Goal: Feedback & Contribution: Contribute content

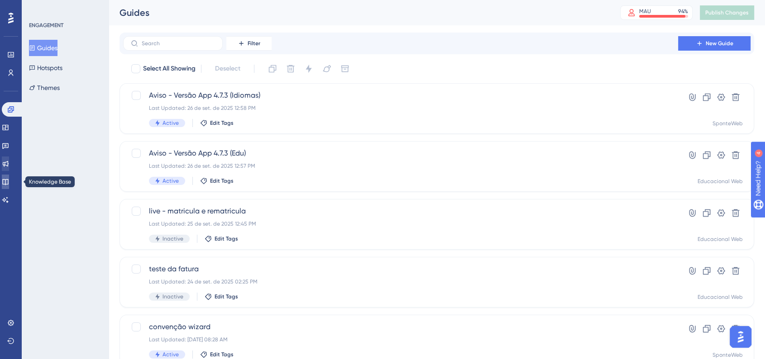
drag, startPoint x: 11, startPoint y: 182, endPoint x: 8, endPoint y: 162, distance: 20.5
click at [8, 182] on icon at bounding box center [5, 182] width 6 height 6
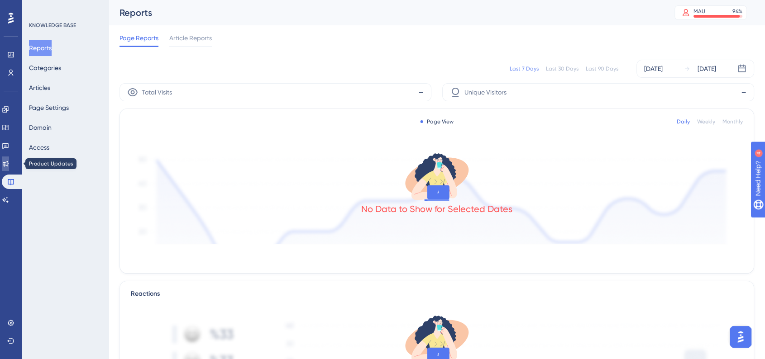
click at [8, 162] on icon at bounding box center [5, 163] width 7 height 7
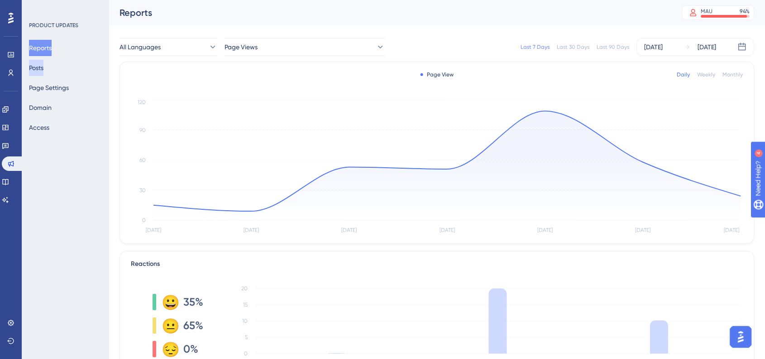
click at [43, 74] on button "Posts" at bounding box center [36, 68] width 14 height 16
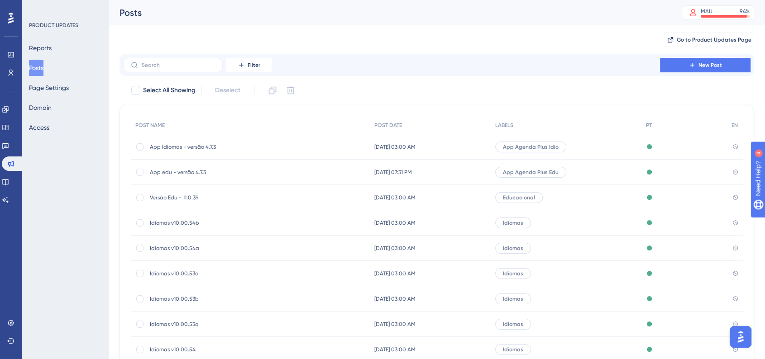
click at [86, 204] on div "PRODUCT UPDATES Reports Posts Page Settings Domain Access" at bounding box center [65, 179] width 87 height 359
click at [9, 181] on icon at bounding box center [5, 181] width 7 height 7
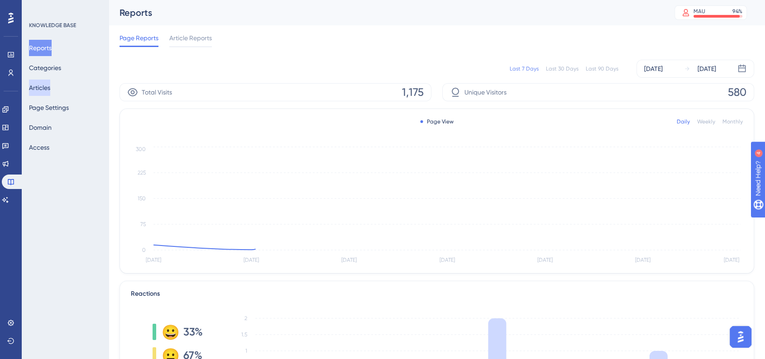
click at [50, 86] on button "Articles" at bounding box center [39, 88] width 21 height 16
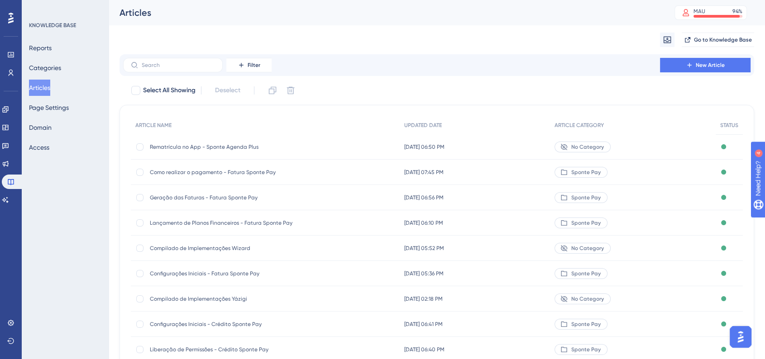
click at [242, 198] on span "Geração das Faturas - Fatura Sponte Pay" at bounding box center [222, 197] width 145 height 7
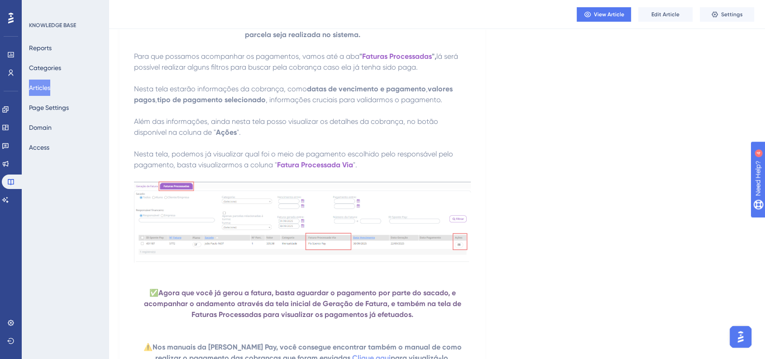
scroll to position [2909, 0]
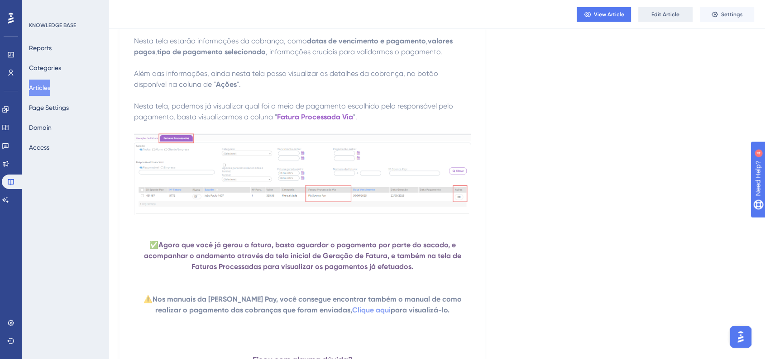
click at [672, 17] on span "Edit Article" at bounding box center [665, 14] width 28 height 7
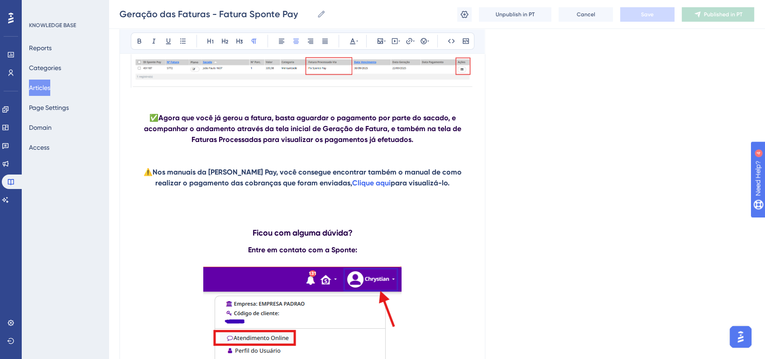
scroll to position [3041, 0]
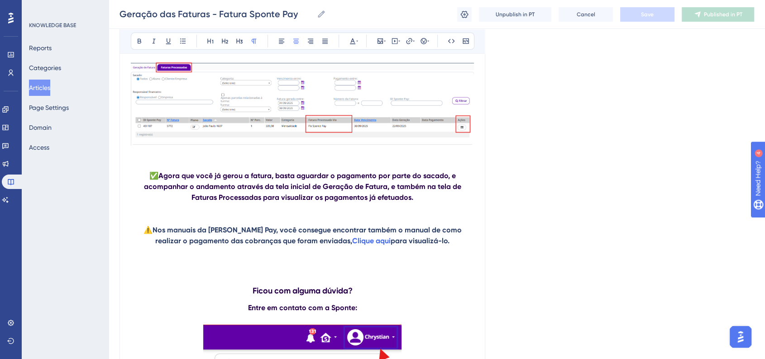
click at [151, 160] on p at bounding box center [302, 154] width 343 height 11
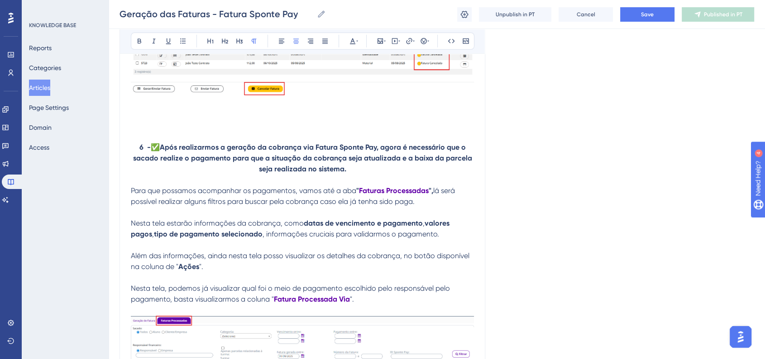
scroll to position [2739, 0]
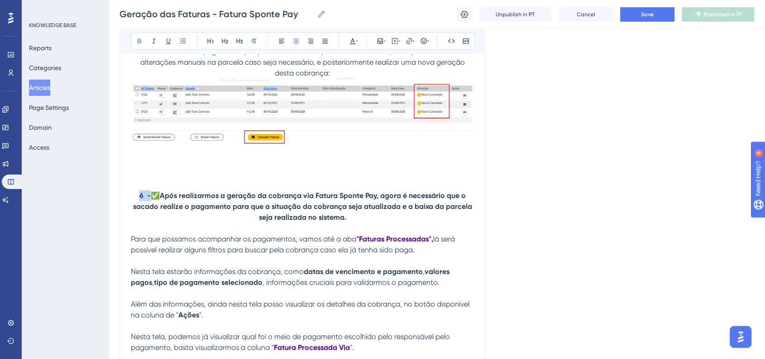
drag, startPoint x: 138, startPoint y: 205, endPoint x: 148, endPoint y: 205, distance: 10.0
click at [148, 200] on strong "6 -" at bounding box center [144, 195] width 11 height 9
copy strong "6 -"
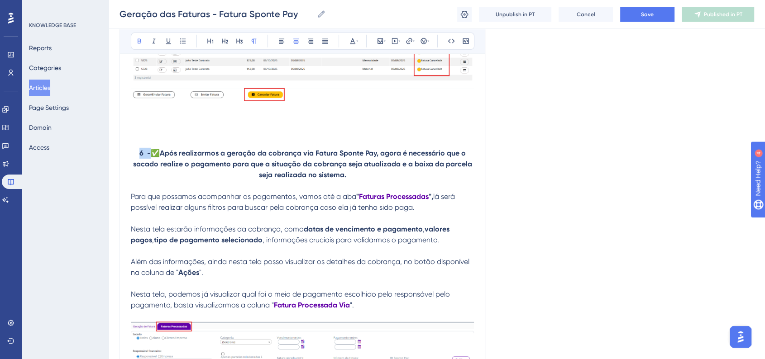
scroll to position [2940, 0]
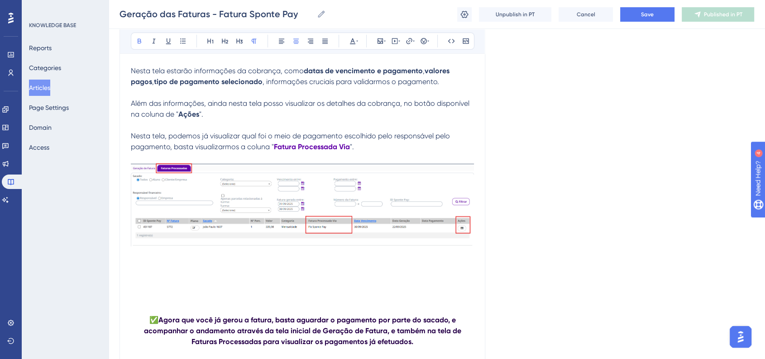
click at [174, 272] on p at bounding box center [302, 266] width 343 height 11
click at [302, 270] on strong "6 -" at bounding box center [302, 266] width 11 height 9
click at [319, 272] on p "7 -" at bounding box center [302, 266] width 343 height 11
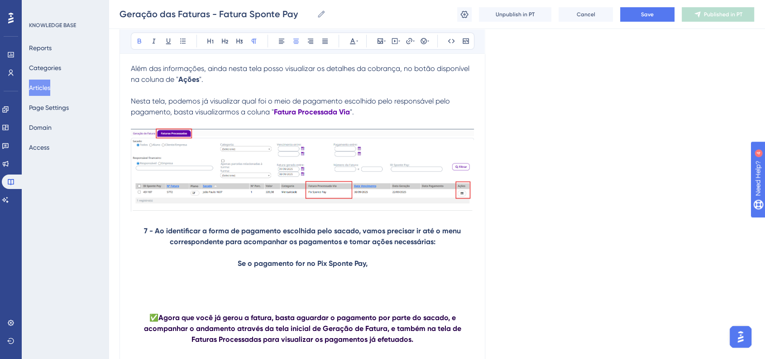
scroll to position [3041, 0]
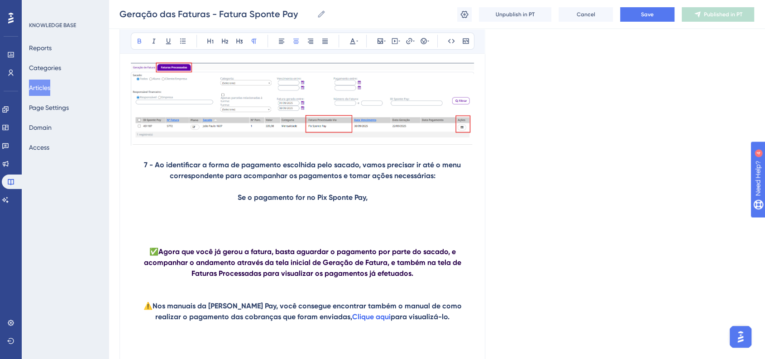
click at [381, 203] on p "Se o pagamento for no Pix Sponte Pay," at bounding box center [302, 197] width 343 height 11
click at [432, 203] on p "Se o pagamento for no Pix Sponte Pay, vamos precisar acessar o menu," at bounding box center [302, 197] width 343 height 11
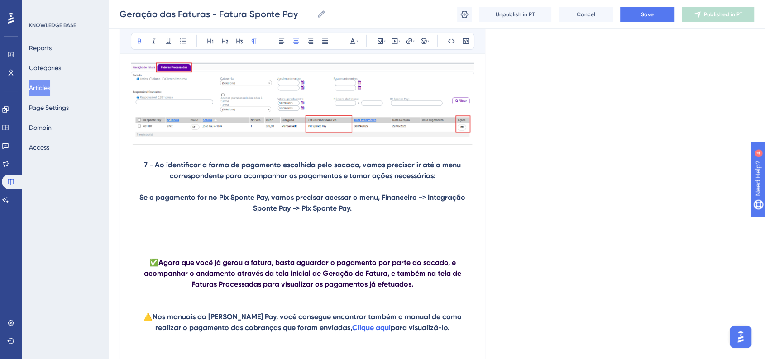
click at [163, 192] on p at bounding box center [302, 186] width 343 height 11
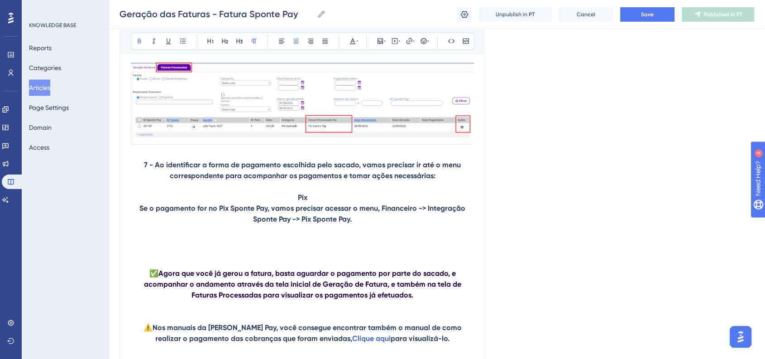
click at [296, 203] on p "Pix" at bounding box center [302, 197] width 343 height 11
click at [427, 38] on icon at bounding box center [428, 41] width 2 height 7
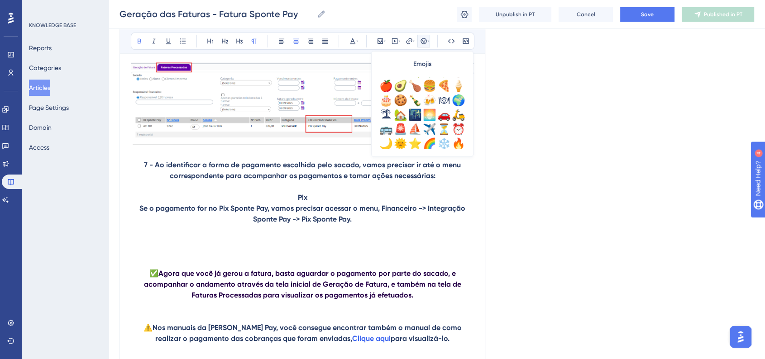
scroll to position [301, 0]
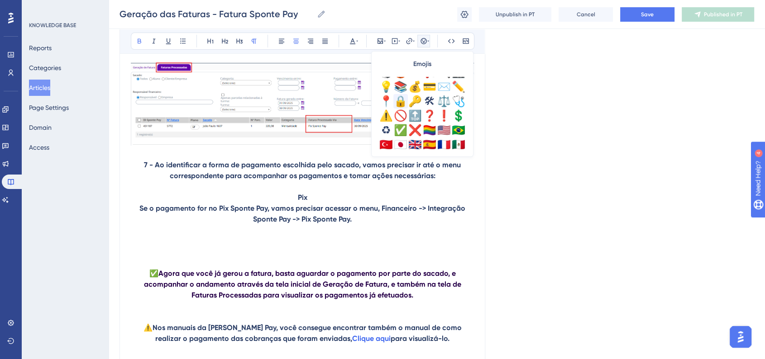
click at [393, 102] on div "🔒" at bounding box center [400, 101] width 14 height 14
click at [385, 103] on div "📍" at bounding box center [386, 101] width 14 height 14
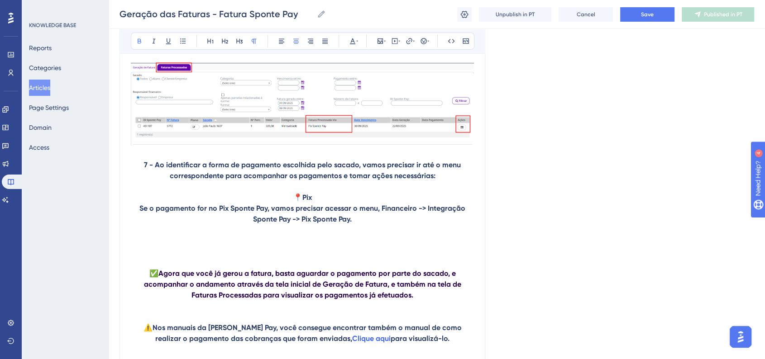
click at [315, 203] on p "📍 Pix" at bounding box center [302, 197] width 343 height 11
drag, startPoint x: 316, startPoint y: 211, endPoint x: 299, endPoint y: 211, distance: 17.2
click at [299, 203] on p "📍 Pix" at bounding box center [302, 197] width 343 height 11
click at [306, 202] on strong "Pix" at bounding box center [307, 197] width 10 height 9
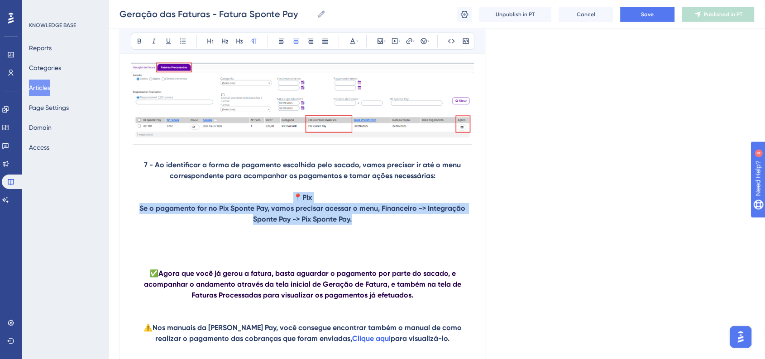
drag, startPoint x: 351, startPoint y: 234, endPoint x: 293, endPoint y: 213, distance: 62.1
click at [282, 47] on button at bounding box center [281, 41] width 13 height 13
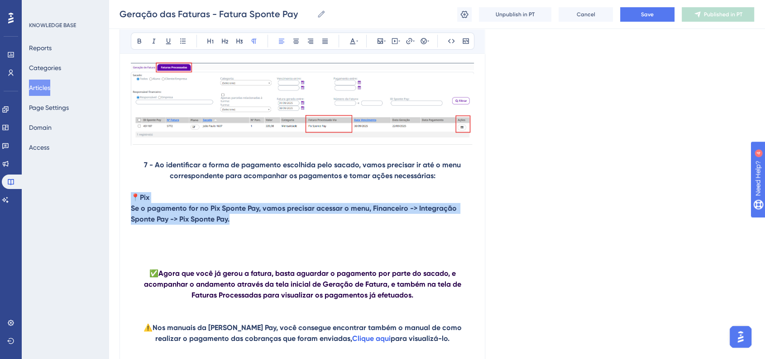
click at [195, 220] on strong "Se o pagamento for no Pix Sponte Pay, vamos precisar acessar o menu, Financeiro…" at bounding box center [295, 213] width 328 height 19
drag, startPoint x: 234, startPoint y: 234, endPoint x: 122, endPoint y: 224, distance: 112.2
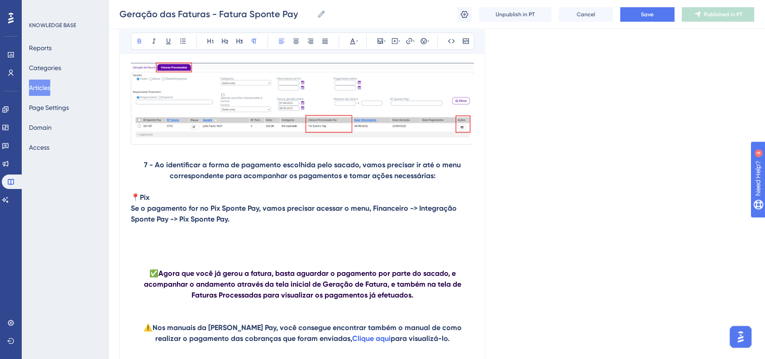
click at [163, 203] on p "📍 Pix" at bounding box center [302, 197] width 343 height 11
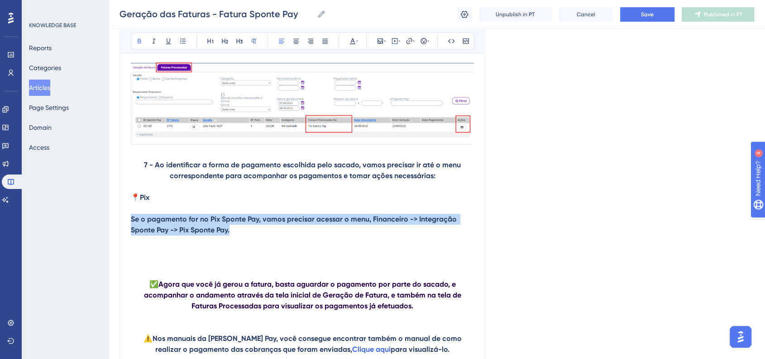
drag, startPoint x: 232, startPoint y: 245, endPoint x: 129, endPoint y: 232, distance: 104.0
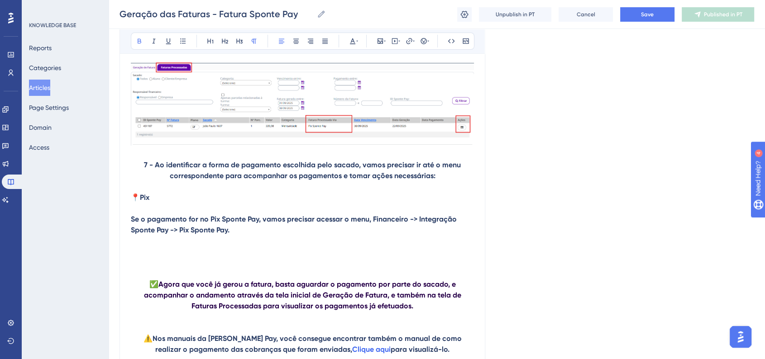
click at [141, 49] on div "Bold Italic Underline Bullet Point Heading 1 Heading 2 Heading 3 Normal Align L…" at bounding box center [302, 41] width 343 height 17
click at [139, 46] on button at bounding box center [139, 41] width 13 height 13
click at [239, 203] on p "📍 Pix" at bounding box center [302, 197] width 343 height 11
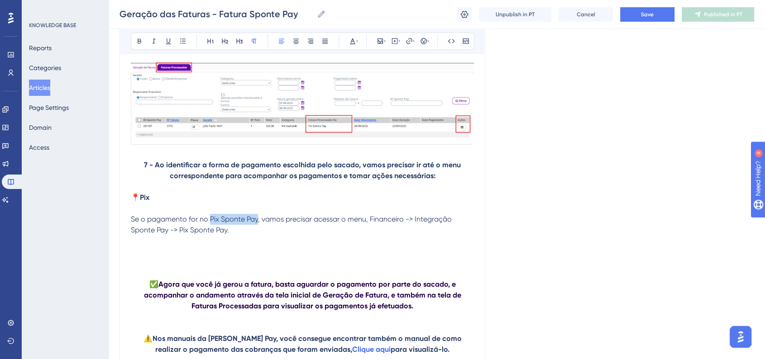
drag, startPoint x: 209, startPoint y: 234, endPoint x: 257, endPoint y: 232, distance: 48.9
click at [257, 232] on span "Se o pagamento for no Pix Sponte Pay, vamos precisar acessar o menu, Financeiro…" at bounding box center [292, 224] width 323 height 19
click at [140, 41] on icon at bounding box center [140, 41] width 4 height 5
click at [351, 247] on p at bounding box center [302, 241] width 343 height 11
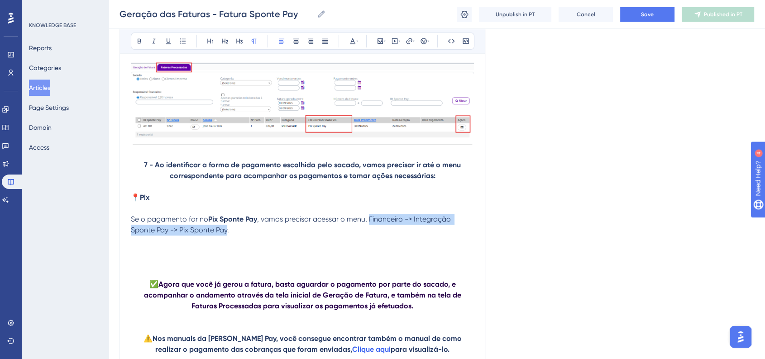
drag, startPoint x: 371, startPoint y: 233, endPoint x: 229, endPoint y: 244, distance: 142.5
click at [229, 234] on span ", vamos precisar acessar o menu, Financeiro -> Integração Sponte Pay -> Pix Spo…" at bounding box center [292, 224] width 322 height 19
click at [143, 44] on button at bounding box center [139, 41] width 13 height 13
click at [330, 247] on p at bounding box center [302, 241] width 343 height 11
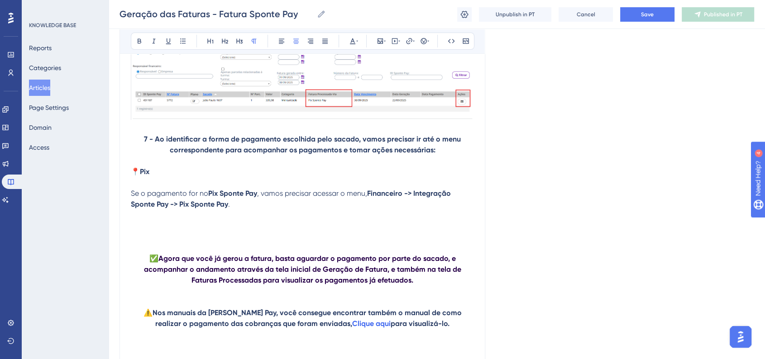
scroll to position [3091, 0]
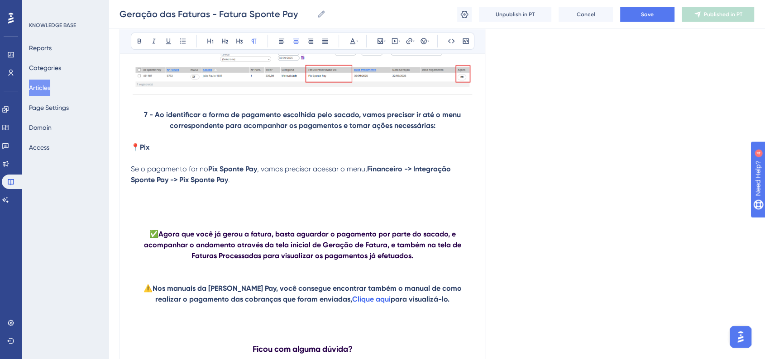
click at [262, 186] on p "Se o pagamento for no Pix Sponte Pay , vamos precisar acessar o menu, Financeir…" at bounding box center [302, 175] width 343 height 22
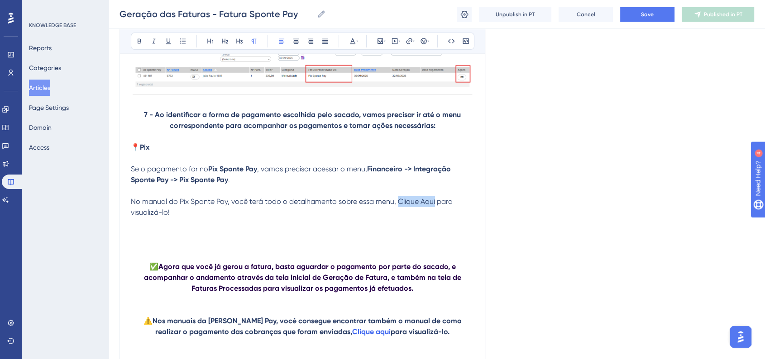
drag, startPoint x: 398, startPoint y: 218, endPoint x: 434, endPoint y: 215, distance: 36.8
click at [435, 216] on span "No manual do Pix Sponte Pay, você terá todo o detalhamento sobre essa menu, Cli…" at bounding box center [293, 206] width 324 height 19
click at [354, 39] on icon at bounding box center [352, 41] width 7 height 7
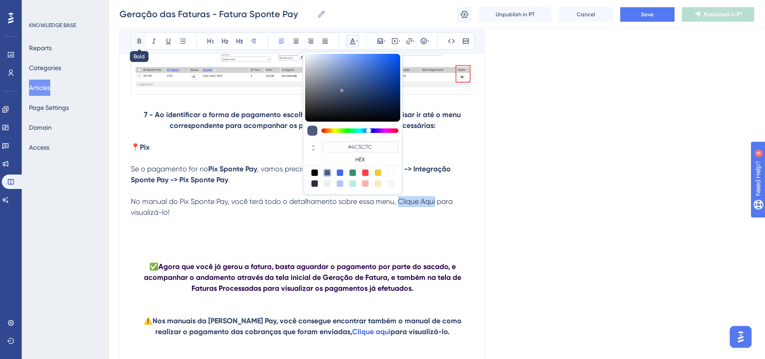
click at [143, 42] on icon at bounding box center [139, 41] width 7 height 7
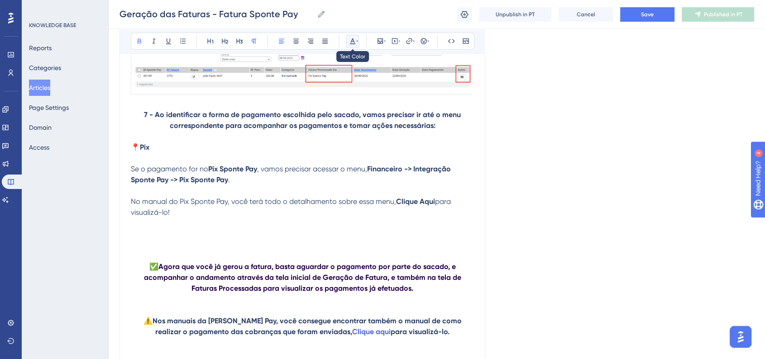
click at [356, 43] on icon at bounding box center [357, 41] width 2 height 7
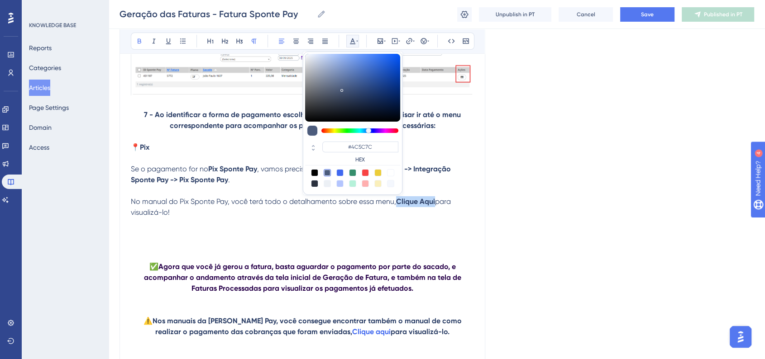
click at [338, 171] on div at bounding box center [339, 172] width 7 height 7
type input "#4169F0"
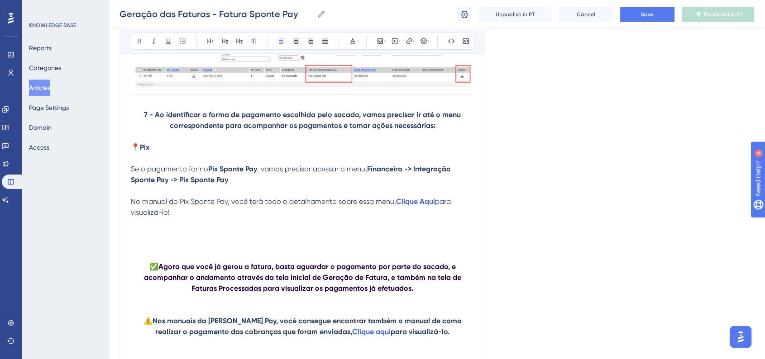
click at [215, 229] on p at bounding box center [302, 223] width 343 height 11
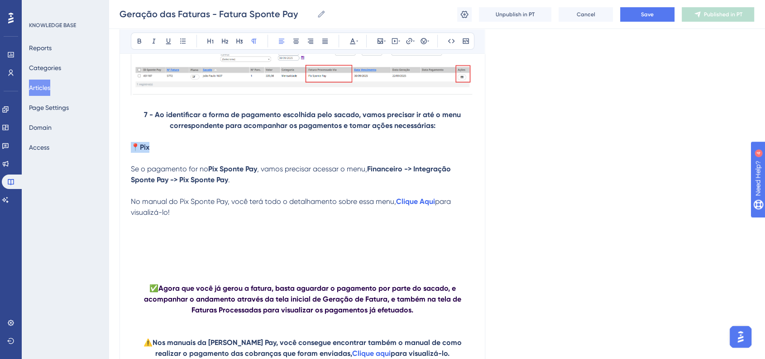
drag, startPoint x: 154, startPoint y: 162, endPoint x: 134, endPoint y: 160, distance: 20.0
click at [134, 153] on p "📍 Pix" at bounding box center [302, 147] width 343 height 11
copy p "📍 Pix"
click at [140, 240] on p at bounding box center [302, 234] width 343 height 11
drag, startPoint x: 315, startPoint y: 249, endPoint x: 295, endPoint y: 249, distance: 20.4
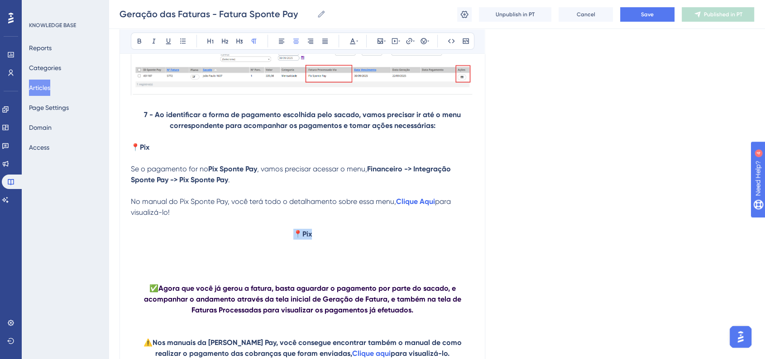
click at [295, 240] on p "📍 Pix" at bounding box center [302, 234] width 343 height 11
click at [279, 41] on icon at bounding box center [281, 41] width 7 height 7
click at [141, 238] on strong "Pix" at bounding box center [145, 234] width 10 height 9
drag, startPoint x: 141, startPoint y: 247, endPoint x: 149, endPoint y: 248, distance: 7.8
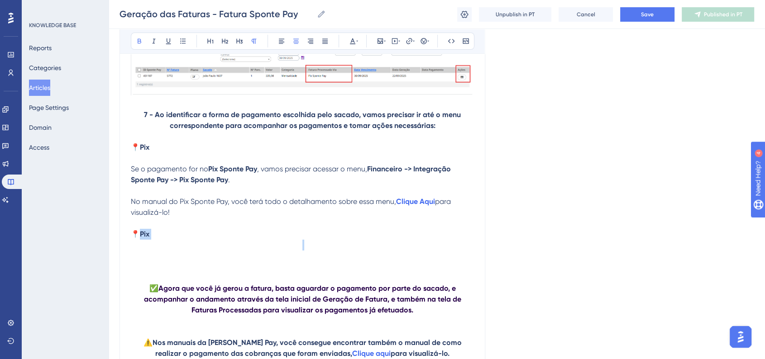
click at [149, 238] on strong "Pix" at bounding box center [145, 234] width 10 height 9
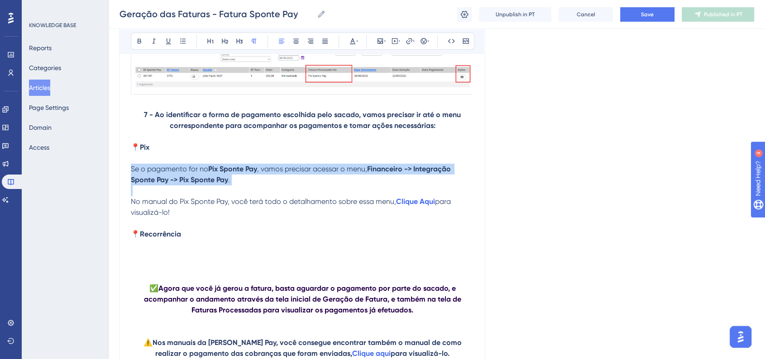
drag, startPoint x: 206, startPoint y: 195, endPoint x: 133, endPoint y: 182, distance: 74.4
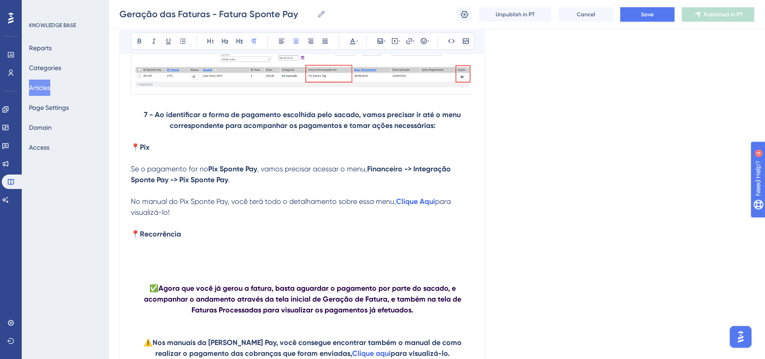
click at [138, 262] on p at bounding box center [302, 256] width 343 height 11
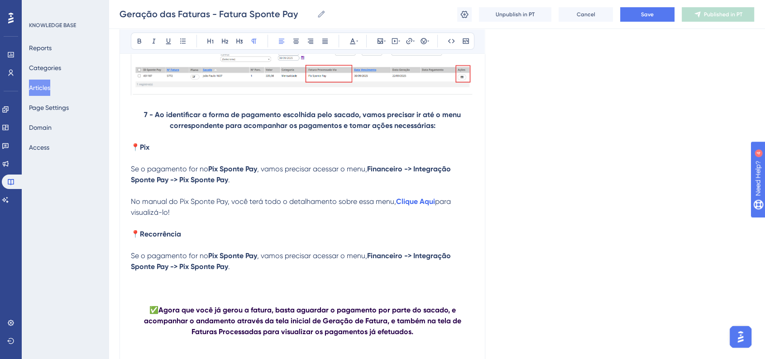
click at [205, 260] on span "Se o pagamento for no" at bounding box center [169, 256] width 77 height 9
drag, startPoint x: 208, startPoint y: 270, endPoint x: 203, endPoint y: 272, distance: 5.3
click at [203, 260] on span "Se o pagamento for no" at bounding box center [169, 256] width 77 height 9
drag, startPoint x: 209, startPoint y: 272, endPoint x: 219, endPoint y: 272, distance: 10.4
click at [219, 272] on p "Se o pagamento for na Pix Sponte Pay , vamos precisar acessar o menu, Financeir…" at bounding box center [302, 262] width 343 height 22
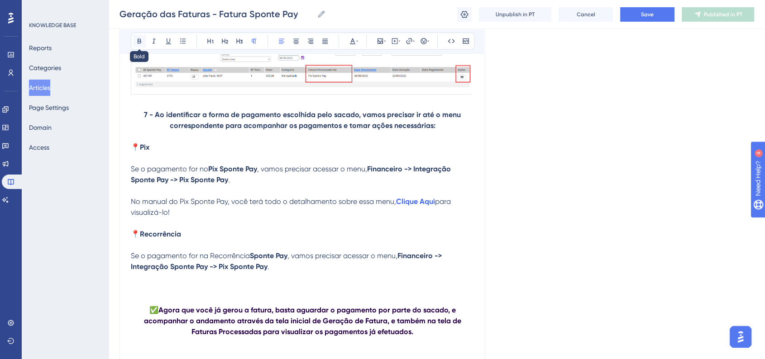
click at [141, 46] on button at bounding box center [139, 41] width 13 height 13
click at [396, 260] on span ", vamos precisar acessar o menu," at bounding box center [344, 256] width 110 height 9
drag, startPoint x: 220, startPoint y: 281, endPoint x: 229, endPoint y: 282, distance: 8.6
click at [229, 271] on strong "Financeiro -> Integração Sponte Pay -> Pix Sponte Pay" at bounding box center [288, 261] width 314 height 19
drag, startPoint x: 176, startPoint y: 232, endPoint x: 129, endPoint y: 221, distance: 48.3
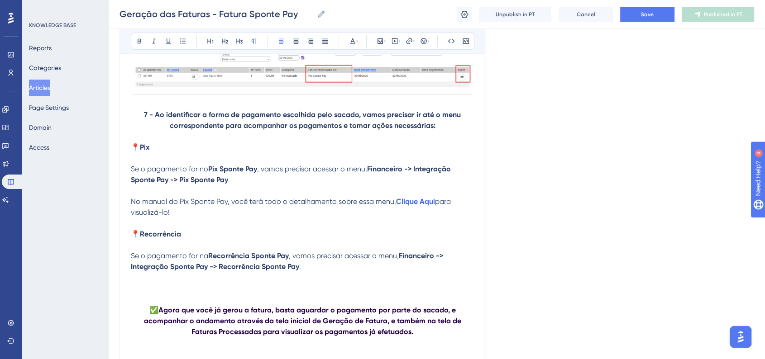
copy p "No manual do Pix Sponte Pay, você terá todo o detalhamento sobre essa menu, Cli…"
click at [139, 283] on p at bounding box center [302, 277] width 343 height 11
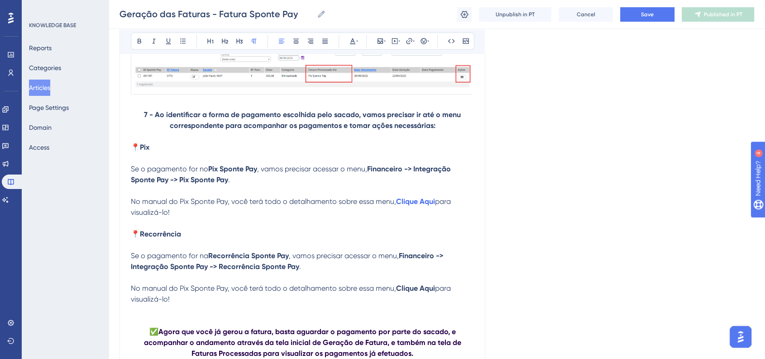
click at [133, 206] on span "No manual do Pix Sponte Pay, você terá todo o detalhamento sobre essa menu," at bounding box center [263, 201] width 265 height 9
click at [422, 41] on icon at bounding box center [423, 41] width 6 height 6
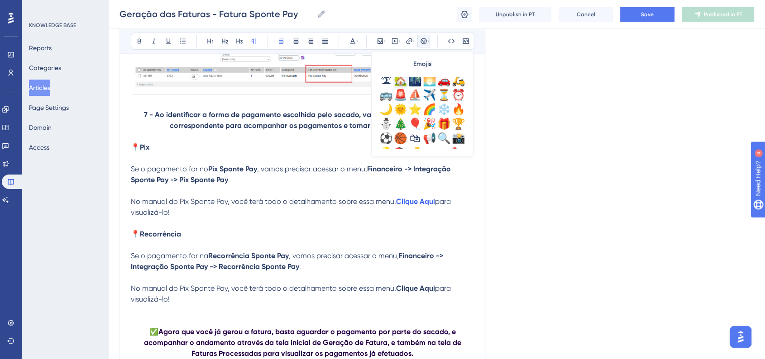
scroll to position [251, 0]
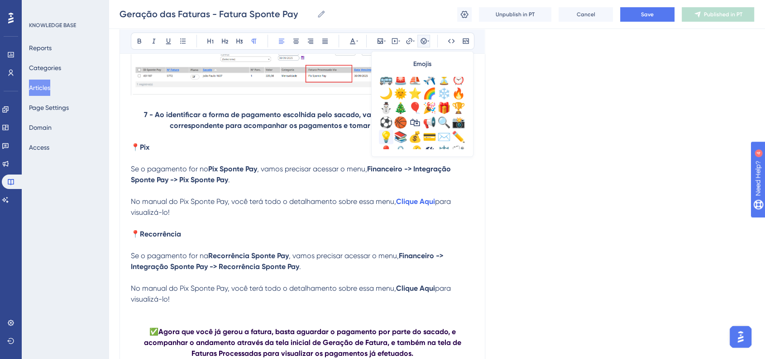
click at [388, 131] on div "💡" at bounding box center [386, 137] width 14 height 14
click at [139, 206] on span "💡No manual do Pix Sponte Pay, você terá todo o detalhamento sobre essa menu," at bounding box center [268, 201] width 274 height 9
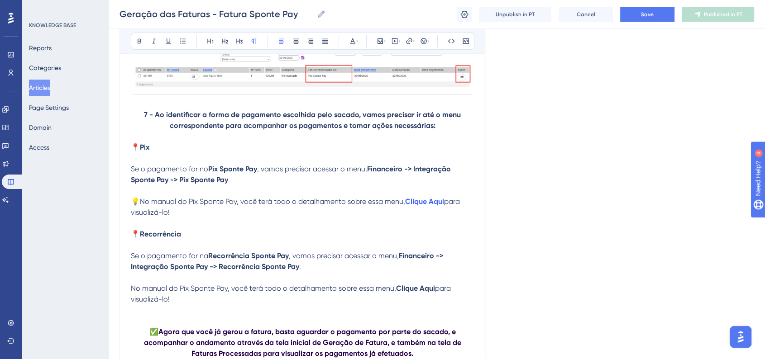
click at [131, 293] on span "No manual do Pix Sponte Pay, você terá todo o detalhamento sobre essa menu," at bounding box center [263, 288] width 265 height 9
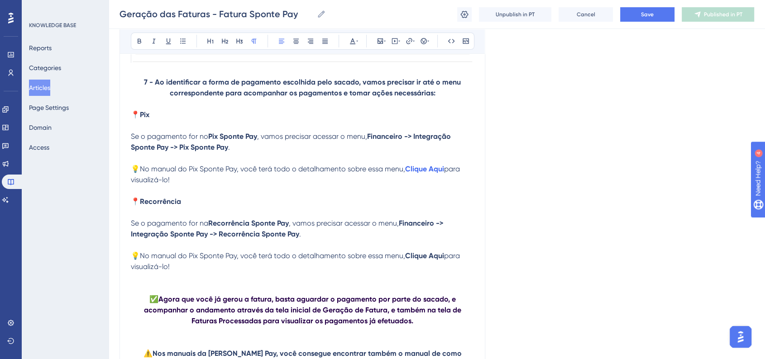
scroll to position [3142, 0]
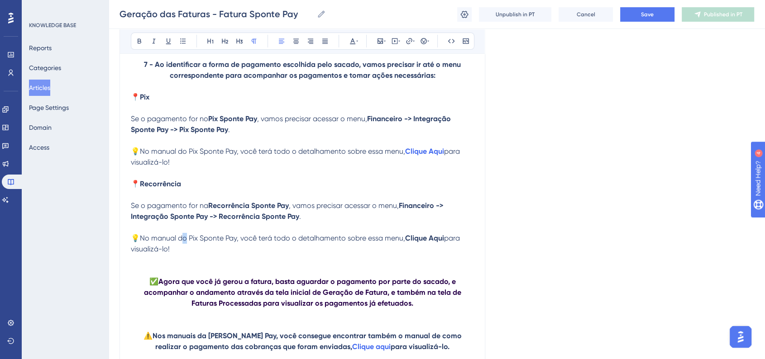
click at [184, 243] on span "💡No manual do Pix Sponte Pay, você terá todo o detalhamento sobre essa menu," at bounding box center [268, 238] width 274 height 9
drag, startPoint x: 198, startPoint y: 253, endPoint x: 191, endPoint y: 253, distance: 6.8
click at [191, 243] on span "💡No manual da Pix Sponte Pay, você terá todo o detalhamento sobre essa menu," at bounding box center [268, 238] width 274 height 9
drag, startPoint x: 438, startPoint y: 254, endPoint x: 146, endPoint y: 263, distance: 292.5
click at [146, 255] on p "💡No manual da Recorrência Sponte Pay, você terá todo o detalhamento sobre essa …" at bounding box center [302, 244] width 343 height 22
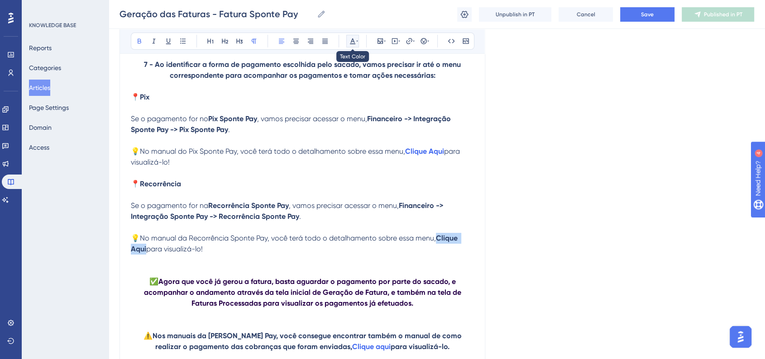
click at [350, 39] on icon at bounding box center [352, 41] width 7 height 7
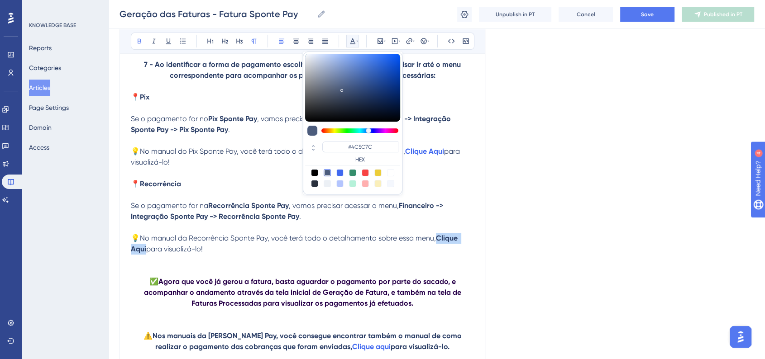
click at [337, 176] on div at bounding box center [352, 178] width 95 height 18
click at [337, 174] on div at bounding box center [339, 172] width 7 height 7
type input "#4169F0"
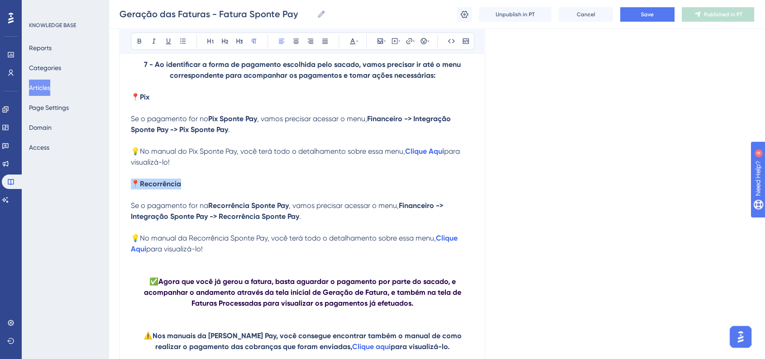
drag, startPoint x: 190, startPoint y: 200, endPoint x: 135, endPoint y: 195, distance: 55.4
click at [135, 190] on p "📍 Recorrência" at bounding box center [302, 184] width 343 height 11
copy p "📍 Recorrência"
click at [137, 276] on p at bounding box center [302, 271] width 343 height 11
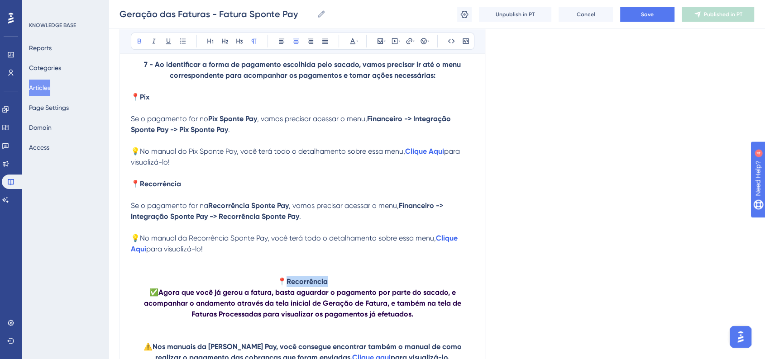
drag, startPoint x: 330, startPoint y: 299, endPoint x: 287, endPoint y: 297, distance: 43.0
click at [287, 287] on p "📍 Recorrência" at bounding box center [302, 281] width 343 height 11
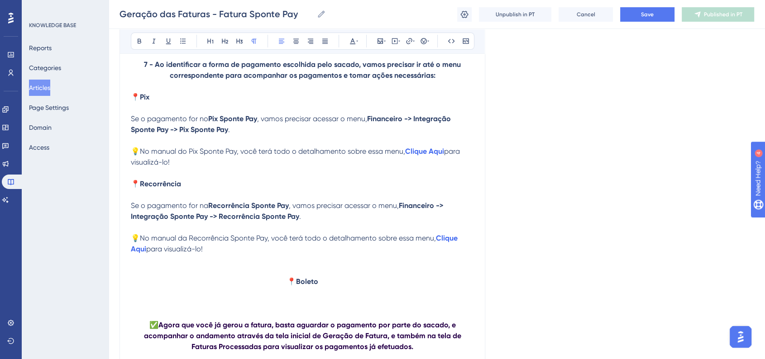
drag, startPoint x: 208, startPoint y: 270, endPoint x: 130, endPoint y: 219, distance: 92.6
copy div "Se o pagamento for na Recorrência Sponte Pay , vamos precisar acessar o menu, F…"
click at [337, 298] on p at bounding box center [302, 292] width 343 height 11
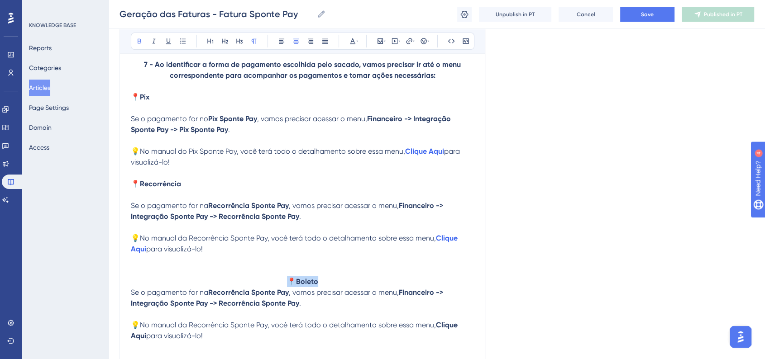
drag, startPoint x: 323, startPoint y: 301, endPoint x: 284, endPoint y: 296, distance: 39.2
click at [284, 287] on p "📍 Boleto" at bounding box center [302, 281] width 343 height 11
click at [283, 40] on icon at bounding box center [281, 41] width 7 height 7
click at [172, 287] on p "📍 Boleto" at bounding box center [302, 281] width 343 height 11
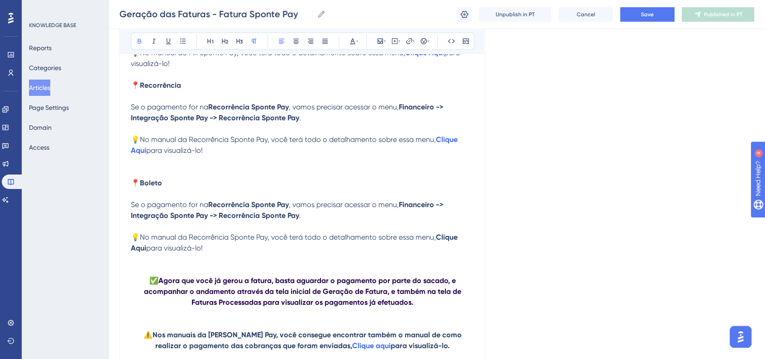
scroll to position [3242, 0]
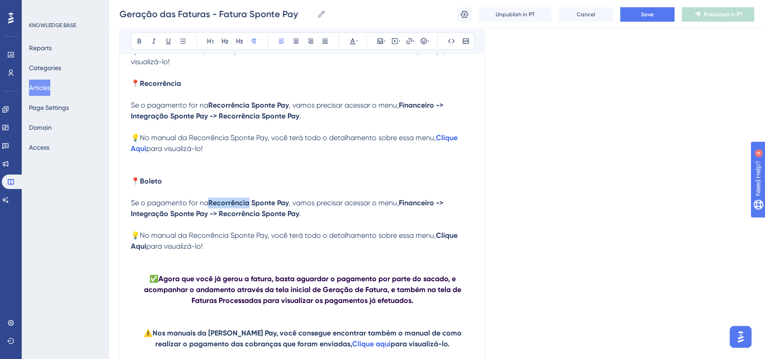
drag, startPoint x: 206, startPoint y: 219, endPoint x: 249, endPoint y: 220, distance: 43.0
click at [249, 219] on p "Se o pagamento for na Recorrência Sponte Pay , vamos precisar acessar o menu, F…" at bounding box center [302, 209] width 343 height 22
click at [134, 36] on button at bounding box center [139, 41] width 13 height 13
click at [290, 207] on span ", vamos precisar acessar o menu," at bounding box center [325, 203] width 110 height 9
drag, startPoint x: 437, startPoint y: 257, endPoint x: 262, endPoint y: 172, distance: 195.1
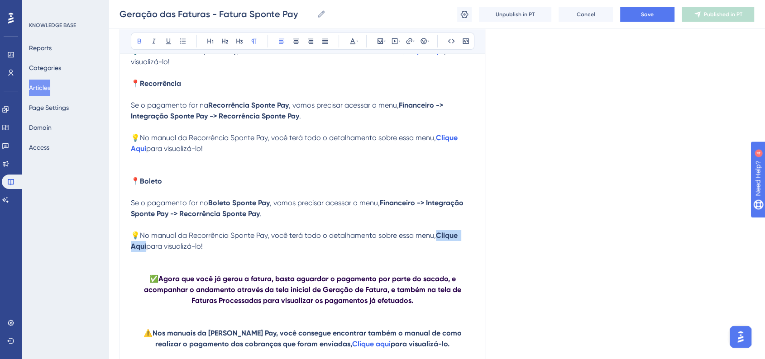
click at [146, 252] on p "💡No manual da Recorrência Sponte Pay, você terá todo o detalhamento sobre essa …" at bounding box center [302, 241] width 343 height 22
click at [357, 41] on icon at bounding box center [357, 41] width 2 height 1
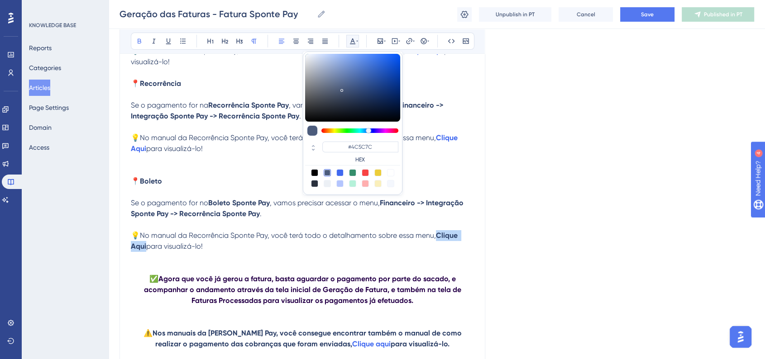
click at [340, 173] on div at bounding box center [339, 172] width 7 height 7
type input "#4169F0"
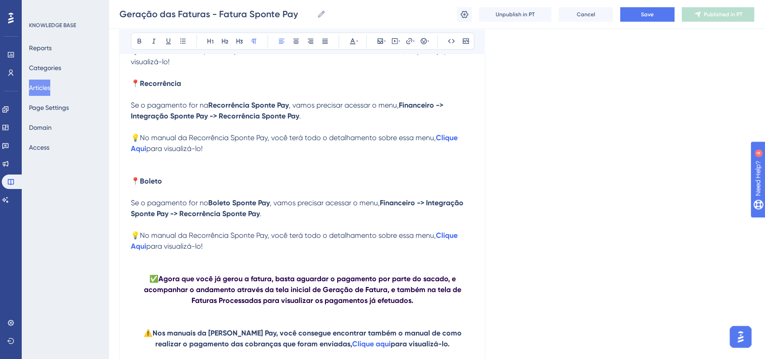
click at [339, 122] on p "Se o pagamento for na Recorrência Sponte Pay , vamos precisar acessar o menu, F…" at bounding box center [302, 111] width 343 height 22
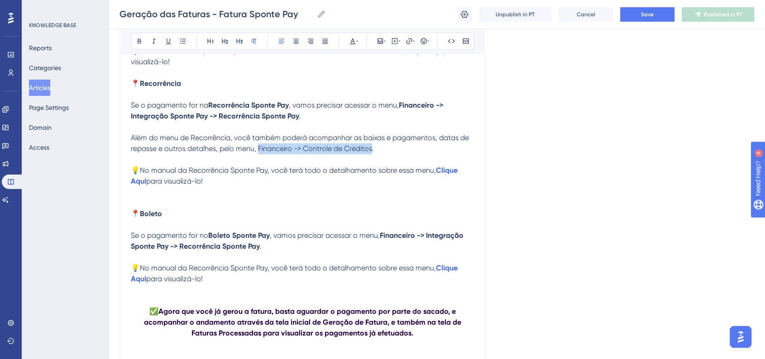
drag, startPoint x: 257, startPoint y: 165, endPoint x: 372, endPoint y: 167, distance: 115.0
click at [372, 153] on span "Além do menu de Recorrência, você também poderá acompanhar as baixas e pagament…" at bounding box center [301, 142] width 340 height 19
click at [141, 46] on button at bounding box center [139, 41] width 13 height 13
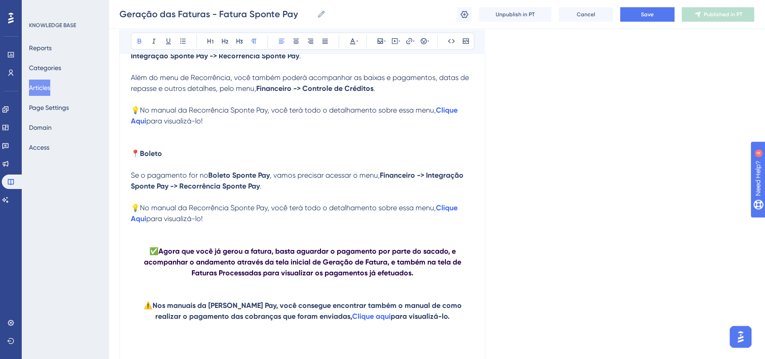
scroll to position [3342, 0]
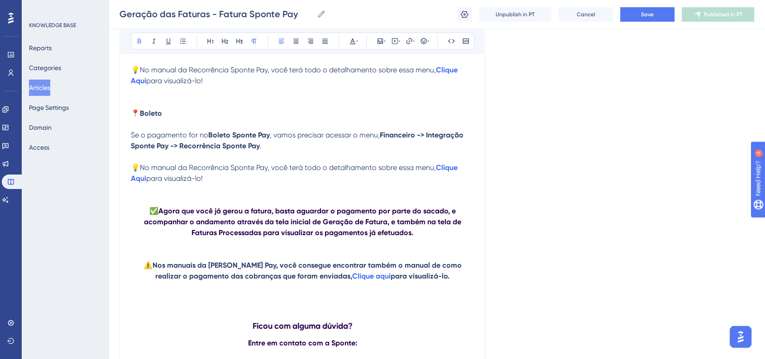
click at [218, 184] on p "💡No manual da Recorrência Sponte Pay, você terá todo o detalhamento sobre essa …" at bounding box center [302, 173] width 343 height 22
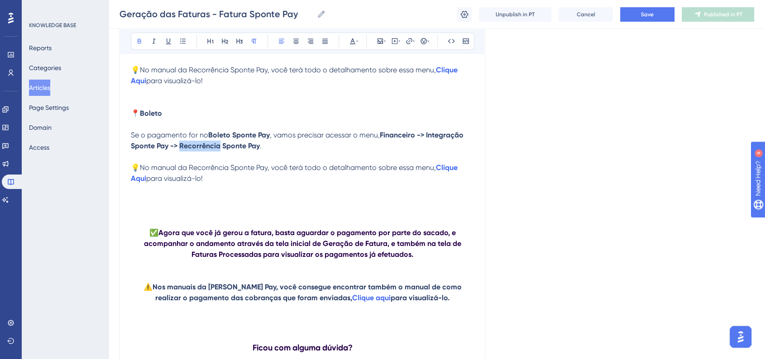
drag, startPoint x: 181, startPoint y: 164, endPoint x: 219, endPoint y: 164, distance: 38.0
click at [219, 150] on strong "Financeiro -> Integração Sponte Pay -> Recorrência Sponte Pay" at bounding box center [298, 140] width 334 height 19
drag, startPoint x: 192, startPoint y: 186, endPoint x: 230, endPoint y: 186, distance: 38.0
click at [230, 172] on span "💡No manual da Recorrência Sponte Pay, você terá todo o detalhamento sobre essa …" at bounding box center [283, 167] width 305 height 9
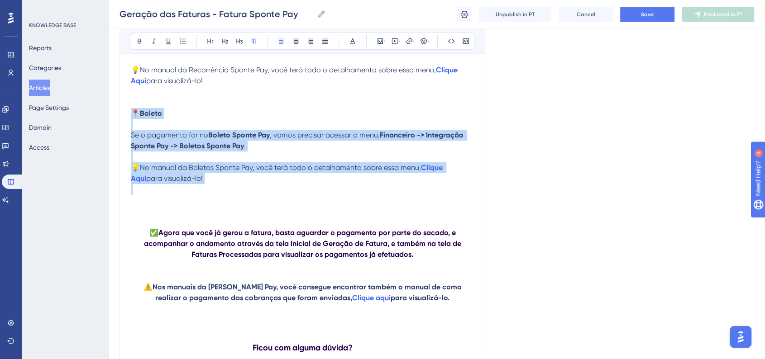
drag, startPoint x: 200, startPoint y: 202, endPoint x: 130, endPoint y: 128, distance: 102.4
copy div "📍 Boleto Se o pagamento for no Boleto Sponte Pay , vamos precisar acessar o men…"
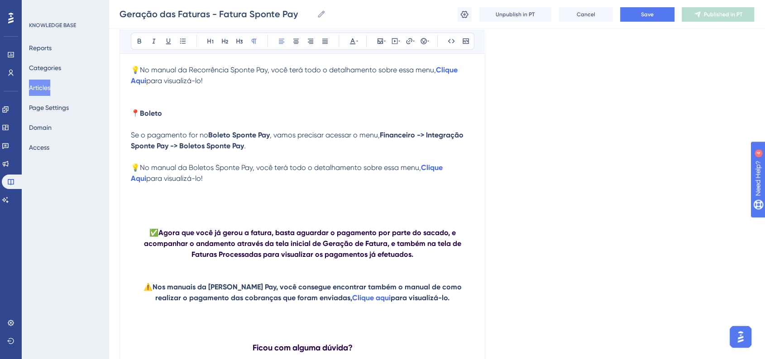
click at [146, 206] on p at bounding box center [302, 200] width 343 height 11
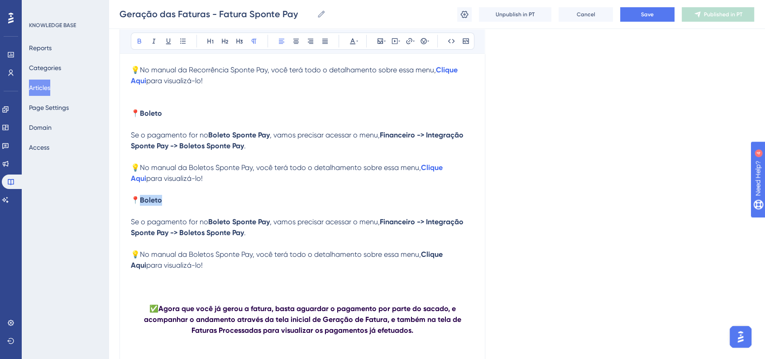
drag, startPoint x: 162, startPoint y: 220, endPoint x: 141, endPoint y: 218, distance: 20.9
click at [141, 205] on strong "Boleto" at bounding box center [151, 200] width 22 height 9
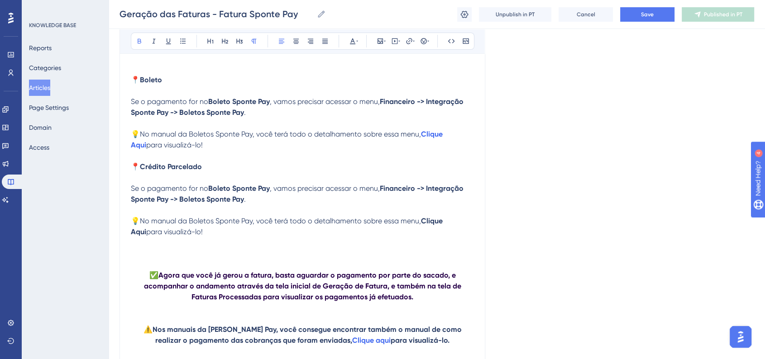
scroll to position [3393, 0]
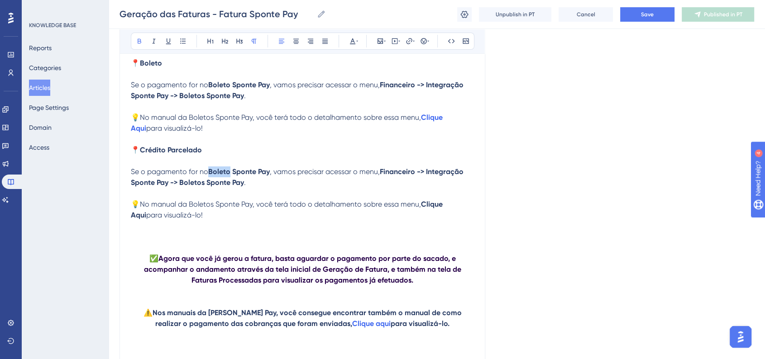
drag, startPoint x: 211, startPoint y: 191, endPoint x: 229, endPoint y: 191, distance: 18.6
click at [229, 176] on strong "Boleto Sponte Pay" at bounding box center [239, 171] width 62 height 9
drag, startPoint x: 187, startPoint y: 204, endPoint x: 205, endPoint y: 204, distance: 17.6
click at [205, 187] on strong "Financeiro -> Integração Sponte Pay -> Boletos Sponte Pay" at bounding box center [300, 176] width 338 height 19
drag, startPoint x: 185, startPoint y: 225, endPoint x: 214, endPoint y: 226, distance: 28.5
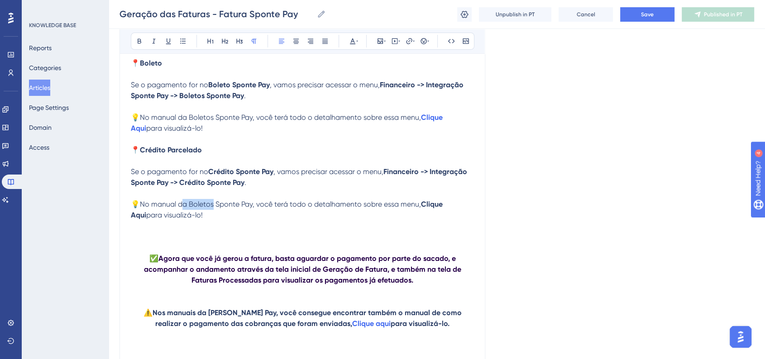
click at [214, 209] on span "💡No manual da Boletos Sponte Pay, você terá todo o detalhamento sobre essa menu," at bounding box center [276, 204] width 290 height 9
click at [186, 122] on span "💡No manual da Boletos Sponte Pay, você terá todo o detalhamento sobre essa menu," at bounding box center [276, 117] width 290 height 9
click at [274, 221] on p "💡No manual do Crédito Sponte Pay, você terá todo o detalhamento sobre essa menu…" at bounding box center [302, 210] width 343 height 22
drag, startPoint x: 424, startPoint y: 225, endPoint x: 461, endPoint y: 225, distance: 36.7
click at [461, 221] on p "💡No manual do Crédito Sponte Pay, você terá todo o detalhamento sobre essa menu…" at bounding box center [302, 210] width 343 height 22
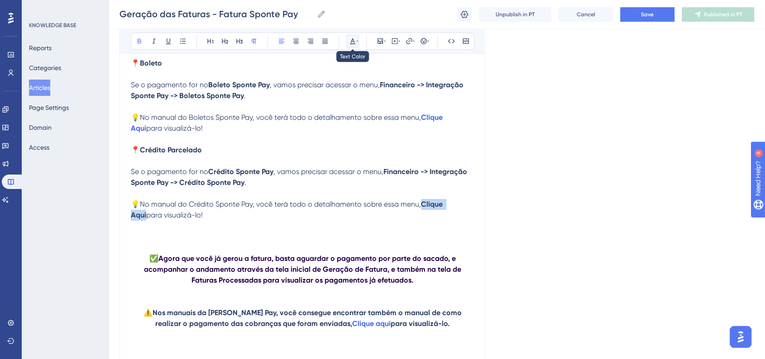
click at [352, 43] on icon at bounding box center [352, 41] width 7 height 7
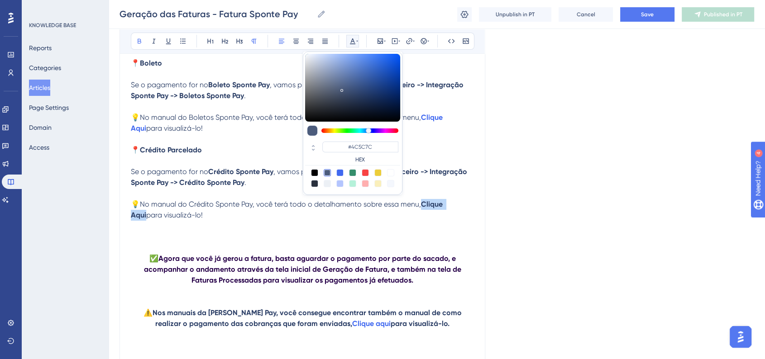
click at [339, 172] on div at bounding box center [339, 172] width 7 height 7
type input "#4169F0"
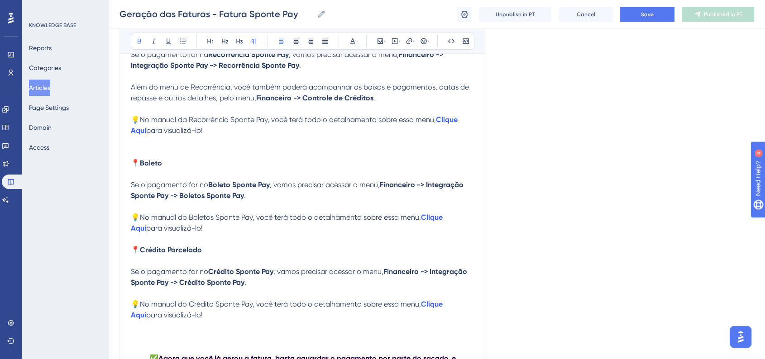
scroll to position [3292, 0]
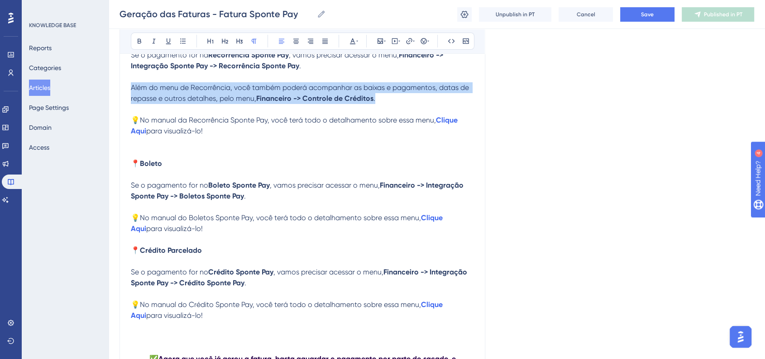
drag, startPoint x: 388, startPoint y: 114, endPoint x: 127, endPoint y: 106, distance: 261.7
copy p "Além do menu de Recorrência, você também poderá acompanhar as baixas e pagament…"
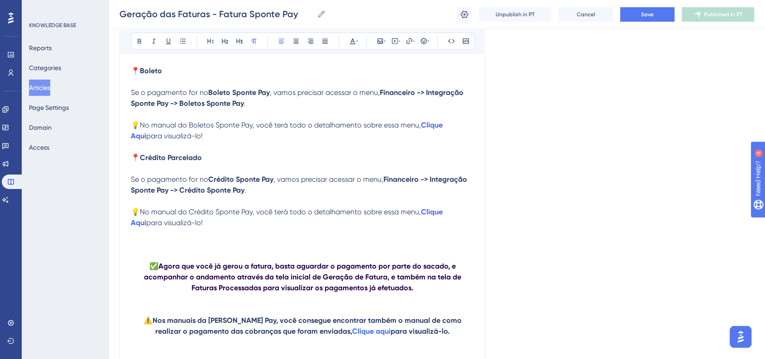
scroll to position [3443, 0]
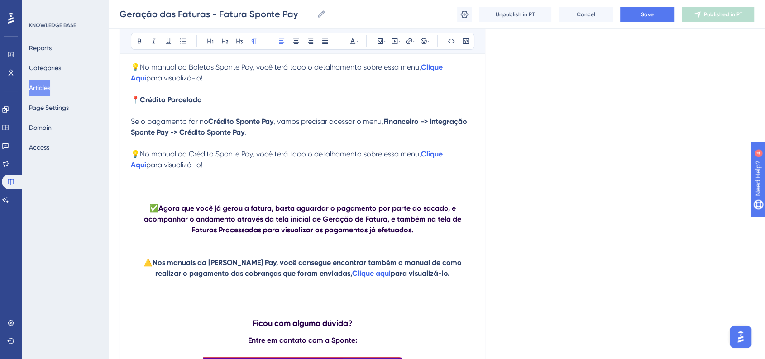
click at [134, 192] on p at bounding box center [302, 186] width 343 height 11
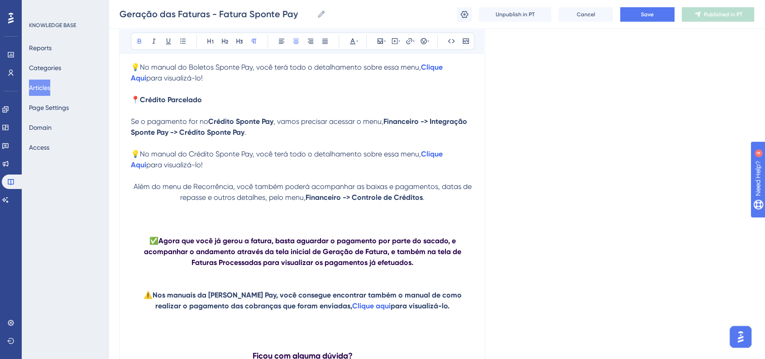
click at [146, 202] on span "Além do menu de Recorrência, você também poderá acompanhar as baixas e pagament…" at bounding box center [303, 191] width 340 height 19
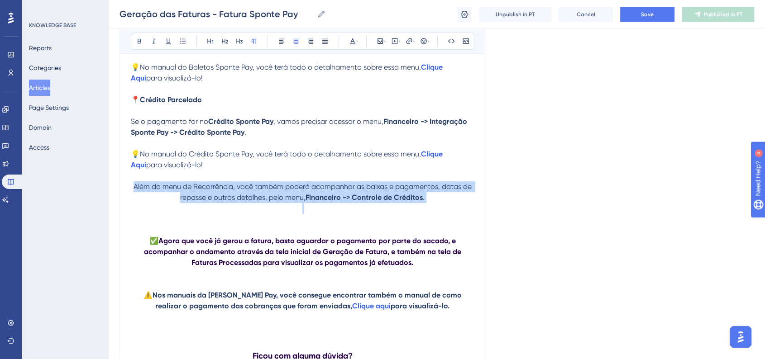
click at [147, 202] on span "Além do menu de Recorrência, você também poderá acompanhar as baixas e pagament…" at bounding box center [303, 191] width 340 height 19
click at [280, 41] on icon at bounding box center [281, 41] width 7 height 7
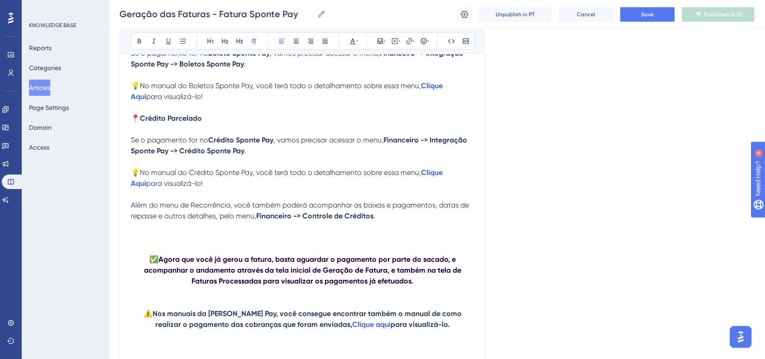
scroll to position [3393, 0]
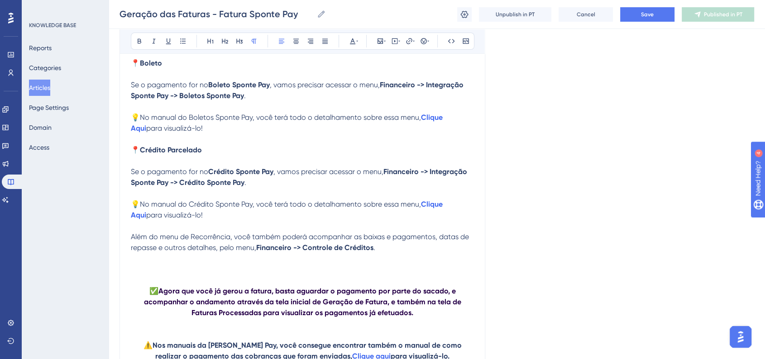
click at [161, 154] on strong "Crédito Parcelado" at bounding box center [171, 150] width 62 height 9
click at [234, 44] on button at bounding box center [239, 41] width 13 height 13
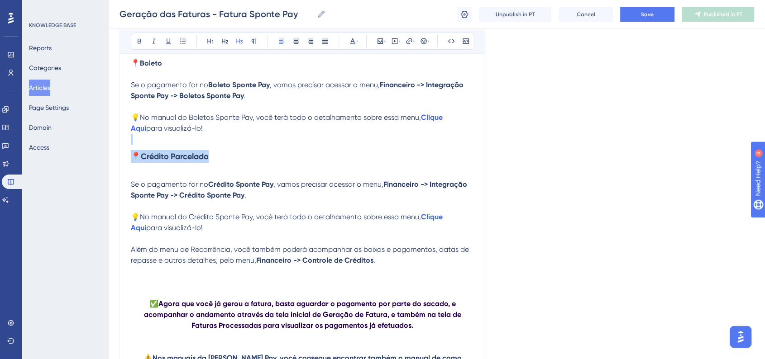
click at [224, 168] on h3 "📍 Crédito Parcelado" at bounding box center [302, 157] width 343 height 24
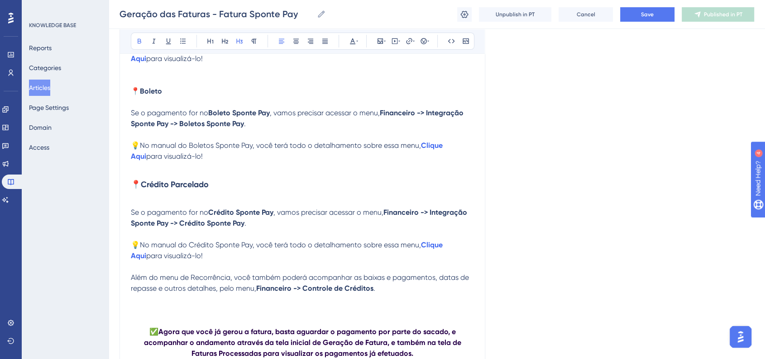
scroll to position [3342, 0]
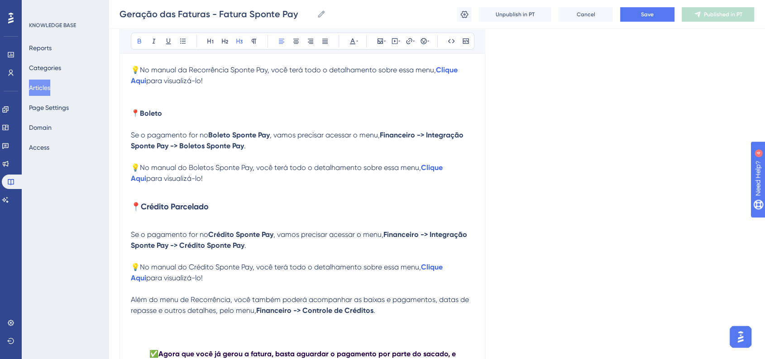
click at [187, 212] on strong "Crédito Parcelado" at bounding box center [175, 207] width 68 height 10
click at [229, 41] on button at bounding box center [225, 41] width 13 height 13
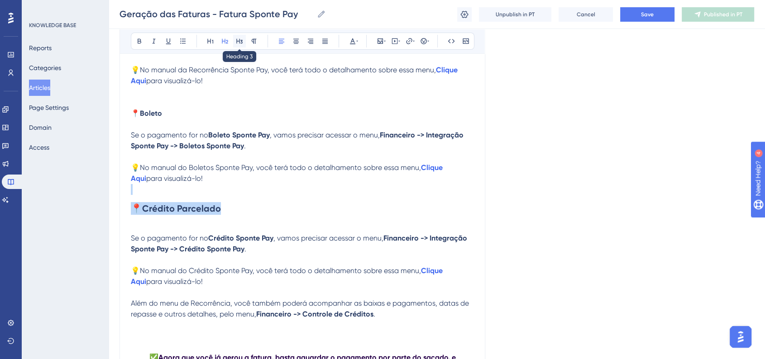
click at [238, 41] on icon at bounding box center [239, 41] width 7 height 7
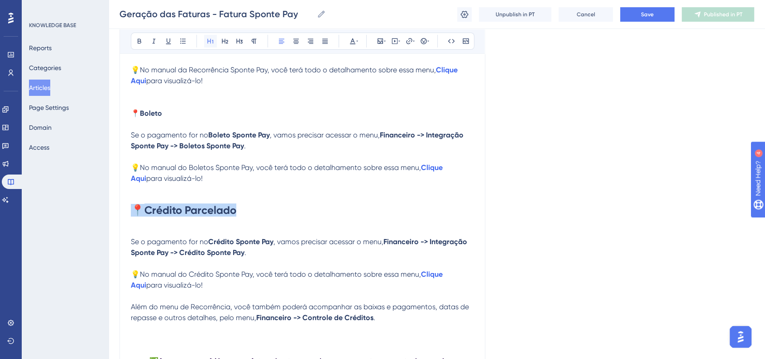
click at [213, 41] on icon at bounding box center [210, 41] width 7 height 7
click at [242, 42] on icon at bounding box center [239, 41] width 7 height 7
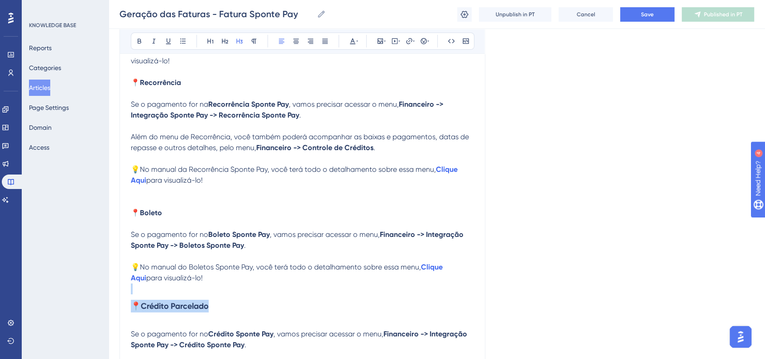
scroll to position [3242, 0]
click at [139, 218] on span "📍" at bounding box center [135, 214] width 9 height 9
click at [243, 44] on icon at bounding box center [239, 41] width 7 height 7
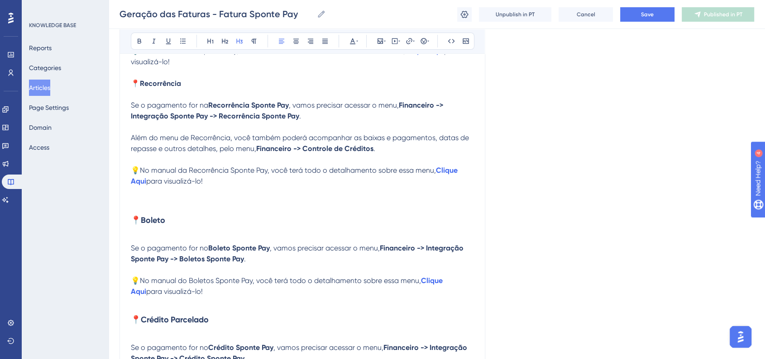
click at [214, 198] on p at bounding box center [302, 192] width 343 height 11
click at [162, 88] on strong "Recorrência" at bounding box center [160, 83] width 41 height 9
click at [236, 43] on icon at bounding box center [239, 41] width 6 height 5
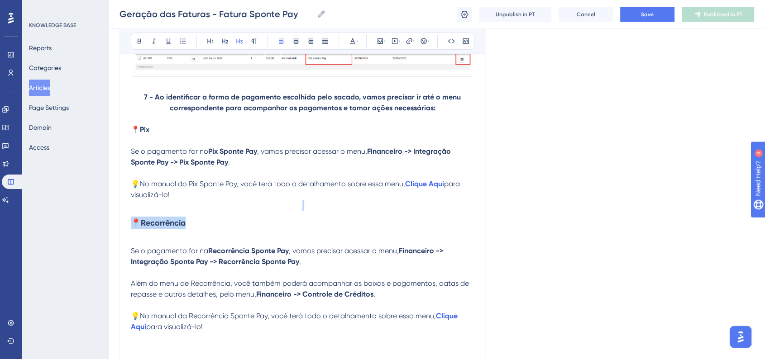
scroll to position [3091, 0]
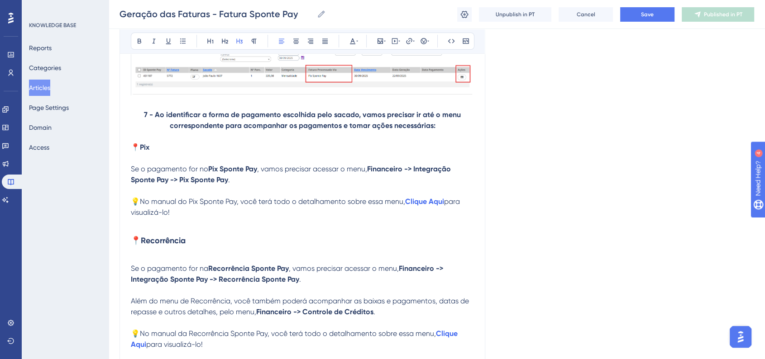
click at [141, 152] on strong "Pix" at bounding box center [145, 147] width 10 height 9
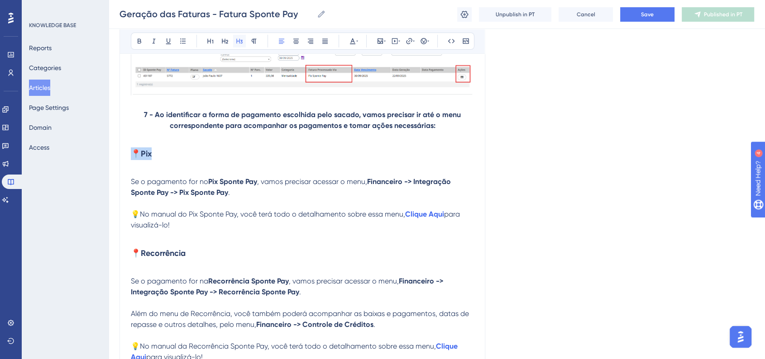
click at [243, 43] on button at bounding box center [239, 41] width 13 height 13
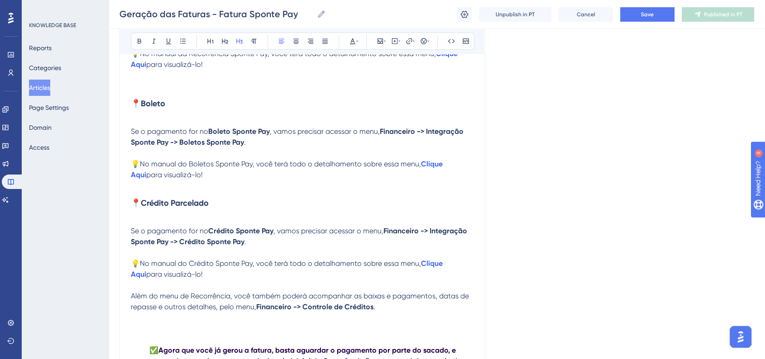
scroll to position [3443, 0]
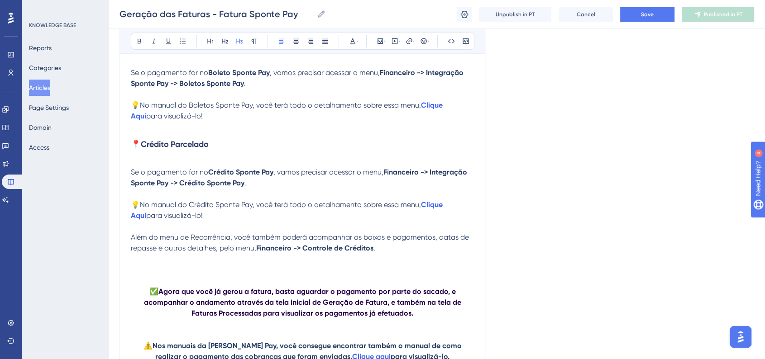
click at [350, 167] on p at bounding box center [302, 161] width 343 height 11
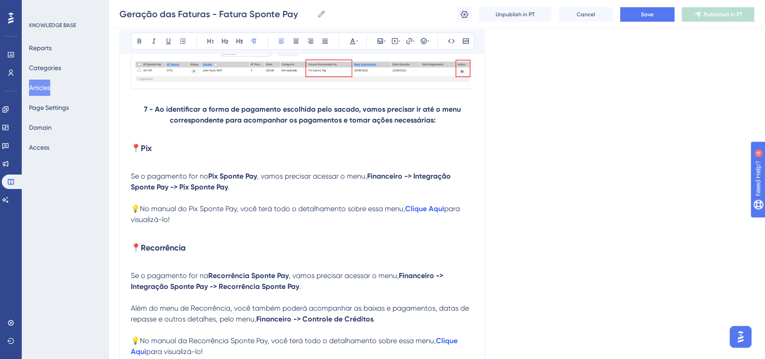
scroll to position [3091, 0]
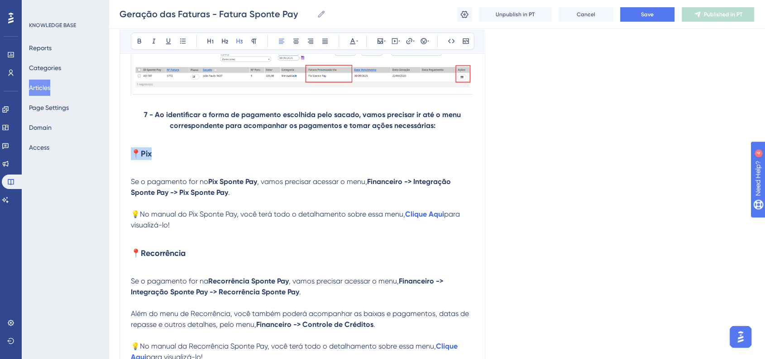
drag, startPoint x: 149, startPoint y: 168, endPoint x: 134, endPoint y: 167, distance: 14.5
click at [134, 166] on h3 "📍 Pix" at bounding box center [302, 154] width 343 height 24
click at [351, 35] on button at bounding box center [352, 41] width 13 height 13
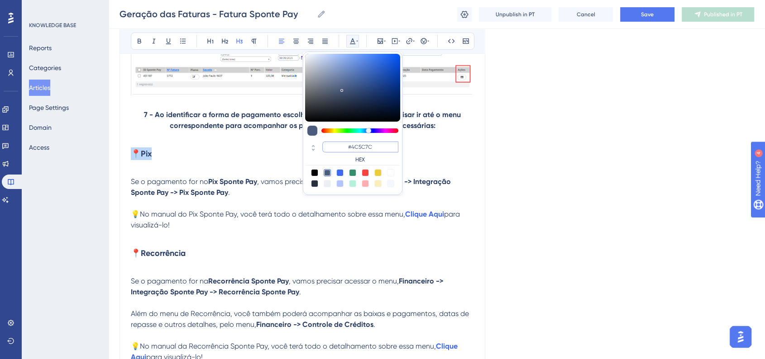
click at [369, 142] on input "#4C5C7C" at bounding box center [360, 147] width 76 height 11
paste input "6200A8"
type input "#6200A8"
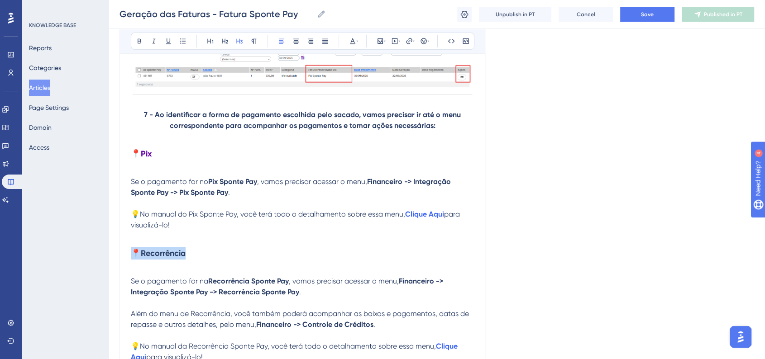
drag, startPoint x: 189, startPoint y: 270, endPoint x: 262, endPoint y: 171, distance: 123.3
click at [358, 42] on icon at bounding box center [357, 41] width 2 height 7
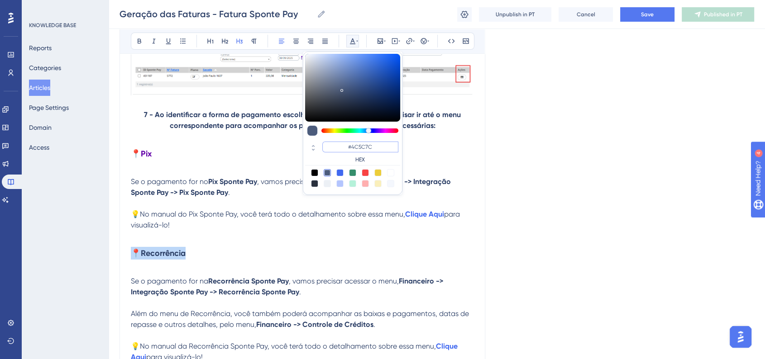
click at [358, 143] on input "#4C5C7C" at bounding box center [360, 147] width 76 height 11
paste input "6200A8"
type input "#6200A8"
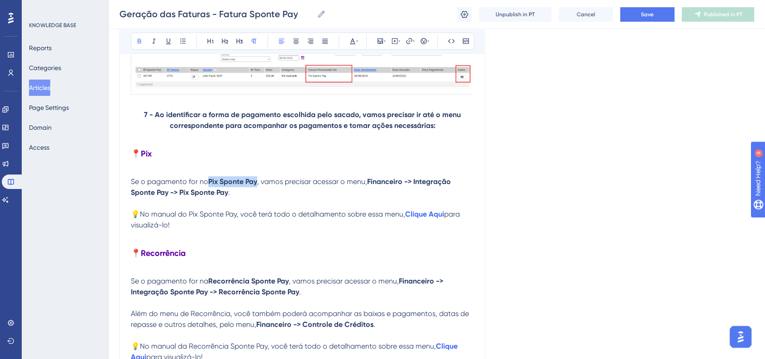
drag, startPoint x: 210, startPoint y: 194, endPoint x: 258, endPoint y: 195, distance: 47.5
click at [257, 186] on strong "Pix Sponte Pay" at bounding box center [232, 181] width 49 height 9
click at [348, 42] on button at bounding box center [352, 41] width 13 height 13
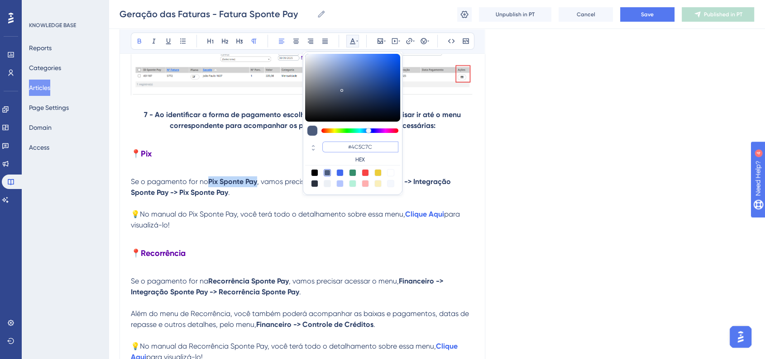
click at [364, 150] on input "#4C5C7C" at bounding box center [360, 147] width 76 height 11
paste input "6200A8"
type input "#6200A8"
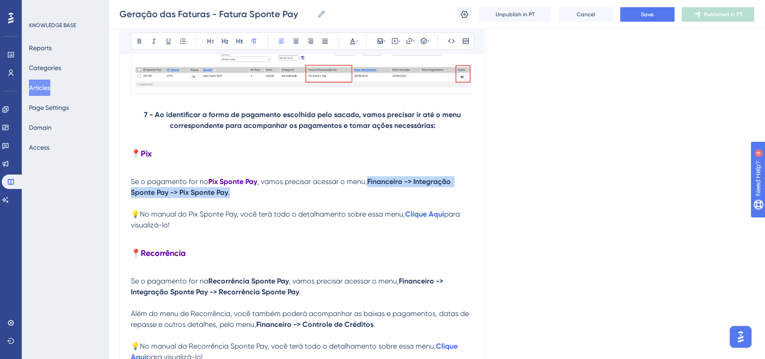
drag, startPoint x: 371, startPoint y: 196, endPoint x: 234, endPoint y: 207, distance: 137.1
click at [234, 198] on p "Se o pagamento for no Pix Sponte Pay , vamos precisar acessar o menu, Financeir…" at bounding box center [302, 187] width 343 height 22
click at [358, 45] on button at bounding box center [352, 41] width 13 height 13
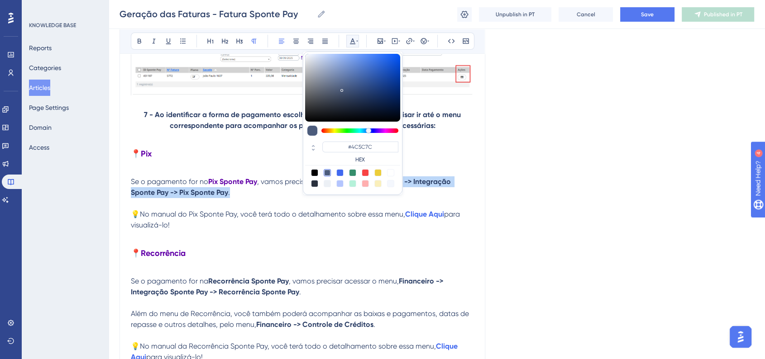
click at [369, 153] on div "#4C5C7C HEX" at bounding box center [360, 153] width 76 height 22
click at [369, 152] on input "#4C5C7C" at bounding box center [360, 147] width 76 height 11
click at [369, 148] on input "#4C5C7C" at bounding box center [360, 147] width 76 height 11
paste input "6200A8"
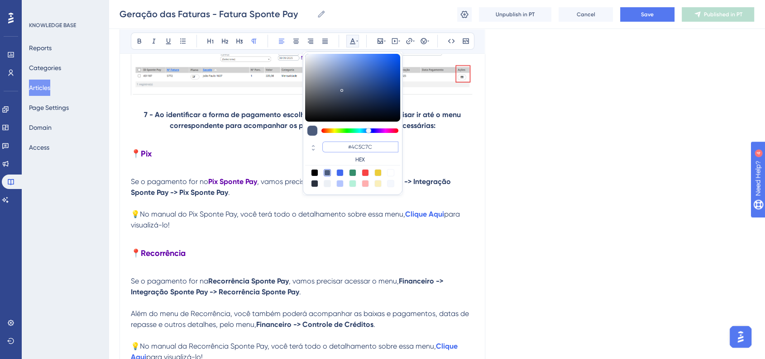
type input "#6200A8"
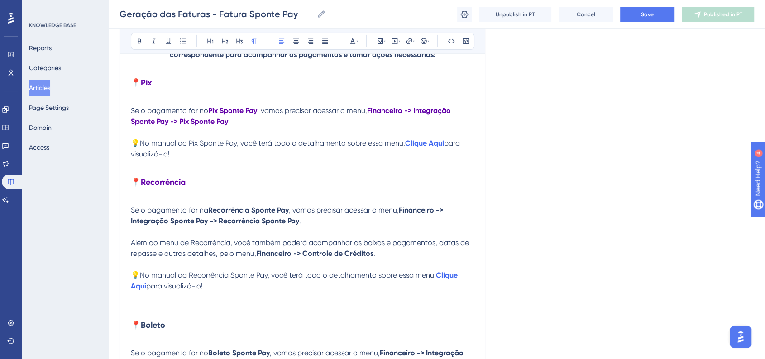
scroll to position [3192, 0]
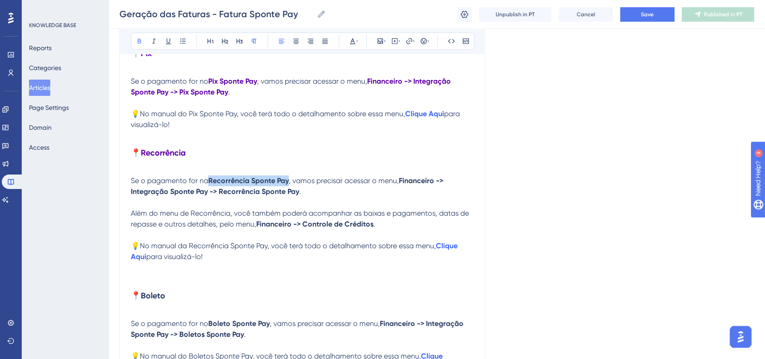
drag, startPoint x: 211, startPoint y: 194, endPoint x: 289, endPoint y: 198, distance: 78.0
click at [289, 185] on strong "Recorrência Sponte Pay" at bounding box center [248, 180] width 81 height 9
click at [348, 46] on button at bounding box center [352, 41] width 13 height 13
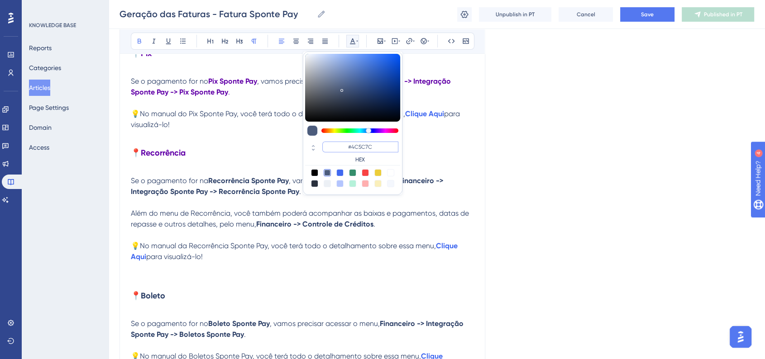
click at [374, 148] on input "#4C5C7C" at bounding box center [360, 147] width 76 height 11
paste input "6200A8"
type input "#6200A8"
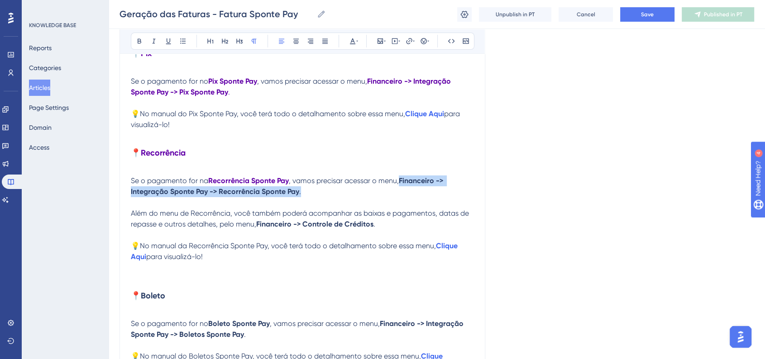
drag, startPoint x: 402, startPoint y: 195, endPoint x: 308, endPoint y: 211, distance: 95.5
click at [308, 197] on p "Se o pagamento for na Recorrência Sponte Pay , vamos precisar acessar o menu, F…" at bounding box center [302, 187] width 343 height 22
click at [348, 43] on button at bounding box center [352, 41] width 13 height 13
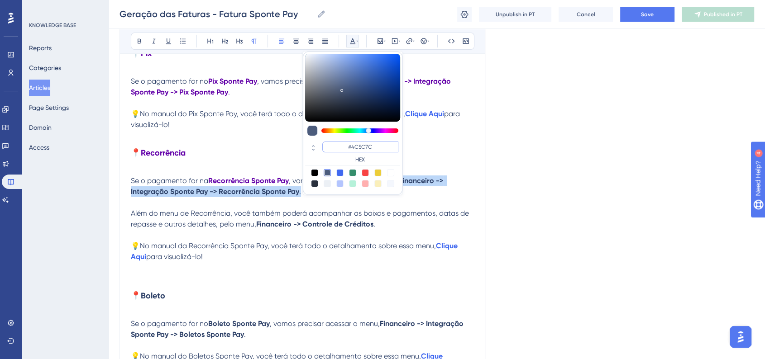
click at [364, 143] on input "#4C5C7C" at bounding box center [360, 147] width 76 height 11
paste input "6200A8"
type input "#6200A8"
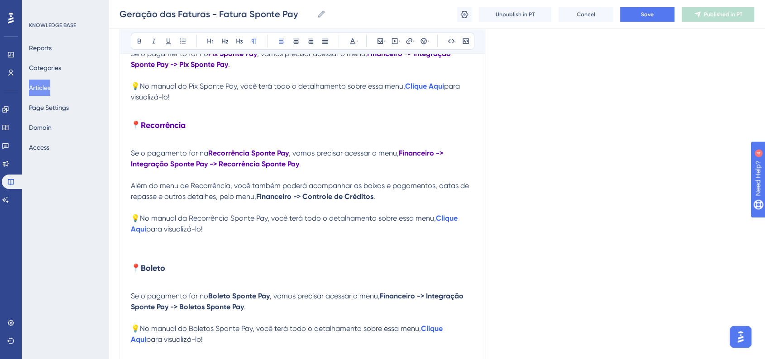
scroll to position [3242, 0]
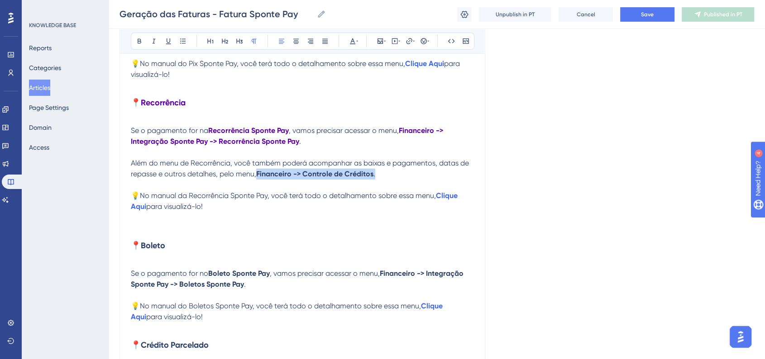
drag, startPoint x: 258, startPoint y: 188, endPoint x: 375, endPoint y: 190, distance: 117.2
click at [375, 180] on p "Além do menu de Recorrência, você também poderá acompanhar as baixas e pagament…" at bounding box center [302, 169] width 343 height 22
click at [353, 43] on icon at bounding box center [352, 41] width 7 height 7
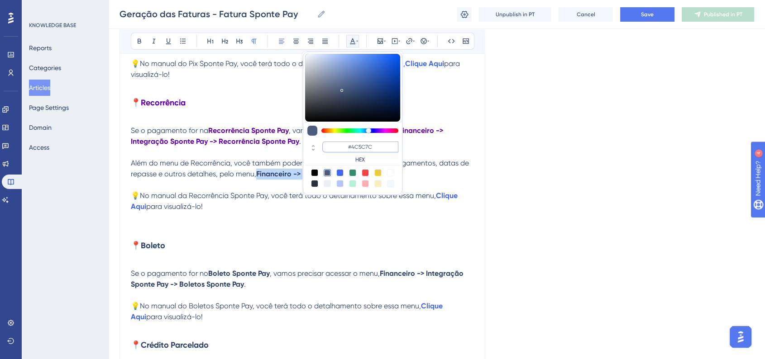
click at [367, 142] on input "#4C5C7C" at bounding box center [360, 147] width 76 height 11
click at [367, 143] on input "#4C5C7C" at bounding box center [360, 147] width 76 height 11
paste input "6200A8"
type input "#6200A8"
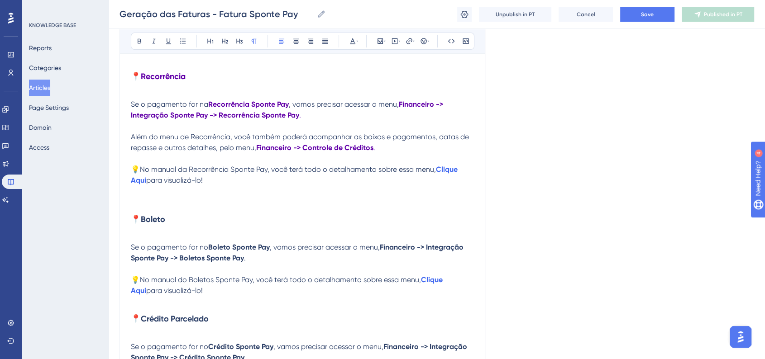
scroll to position [3292, 0]
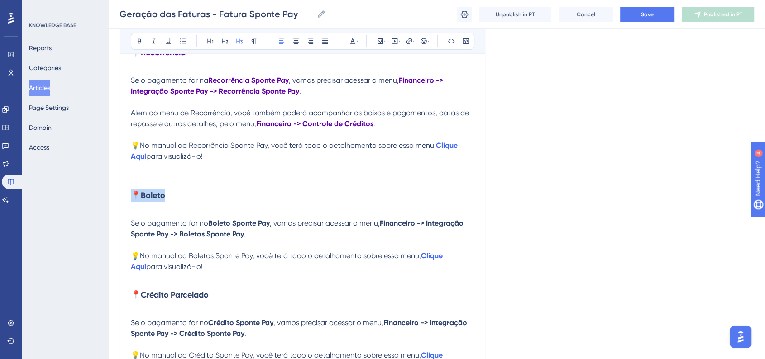
drag, startPoint x: 171, startPoint y: 214, endPoint x: 133, endPoint y: 214, distance: 37.6
click at [133, 207] on h3 "📍 Boleto" at bounding box center [302, 196] width 343 height 24
click at [349, 39] on icon at bounding box center [352, 41] width 7 height 7
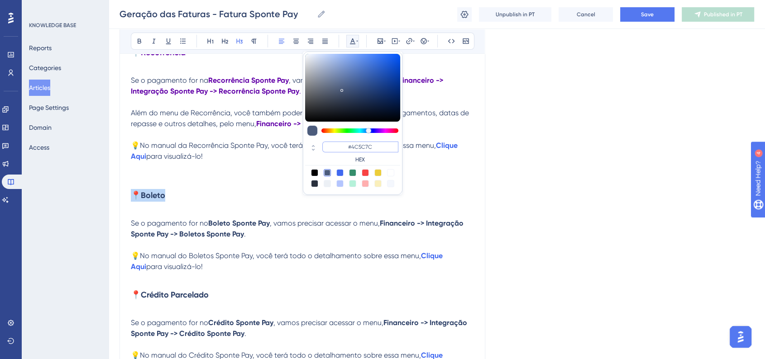
click at [366, 146] on input "#4C5C7C" at bounding box center [360, 147] width 76 height 11
paste input "6200A8"
type input "#6200A8"
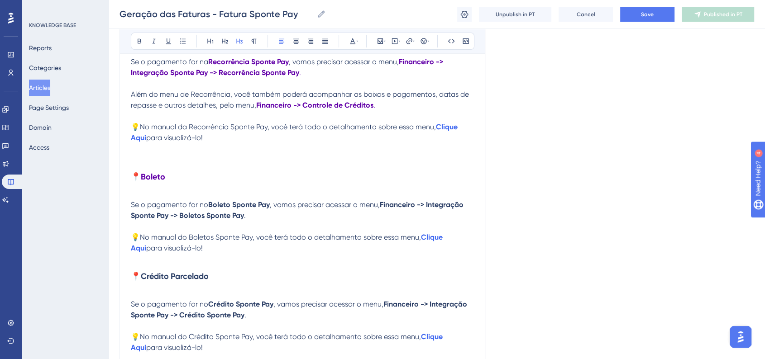
scroll to position [3342, 0]
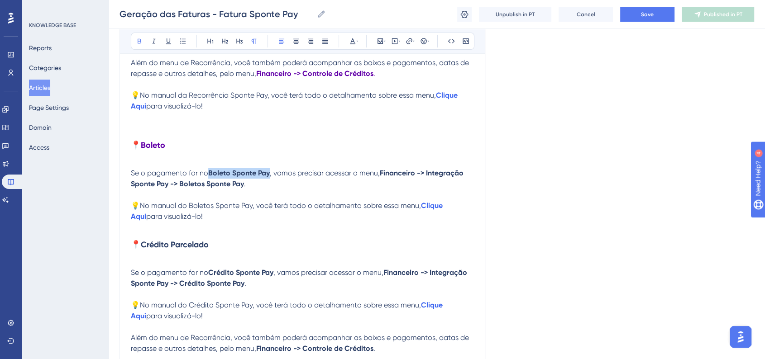
drag, startPoint x: 210, startPoint y: 189, endPoint x: 270, endPoint y: 189, distance: 59.7
click at [270, 177] on strong "Boleto Sponte Pay" at bounding box center [239, 173] width 62 height 9
click at [354, 38] on icon at bounding box center [352, 41] width 7 height 7
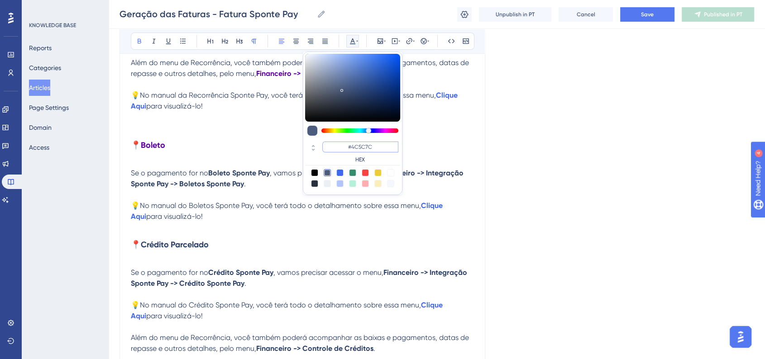
click at [366, 146] on input "#4C5C7C" at bounding box center [360, 147] width 76 height 11
paste input "6200A8"
type input "#6200A8"
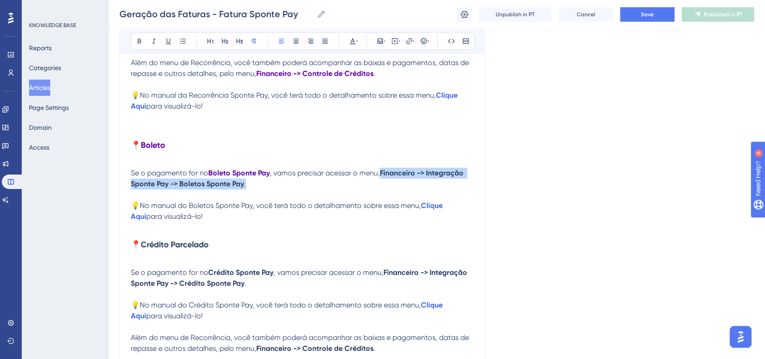
drag, startPoint x: 383, startPoint y: 189, endPoint x: 252, endPoint y: 203, distance: 132.4
click at [252, 190] on p "Se o pagamento for no Boleto Sponte Pay , vamos precisar acessar o menu, Financ…" at bounding box center [302, 179] width 343 height 22
click at [348, 37] on button at bounding box center [352, 41] width 13 height 13
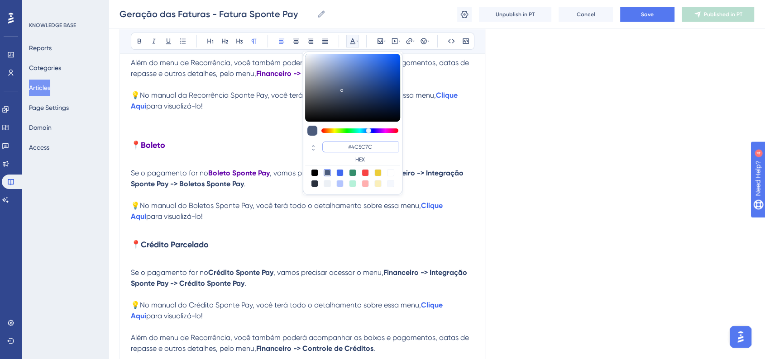
click at [364, 142] on input "#4C5C7C" at bounding box center [360, 147] width 76 height 11
paste input "6200A8"
type input "#6200A8"
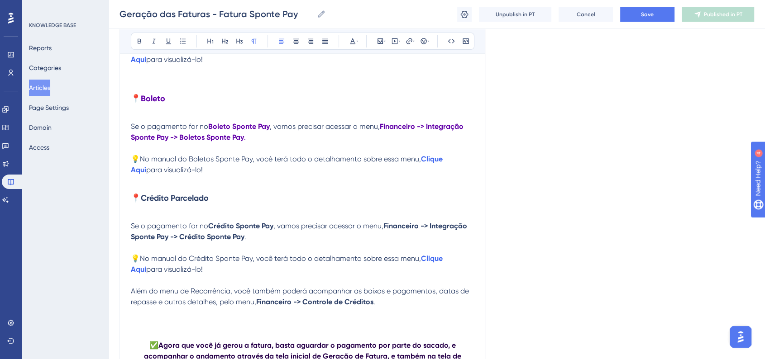
scroll to position [3443, 0]
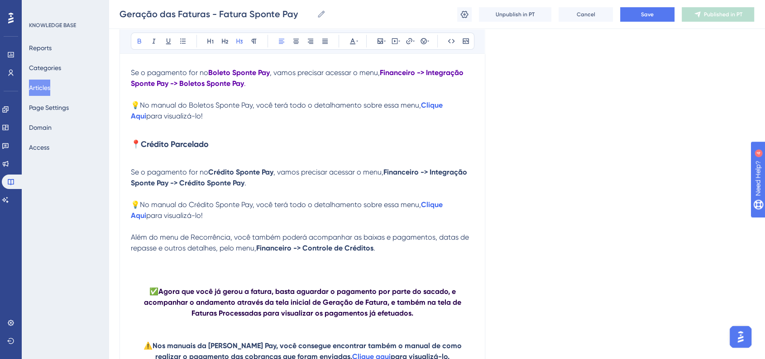
click at [206, 149] on strong "Crédito Parcelado" at bounding box center [175, 144] width 68 height 10
click at [349, 40] on icon at bounding box center [352, 41] width 7 height 7
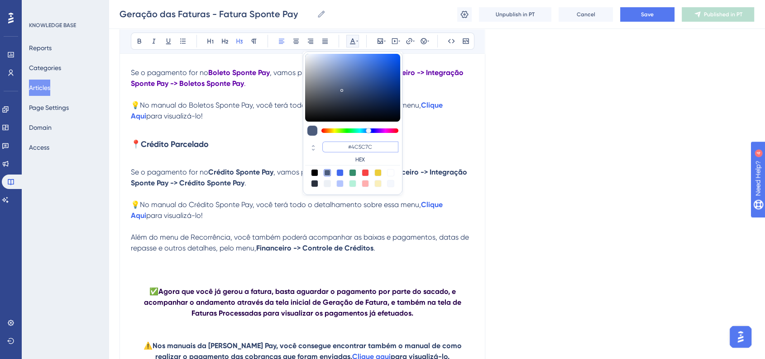
click at [363, 144] on input "#4C5C7C" at bounding box center [360, 147] width 76 height 11
paste input "6200A8"
type input "#6200A8"
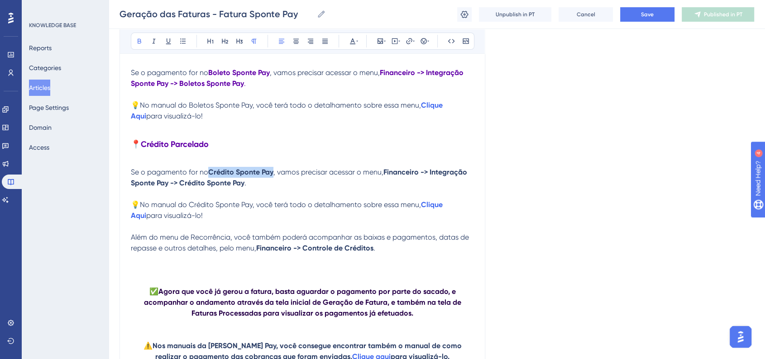
drag, startPoint x: 211, startPoint y: 190, endPoint x: 273, endPoint y: 189, distance: 61.5
click at [273, 176] on strong "Crédito Sponte Pay" at bounding box center [240, 172] width 65 height 9
click at [353, 38] on icon at bounding box center [352, 41] width 7 height 7
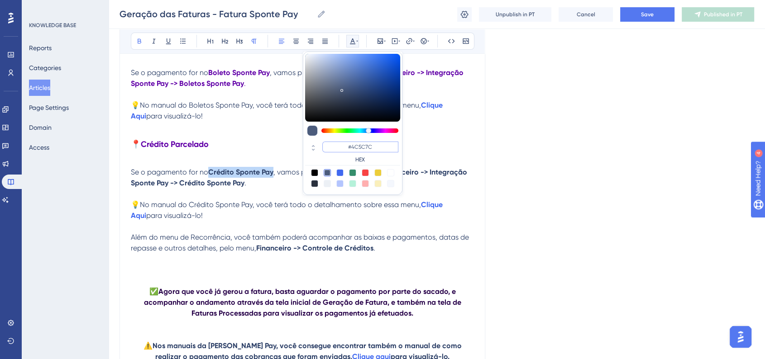
click at [369, 148] on input "#4C5C7C" at bounding box center [360, 147] width 76 height 11
paste input "6200A8"
type input "#6200A8"
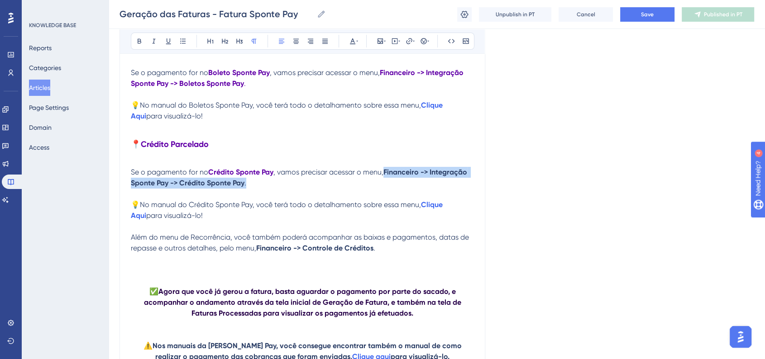
drag, startPoint x: 387, startPoint y: 187, endPoint x: 394, endPoint y: 196, distance: 10.7
click at [394, 189] on p "Se o pagamento for no Crédito Sponte Pay , vamos precisar acessar o menu, Finan…" at bounding box center [302, 178] width 343 height 22
click at [356, 44] on icon at bounding box center [357, 41] width 2 height 7
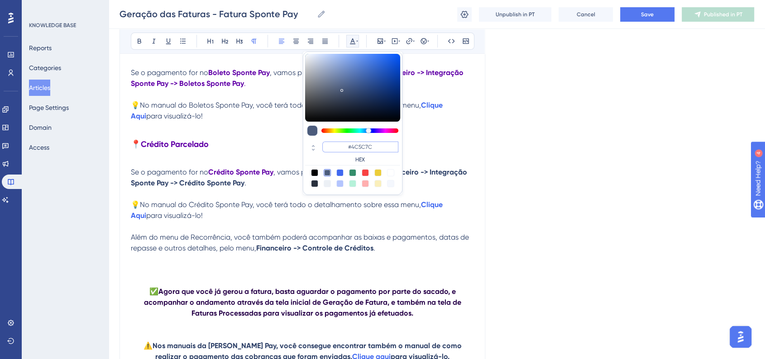
click at [370, 143] on input "#4C5C7C" at bounding box center [360, 147] width 76 height 11
paste input "6200A8"
type input "#6200A8"
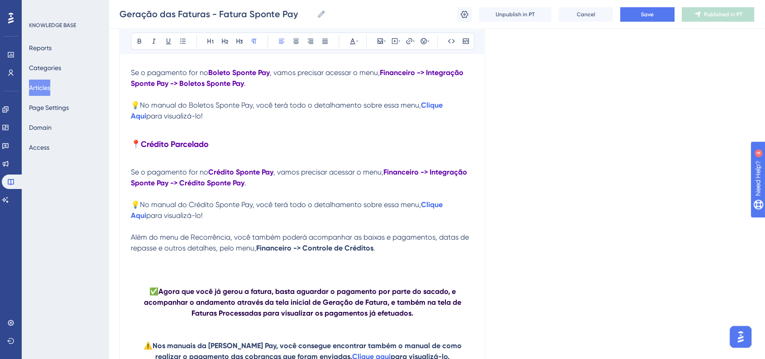
scroll to position [3494, 0]
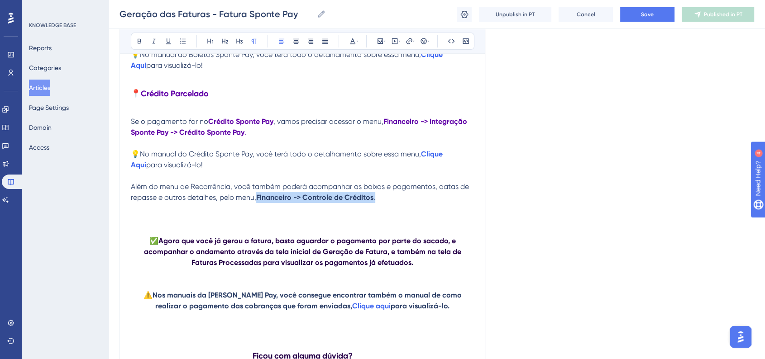
drag, startPoint x: 258, startPoint y: 218, endPoint x: 377, endPoint y: 217, distance: 119.0
click at [377, 203] on p "Além do menu de Recorrência, você também poderá acompanhar as baixas e pagament…" at bounding box center [302, 192] width 343 height 22
click at [347, 41] on button at bounding box center [352, 41] width 13 height 13
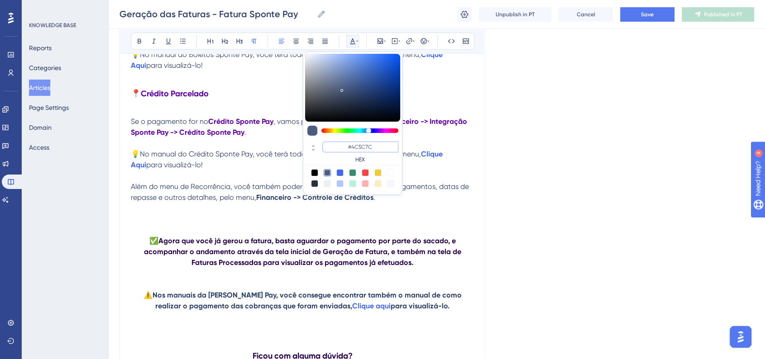
click at [367, 148] on input "#4C5C7C" at bounding box center [360, 147] width 76 height 11
paste input "6200A8"
type input "#6200A8"
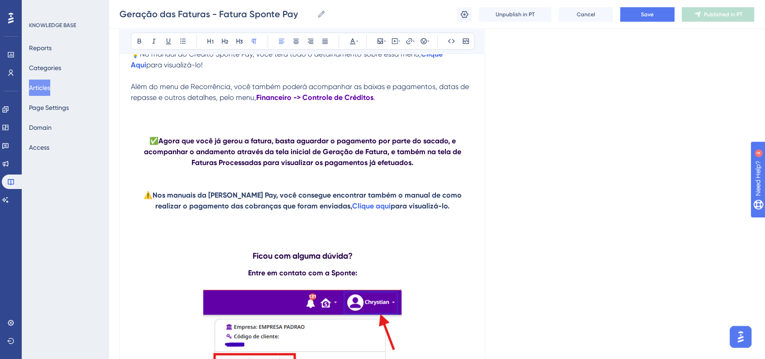
scroll to position [3594, 0]
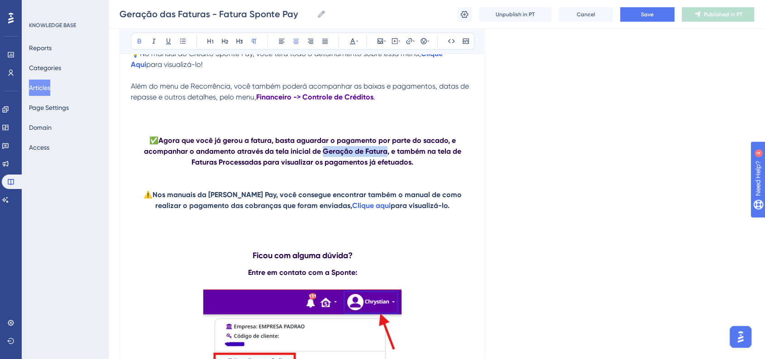
drag, startPoint x: 310, startPoint y: 170, endPoint x: 370, endPoint y: 172, distance: 60.2
click at [370, 167] on strong "Agora que você já gerou a fatura, basta aguardar o pagamento por parte do sacad…" at bounding box center [303, 151] width 319 height 30
click at [356, 41] on icon at bounding box center [357, 41] width 2 height 1
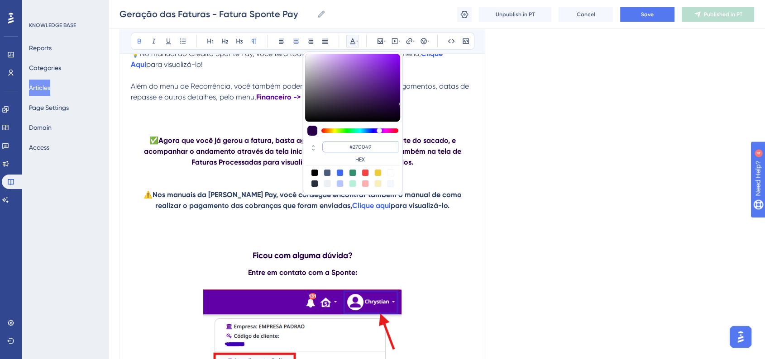
click at [380, 145] on input "#270049" at bounding box center [360, 147] width 76 height 11
paste input "6200A8"
type input "#6200A8"
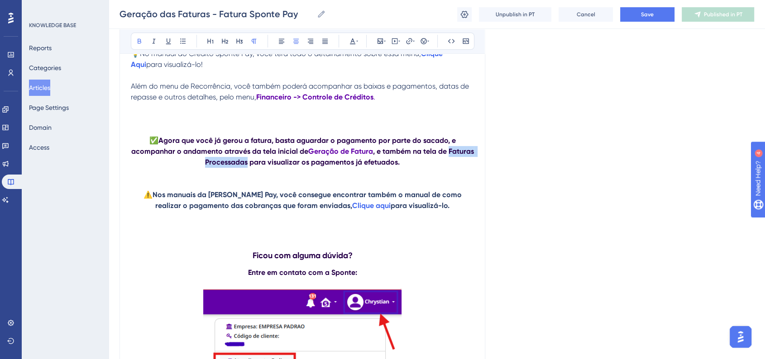
drag, startPoint x: 449, startPoint y: 172, endPoint x: 246, endPoint y: 177, distance: 203.3
click at [246, 167] on strong ", e também na tela de Faturas Processadas para visualizar os pagamentos já efet…" at bounding box center [340, 156] width 271 height 19
click at [356, 45] on button at bounding box center [352, 41] width 13 height 13
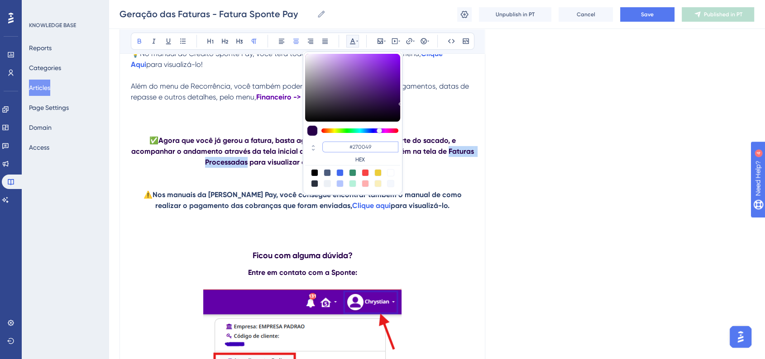
click at [360, 144] on input "#270049" at bounding box center [360, 147] width 76 height 11
paste input "6200A8"
type input "#6200A8"
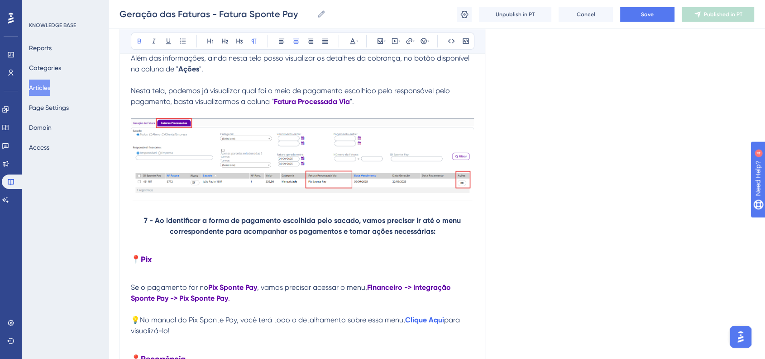
scroll to position [2942, 0]
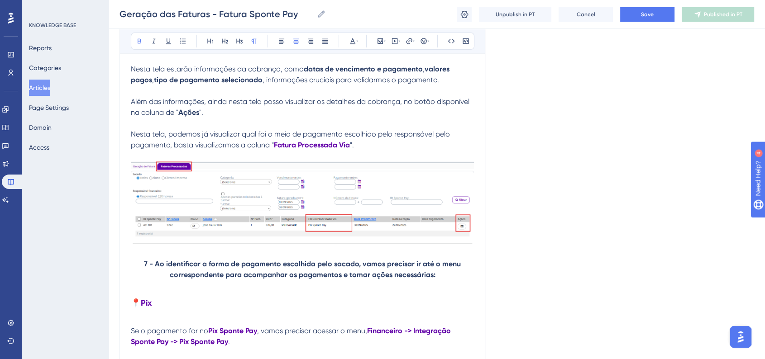
click at [146, 274] on strong "7 - Ao identificar a forma de pagamento escolhida pelo sacado, vamos precisar i…" at bounding box center [303, 269] width 319 height 19
click at [425, 36] on button at bounding box center [423, 41] width 13 height 13
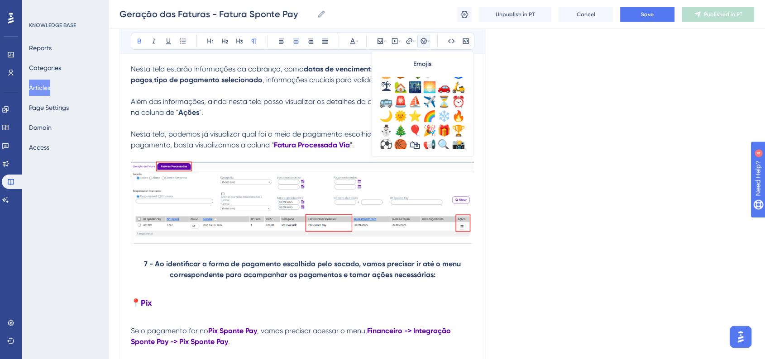
scroll to position [301, 0]
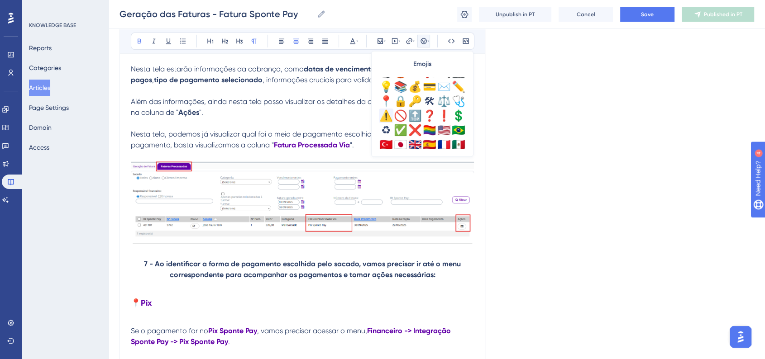
click at [382, 117] on div "⚠️" at bounding box center [386, 116] width 14 height 14
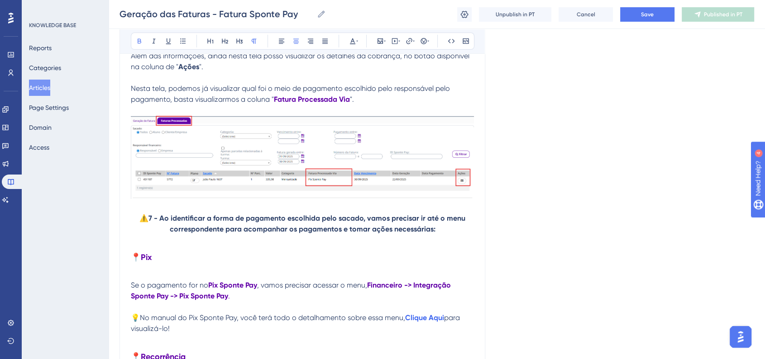
scroll to position [2992, 0]
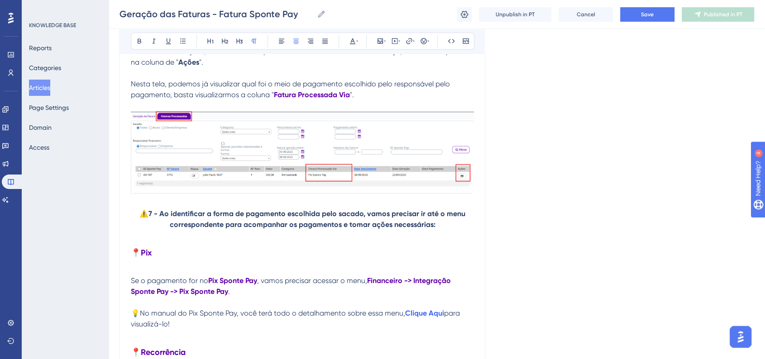
click at [143, 218] on span "⚠️" at bounding box center [143, 214] width 9 height 9
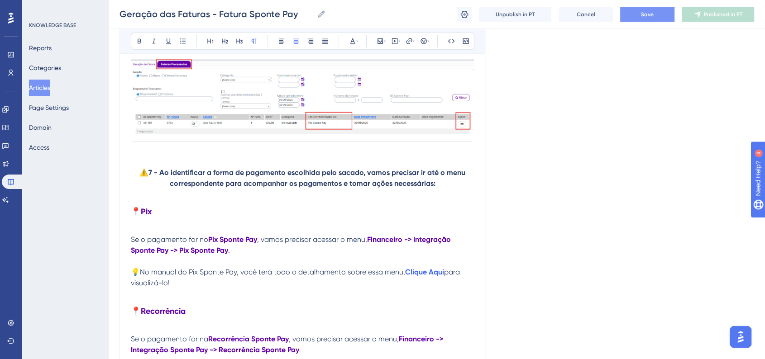
scroll to position [3042, 0]
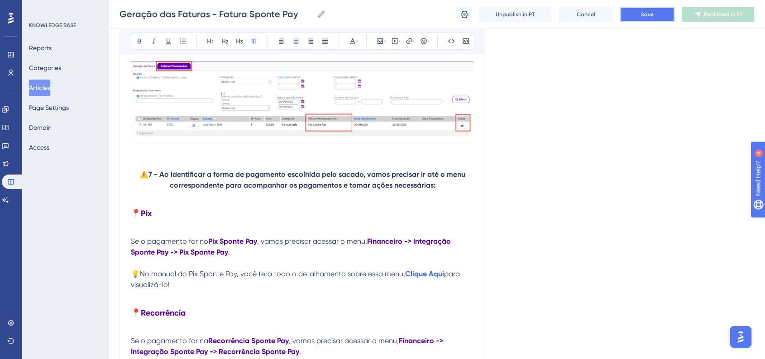
click at [656, 15] on button "Save" at bounding box center [647, 14] width 54 height 14
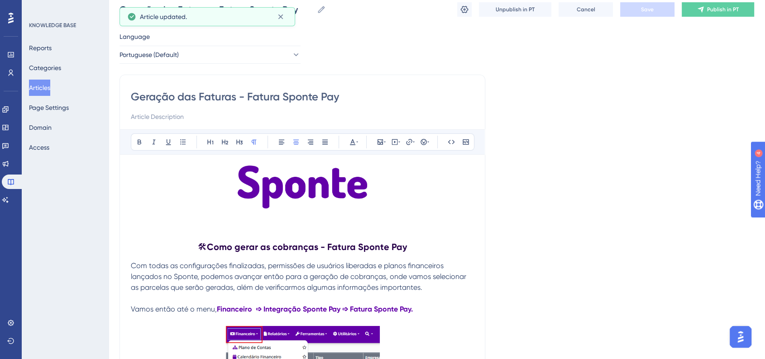
scroll to position [0, 0]
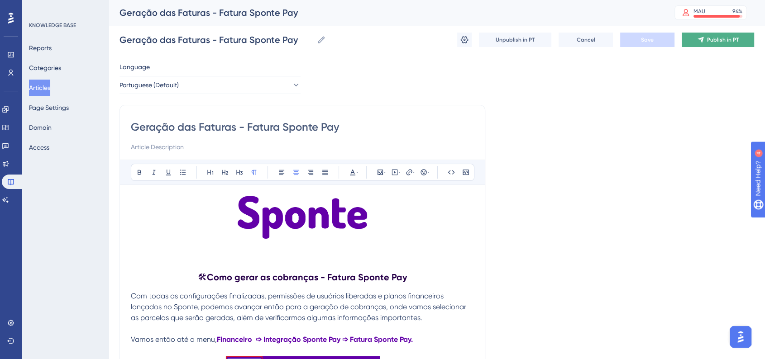
click at [710, 36] on span "Publish in PT" at bounding box center [723, 39] width 32 height 7
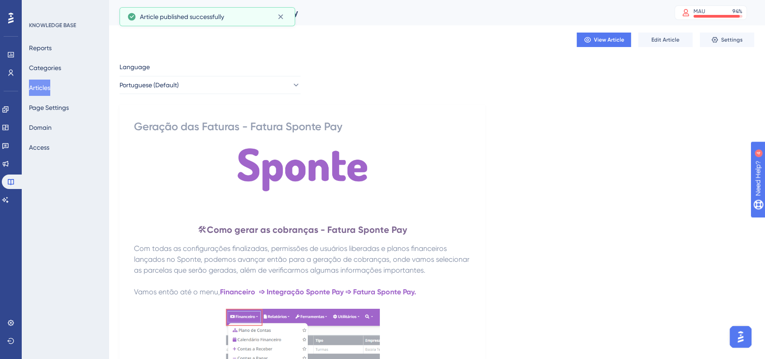
click at [50, 86] on button "Articles" at bounding box center [39, 88] width 21 height 16
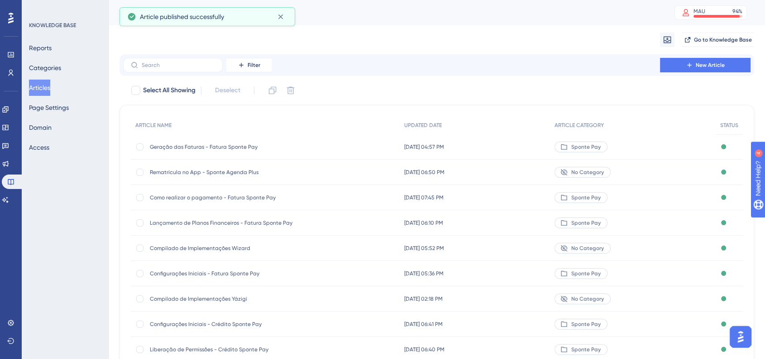
click at [243, 176] on div "Rematrícula no App - Sponte Agenda Plus Rematrícula no App - Sponte Agenda Plus" at bounding box center [222, 172] width 145 height 25
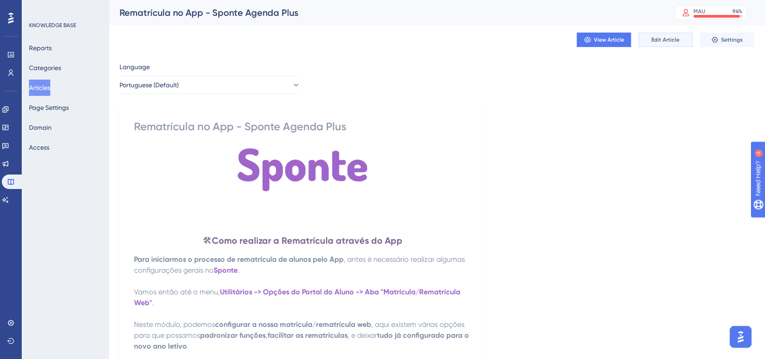
click at [691, 42] on button "Edit Article" at bounding box center [665, 40] width 54 height 14
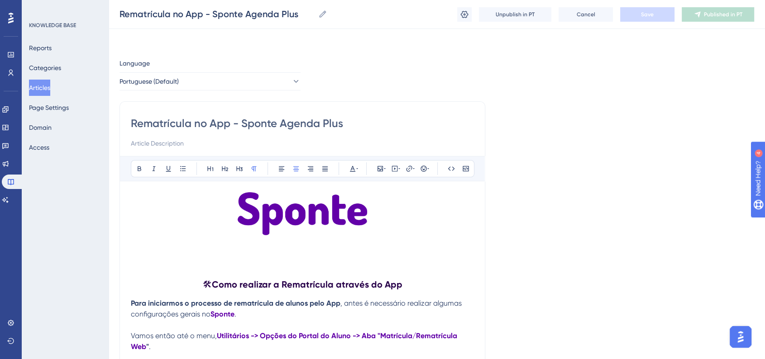
scroll to position [4608, 0]
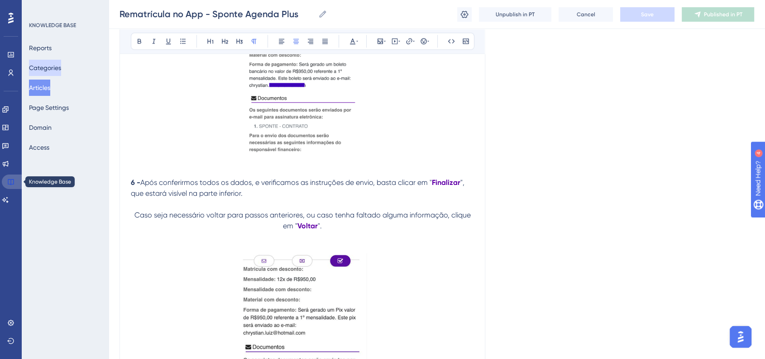
drag, startPoint x: 10, startPoint y: 176, endPoint x: 40, endPoint y: 72, distance: 107.4
click at [10, 176] on link at bounding box center [13, 182] width 22 height 14
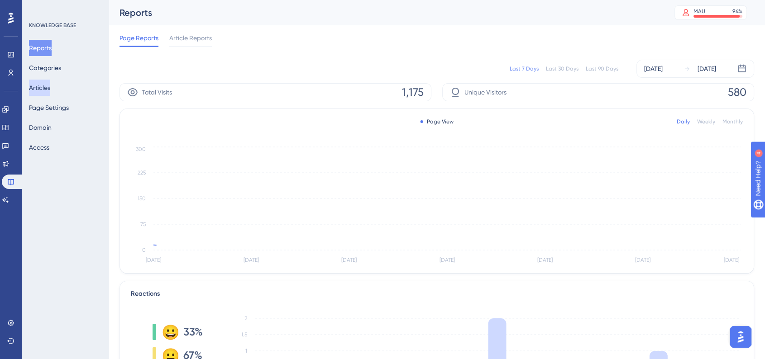
click at [41, 85] on button "Articles" at bounding box center [39, 88] width 21 height 16
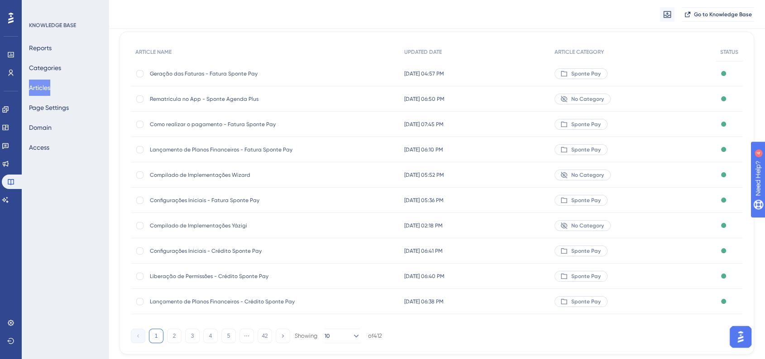
scroll to position [101, 0]
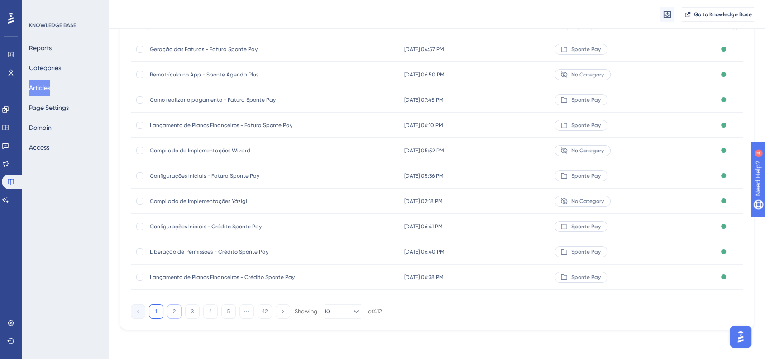
click at [172, 310] on button "2" at bounding box center [174, 312] width 14 height 14
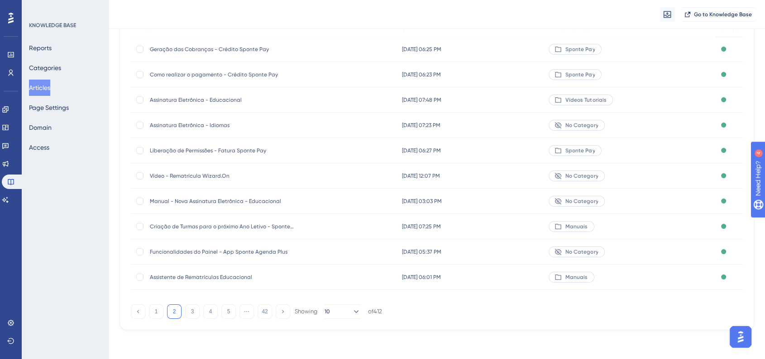
scroll to position [51, 0]
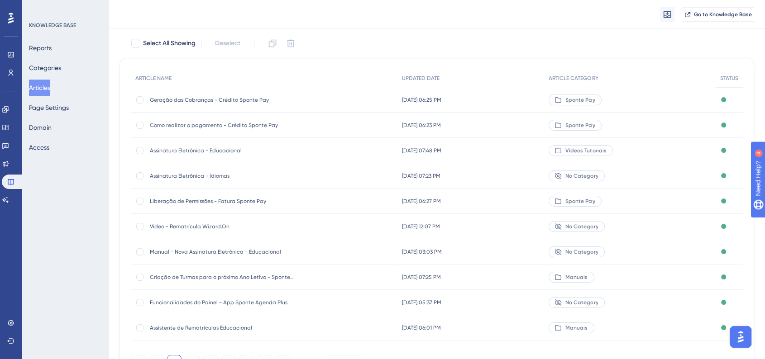
click at [257, 128] on span "Como realizar o pagamento - Crédito Sponte Pay" at bounding box center [222, 125] width 145 height 7
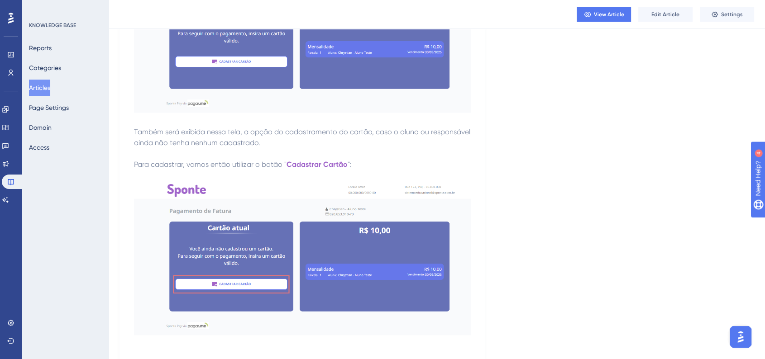
scroll to position [603, 0]
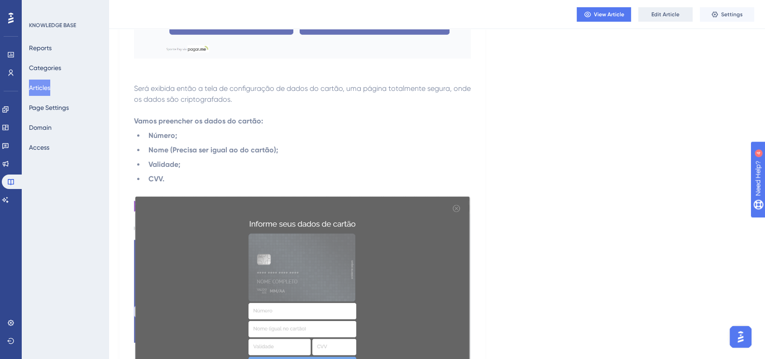
click at [657, 9] on button "Edit Article" at bounding box center [665, 14] width 54 height 14
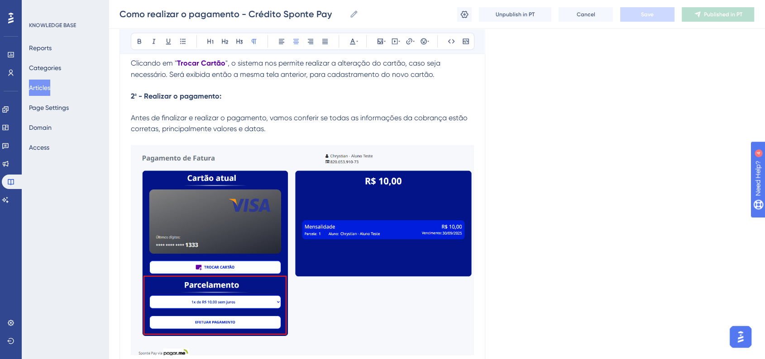
scroll to position [1699, 0]
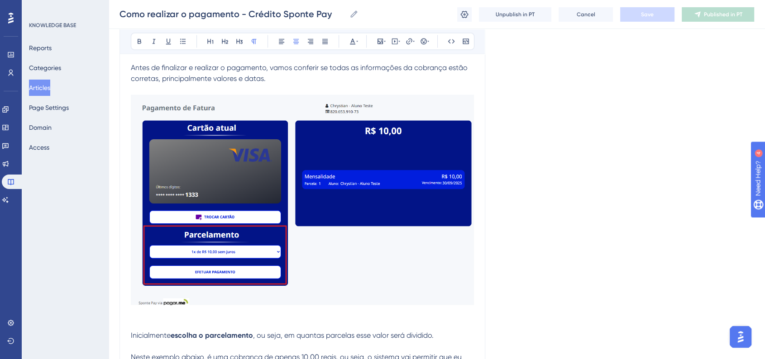
click at [340, 254] on img at bounding box center [302, 200] width 343 height 210
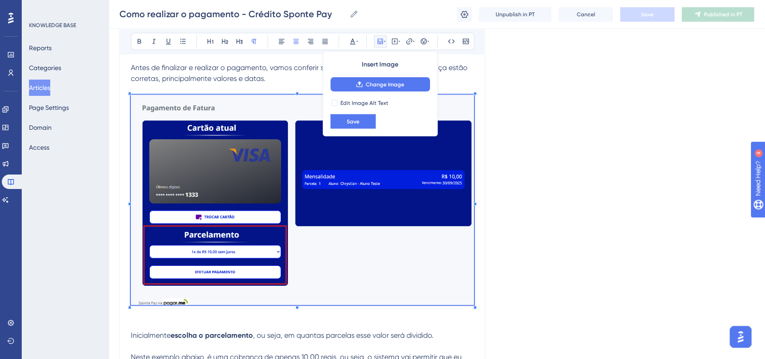
click at [413, 266] on img at bounding box center [302, 200] width 343 height 210
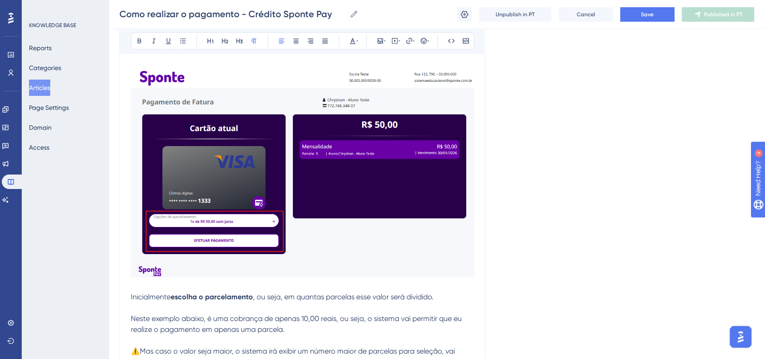
scroll to position [1649, 0]
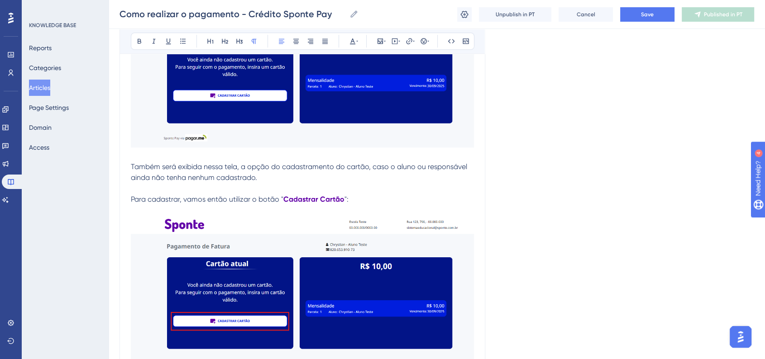
click at [315, 277] on img at bounding box center [302, 294] width 343 height 157
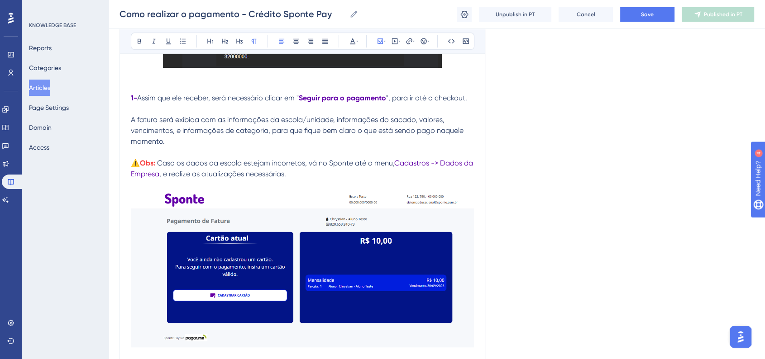
scroll to position [492, 0]
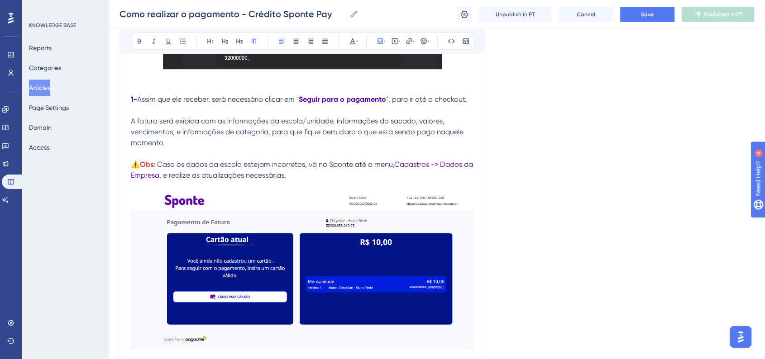
click at [290, 259] on img at bounding box center [302, 270] width 343 height 157
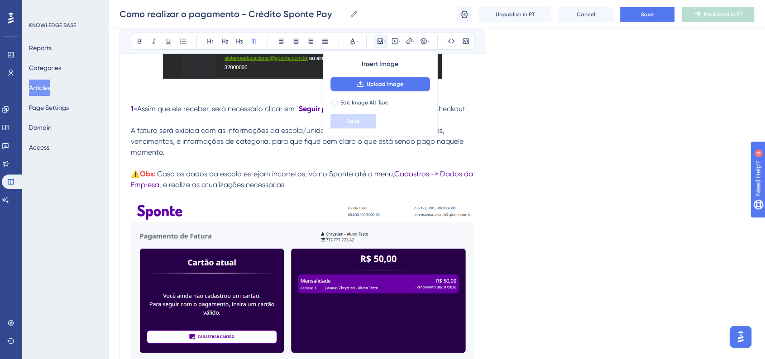
scroll to position [543, 0]
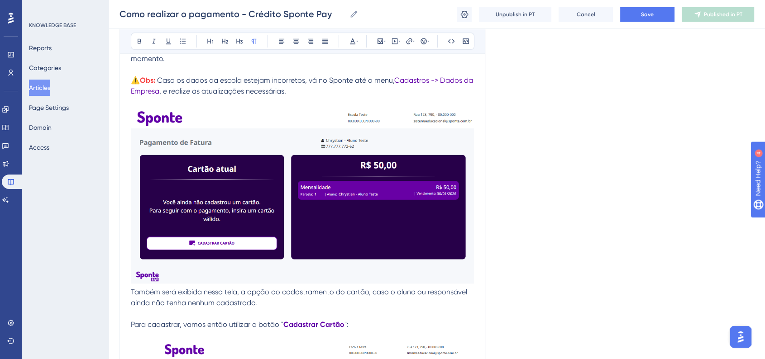
scroll to position [593, 0]
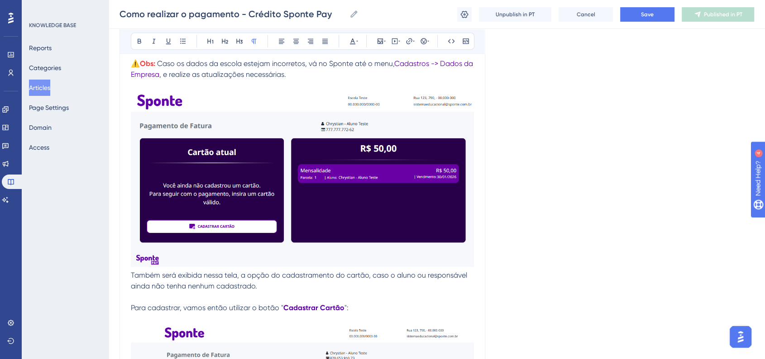
click at [133, 275] on span "Também será exibida nessa tela, a opção do cadastramento do cartão, caso o alun…" at bounding box center [300, 280] width 338 height 19
click at [132, 276] on span "Também será exibida nessa tela, a opção do cadastramento do cartão, caso o alun…" at bounding box center [300, 280] width 338 height 19
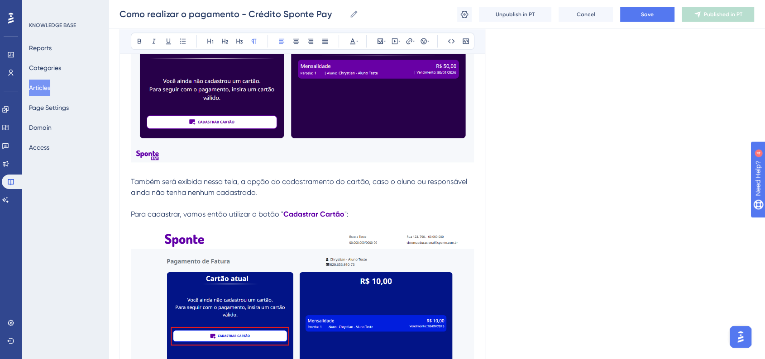
scroll to position [744, 0]
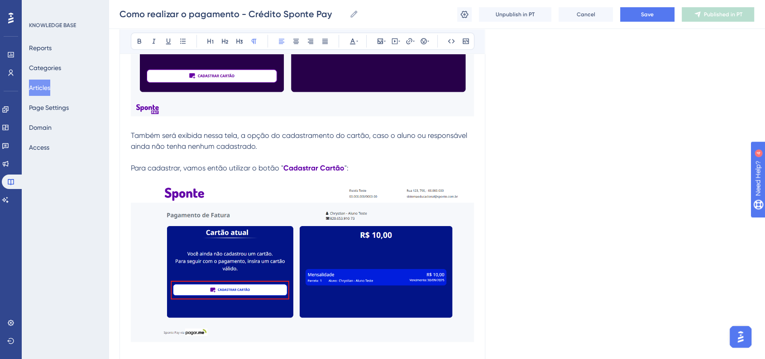
click at [298, 264] on img at bounding box center [302, 263] width 343 height 157
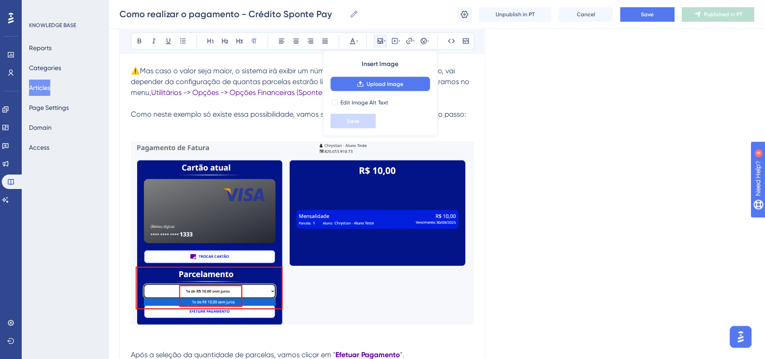
scroll to position [2051, 0]
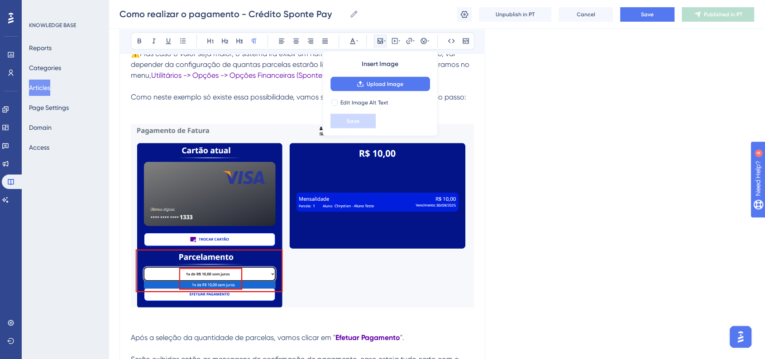
click at [348, 245] on img at bounding box center [302, 215] width 343 height 183
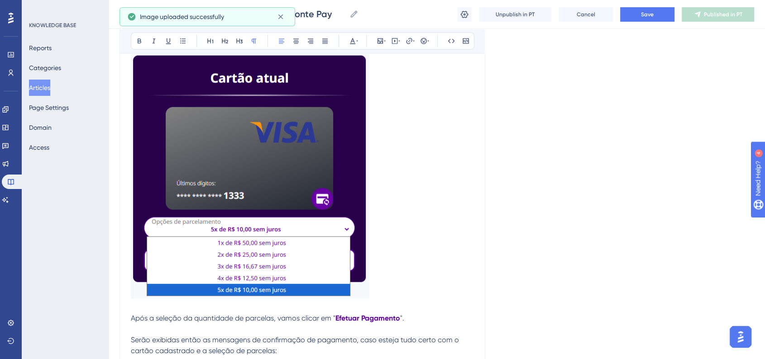
scroll to position [2152, 0]
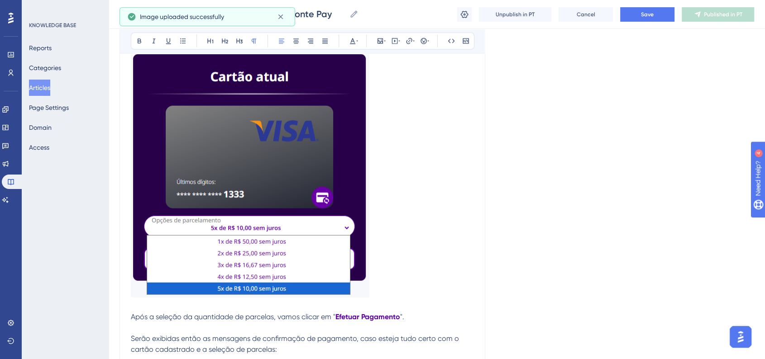
click at [305, 218] on img at bounding box center [250, 161] width 238 height 274
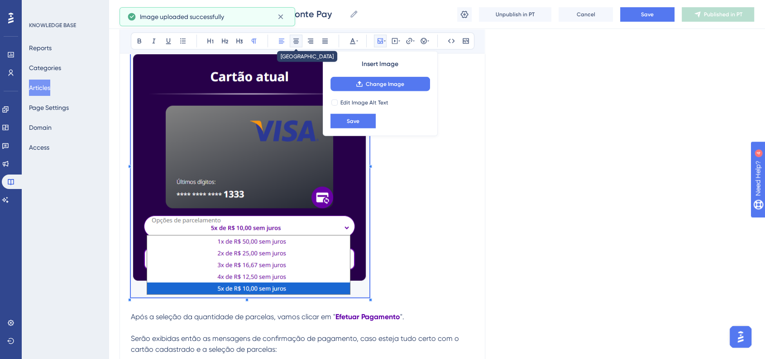
click at [302, 41] on button at bounding box center [296, 41] width 13 height 13
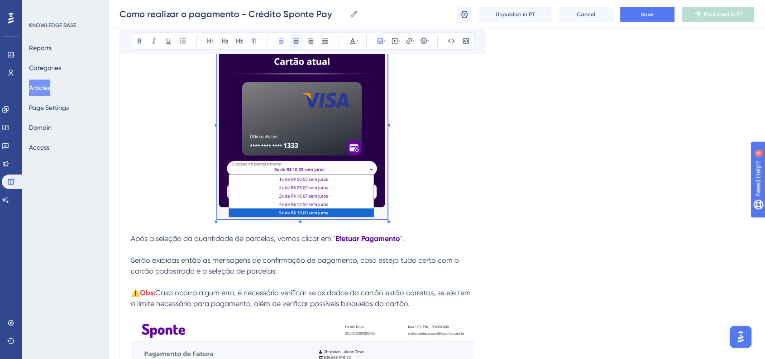
click at [355, 108] on span at bounding box center [302, 123] width 170 height 199
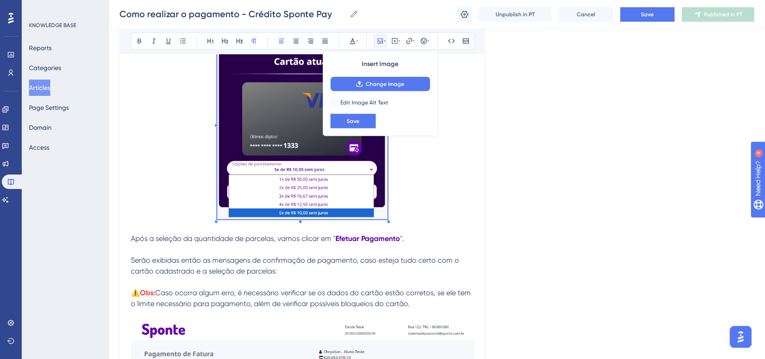
click at [425, 176] on p at bounding box center [302, 123] width 343 height 199
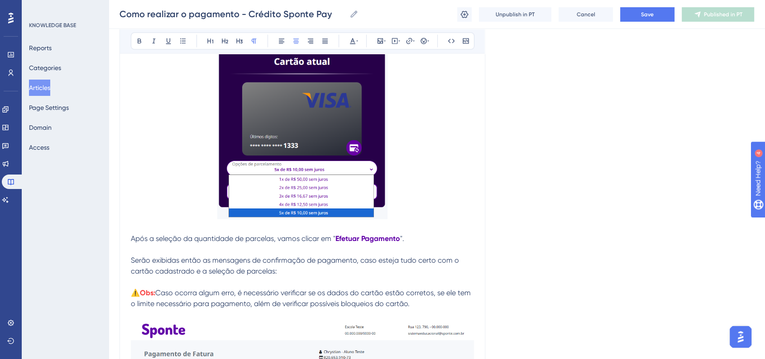
click at [431, 211] on p at bounding box center [302, 123] width 343 height 199
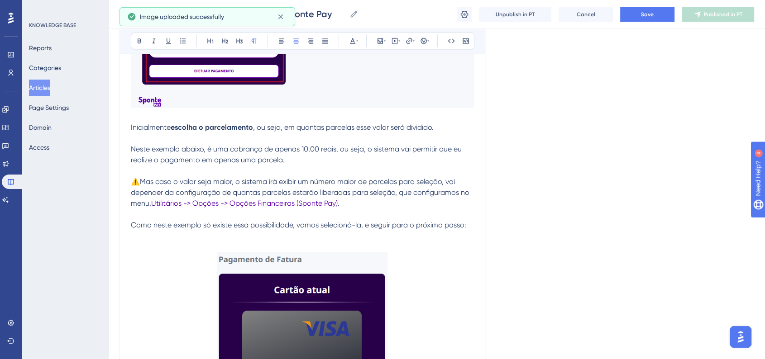
scroll to position [1901, 0]
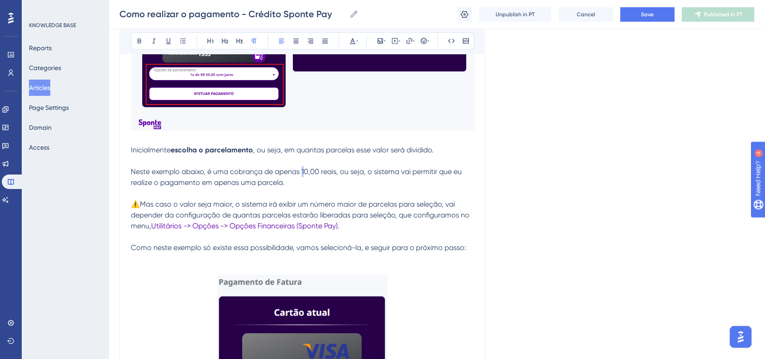
click at [305, 176] on span "Neste exemplo abaixo, é uma cobrança de apenas 10,00 reais, ou seja, o sistema …" at bounding box center [297, 176] width 333 height 19
click at [514, 173] on div "Language Portuguese (Default) Como realizar o pagamento - Crédito Sponte Pay Bo…" at bounding box center [436, 52] width 634 height 3790
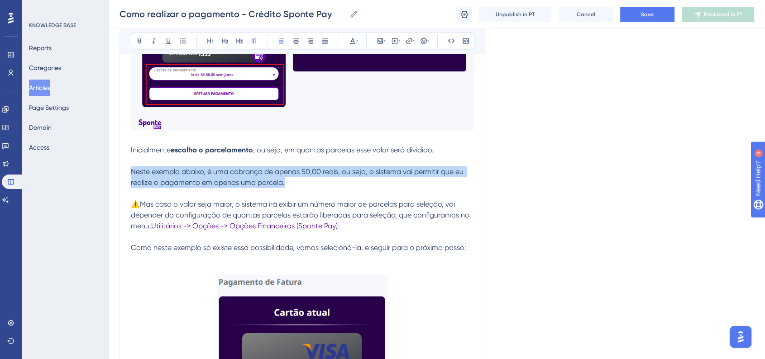
drag, startPoint x: 280, startPoint y: 186, endPoint x: 127, endPoint y: 172, distance: 154.0
click at [127, 172] on div "Como realizar o pagamento - Crédito Sponte Pay Bold Italic Underline Bullet Poi…" at bounding box center [302, 47] width 366 height 3692
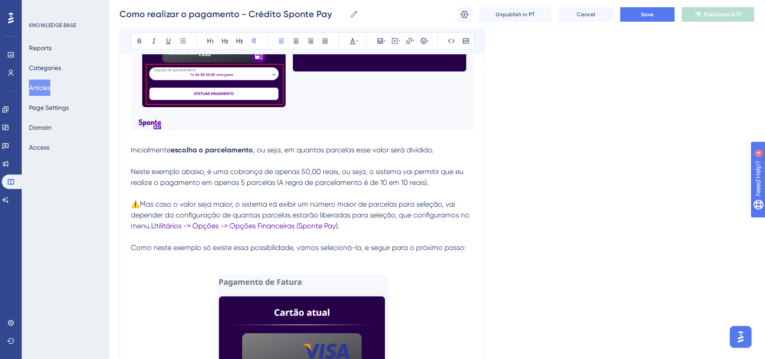
click at [267, 252] on span "Como neste exemplo só existe essa possibilidade, vamos selecioná-la, e seguir p…" at bounding box center [298, 247] width 335 height 9
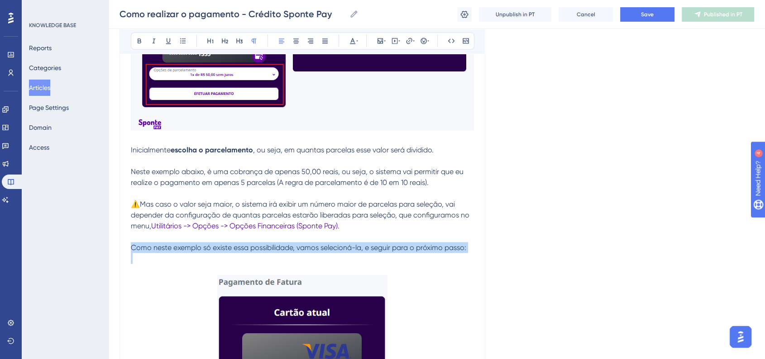
click at [267, 252] on span "Como neste exemplo só existe essa possibilidade, vamos selecioná-la, e seguir p…" at bounding box center [298, 247] width 335 height 9
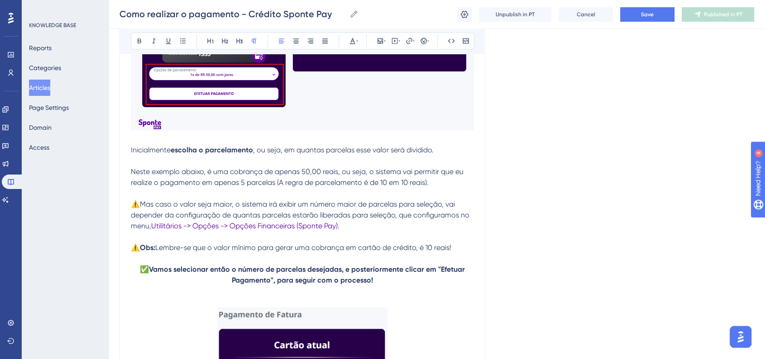
click at [539, 251] on div "Language Portuguese (Default) Como realizar o pagamento - Crédito Sponte Pay Bo…" at bounding box center [436, 68] width 634 height 3823
drag, startPoint x: 140, startPoint y: 250, endPoint x: 156, endPoint y: 251, distance: 15.9
click at [156, 251] on p "⚠️ Obs: Lembre-se que o valor mínimo para gerar uma cobrança em cartão de crédi…" at bounding box center [302, 248] width 343 height 11
click at [355, 42] on icon at bounding box center [352, 41] width 7 height 7
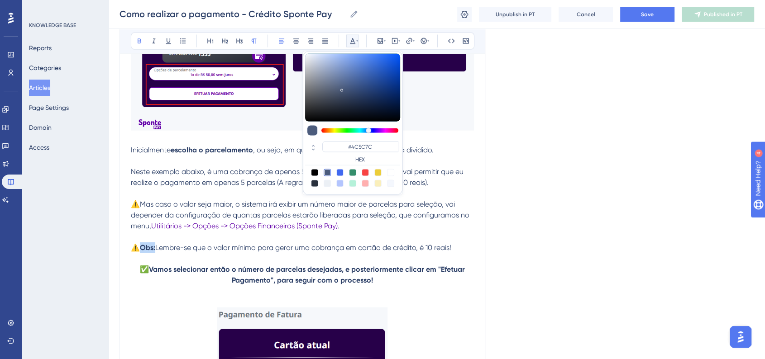
click at [365, 172] on div at bounding box center [365, 172] width 7 height 7
type input "#F84343"
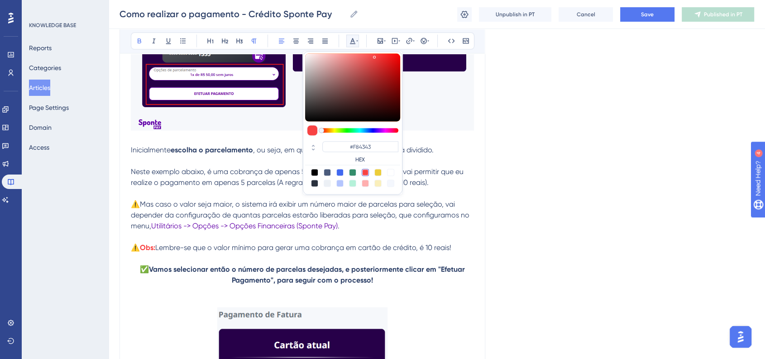
drag, startPoint x: 583, startPoint y: 215, endPoint x: 579, endPoint y: 225, distance: 11.0
click at [583, 217] on div "Language Portuguese (Default) Como realizar o pagamento - Crédito Sponte Pay Bo…" at bounding box center [436, 68] width 634 height 3823
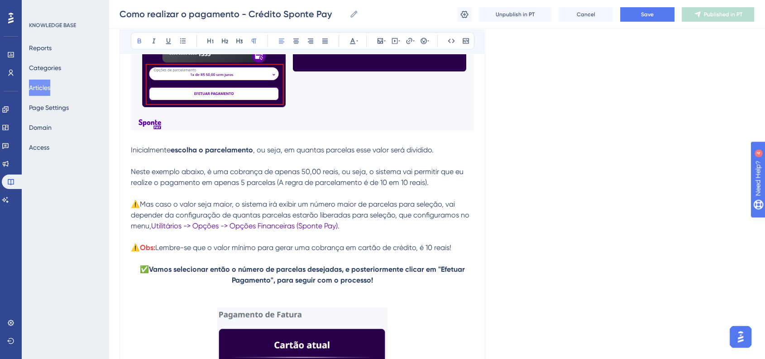
click at [422, 252] on span "Lembre-se que o valor mínimo para gerar uma cobrança em cartão de crédito, é 10…" at bounding box center [303, 247] width 296 height 9
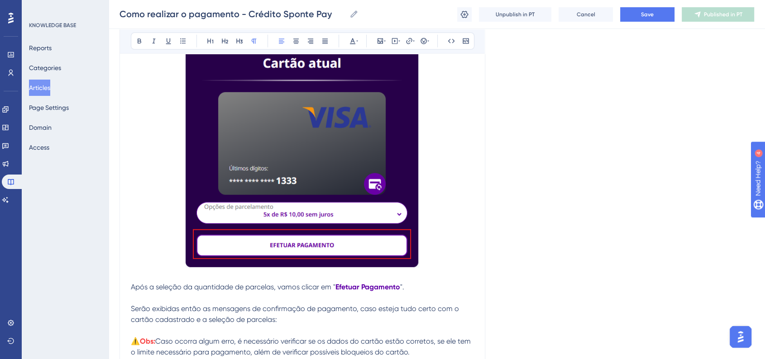
scroll to position [2454, 0]
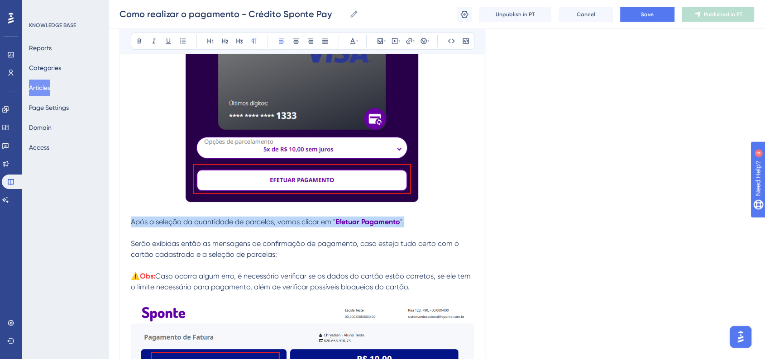
drag, startPoint x: 412, startPoint y: 228, endPoint x: 131, endPoint y: 229, distance: 281.0
click at [131, 228] on p "Após a seleção da quantidade de parcelas, vamos clicar em " Efetuar Pagamento "." at bounding box center [302, 222] width 343 height 11
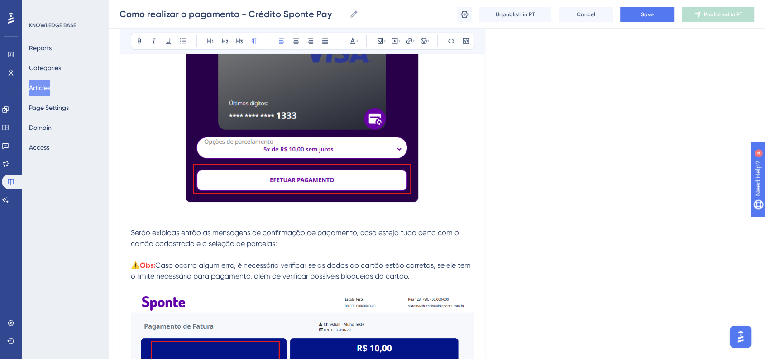
scroll to position [2554, 0]
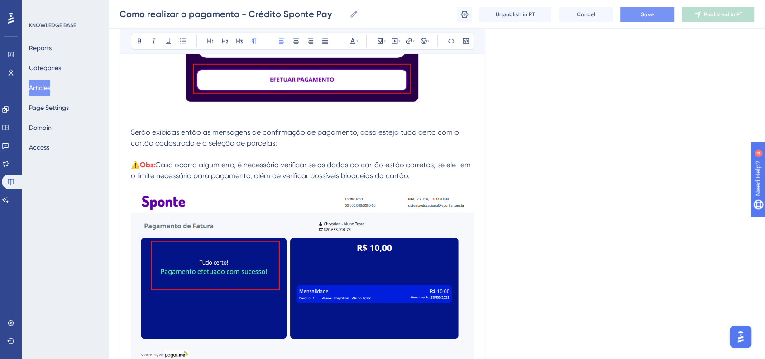
click at [631, 16] on button "Save" at bounding box center [647, 14] width 54 height 14
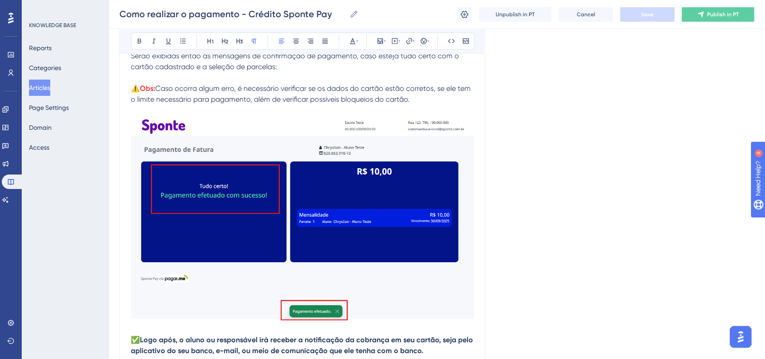
scroll to position [2655, 0]
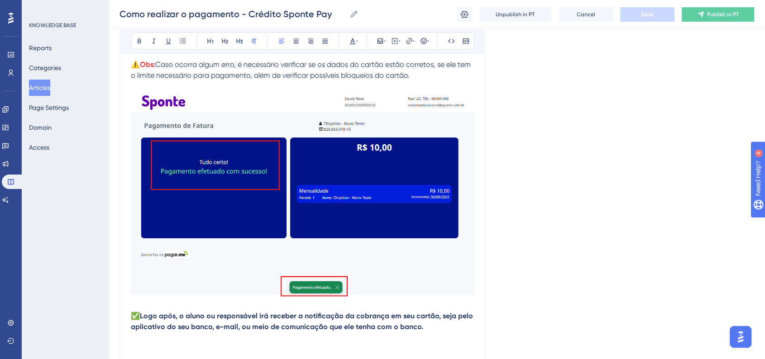
click at [371, 238] on img at bounding box center [302, 194] width 343 height 205
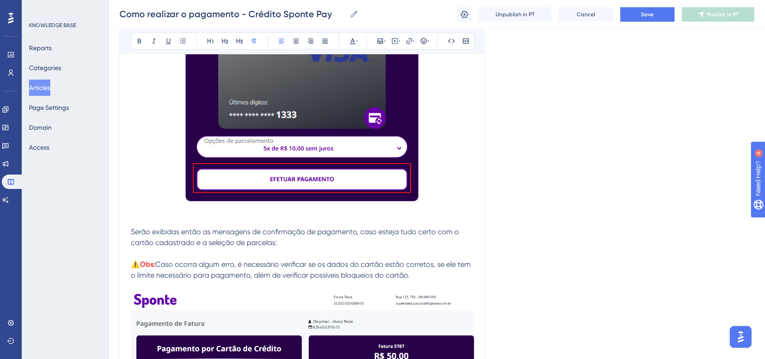
scroll to position [2514, 0]
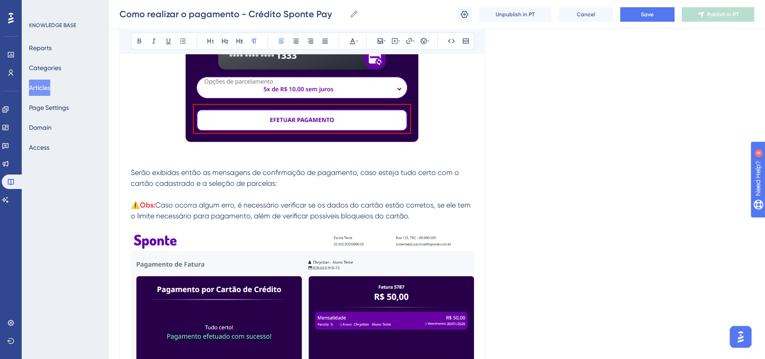
click at [132, 177] on span "Serão exibidas então as mensagens de confirmação de pagamento, caso esteja tudo…" at bounding box center [296, 177] width 330 height 19
click at [423, 41] on icon at bounding box center [423, 41] width 7 height 7
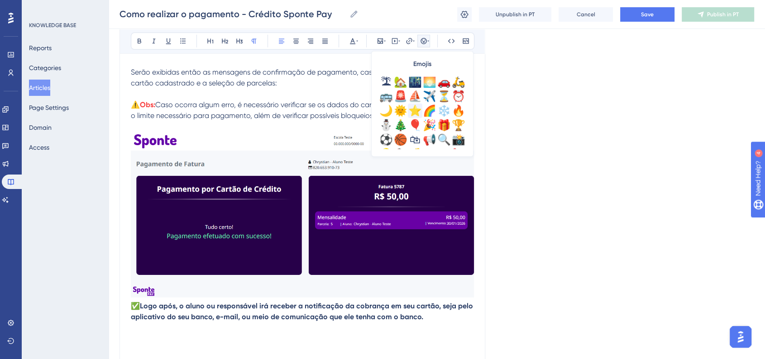
scroll to position [301, 0]
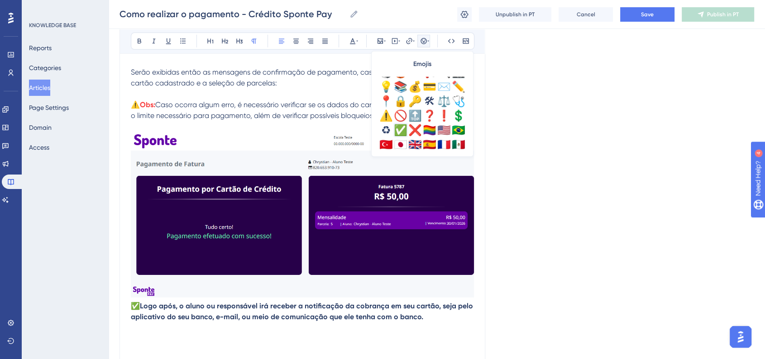
click at [396, 129] on div "✅" at bounding box center [400, 130] width 14 height 14
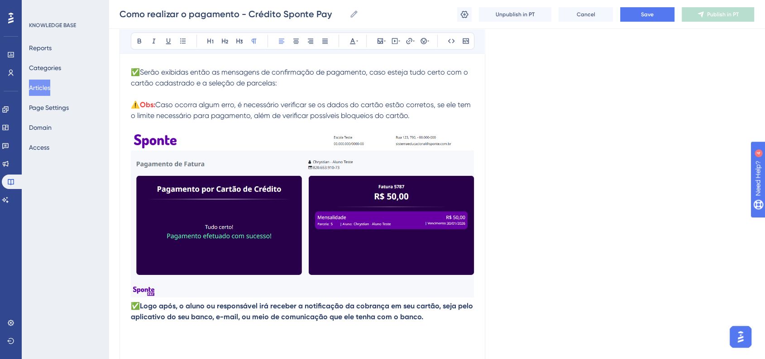
scroll to position [2514, 0]
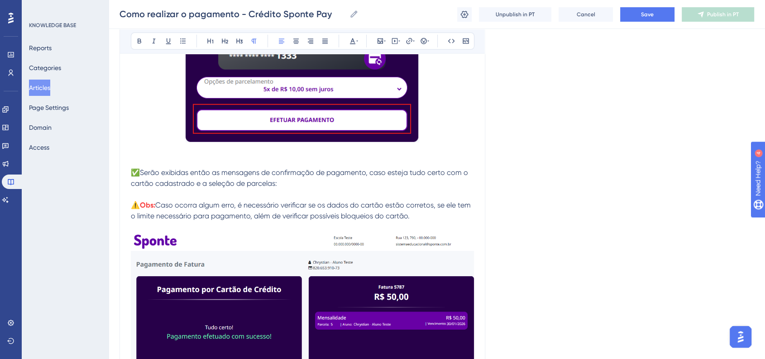
click at [358, 189] on p "✅Serão exibidas então as mensagens de confirmação de pagamento, caso esteja tud…" at bounding box center [302, 178] width 343 height 22
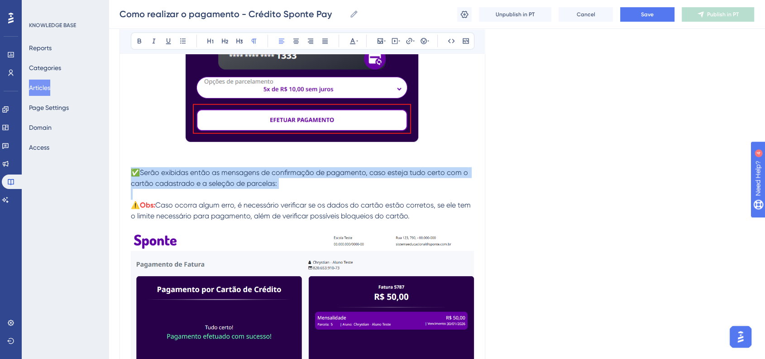
drag, startPoint x: 131, startPoint y: 176, endPoint x: 279, endPoint y: 194, distance: 149.0
click at [291, 44] on button at bounding box center [296, 41] width 13 height 13
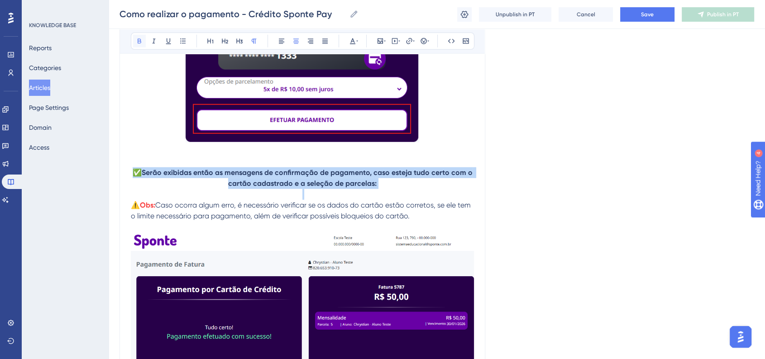
click at [141, 43] on icon at bounding box center [139, 41] width 7 height 7
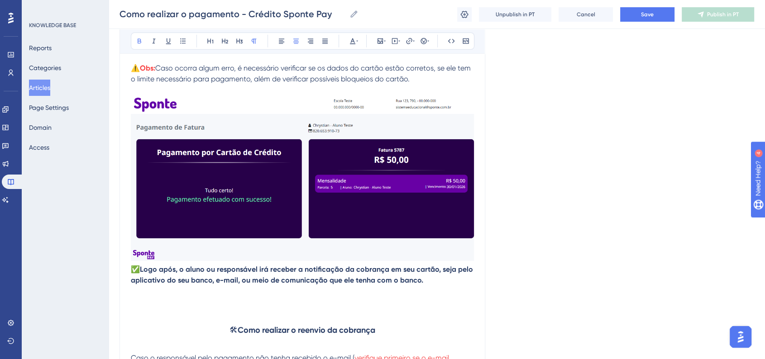
scroll to position [2715, 0]
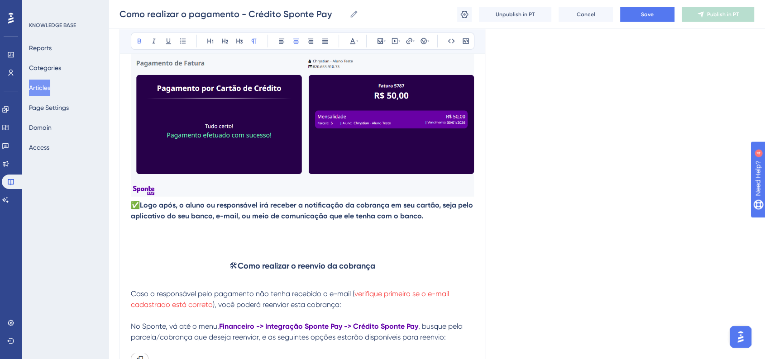
click at [132, 210] on span "✅" at bounding box center [135, 205] width 9 height 9
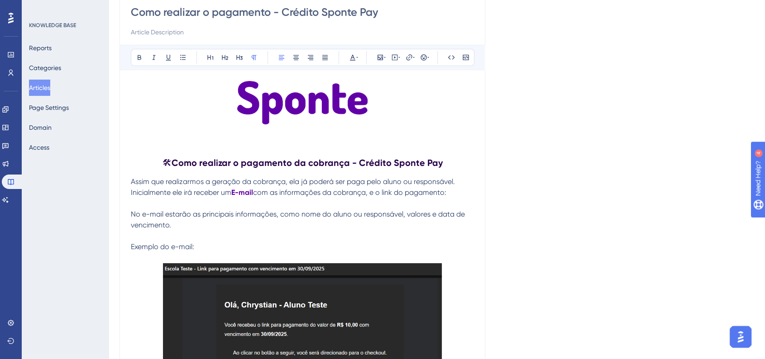
scroll to position [201, 0]
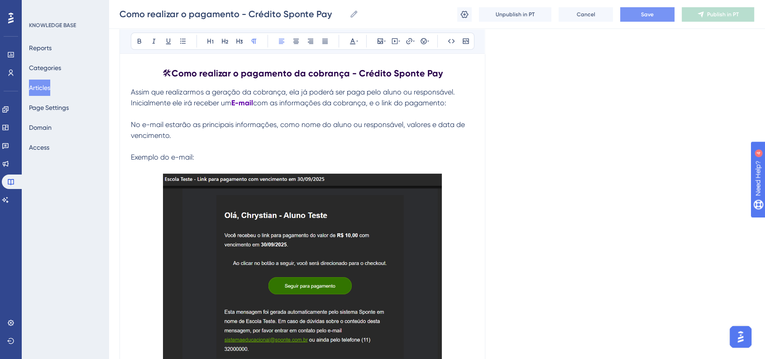
click at [651, 15] on span "Save" at bounding box center [647, 14] width 13 height 7
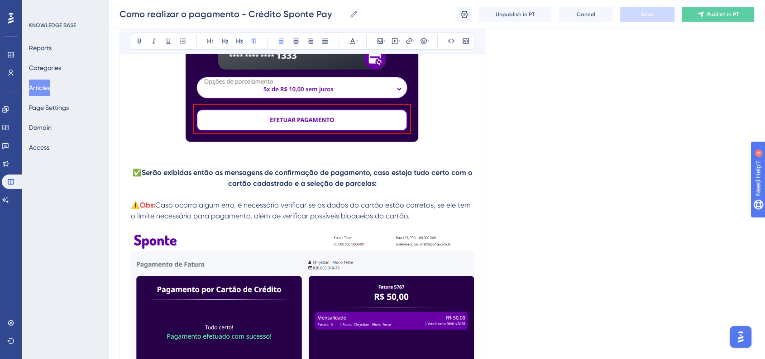
scroll to position [2614, 0]
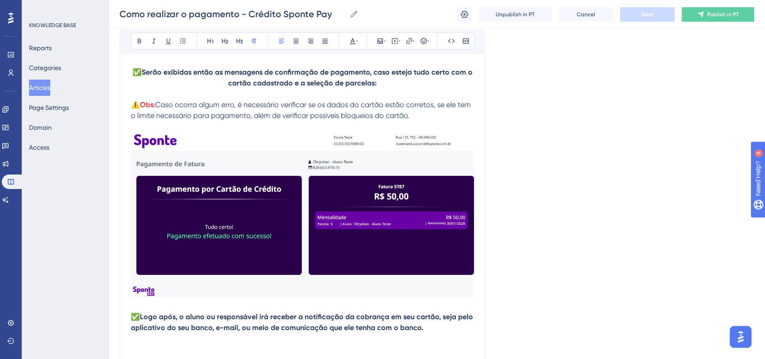
click at [442, 121] on p "⚠️ Obs: Caso ocorra algum erro, é necessário verificar se os dados do cartão es…" at bounding box center [302, 111] width 343 height 22
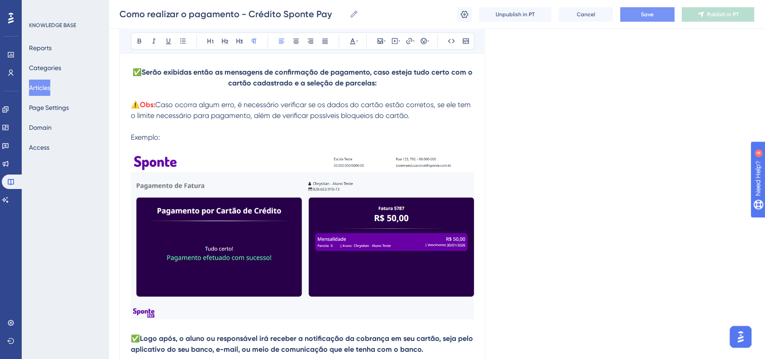
click at [634, 23] on div "Como realizar o pagamento - Crédito Sponte Pay Como realizar o pagamento - Créd…" at bounding box center [437, 14] width 656 height 29
click at [634, 17] on button "Save" at bounding box center [647, 14] width 54 height 14
click at [313, 240] on img at bounding box center [302, 237] width 343 height 166
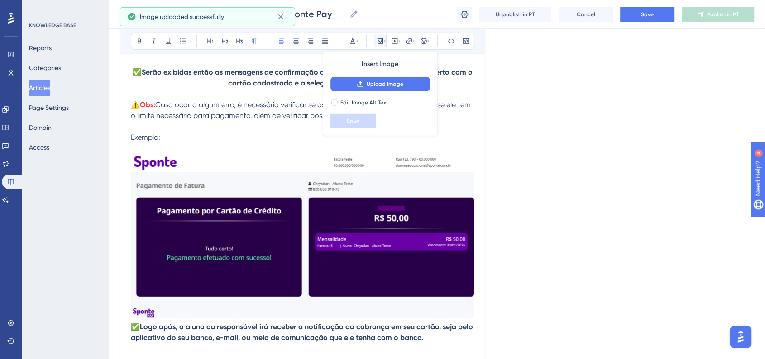
click at [635, 24] on div "Como realizar o pagamento - Crédito Sponte Pay Como realizar o pagamento - Créd…" at bounding box center [437, 14] width 656 height 29
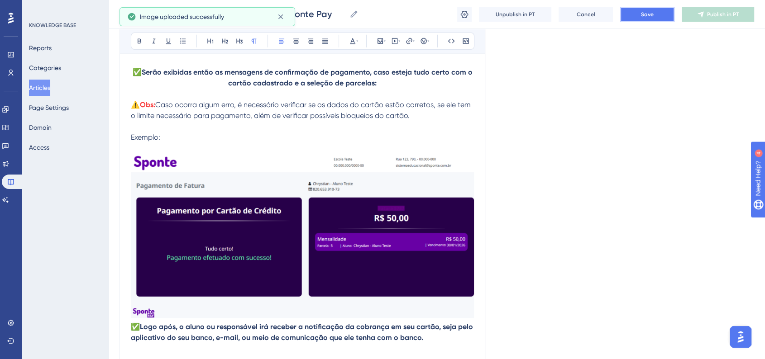
click at [641, 16] on span "Save" at bounding box center [647, 14] width 13 height 7
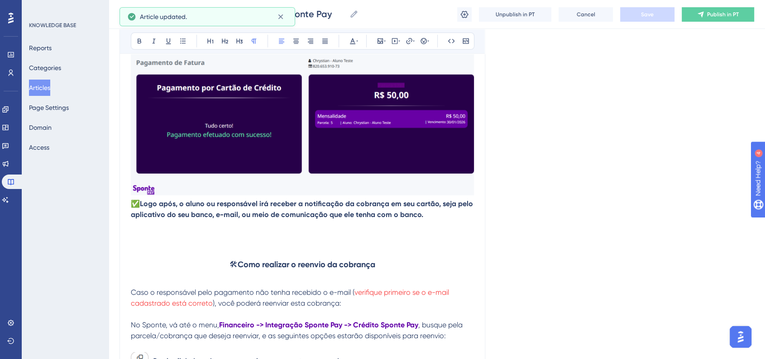
scroll to position [2816, 0]
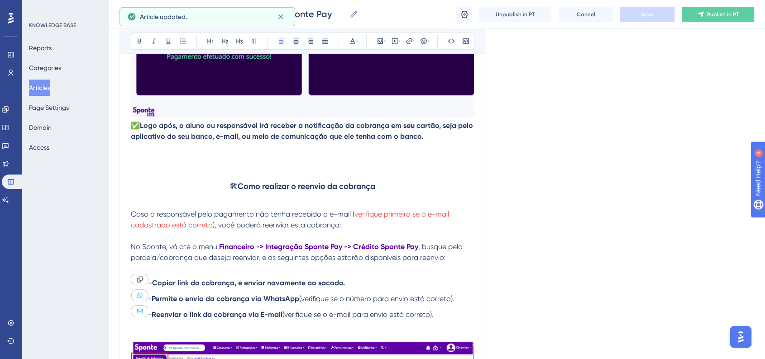
click at [134, 130] on span "✅" at bounding box center [135, 125] width 9 height 9
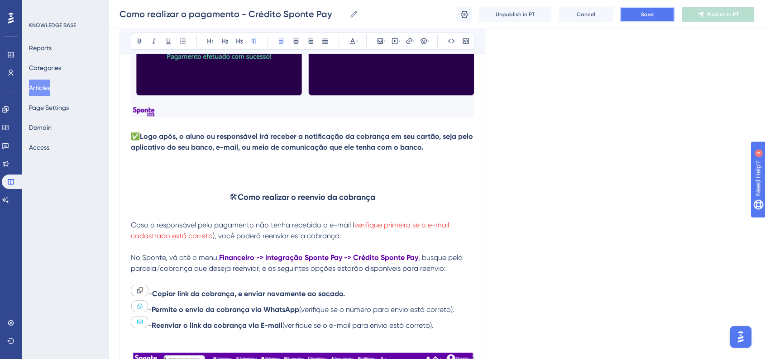
click at [626, 21] on button "Save" at bounding box center [647, 14] width 54 height 14
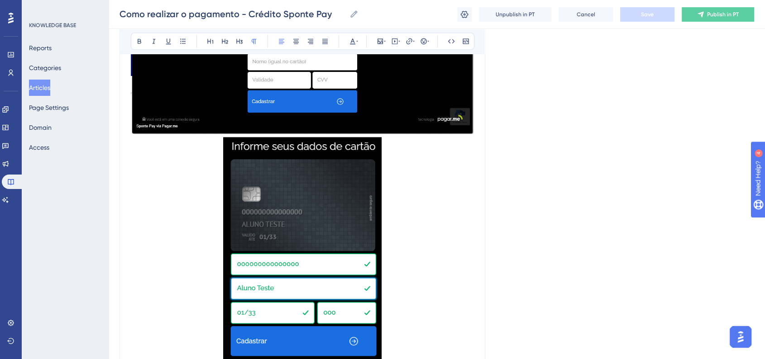
scroll to position [1266, 0]
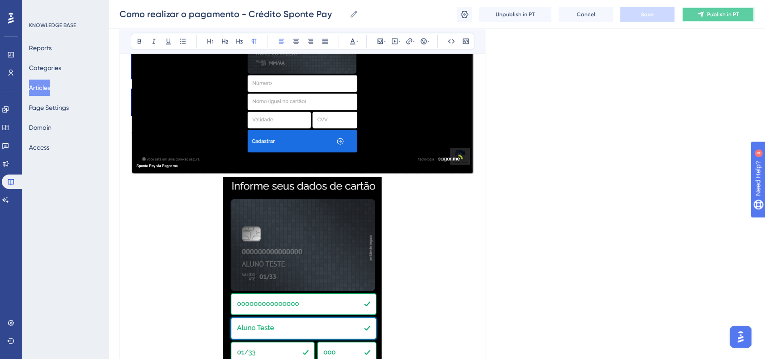
click at [718, 14] on span "Publish in PT" at bounding box center [723, 14] width 32 height 7
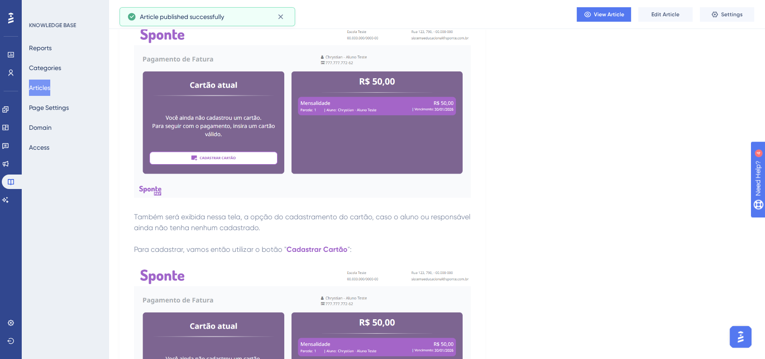
scroll to position [411, 0]
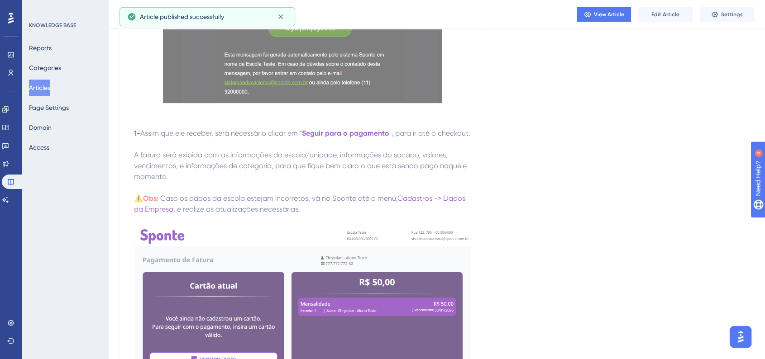
click at [48, 84] on button "Articles" at bounding box center [39, 88] width 21 height 16
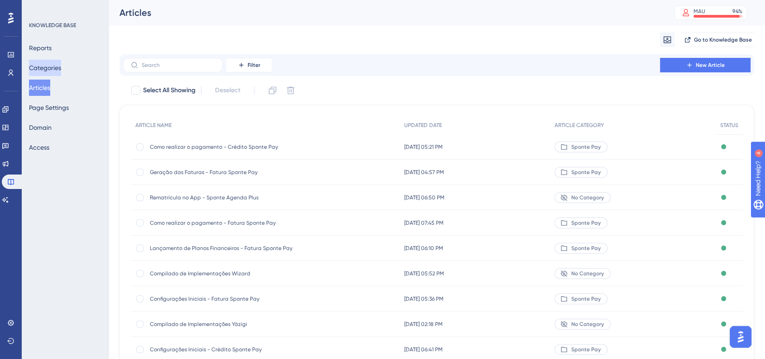
click at [47, 73] on button "Categories" at bounding box center [45, 68] width 32 height 16
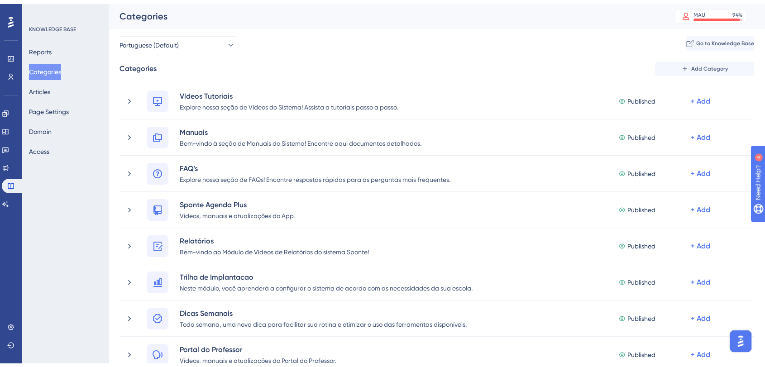
scroll to position [301, 0]
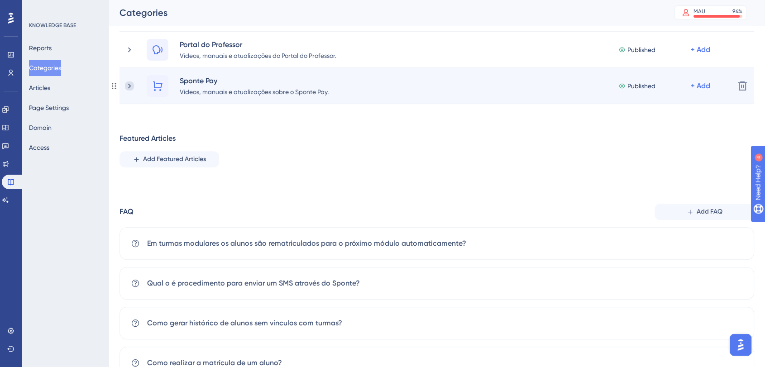
click at [128, 86] on icon at bounding box center [129, 85] width 9 height 9
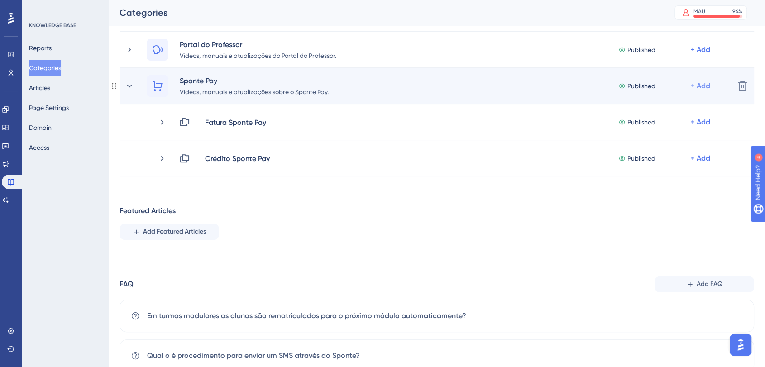
click at [706, 87] on div "+ Add" at bounding box center [700, 86] width 19 height 11
click at [668, 114] on span "Add a Subcategory" at bounding box center [653, 110] width 57 height 11
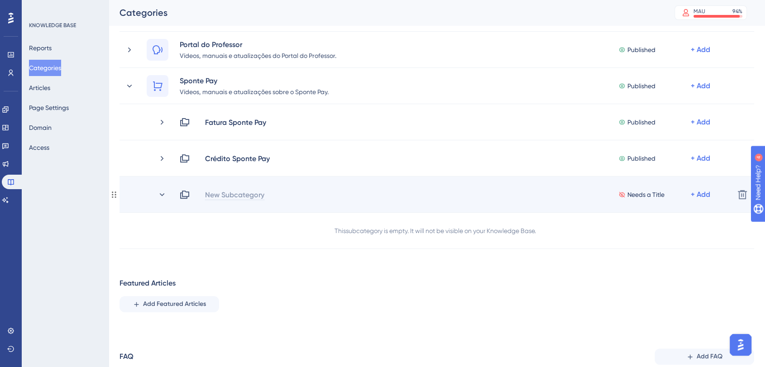
click at [240, 197] on div "New Subcategory" at bounding box center [235, 194] width 60 height 11
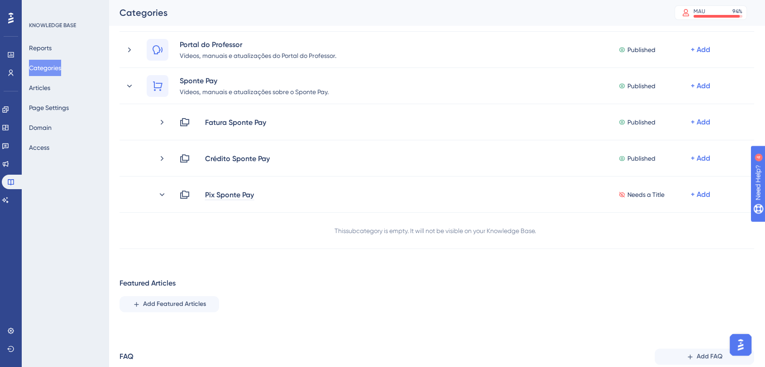
click at [593, 276] on div "Performance Users Engagement Widgets Feedback Product Updates Knowledge Base AI…" at bounding box center [437, 194] width 656 height 927
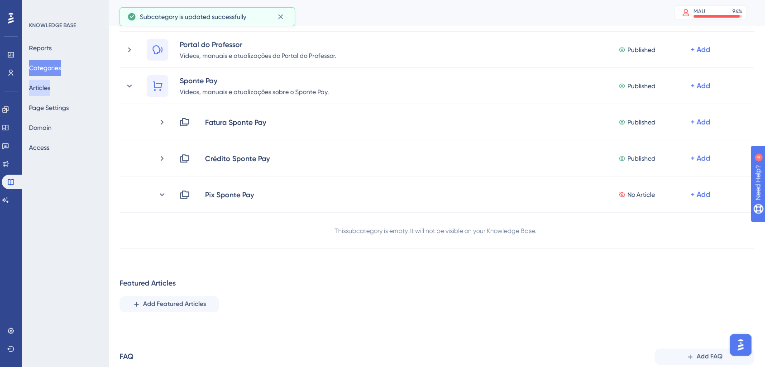
scroll to position [251, 0]
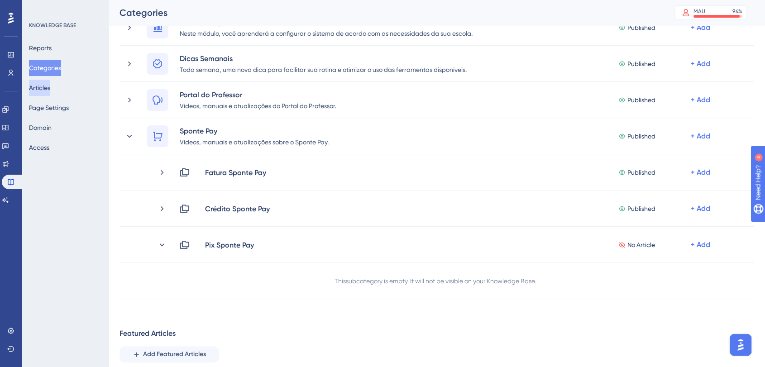
click at [47, 87] on button "Articles" at bounding box center [39, 88] width 21 height 16
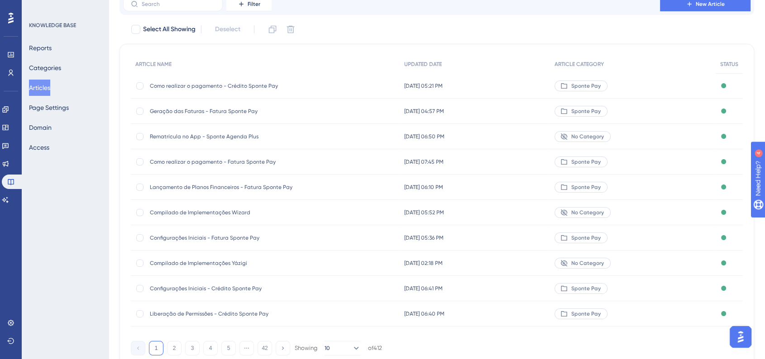
scroll to position [98, 0]
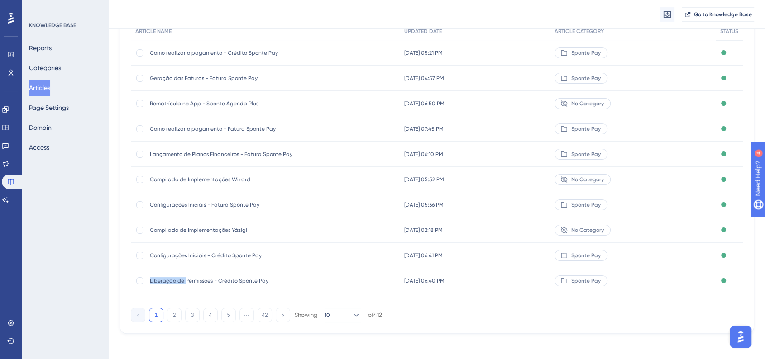
drag, startPoint x: 149, startPoint y: 283, endPoint x: 179, endPoint y: 286, distance: 29.5
click at [185, 280] on span "Liberação de Permissões - Crédito Sponte Pay" at bounding box center [222, 280] width 145 height 7
click at [170, 314] on button "2" at bounding box center [174, 315] width 14 height 14
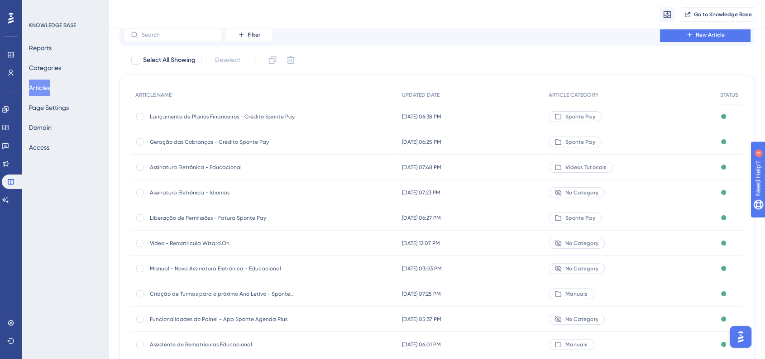
scroll to position [50, 0]
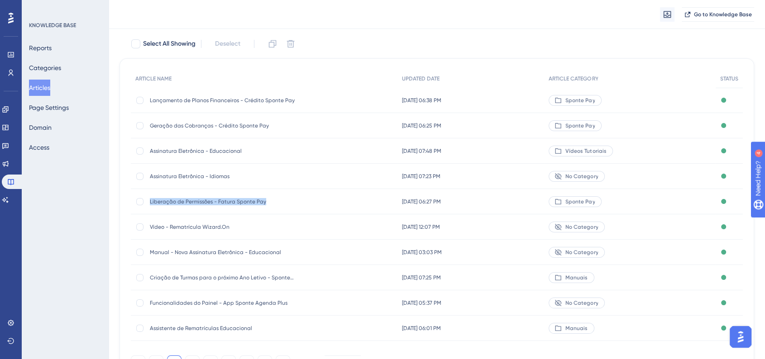
drag, startPoint x: 149, startPoint y: 203, endPoint x: 262, endPoint y: 203, distance: 113.6
click at [262, 203] on div "Liberação de Permissões - Fatura Sponte Pay Liberação de Permissões - Fatura Sp…" at bounding box center [264, 201] width 267 height 25
copy span "Liberação de Permissões - Fatura Sponte Pay"
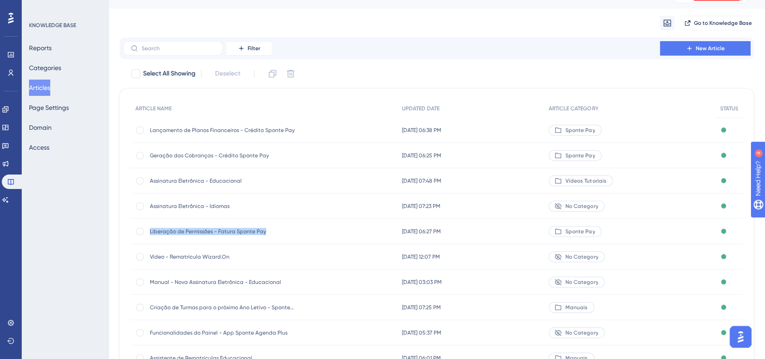
scroll to position [0, 0]
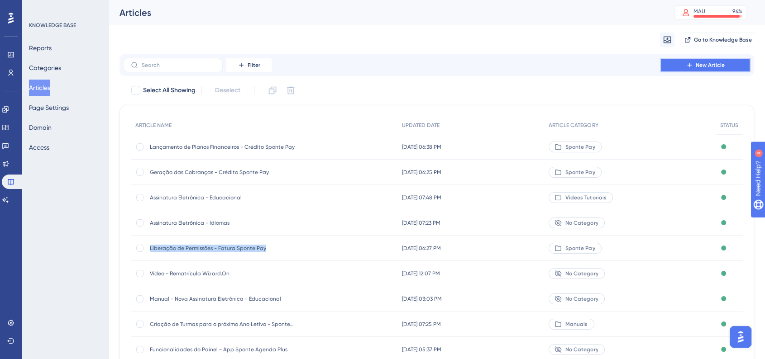
click at [693, 67] on button "New Article" at bounding box center [705, 65] width 91 height 14
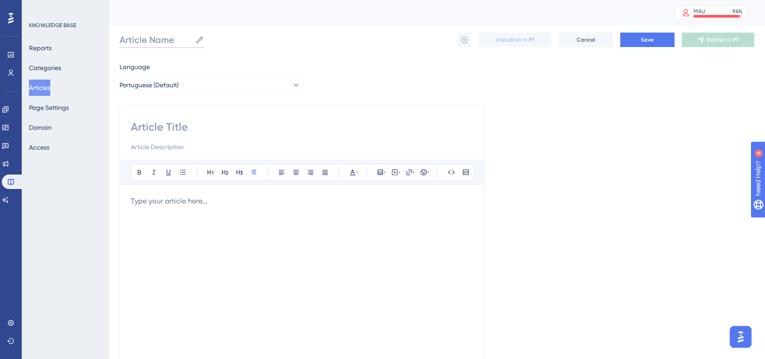
click at [168, 43] on input "Article Name" at bounding box center [155, 39] width 72 height 13
paste input "Liberação de Permissões - Fatura Sponte Pay"
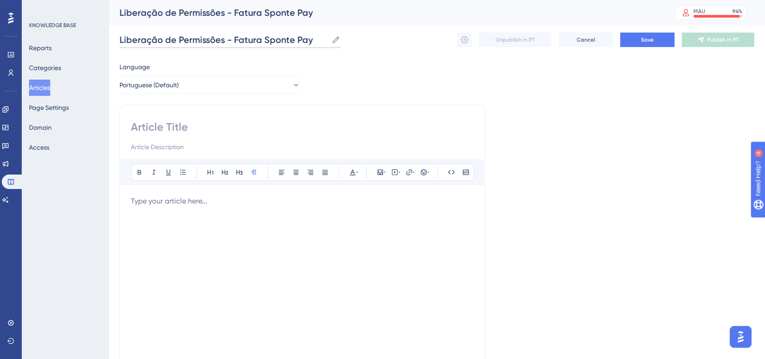
drag, startPoint x: 230, startPoint y: 41, endPoint x: 268, endPoint y: 39, distance: 38.0
click at [268, 39] on input "Liberação de Permissões - Fatura Sponte Pay" at bounding box center [223, 39] width 208 height 13
type input "Liberação de Permissões - Pix Sponte Pay"
click at [234, 121] on input at bounding box center [302, 127] width 343 height 14
paste input "Liberação de Permissões - Fatura Sponte Pay"
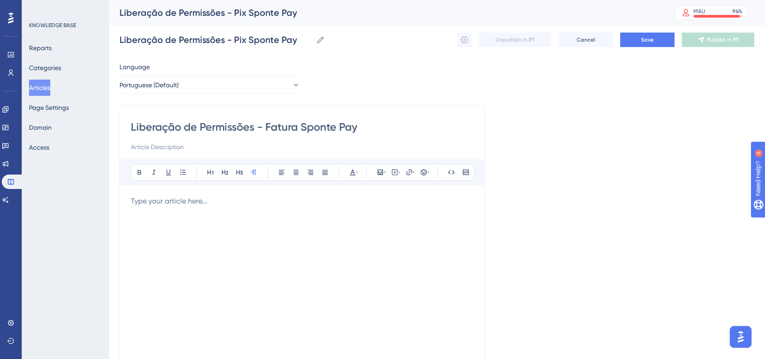
type input "Liberação de Permissões - Fatura Sponte Pay"
click at [587, 168] on div "Language Portuguese (Default) Liberação de Permissões - Fatura Sponte Pay Bold …" at bounding box center [436, 261] width 634 height 399
click at [323, 200] on p at bounding box center [302, 201] width 343 height 11
click at [258, 217] on div at bounding box center [302, 295] width 343 height 199
click at [258, 204] on p at bounding box center [302, 201] width 343 height 11
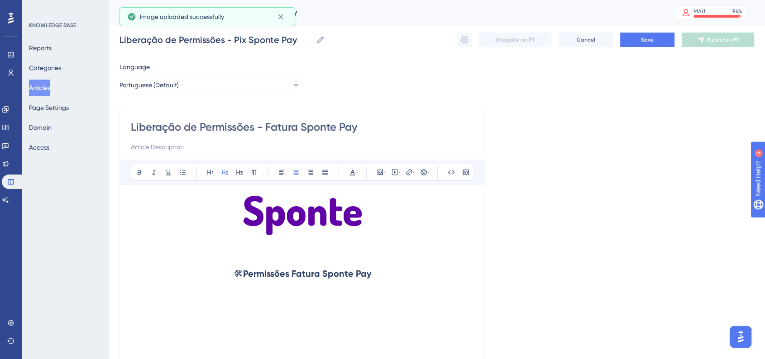
scroll to position [100, 0]
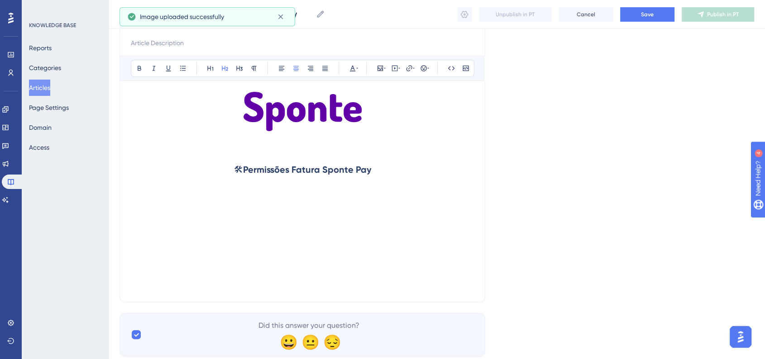
drag, startPoint x: 293, startPoint y: 167, endPoint x: 305, endPoint y: 184, distance: 20.4
click at [294, 168] on strong "Permissões Fatura Sponte Pay" at bounding box center [307, 169] width 128 height 11
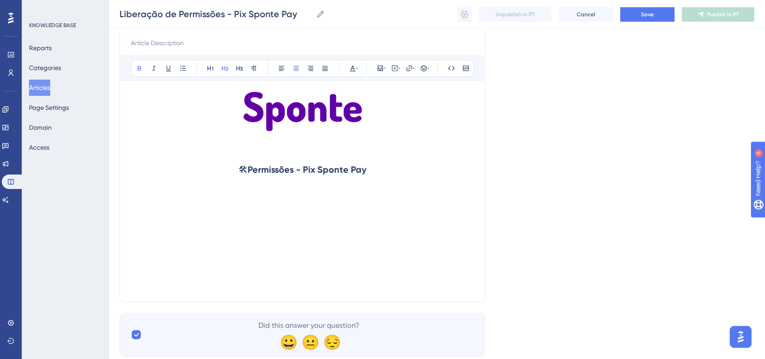
click at [396, 168] on h2 "🛠 Permissões - Pix Sponte Pay" at bounding box center [302, 169] width 343 height 27
click at [239, 199] on h2 at bounding box center [302, 196] width 343 height 27
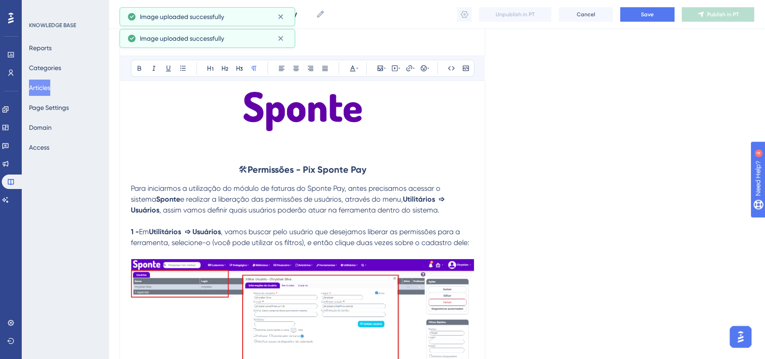
click at [133, 186] on span "Para iniciarmos a utilização do módulo de faturas do Sponte Pay, antes precisam…" at bounding box center [286, 193] width 311 height 19
click at [216, 167] on h2 "🛠 Permissões - Pix Sponte Pay" at bounding box center [302, 169] width 343 height 27
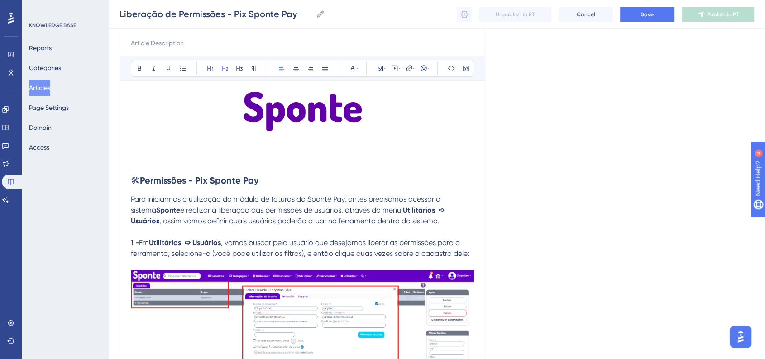
click at [297, 75] on div "Bold Italic Underline Bullet Point Heading 1 Heading 2 Heading 3 Normal Align L…" at bounding box center [302, 68] width 343 height 17
click at [298, 72] on button at bounding box center [296, 68] width 13 height 13
click at [428, 159] on p at bounding box center [302, 161] width 343 height 11
click at [416, 179] on h2 "🛠 Permissões - Pix Sponte Pay" at bounding box center [302, 180] width 343 height 27
drag, startPoint x: 272, startPoint y: 201, endPoint x: 294, endPoint y: 200, distance: 22.2
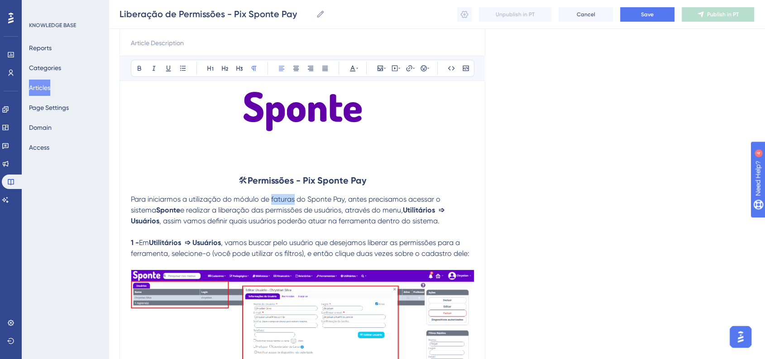
click at [294, 200] on span "Para iniciarmos a utilização do módulo de faturas do Sponte Pay, antes precisam…" at bounding box center [286, 204] width 311 height 19
click at [138, 71] on icon at bounding box center [139, 68] width 7 height 7
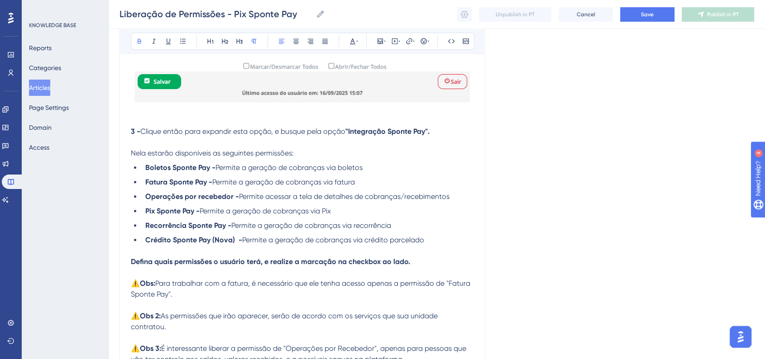
scroll to position [754, 0]
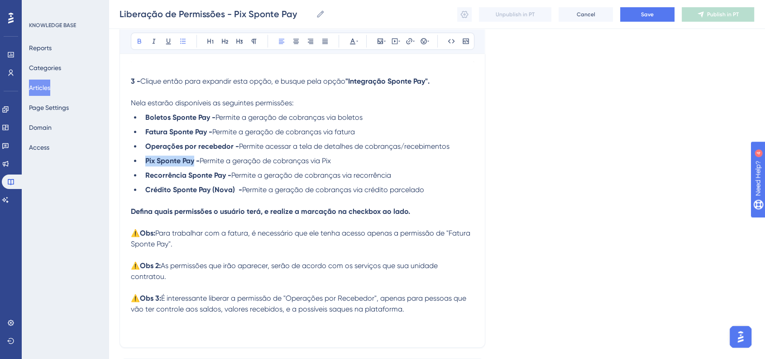
drag, startPoint x: 146, startPoint y: 162, endPoint x: 195, endPoint y: 167, distance: 49.1
click at [195, 165] on strong "Pix Sponte Pay -" at bounding box center [172, 161] width 54 height 9
click at [351, 46] on button at bounding box center [352, 41] width 13 height 13
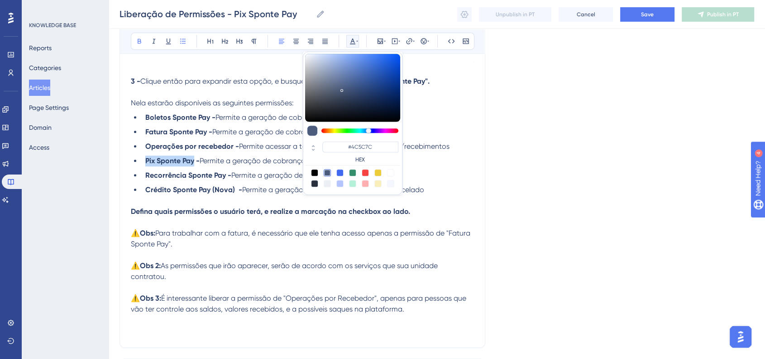
click at [342, 174] on div at bounding box center [339, 172] width 7 height 7
type input "#4169F0"
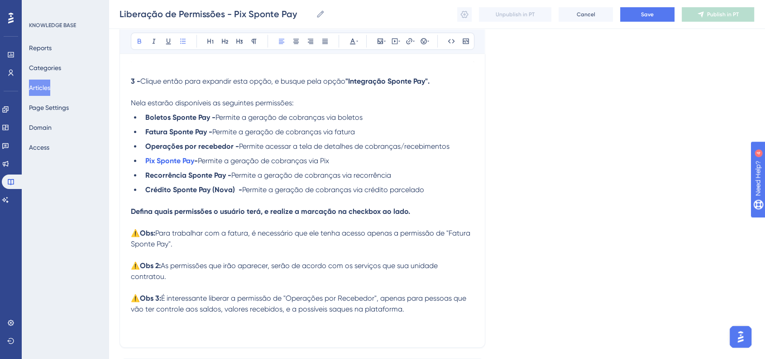
scroll to position [804, 0]
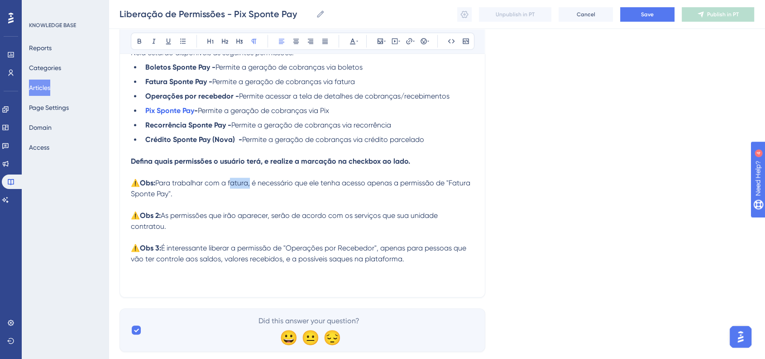
drag, startPoint x: 230, startPoint y: 189, endPoint x: 249, endPoint y: 189, distance: 18.6
click at [249, 189] on span "Para trabalhar com a fatura, é necessário que ele tenha acesso apenas a permiss…" at bounding box center [301, 188] width 341 height 19
drag, startPoint x: 443, startPoint y: 188, endPoint x: 462, endPoint y: 189, distance: 18.6
click at [461, 189] on span "Para trabalhar com o Pix, é necessário que ele tenha acesso apenas a permissão …" at bounding box center [296, 188] width 330 height 19
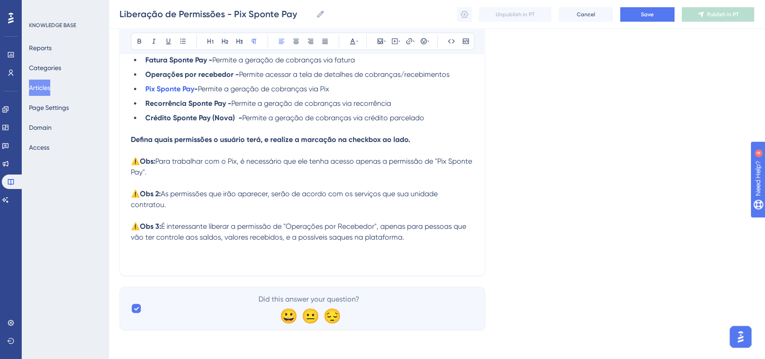
scroll to position [831, 0]
click at [281, 263] on p at bounding box center [302, 259] width 343 height 11
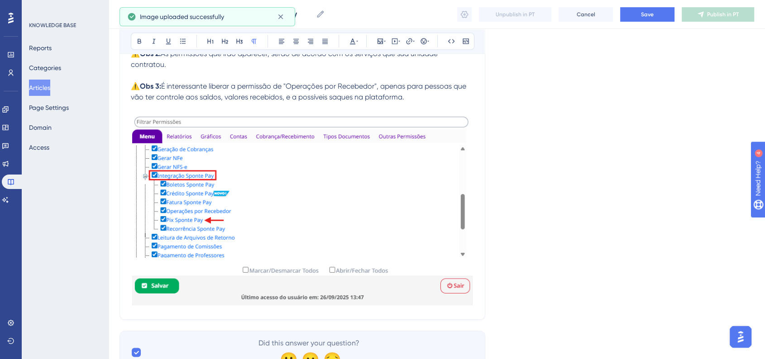
scroll to position [982, 0]
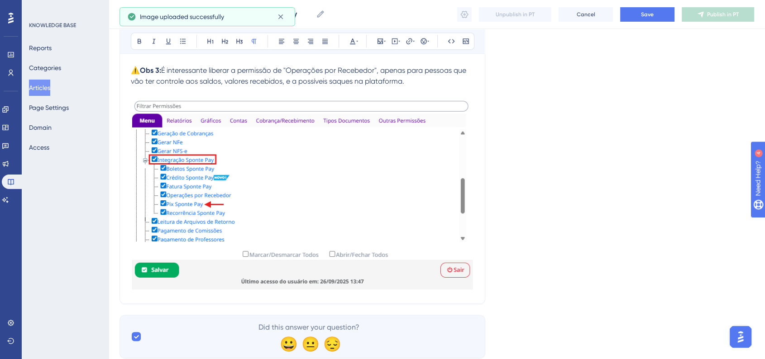
click at [389, 258] on img at bounding box center [302, 194] width 343 height 192
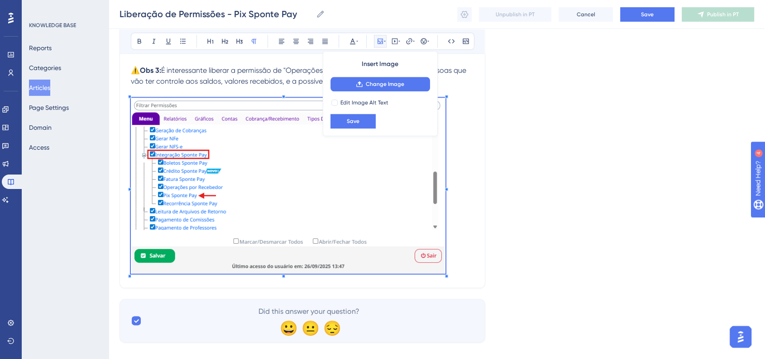
click at [413, 224] on p at bounding box center [302, 187] width 343 height 179
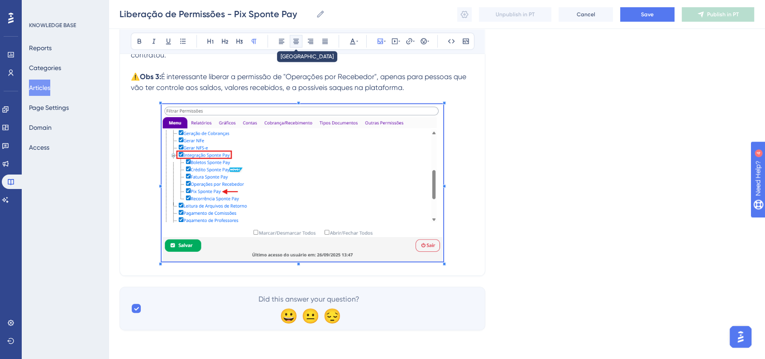
click at [299, 36] on button at bounding box center [296, 41] width 13 height 13
click at [453, 155] on p at bounding box center [302, 184] width 343 height 160
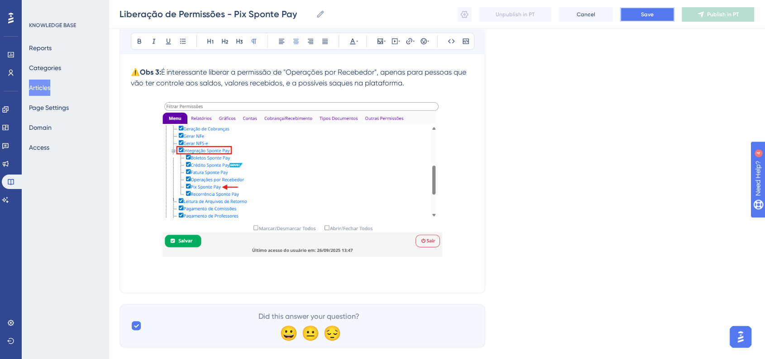
click at [637, 17] on button "Save" at bounding box center [647, 14] width 54 height 14
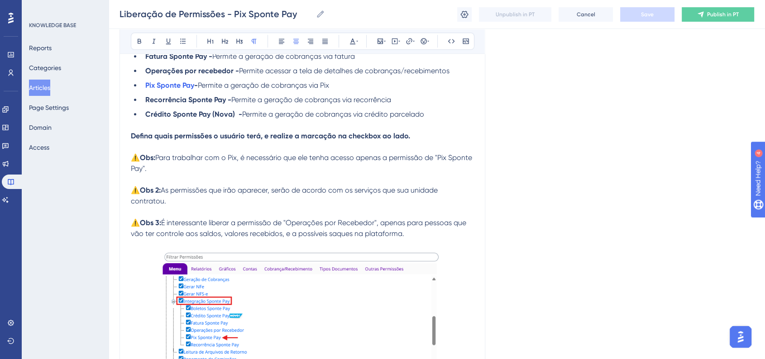
scroll to position [1002, 0]
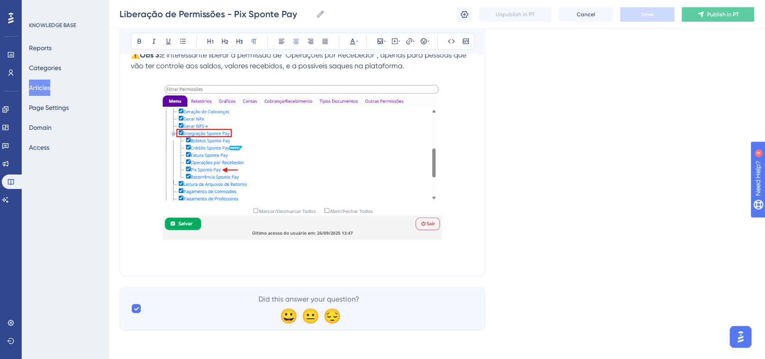
click at [236, 260] on p at bounding box center [302, 259] width 343 height 11
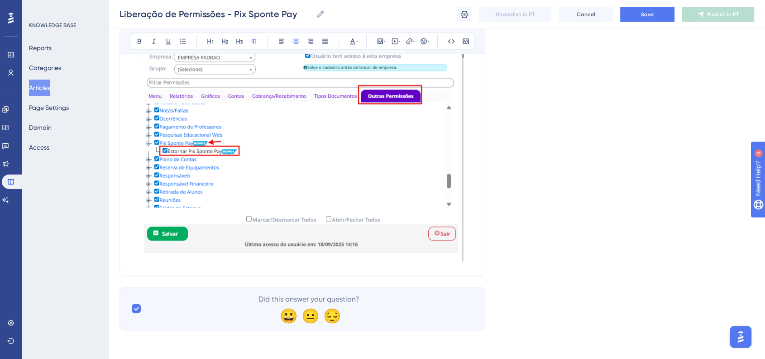
scroll to position [1131, 0]
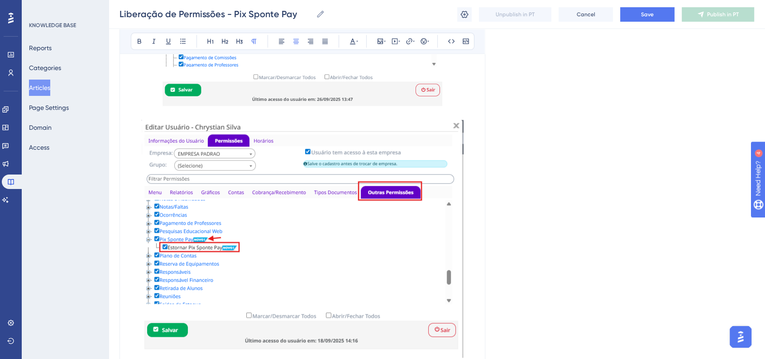
click at [439, 306] on img at bounding box center [302, 239] width 322 height 238
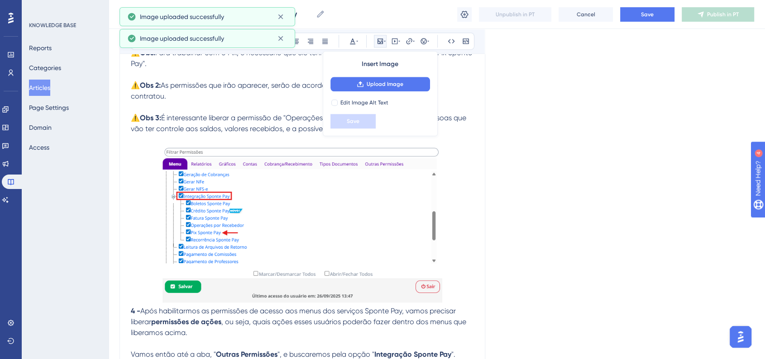
scroll to position [978, 0]
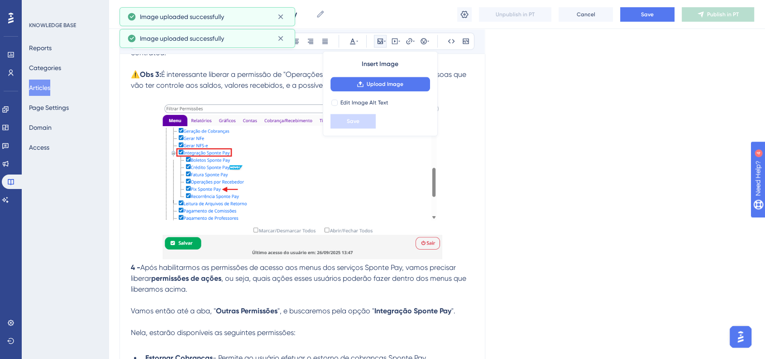
click at [127, 272] on div "Liberação de Permissões - Fatura Sponte Pay Bold Italic Underline Bullet Point …" at bounding box center [302, 108] width 366 height 1970
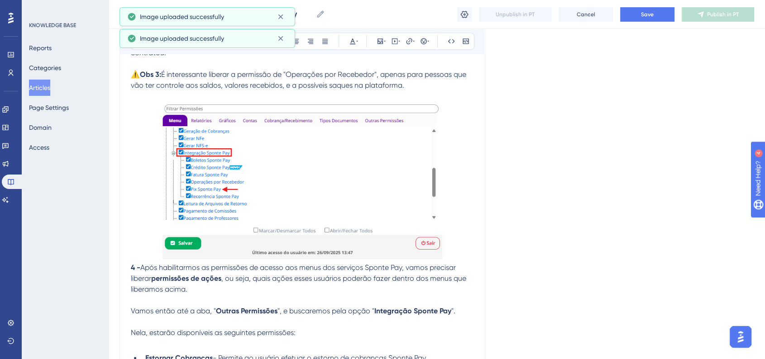
click at [131, 272] on strong "4 -" at bounding box center [136, 267] width 10 height 9
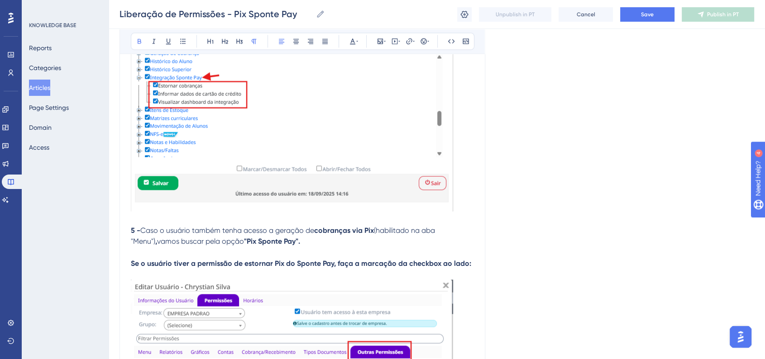
scroll to position [1481, 0]
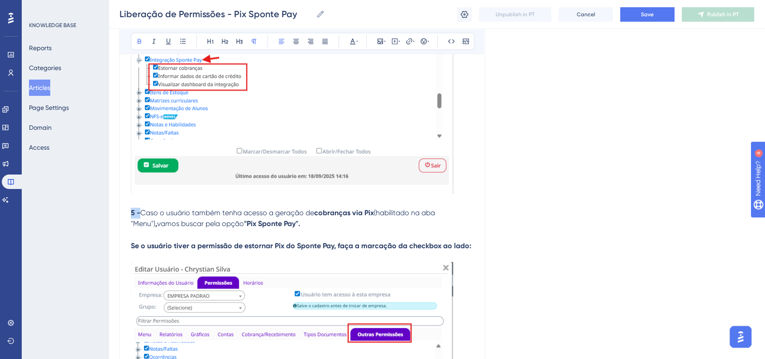
drag, startPoint x: 140, startPoint y: 221, endPoint x: 132, endPoint y: 221, distance: 8.6
click at [132, 217] on strong "5 -" at bounding box center [136, 213] width 10 height 9
click at [134, 217] on span "Caso o usuário também tenha acesso a geração de" at bounding box center [220, 213] width 174 height 9
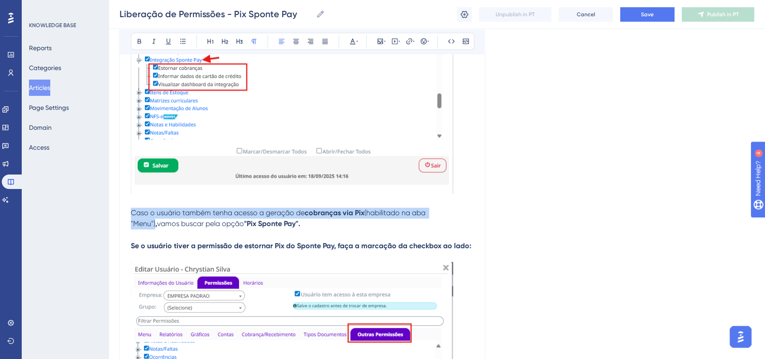
drag, startPoint x: 133, startPoint y: 220, endPoint x: 453, endPoint y: 218, distance: 320.9
click at [453, 218] on p "Caso o usuário também tenha acesso a geração de cobranças via Pix (habilitado n…" at bounding box center [302, 219] width 343 height 22
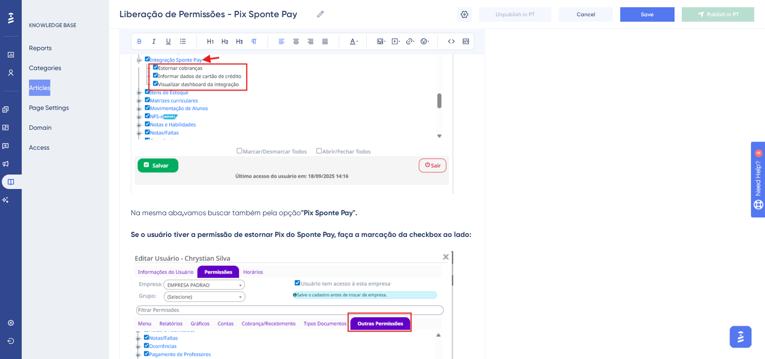
click at [410, 219] on p "Na mesma aba , vamos buscar também pela opção "Pix Sponte Pay"." at bounding box center [302, 213] width 343 height 11
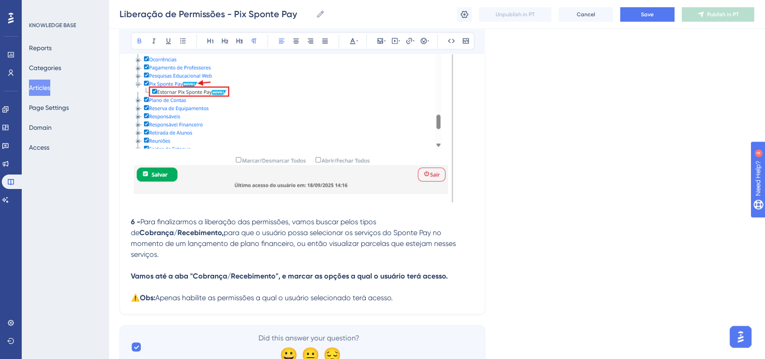
scroll to position [1783, 0]
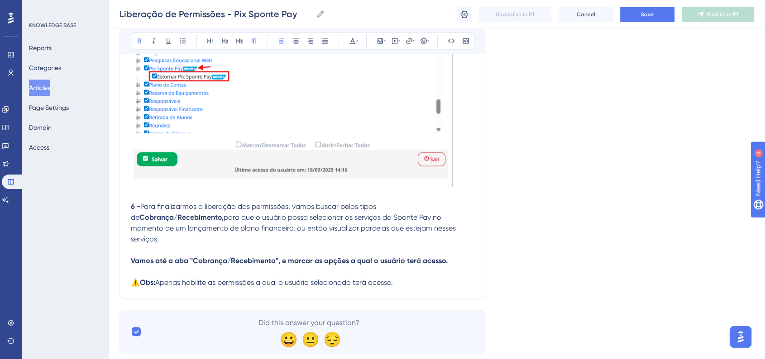
click at [418, 283] on p "⚠️ Obs: Apenas habilite as permissões a qual o usuário selecionado terá acesso." at bounding box center [302, 282] width 343 height 11
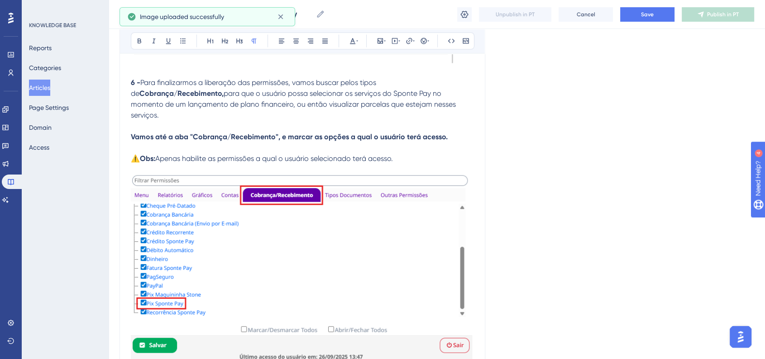
scroll to position [1977, 0]
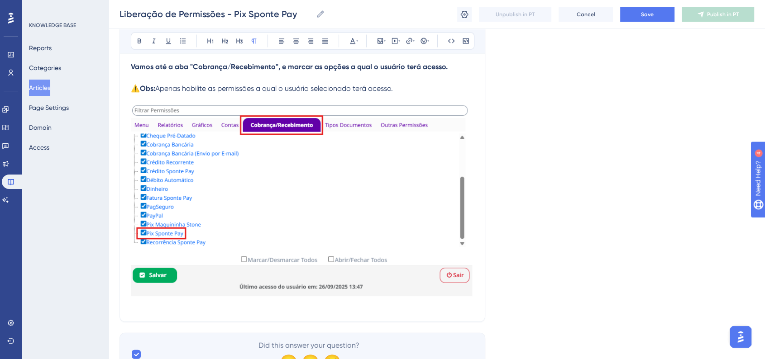
click at [277, 298] on img at bounding box center [302, 206] width 343 height 203
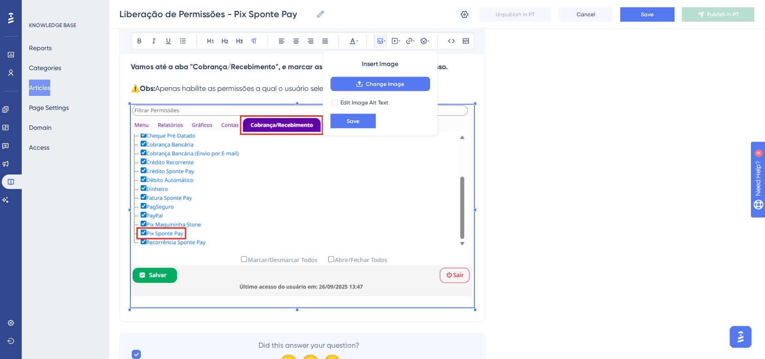
click at [408, 262] on img at bounding box center [302, 206] width 343 height 203
click at [347, 126] on button "Save" at bounding box center [352, 121] width 45 height 14
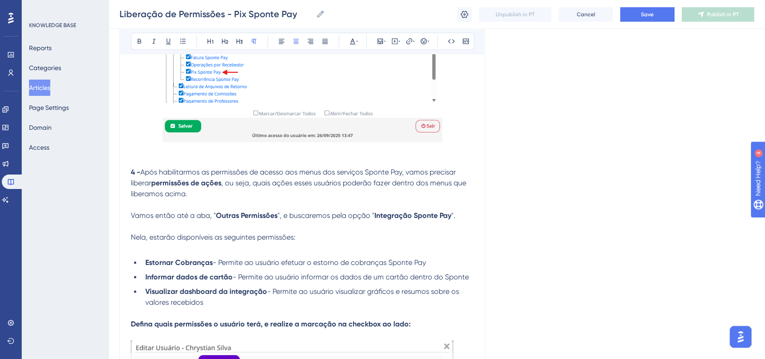
scroll to position [1111, 0]
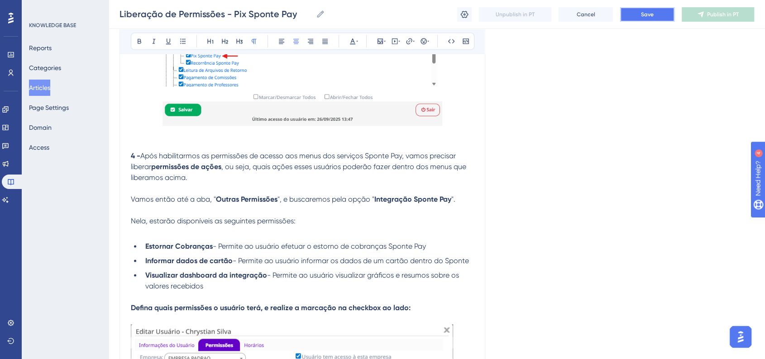
click at [630, 18] on button "Save" at bounding box center [647, 14] width 54 height 14
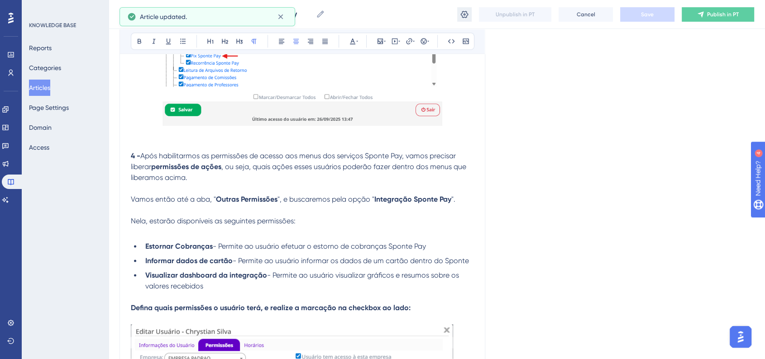
click at [466, 14] on icon at bounding box center [464, 14] width 9 height 9
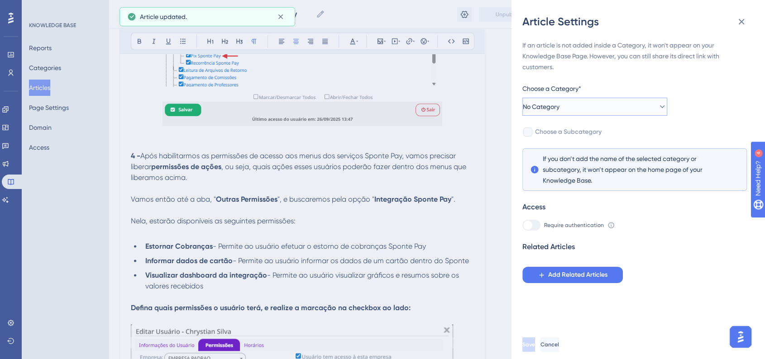
click at [603, 107] on button "No Category" at bounding box center [594, 107] width 145 height 18
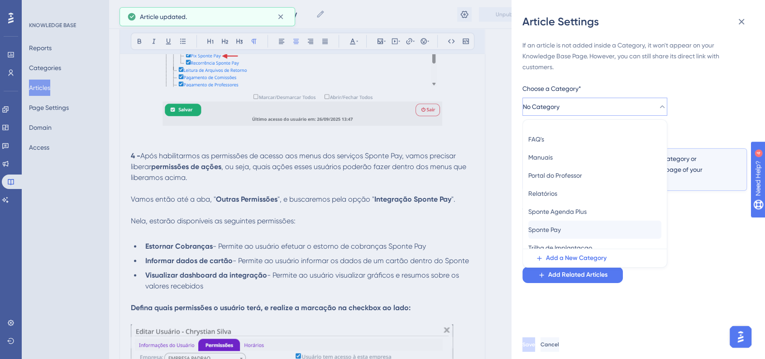
scroll to position [57, 0]
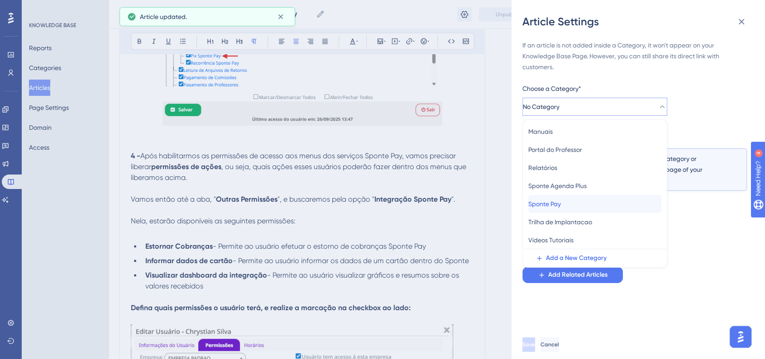
click at [561, 205] on span "Sponte Pay" at bounding box center [544, 204] width 33 height 11
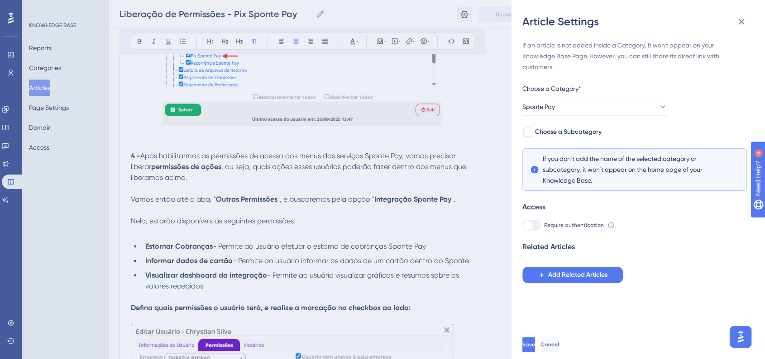
click at [534, 139] on div "If an article is not added inside a Category, it won't appear on your Knowledge…" at bounding box center [634, 161] width 224 height 243
click at [534, 135] on label "Choose a Subcategory" at bounding box center [561, 132] width 79 height 11
checkbox input "true"
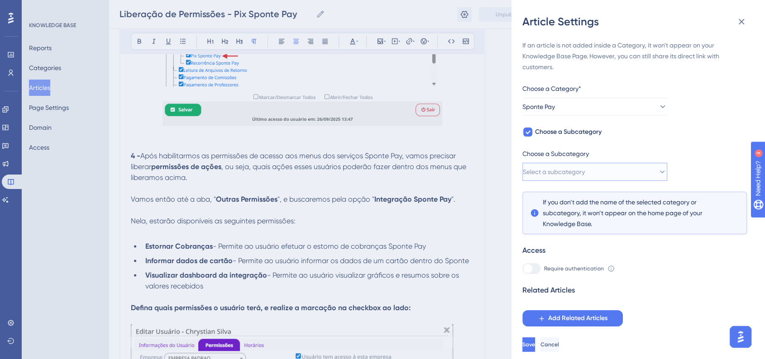
click at [609, 176] on button "Select a subcategory" at bounding box center [594, 172] width 145 height 18
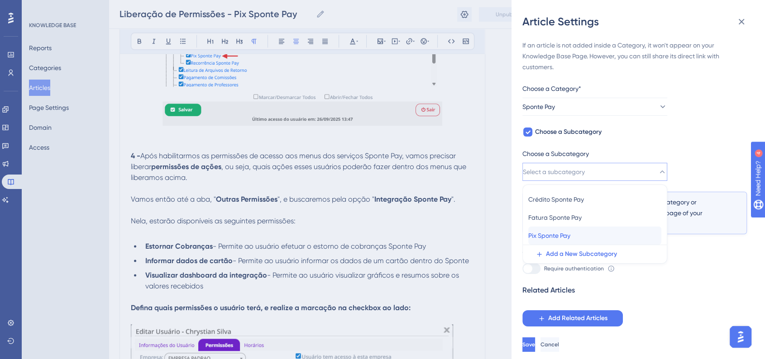
click at [565, 233] on span "Pix Sponte Pay" at bounding box center [549, 235] width 42 height 11
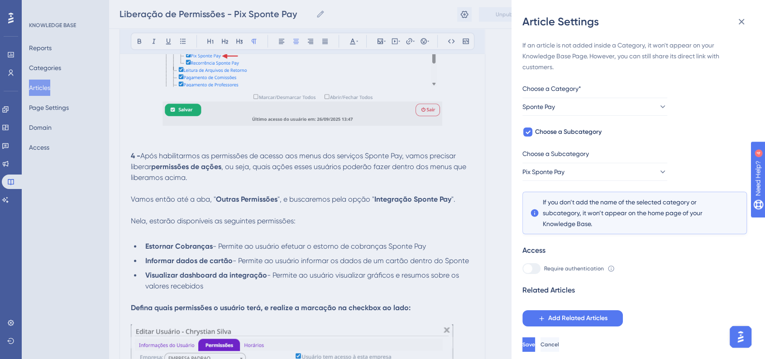
click at [702, 298] on div "Related Articles Add Related Articles" at bounding box center [634, 306] width 224 height 42
click at [535, 346] on button "Save" at bounding box center [528, 345] width 13 height 14
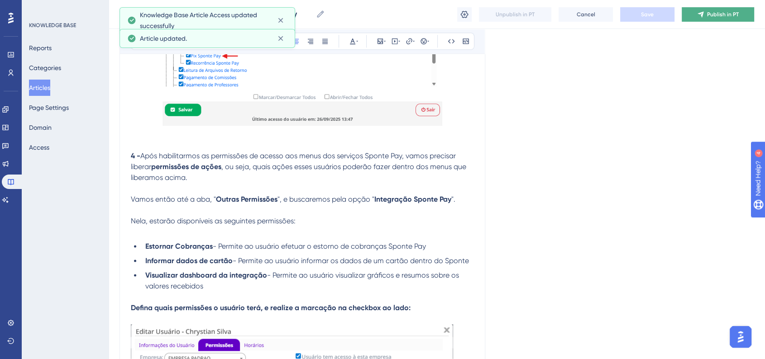
click at [695, 15] on button "Publish in PT" at bounding box center [718, 14] width 72 height 14
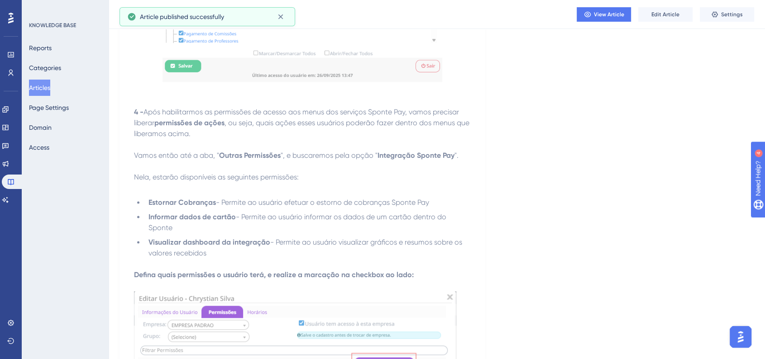
click at [48, 83] on button "Articles" at bounding box center [39, 88] width 21 height 16
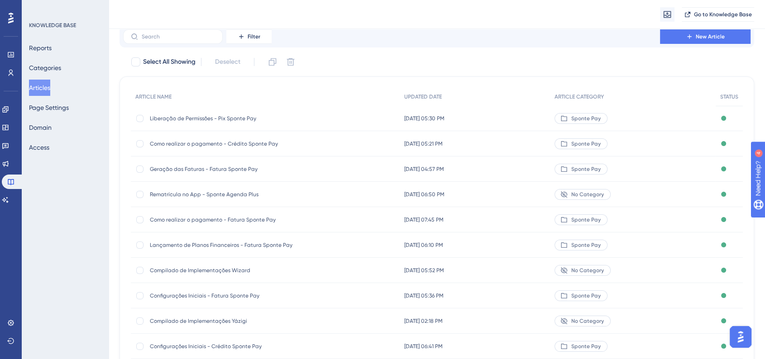
scroll to position [98, 0]
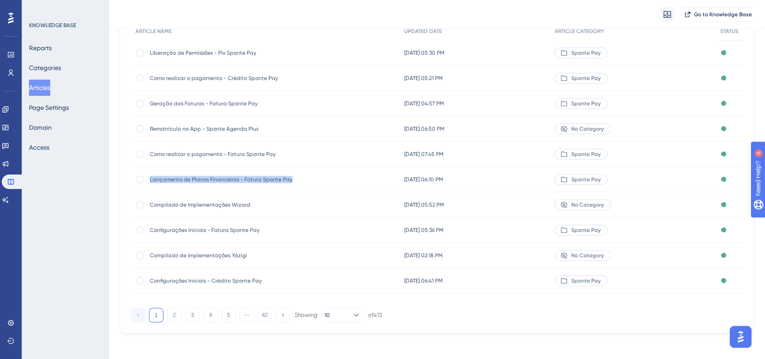
drag, startPoint x: 149, startPoint y: 182, endPoint x: 288, endPoint y: 182, distance: 138.9
click at [288, 182] on span "Lançamento de Planos Financeiros - Fatura Sponte Pay" at bounding box center [222, 179] width 145 height 7
copy span "Lançamento de Planos Financeiros - Fatura Sponte Pay"
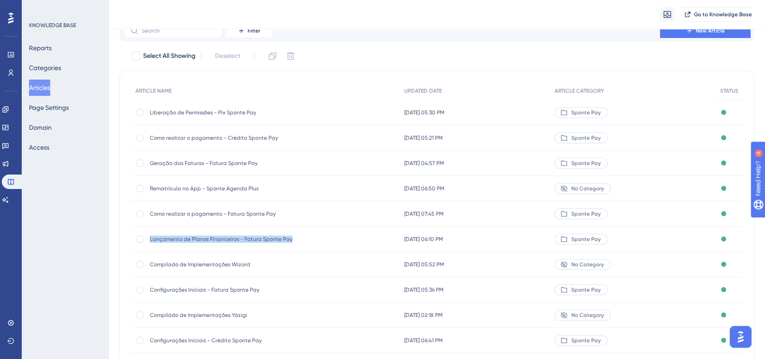
scroll to position [0, 0]
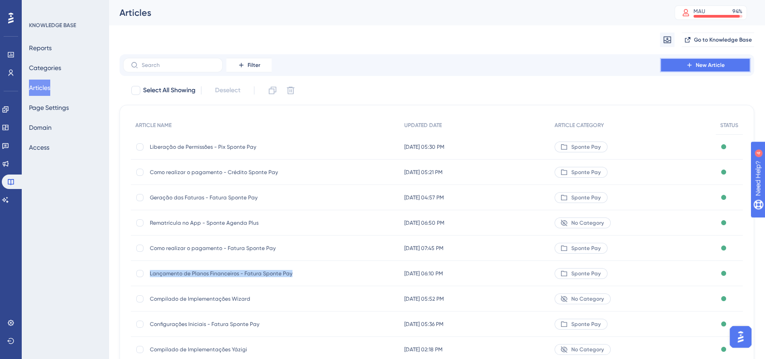
click at [713, 59] on button "New Article" at bounding box center [705, 65] width 91 height 14
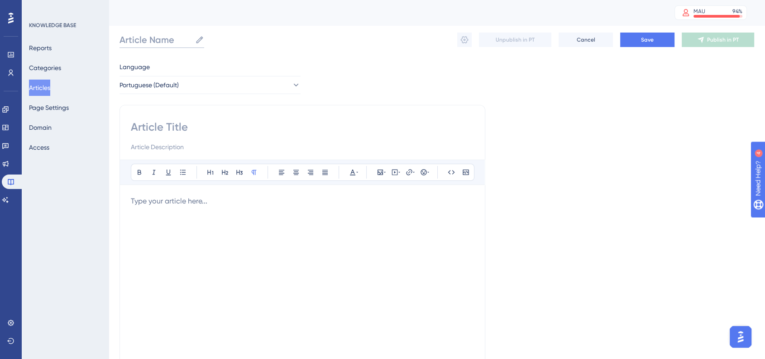
click at [157, 44] on input "Article Name" at bounding box center [155, 39] width 72 height 13
paste input "Lançamento de Planos Financeiros - Fatura Sponte Pay"
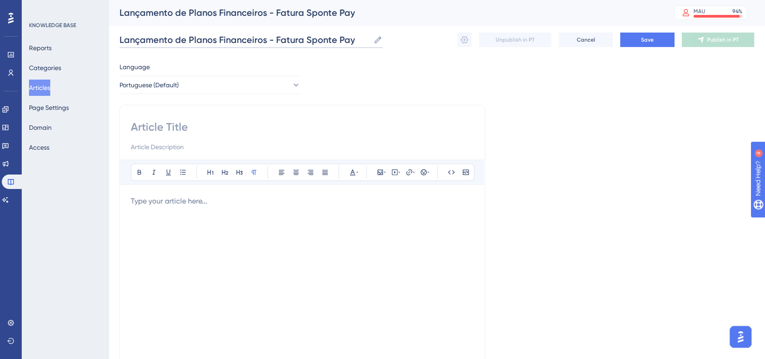
drag, startPoint x: 275, startPoint y: 38, endPoint x: 300, endPoint y: 40, distance: 25.4
click at [300, 39] on input "Lançamento de Planos Financeiros - Fatura Sponte Pay" at bounding box center [244, 39] width 250 height 13
click at [300, 38] on input "Lançamento de Planos Financeiros - Pix Sponte Pay" at bounding box center [236, 39] width 235 height 13
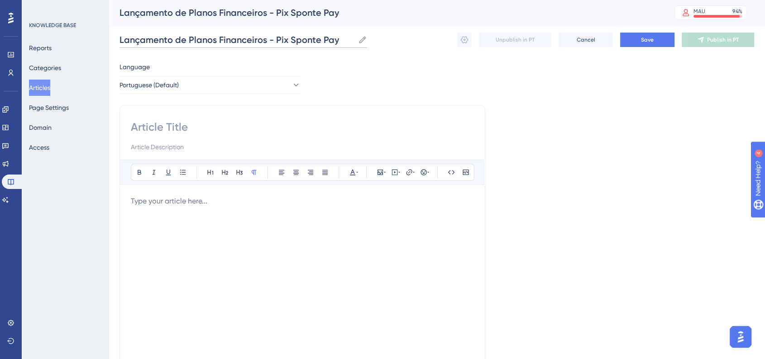
type input "Lançamento de Planos Financeiros - Pix Sponte Pay"
click at [235, 124] on input at bounding box center [302, 127] width 343 height 14
paste input "Lançamento de Planos Financeiros - Pix Sponte Pay"
type input "Lançamento de Planos Financeiros - Pix Sponte Pay"
click at [572, 179] on div "Language Portuguese (Default) Lançamento de Planos Financeiros - Pix Sponte Pay…" at bounding box center [436, 261] width 634 height 399
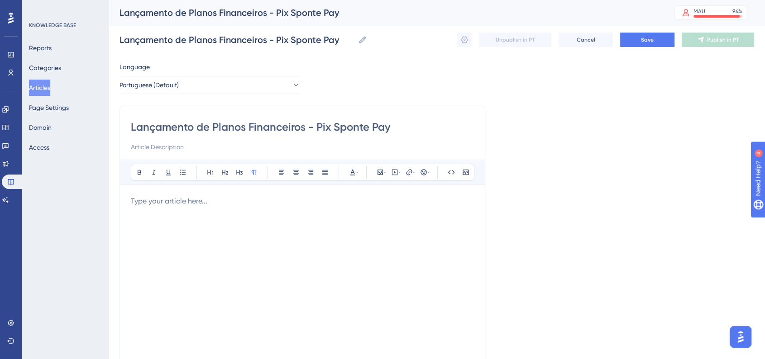
click at [225, 203] on p at bounding box center [302, 201] width 343 height 11
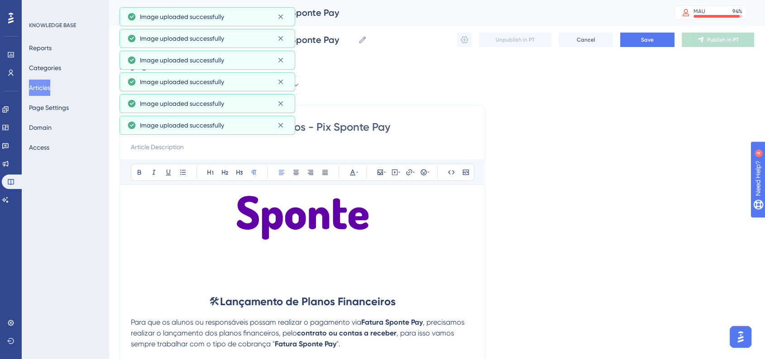
scroll to position [100, 0]
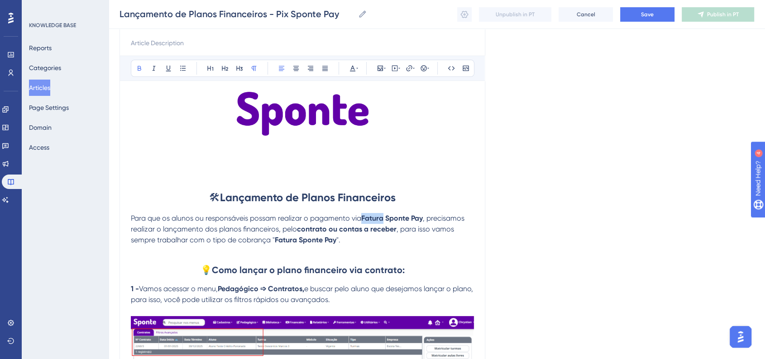
drag, startPoint x: 364, startPoint y: 218, endPoint x: 385, endPoint y: 220, distance: 20.5
click at [385, 220] on strong "Fatura Sponte Pay" at bounding box center [392, 218] width 62 height 9
drag, startPoint x: 278, startPoint y: 242, endPoint x: 296, endPoint y: 241, distance: 18.1
click at [296, 241] on strong "Fatura Sponte Pay" at bounding box center [306, 240] width 62 height 9
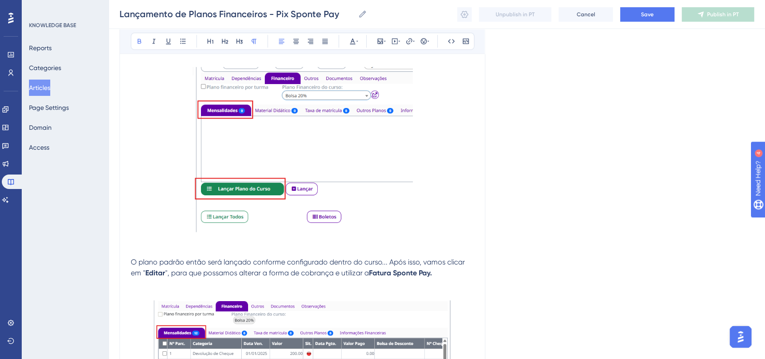
scroll to position [1106, 0]
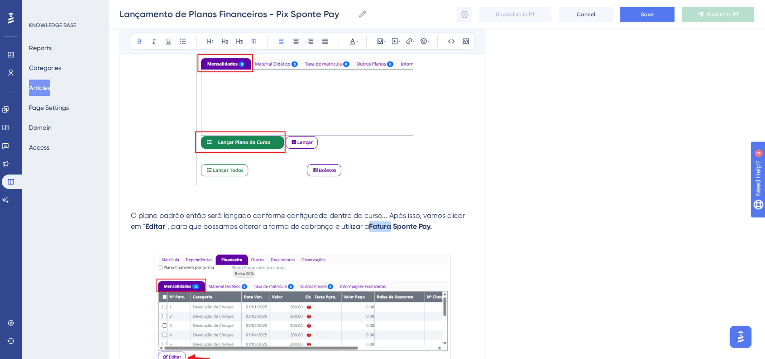
drag, startPoint x: 372, startPoint y: 229, endPoint x: 391, endPoint y: 229, distance: 19.5
click at [391, 229] on strong "Fatura Sponte Pay." at bounding box center [400, 226] width 63 height 9
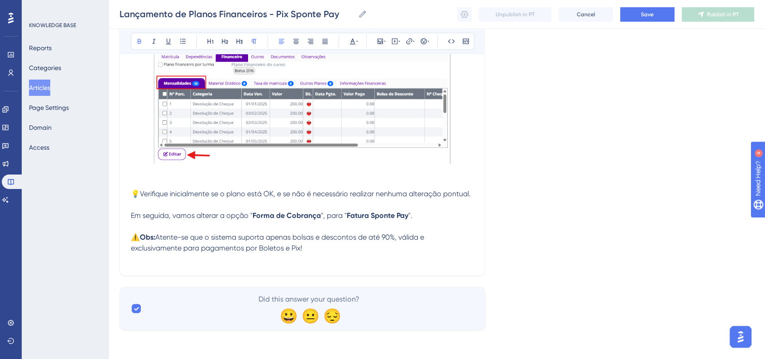
scroll to position [1312, 0]
drag, startPoint x: 347, startPoint y: 216, endPoint x: 366, endPoint y: 219, distance: 19.7
click at [367, 219] on strong "Fatura Sponte Pay" at bounding box center [378, 215] width 62 height 9
click at [348, 255] on p at bounding box center [302, 259] width 343 height 11
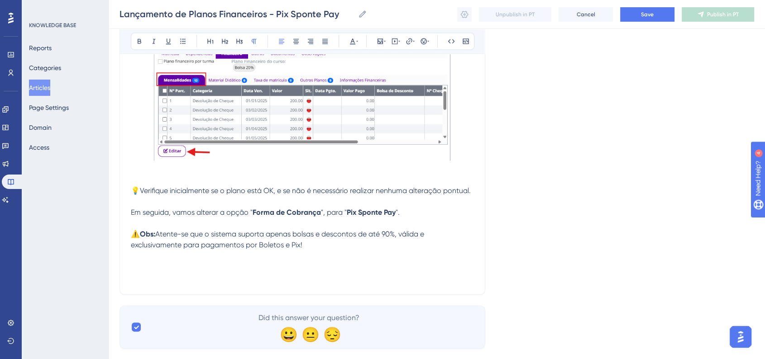
click at [152, 272] on p at bounding box center [302, 267] width 343 height 11
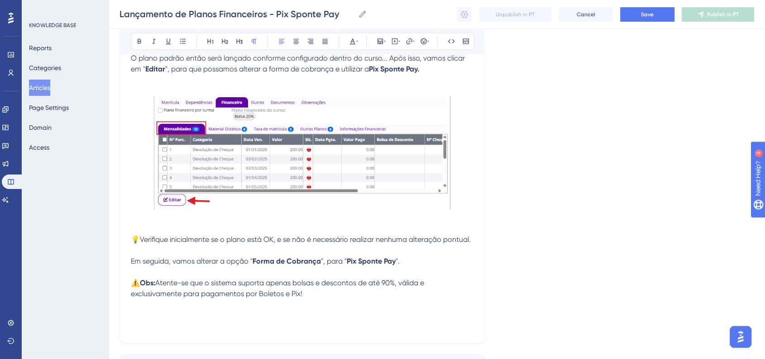
scroll to position [1334, 0]
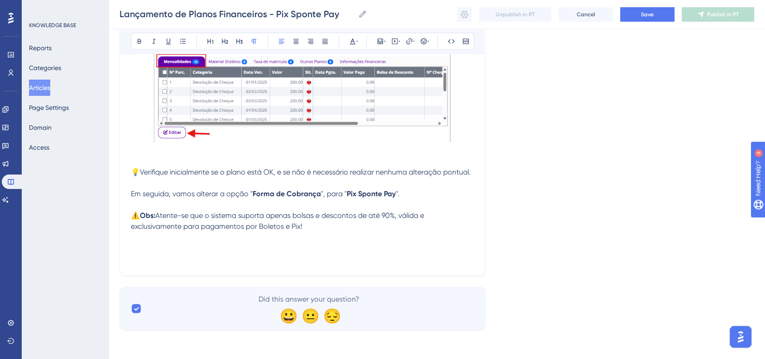
click at [212, 248] on p at bounding box center [302, 248] width 343 height 11
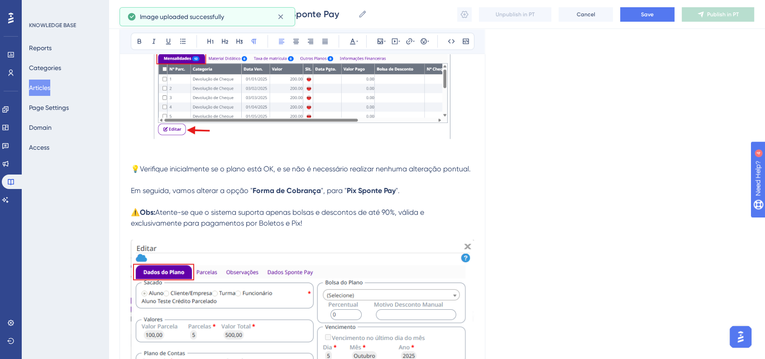
drag, startPoint x: 402, startPoint y: 217, endPoint x: 410, endPoint y: 222, distance: 9.3
click at [410, 222] on p "⚠️ Obs: Atente-se que o sistema suporta apenas bolsas e descontos de até 90%, v…" at bounding box center [302, 218] width 343 height 22
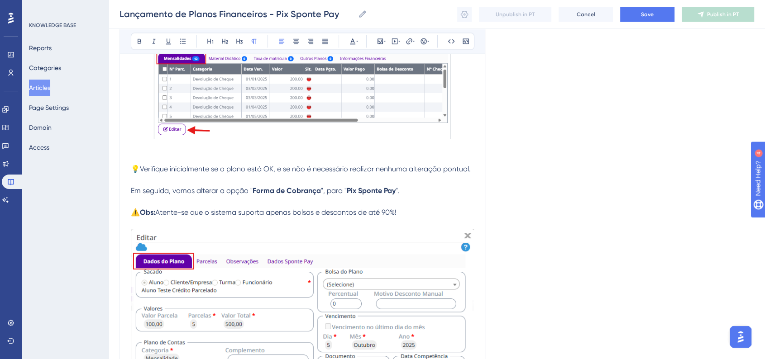
click at [396, 217] on span "Atente-se que o sistema suporta apenas bolsas e descontos de até 90%!" at bounding box center [275, 212] width 241 height 9
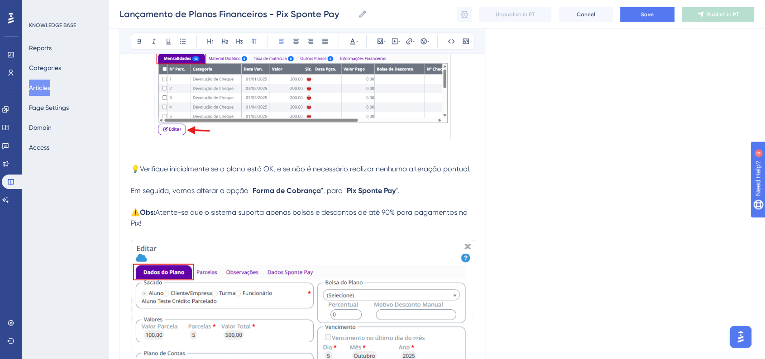
click at [634, 18] on button "Save" at bounding box center [647, 14] width 54 height 14
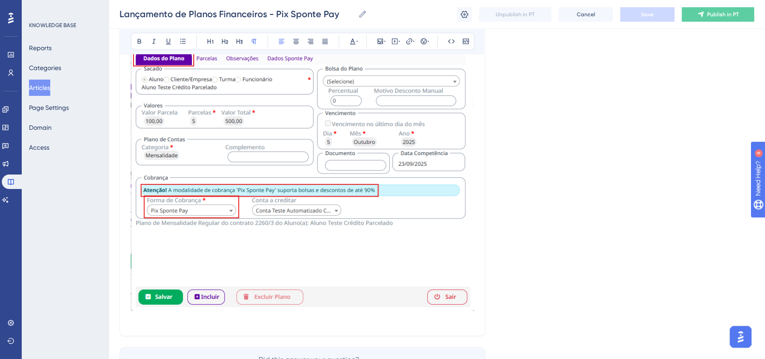
scroll to position [1611, 0]
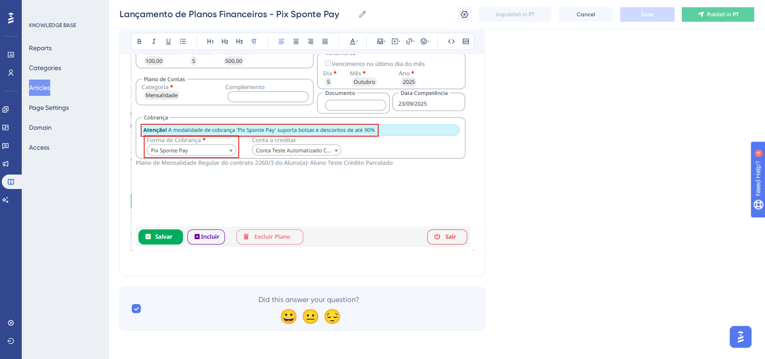
click at [352, 205] on img at bounding box center [302, 108] width 343 height 285
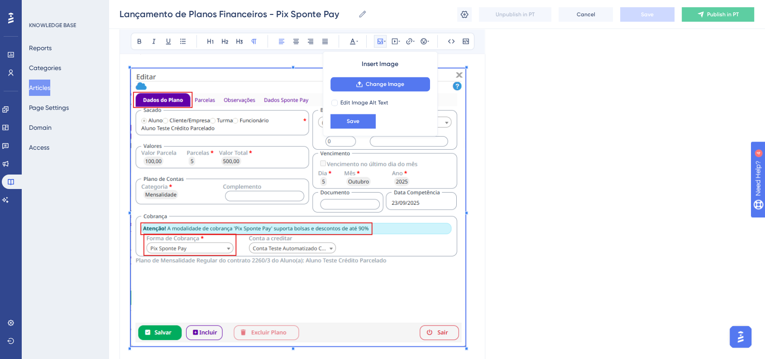
scroll to position [1458, 0]
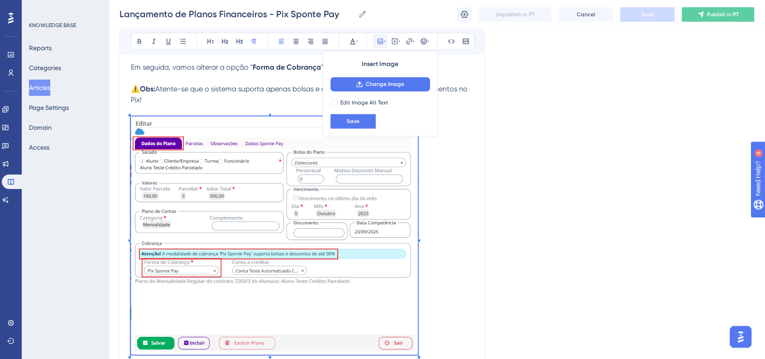
click at [418, 241] on p at bounding box center [302, 237] width 343 height 242
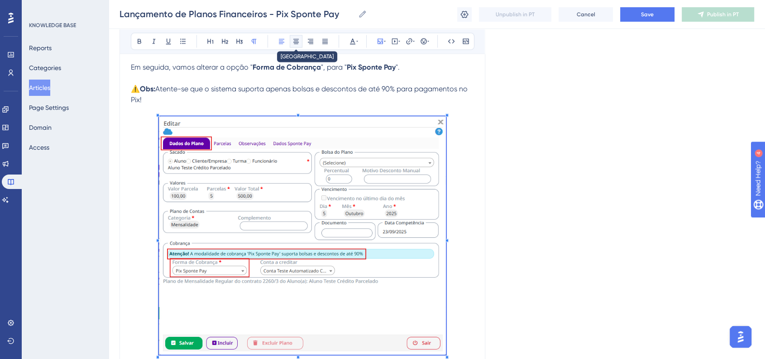
click at [298, 45] on button at bounding box center [296, 41] width 13 height 13
click at [643, 17] on span "Save" at bounding box center [647, 14] width 13 height 7
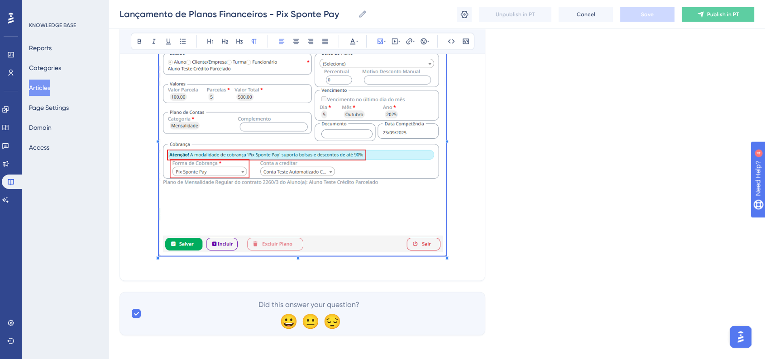
scroll to position [1558, 0]
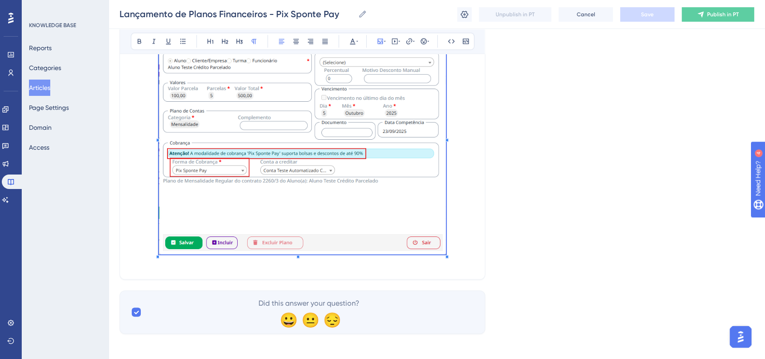
click at [460, 247] on p at bounding box center [302, 137] width 343 height 242
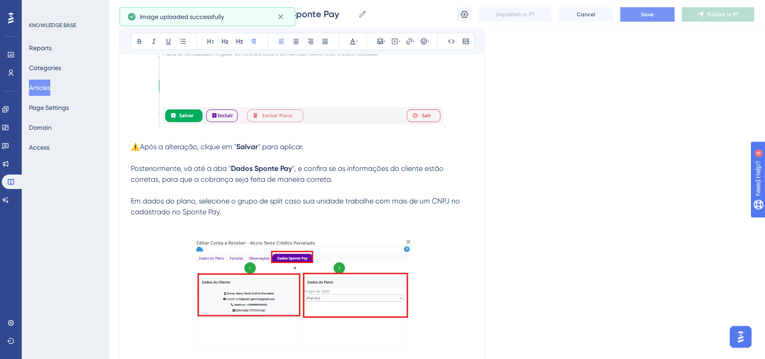
scroll to position [1663, 0]
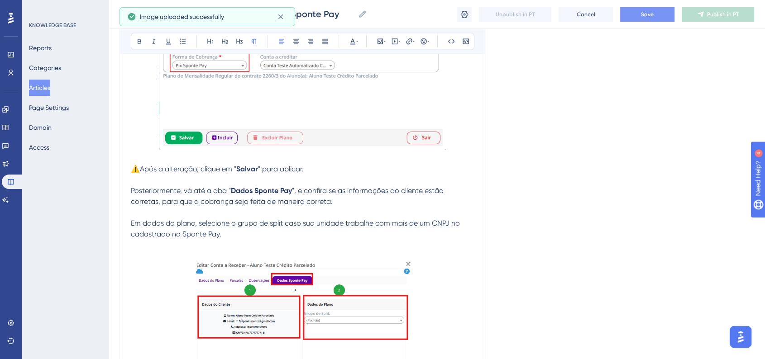
click at [135, 173] on span "⚠️Após a alteração, clique em "" at bounding box center [183, 168] width 105 height 9
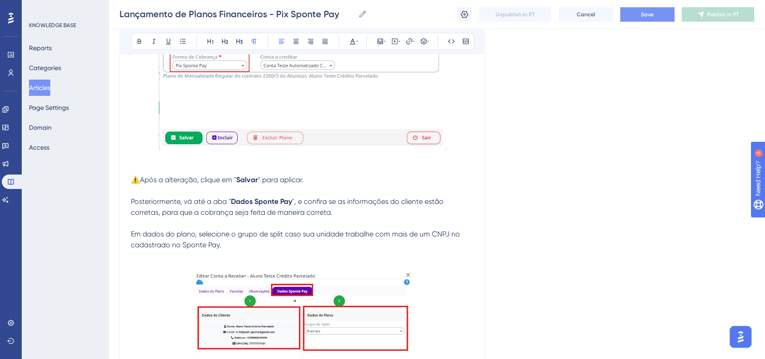
click at [208, 184] on span "⚠️Após a alteração, clique em "" at bounding box center [183, 179] width 105 height 9
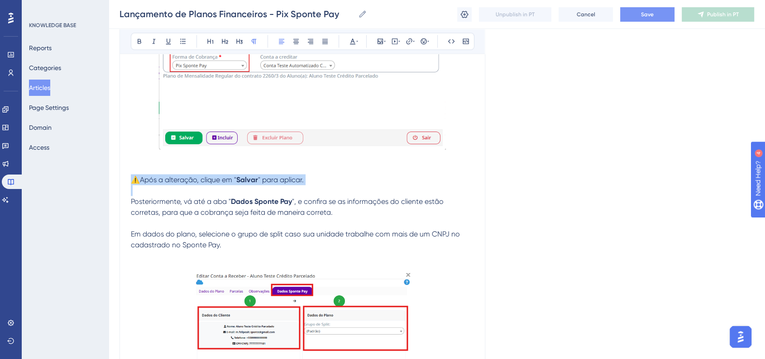
click at [208, 184] on span "⚠️Após a alteração, clique em "" at bounding box center [183, 179] width 105 height 9
click at [295, 41] on icon at bounding box center [295, 41] width 7 height 7
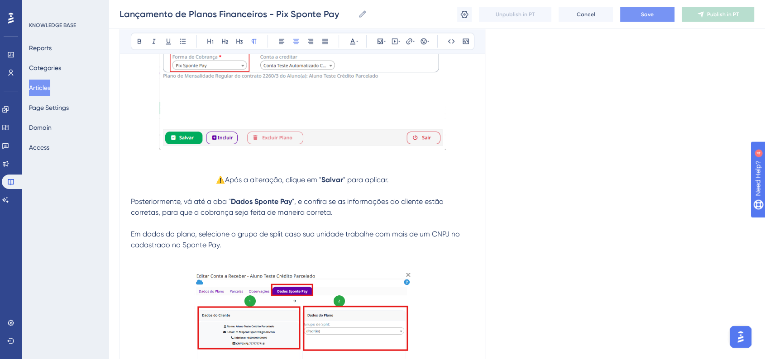
click at [647, 22] on div "Lançamento de Planos Financeiros - Pix Sponte Pay Lançamento de Planos Financei…" at bounding box center [437, 14] width 656 height 29
click at [648, 18] on span "Save" at bounding box center [647, 14] width 13 height 7
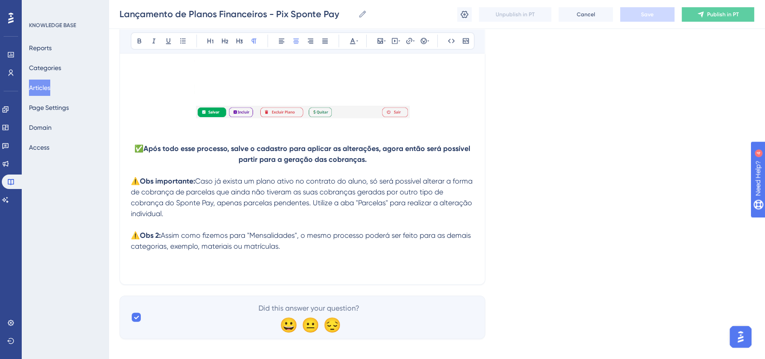
scroll to position [2008, 0]
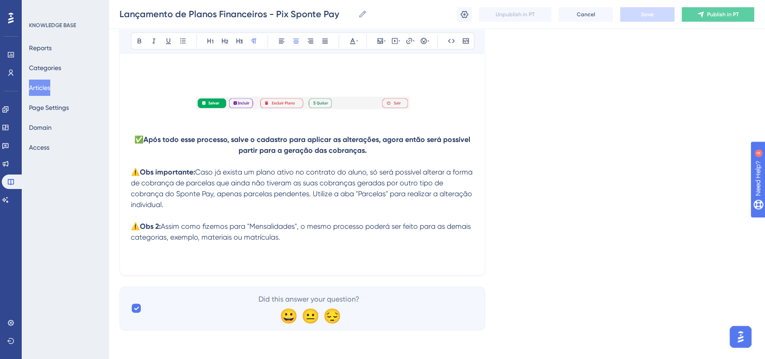
click at [237, 259] on p at bounding box center [302, 259] width 343 height 11
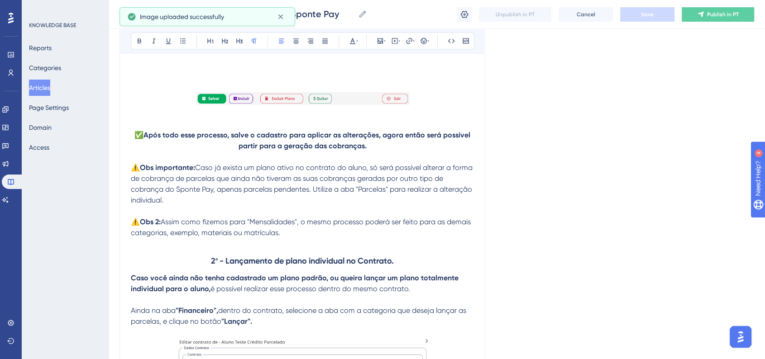
scroll to position [2050, 0]
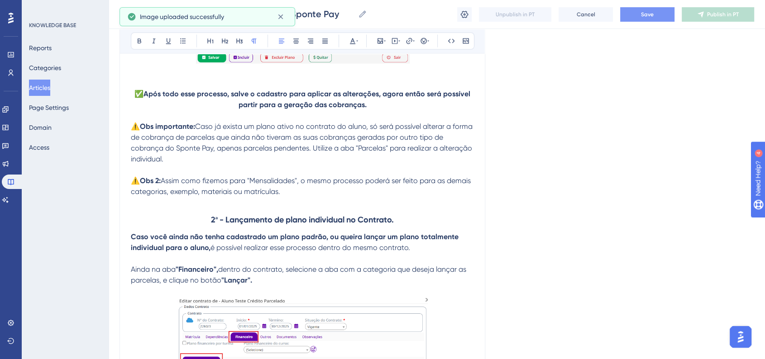
click at [211, 224] on strong "2ª - Lançamento de plano individual no Contrato." at bounding box center [302, 220] width 183 height 10
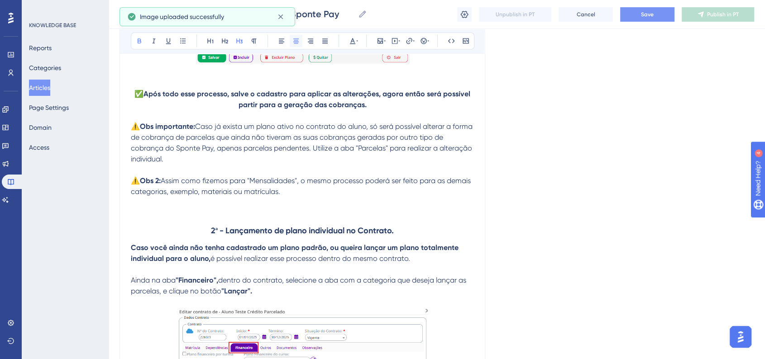
click at [293, 40] on icon at bounding box center [295, 41] width 7 height 7
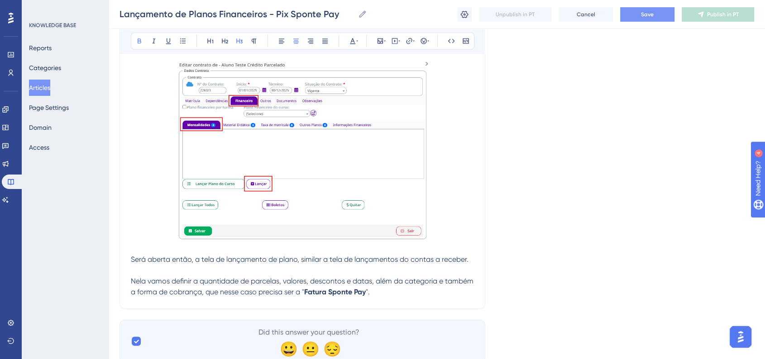
scroll to position [2336, 0]
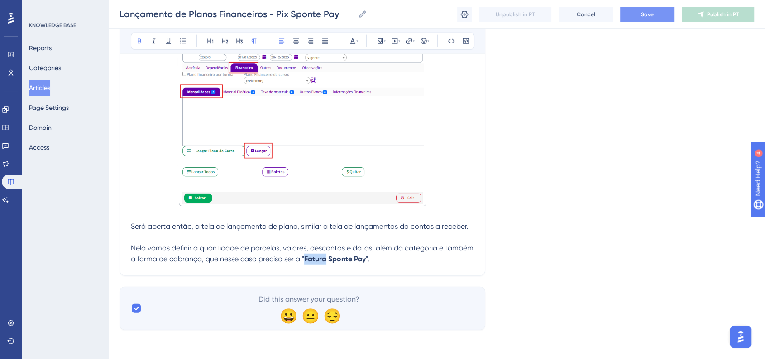
drag, startPoint x: 335, startPoint y: 259, endPoint x: 355, endPoint y: 260, distance: 20.0
click at [355, 260] on strong "Fatura Sponte Pay" at bounding box center [335, 259] width 62 height 9
click at [145, 45] on div "Bold Italic Underline Bullet Point Heading 1 Heading 2 Heading 3 Normal Align L…" at bounding box center [302, 41] width 343 height 17
click at [137, 46] on button at bounding box center [139, 41] width 13 height 13
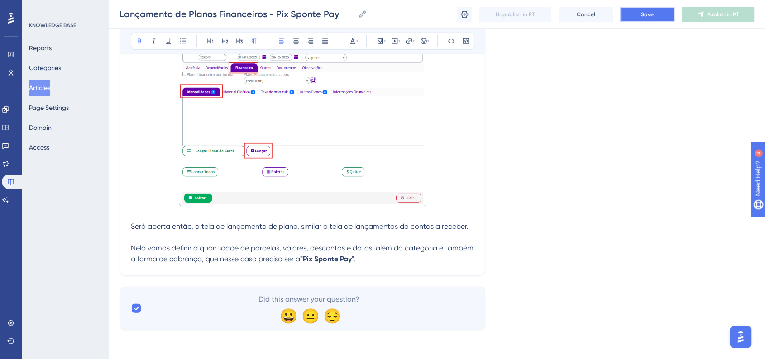
click at [636, 20] on button "Save" at bounding box center [647, 14] width 54 height 14
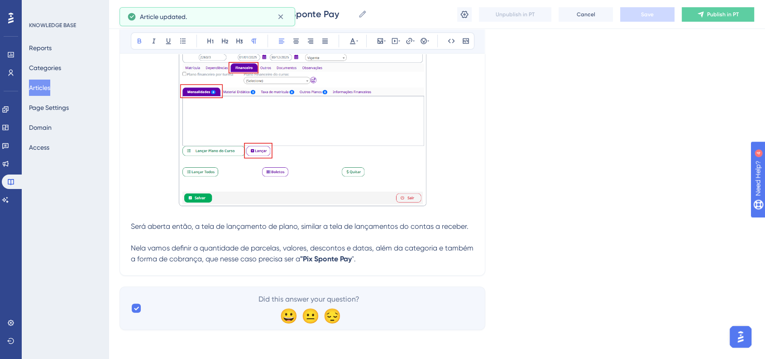
click at [420, 262] on p "Nela vamos definir a quantidade de parcelas, valores, descontos e datas, além d…" at bounding box center [302, 254] width 343 height 22
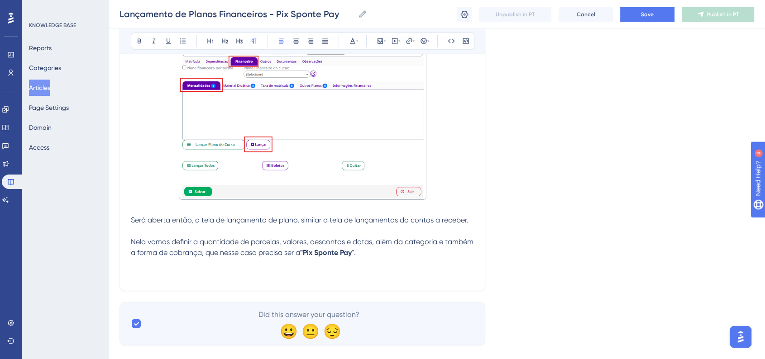
click at [236, 280] on p at bounding box center [302, 274] width 343 height 11
click at [212, 280] on p at bounding box center [302, 274] width 343 height 11
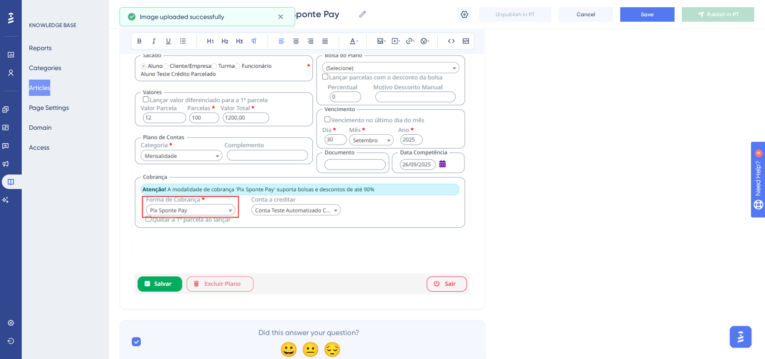
scroll to position [2609, 0]
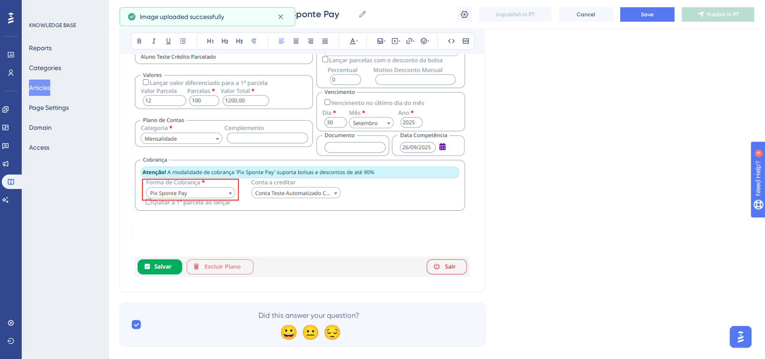
click at [340, 243] on img at bounding box center [302, 137] width 343 height 282
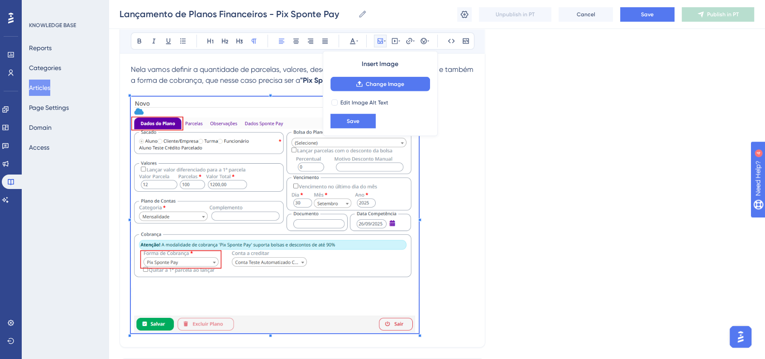
scroll to position [2503, 0]
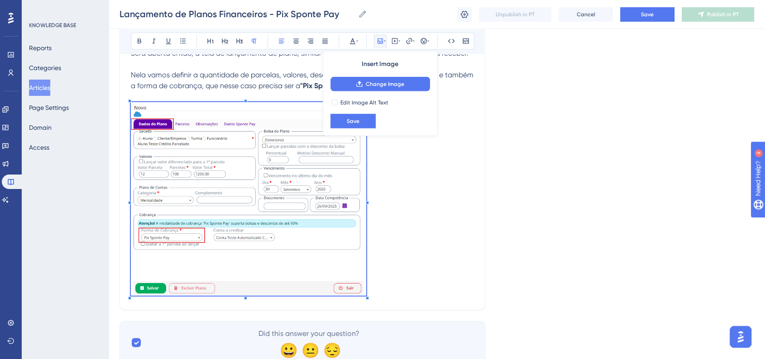
click at [373, 257] on p at bounding box center [302, 200] width 343 height 197
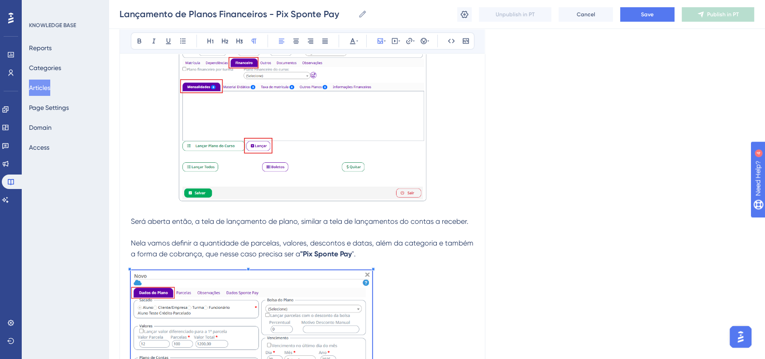
scroll to position [2352, 0]
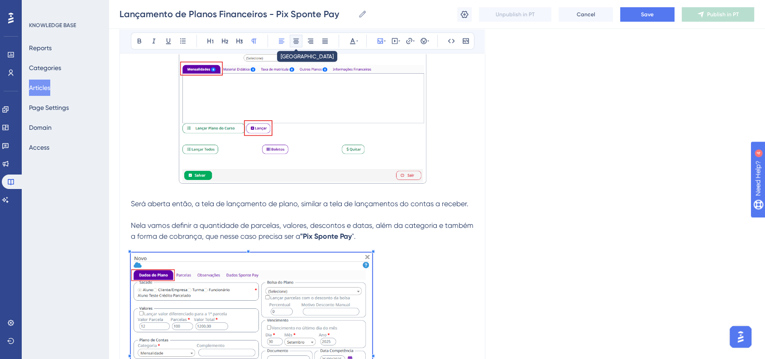
click at [299, 44] on icon at bounding box center [295, 41] width 7 height 7
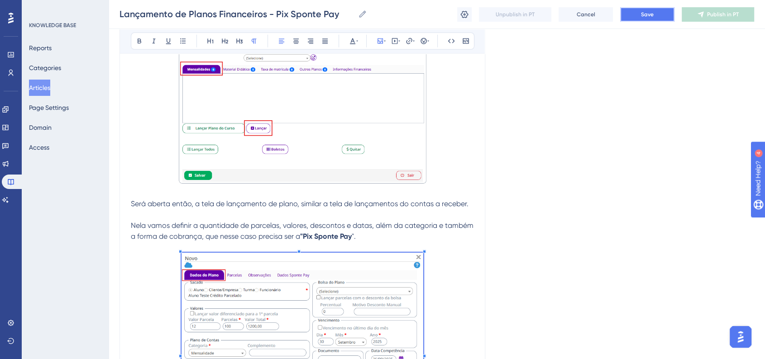
click at [634, 16] on button "Save" at bounding box center [647, 14] width 54 height 14
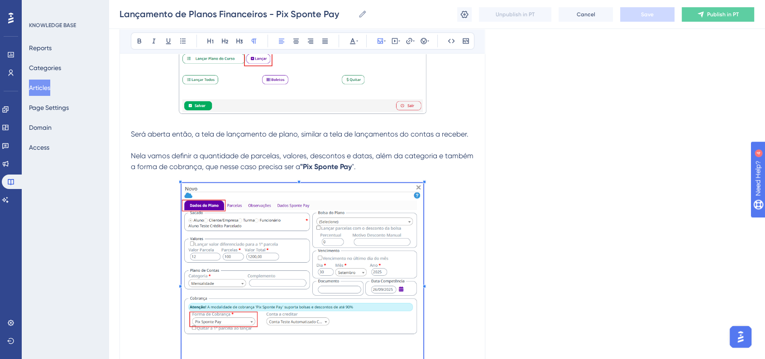
scroll to position [2548, 0]
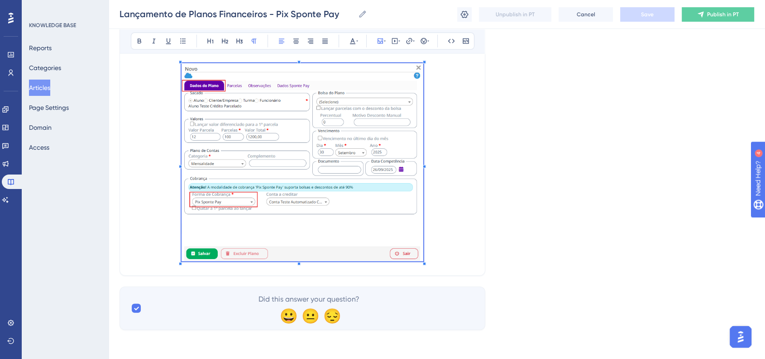
click at [466, 227] on p at bounding box center [302, 163] width 343 height 201
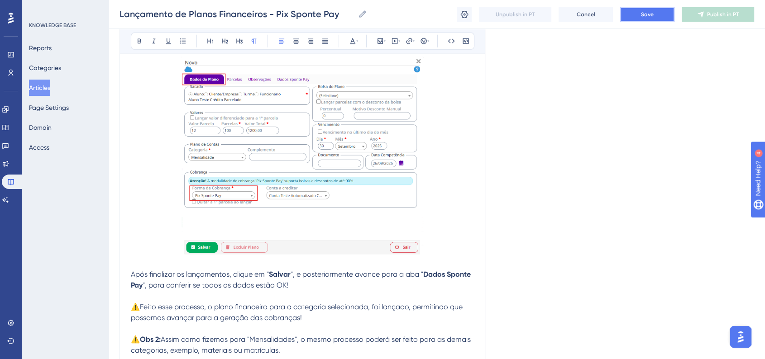
click at [630, 18] on button "Save" at bounding box center [647, 14] width 54 height 14
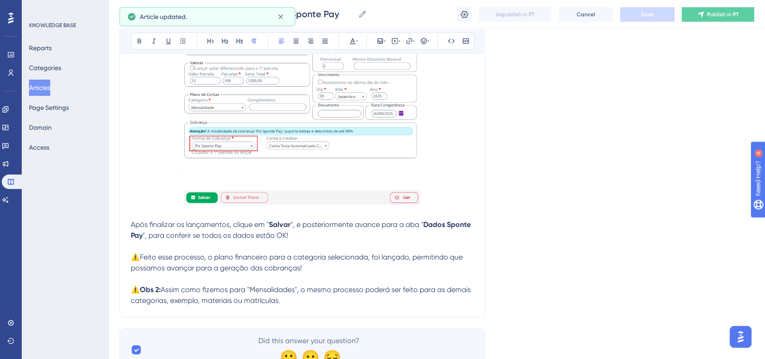
scroll to position [2598, 0]
click at [238, 239] on span "", para conferir se todos os dados estão OK!" at bounding box center [216, 235] width 146 height 9
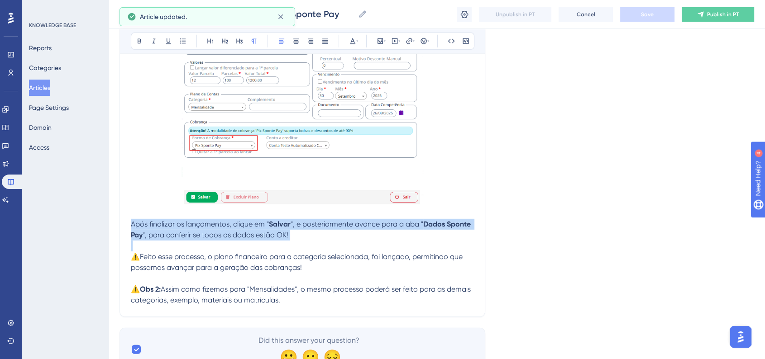
click at [238, 239] on span "", para conferir se todos os dados estão OK!" at bounding box center [216, 235] width 146 height 9
click at [300, 45] on button at bounding box center [296, 41] width 13 height 13
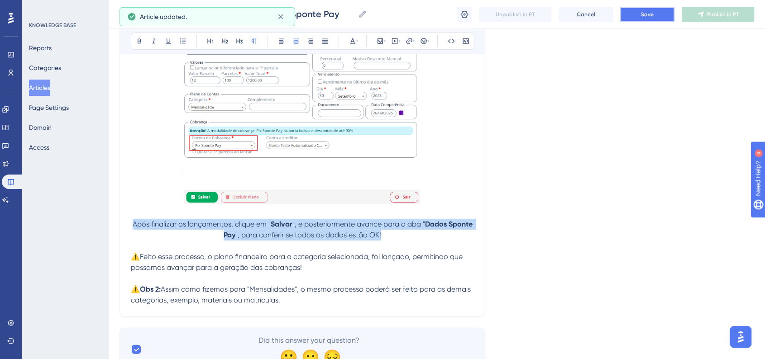
click at [643, 12] on span "Save" at bounding box center [647, 14] width 13 height 7
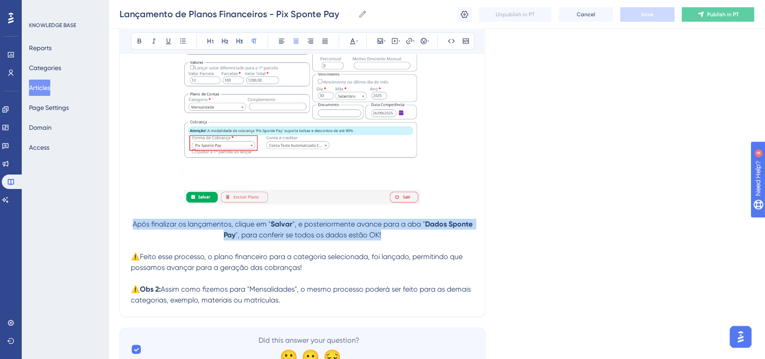
click at [322, 306] on p "⚠️ Obs 2: Assim como fizemos para "Mensalidades", o mesmo processo poderá ser f…" at bounding box center [302, 295] width 343 height 22
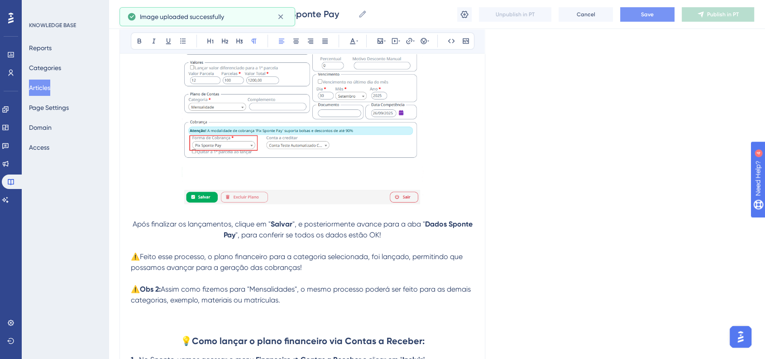
scroll to position [2724, 0]
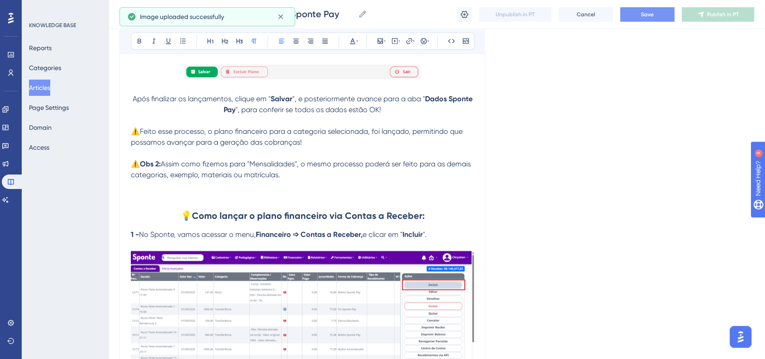
click at [392, 221] on strong "Como lançar o plano financeiro via Contas a Receber:" at bounding box center [308, 215] width 233 height 11
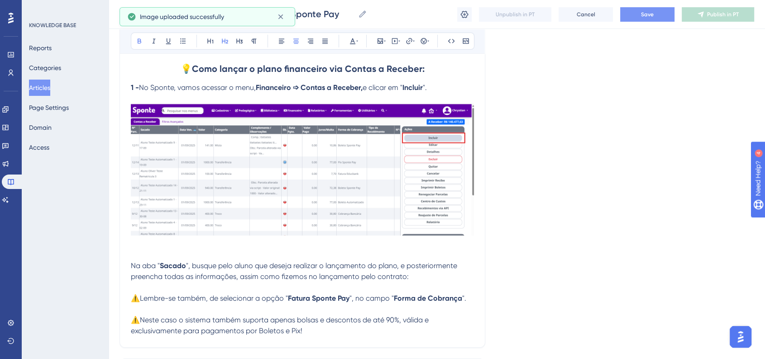
scroll to position [2951, 0]
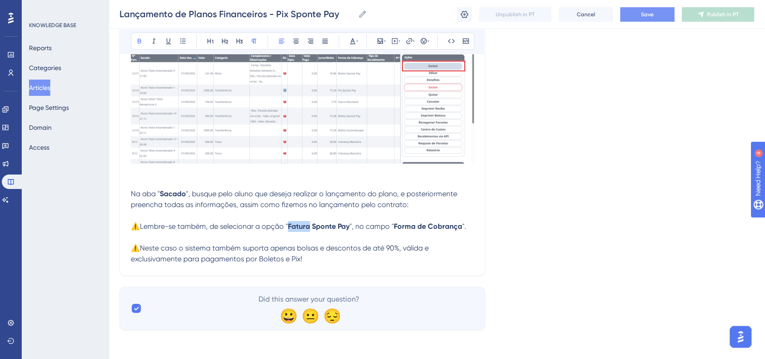
drag, startPoint x: 290, startPoint y: 227, endPoint x: 310, endPoint y: 227, distance: 20.8
click at [310, 227] on strong "Fatura Sponte Pay" at bounding box center [319, 226] width 62 height 9
click at [340, 257] on p "⚠️Neste caso o sistema também suporta apenas bolsas e descontos de até 90%, vál…" at bounding box center [302, 254] width 343 height 22
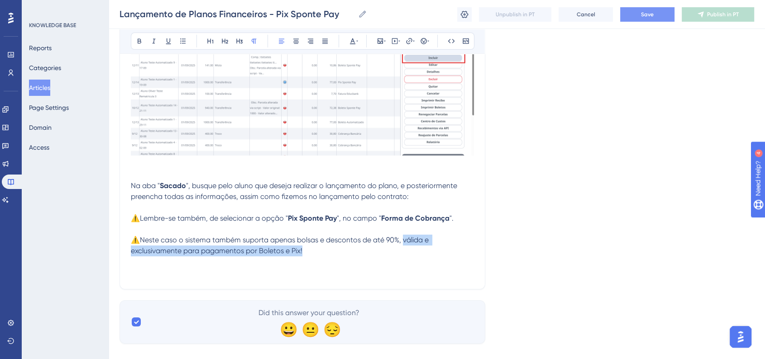
drag, startPoint x: 403, startPoint y: 250, endPoint x: 405, endPoint y: 259, distance: 9.9
click at [405, 257] on p "⚠️Neste caso o sistema também suporta apenas bolsas e descontos de até 90%, vál…" at bounding box center [302, 246] width 343 height 22
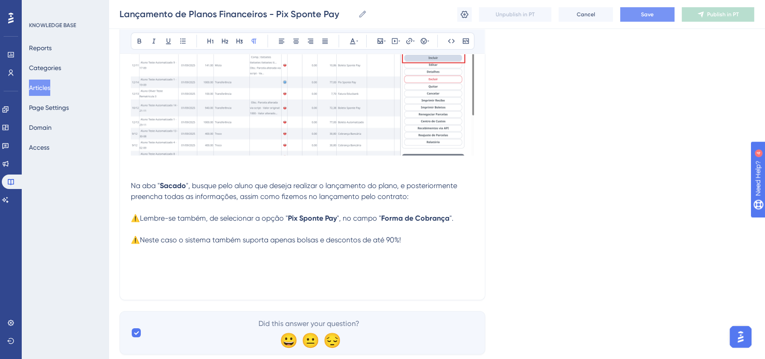
click at [202, 267] on p at bounding box center [302, 262] width 343 height 11
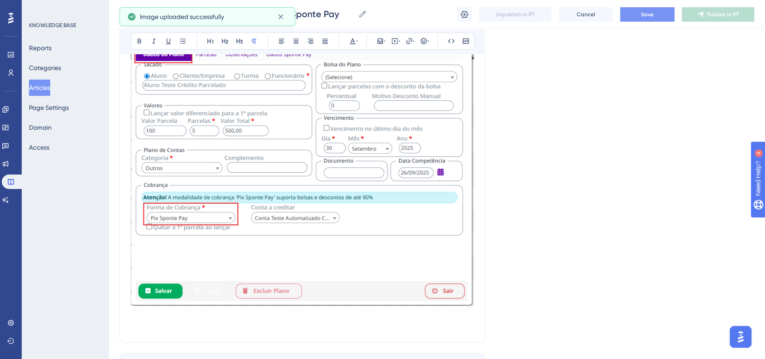
scroll to position [3203, 0]
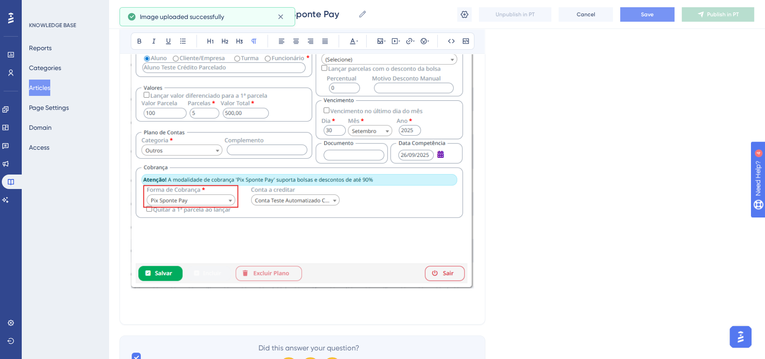
click at [312, 246] on img at bounding box center [302, 147] width 343 height 284
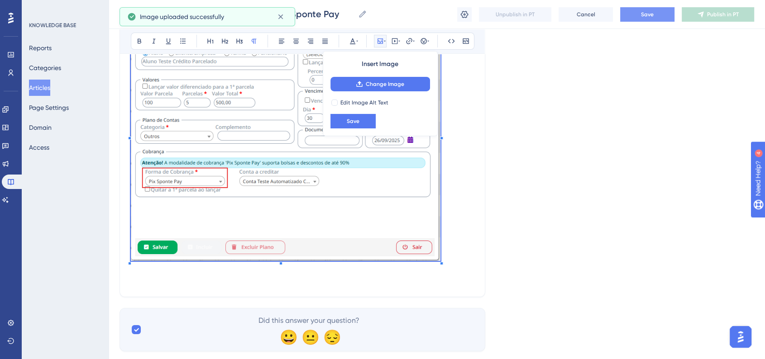
click at [429, 245] on p at bounding box center [302, 134] width 343 height 259
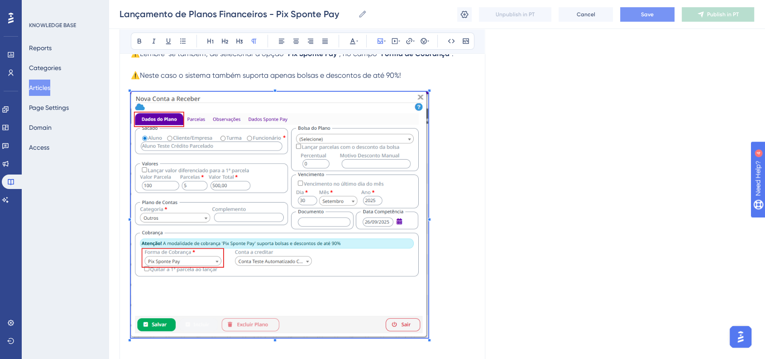
scroll to position [3001, 0]
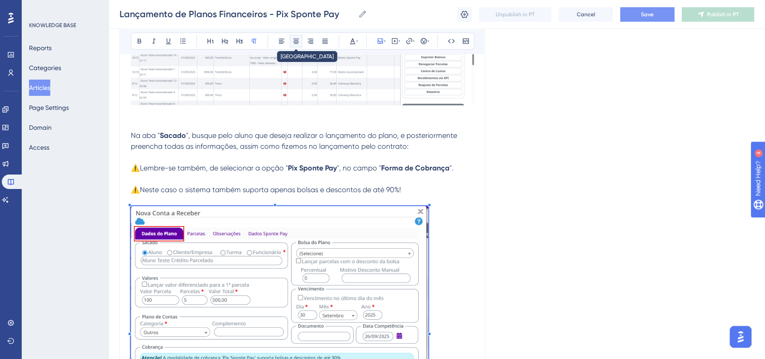
click at [301, 41] on button at bounding box center [296, 41] width 13 height 13
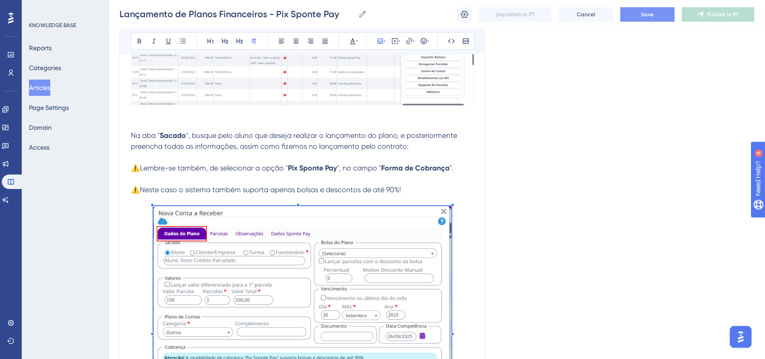
click at [447, 185] on p at bounding box center [302, 179] width 343 height 11
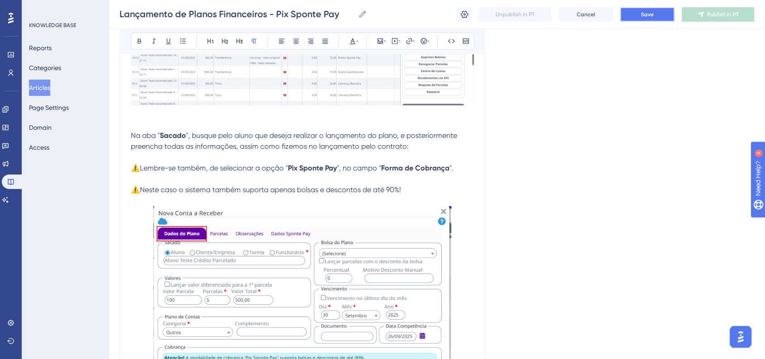
click at [648, 15] on span "Save" at bounding box center [647, 14] width 13 height 7
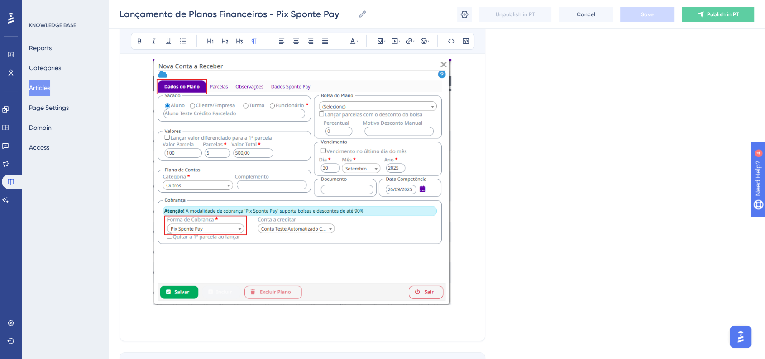
scroll to position [3222, 0]
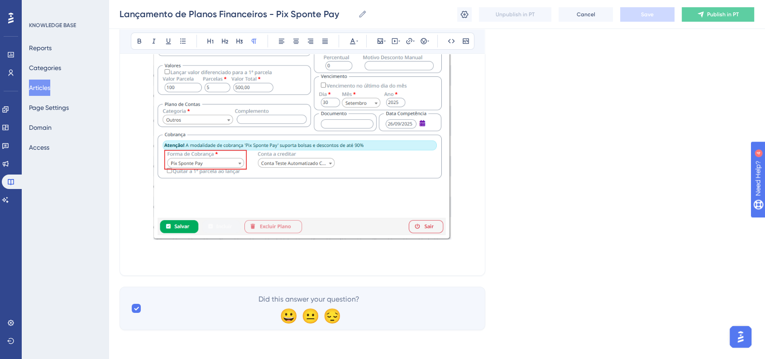
click at [382, 257] on p at bounding box center [302, 259] width 343 height 11
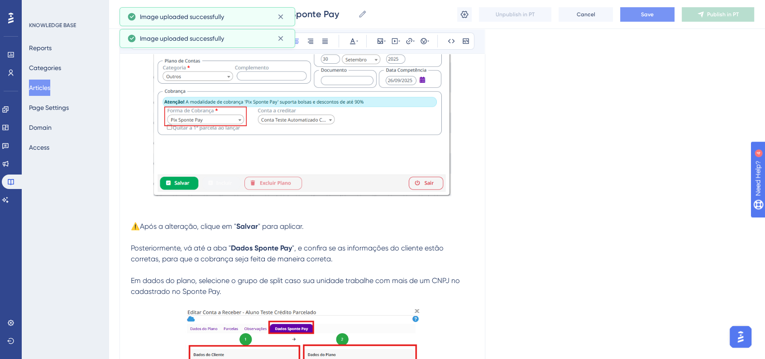
scroll to position [3210, 0]
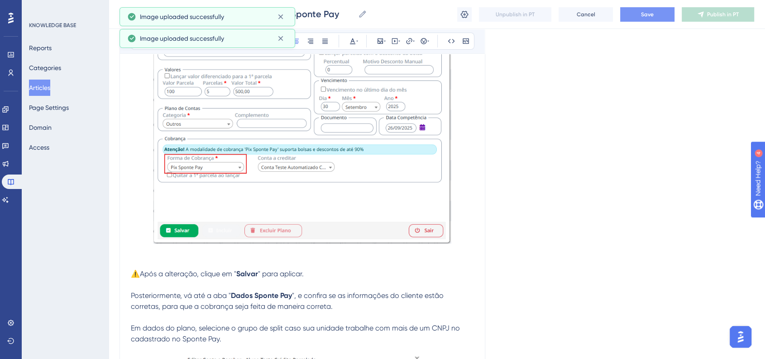
click at [233, 278] on span "⚠️Após a alteração, clique em "" at bounding box center [183, 274] width 105 height 9
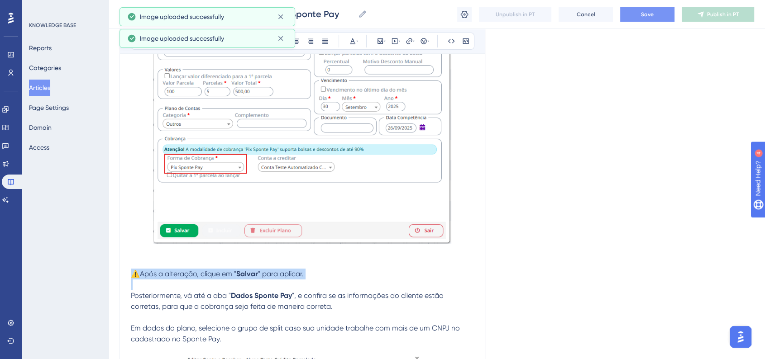
click at [233, 278] on span "⚠️Após a alteração, clique em "" at bounding box center [183, 274] width 105 height 9
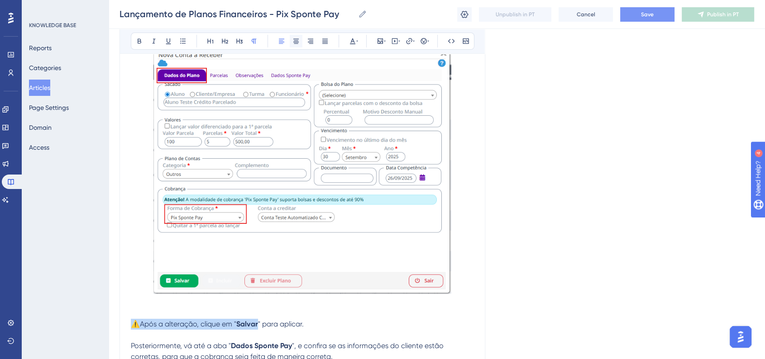
click at [297, 43] on icon at bounding box center [295, 41] width 7 height 7
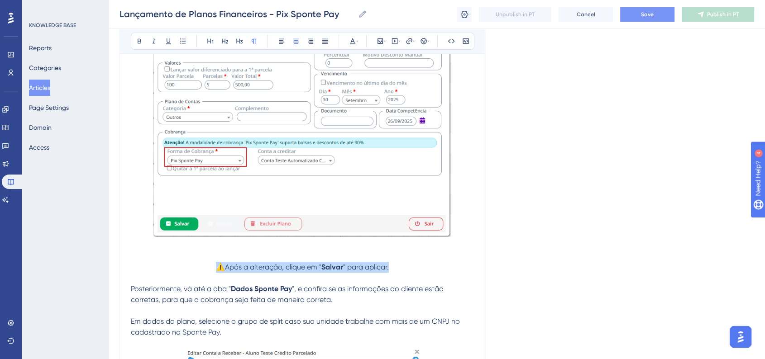
scroll to position [3260, 0]
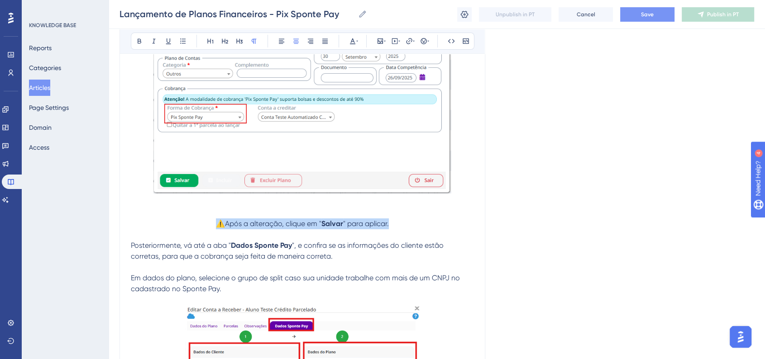
click at [349, 228] on span "" para aplicar." at bounding box center [366, 223] width 46 height 9
click at [634, 22] on div "Lançamento de Planos Financeiros - Pix Sponte Pay Lançamento de Planos Financei…" at bounding box center [437, 14] width 656 height 29
click at [635, 19] on button "Save" at bounding box center [647, 14] width 54 height 14
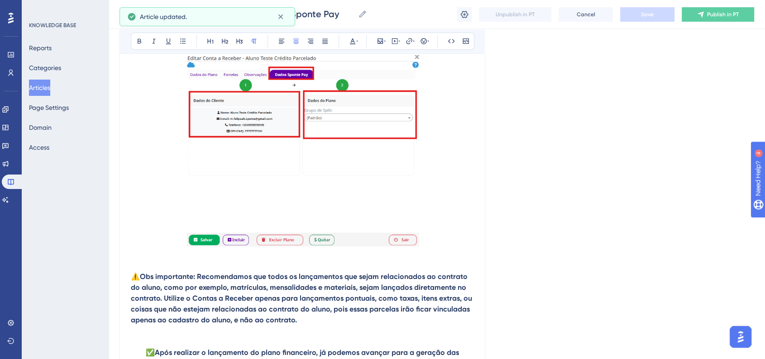
scroll to position [3662, 0]
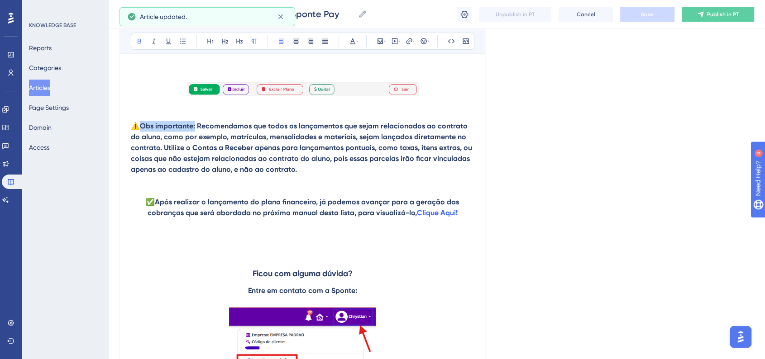
drag, startPoint x: 141, startPoint y: 136, endPoint x: 195, endPoint y: 139, distance: 53.9
click at [195, 139] on p "⚠️ Obs importante: Recomendamos que todos os lançamentos que sejam relacionados…" at bounding box center [302, 148] width 343 height 54
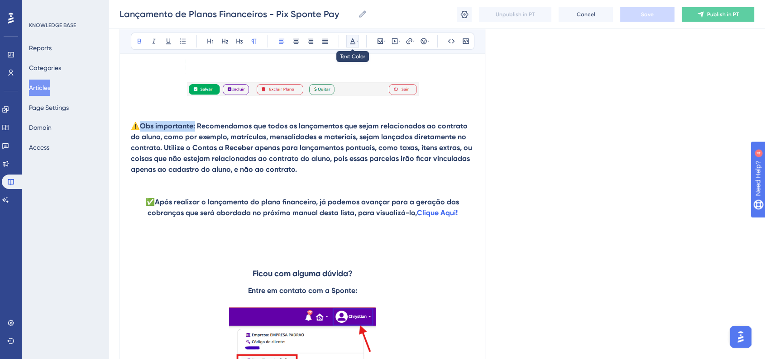
click at [355, 41] on icon at bounding box center [352, 41] width 7 height 7
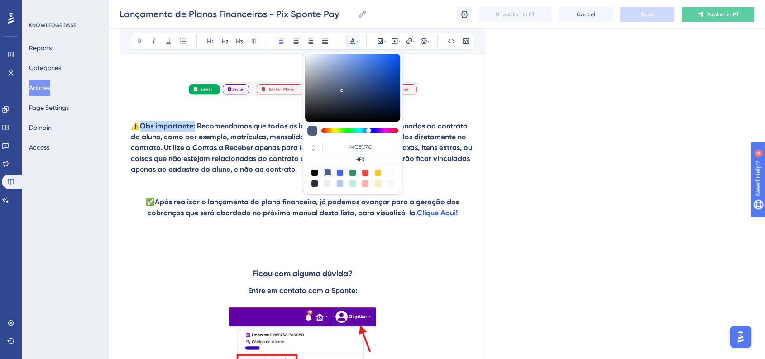
click at [362, 173] on div at bounding box center [365, 172] width 7 height 7
type input "#F84343"
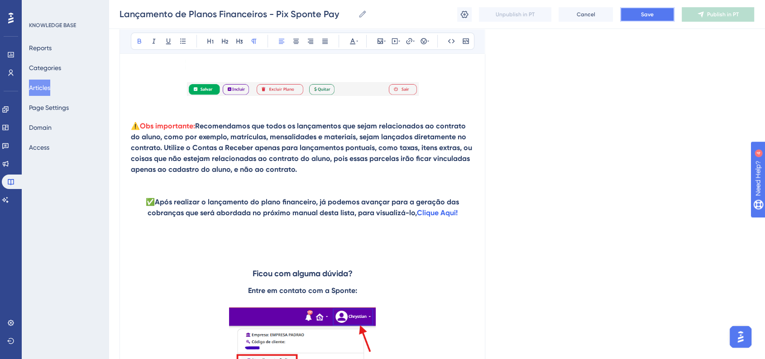
click at [653, 12] on span "Save" at bounding box center [647, 14] width 13 height 7
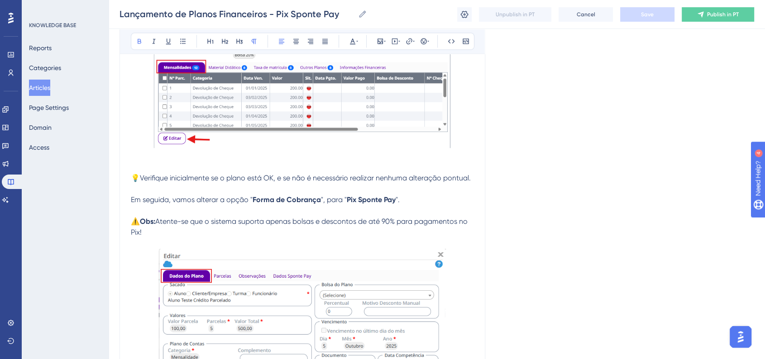
scroll to position [1124, 0]
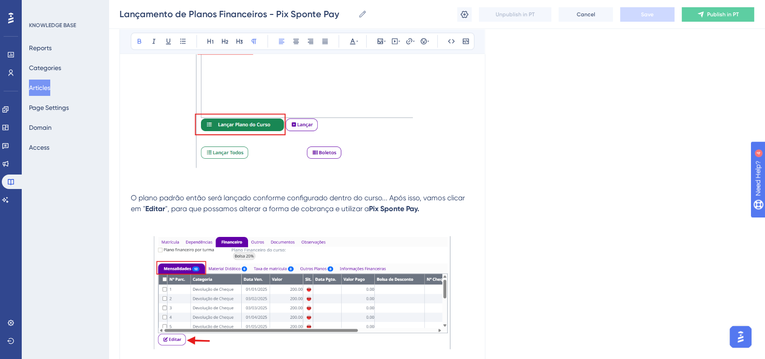
drag, startPoint x: 764, startPoint y: 122, endPoint x: 770, endPoint y: 14, distance: 108.3
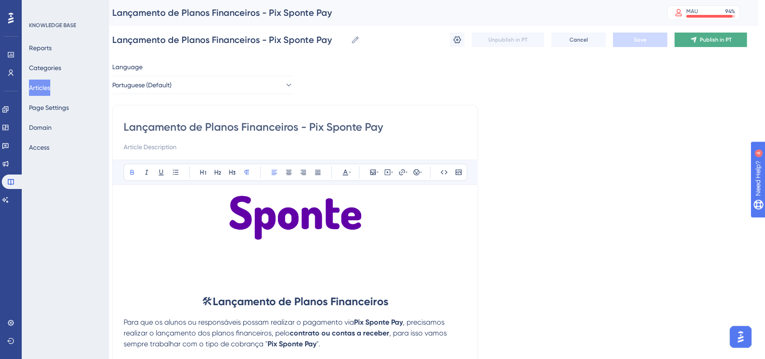
click at [707, 44] on button "Publish in PT" at bounding box center [710, 40] width 72 height 14
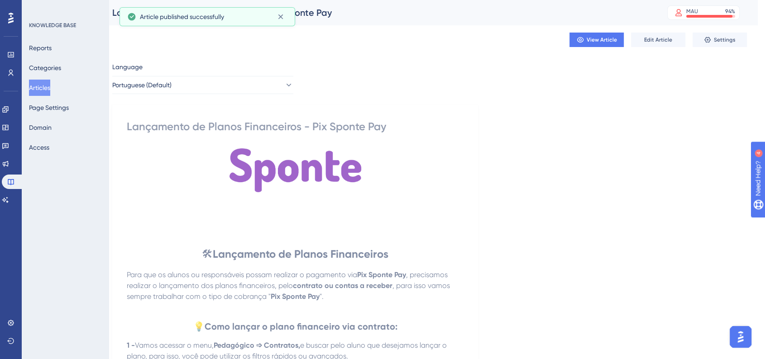
click at [44, 91] on button "Articles" at bounding box center [39, 88] width 21 height 16
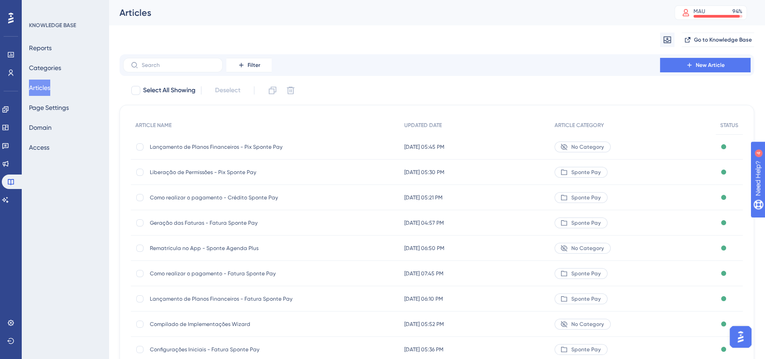
click at [312, 152] on div "Lançamento de Planos Financeiros - Pix Sponte Pay Lançamento de Planos Financei…" at bounding box center [265, 146] width 269 height 25
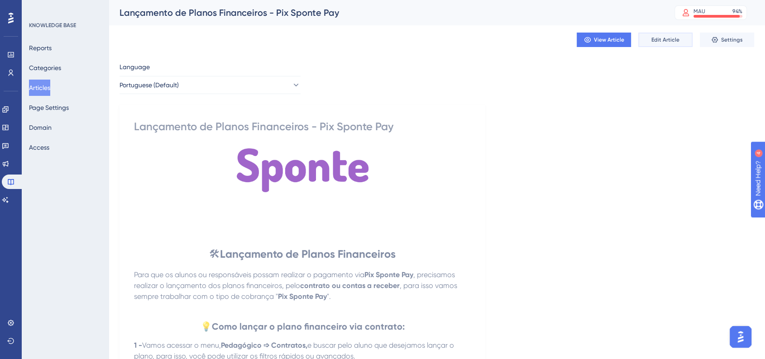
click at [656, 43] on button "Edit Article" at bounding box center [665, 40] width 54 height 14
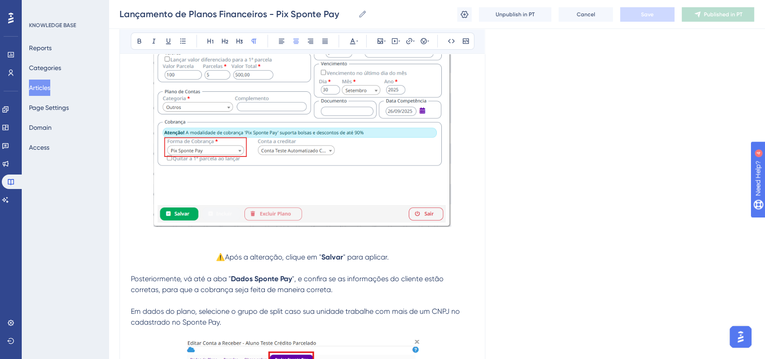
click at [472, 15] on div "Unpublish in PT Cancel Save Published in PT" at bounding box center [605, 14] width 297 height 14
click at [466, 15] on icon at bounding box center [464, 14] width 9 height 9
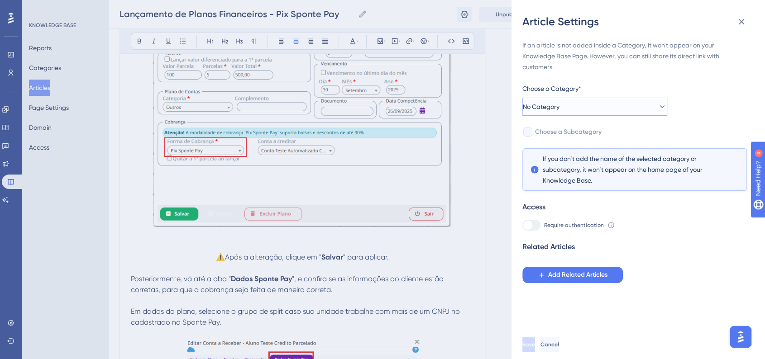
click at [605, 105] on button "No Category" at bounding box center [594, 107] width 145 height 18
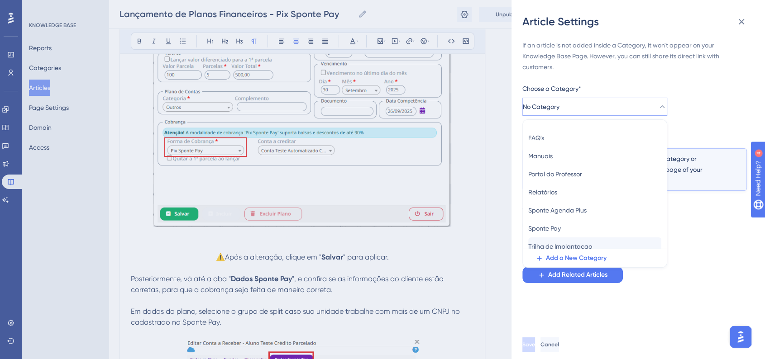
scroll to position [50, 0]
click at [561, 210] on span "Sponte Pay" at bounding box center [544, 210] width 33 height 11
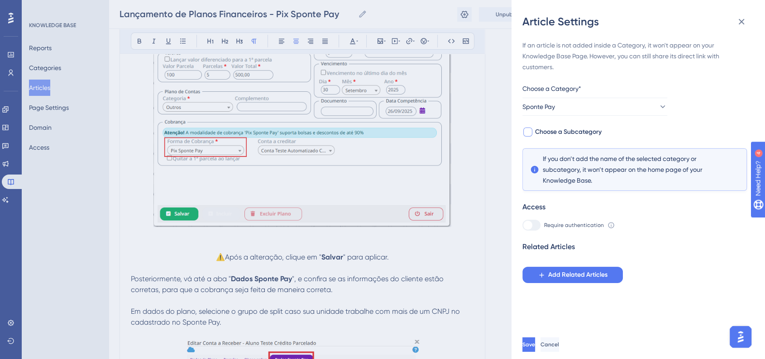
click at [529, 132] on div at bounding box center [527, 132] width 9 height 9
checkbox input "true"
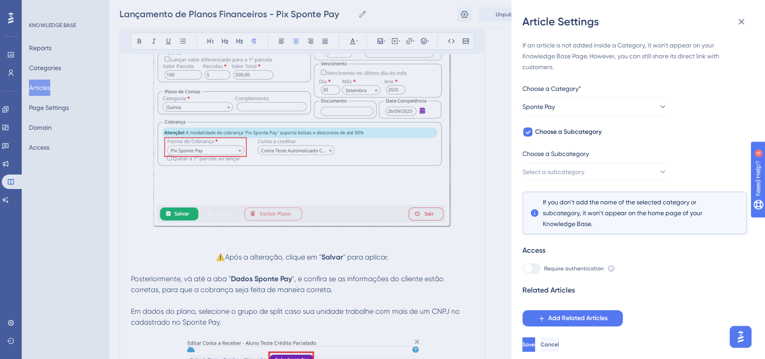
click at [591, 181] on div "If an article is not added inside a Category, it won't appear on your Knowledge…" at bounding box center [634, 183] width 224 height 287
click at [597, 177] on button "Select a subcategory" at bounding box center [594, 172] width 145 height 18
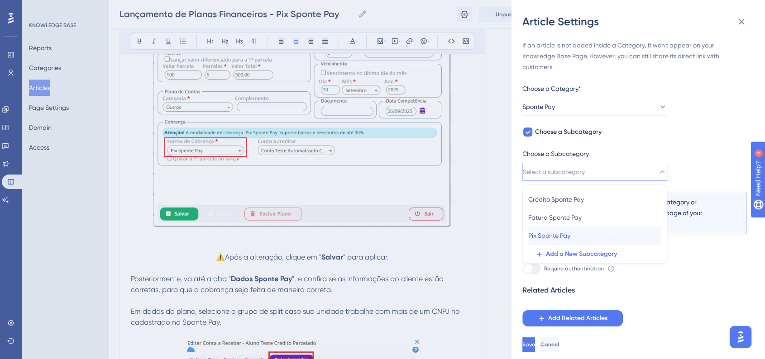
click at [551, 236] on span "Pix Sponte Pay" at bounding box center [549, 235] width 42 height 11
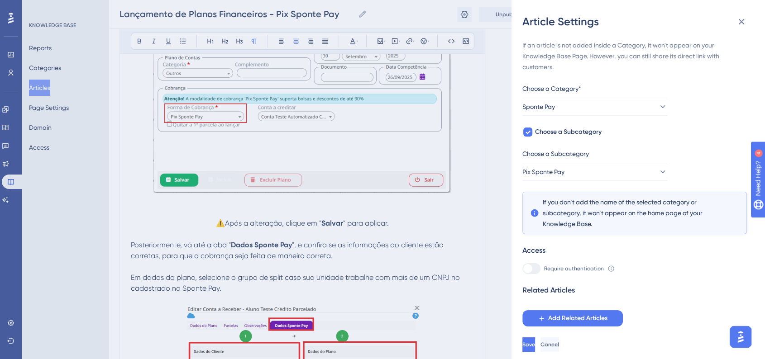
scroll to position [3277, 0]
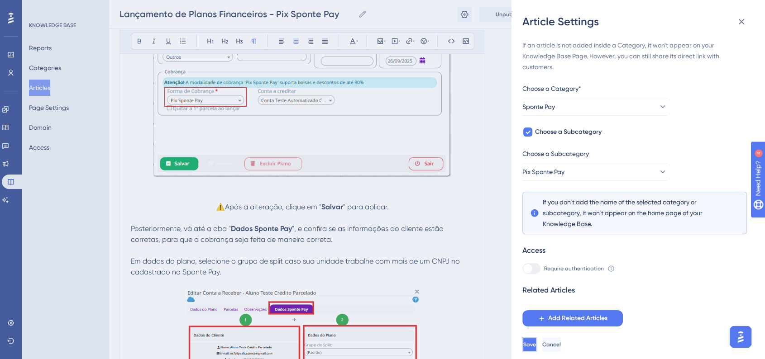
click at [536, 348] on span "Save" at bounding box center [529, 344] width 13 height 7
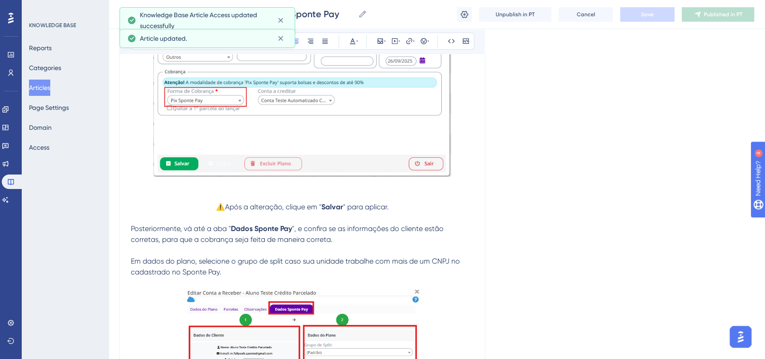
click at [21, 92] on div "Performance Users Engagement Widgets Feedback Product Updates Knowledge Base AI…" at bounding box center [11, 179] width 22 height 359
click at [43, 95] on button "Articles" at bounding box center [39, 88] width 21 height 16
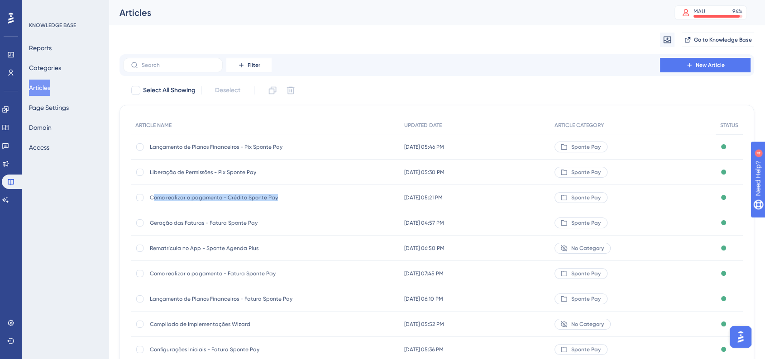
drag, startPoint x: 152, startPoint y: 200, endPoint x: 274, endPoint y: 198, distance: 122.2
click at [274, 198] on span "Como realizar o pagamento - Crédito Sponte Pay" at bounding box center [222, 197] width 145 height 7
copy span "omo realizar o pagamento - Crédito Sponte Pay"
click at [204, 200] on span "Como realizar o pagamento - Crédito Sponte Pay" at bounding box center [222, 197] width 145 height 7
drag, startPoint x: 150, startPoint y: 200, endPoint x: 279, endPoint y: 200, distance: 128.5
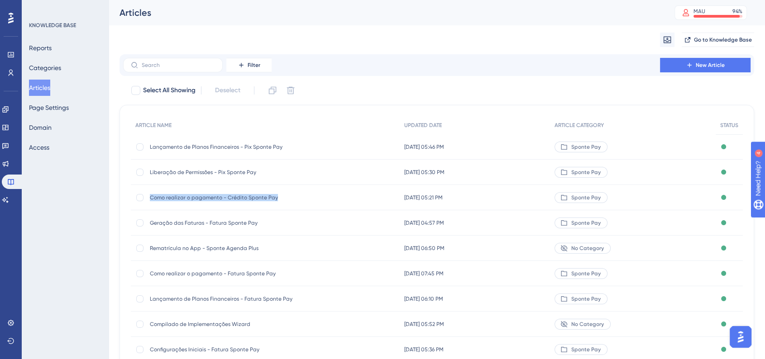
click at [279, 200] on span "Como realizar o pagamento - Crédito Sponte Pay" at bounding box center [222, 197] width 145 height 7
click at [702, 76] on div "Filter New Article Select All Showing Deselect ARTICLE NAME UPDATED DATE ARTICL…" at bounding box center [436, 241] width 634 height 374
click at [702, 69] on button "New Article" at bounding box center [705, 65] width 91 height 14
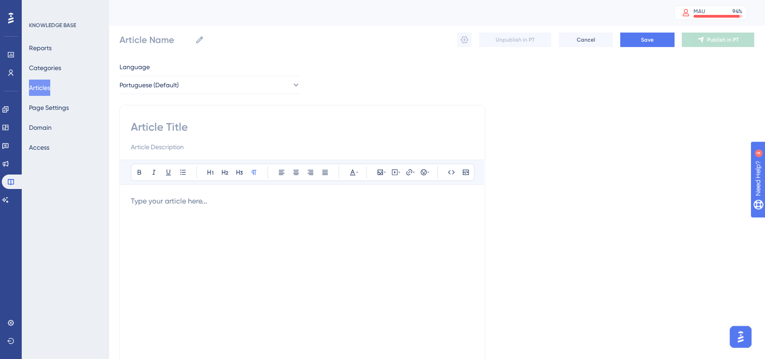
click at [168, 119] on div "Bold Italic Underline Bullet Point Heading 1 Heading 2 Heading 3 Normal Align L…" at bounding box center [302, 255] width 366 height 301
click at [160, 35] on input "Article Name" at bounding box center [155, 39] width 72 height 13
paste input "Como realizar o pagamento - Crédito Sponte Pay"
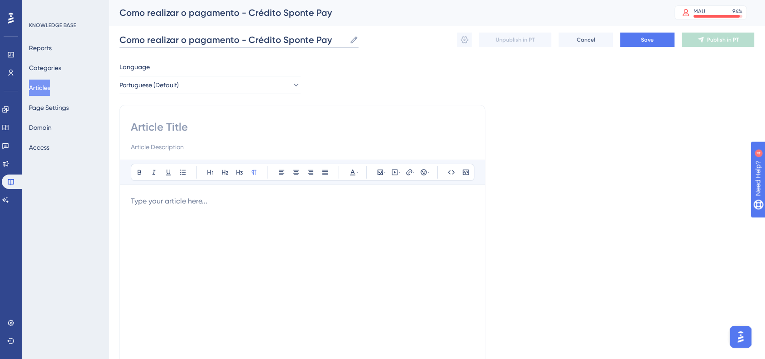
drag, startPoint x: 248, startPoint y: 41, endPoint x: 276, endPoint y: 43, distance: 28.1
click at [276, 43] on input "Como realizar o pagamento - Crédito Sponte Pay" at bounding box center [232, 39] width 226 height 13
type input "Como realizar o pagamento - Pix Sponte Pay"
click at [50, 94] on button "Articles" at bounding box center [39, 88] width 21 height 16
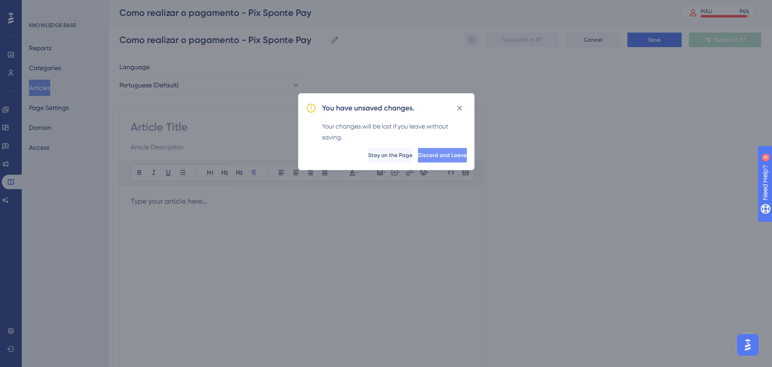
click at [436, 153] on span "Discard and Leave" at bounding box center [442, 155] width 49 height 7
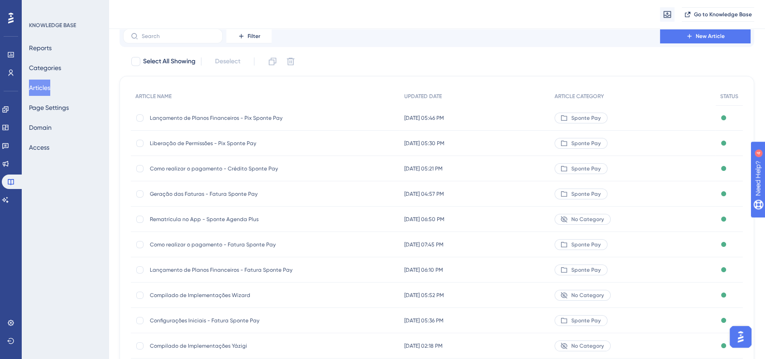
scroll to position [50, 0]
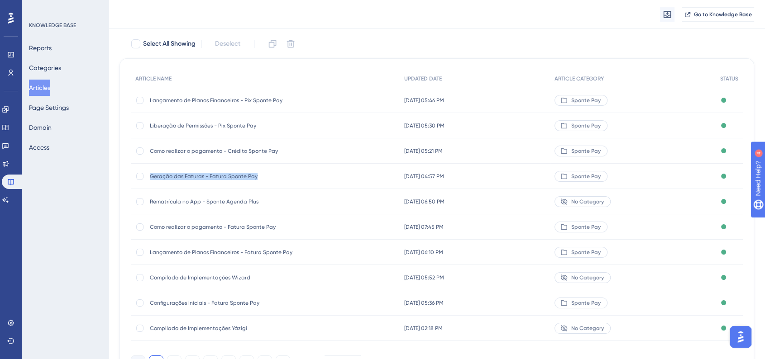
drag, startPoint x: 148, startPoint y: 179, endPoint x: 256, endPoint y: 173, distance: 107.8
click at [256, 173] on div "Geração das Faturas - Fatura Sponte Pay Geração das Faturas - Fatura Sponte Pay" at bounding box center [265, 176] width 269 height 25
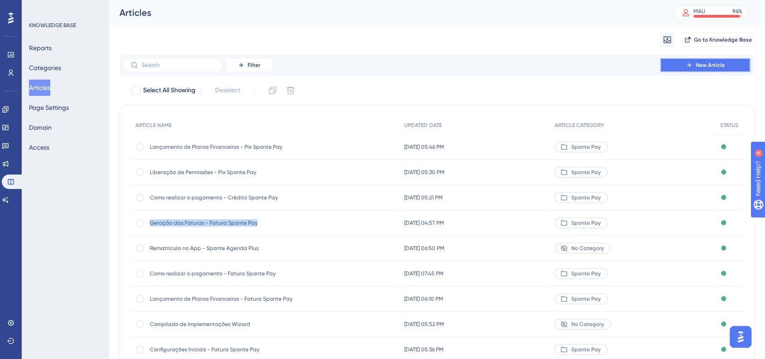
click at [701, 63] on span "New Article" at bounding box center [710, 65] width 29 height 7
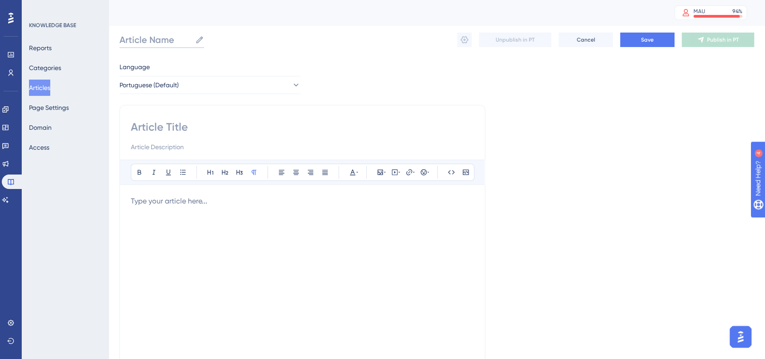
click at [180, 43] on input "Article Name" at bounding box center [155, 39] width 72 height 13
paste input "Geração das Faturas - Fatura Sponte Pay"
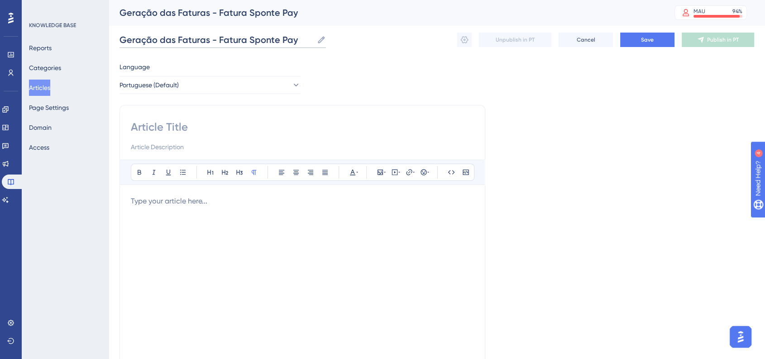
drag, startPoint x: 218, startPoint y: 40, endPoint x: 244, endPoint y: 42, distance: 26.8
click at [244, 42] on input "Geração das Faturas - Fatura Sponte Pay" at bounding box center [216, 39] width 194 height 13
click at [271, 37] on input "Geração das Faturas - Pix Sponte Pay" at bounding box center [208, 39] width 178 height 13
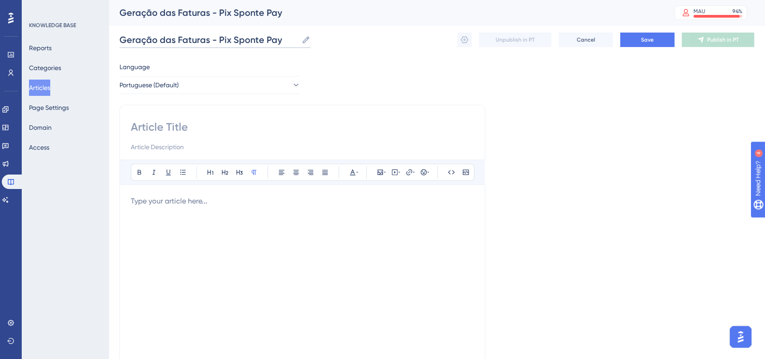
type input "Geração das Faturas - Pix Sponte Pay"
click at [195, 125] on input at bounding box center [302, 127] width 343 height 14
paste input "Geração das Faturas - Pix Sponte Pay"
type input "Geração das Faturas - Pix Sponte Pay"
click at [609, 189] on div "Language Portuguese (Default) Geração das Faturas - Pix Sponte Pay Bold Italic …" at bounding box center [436, 261] width 634 height 399
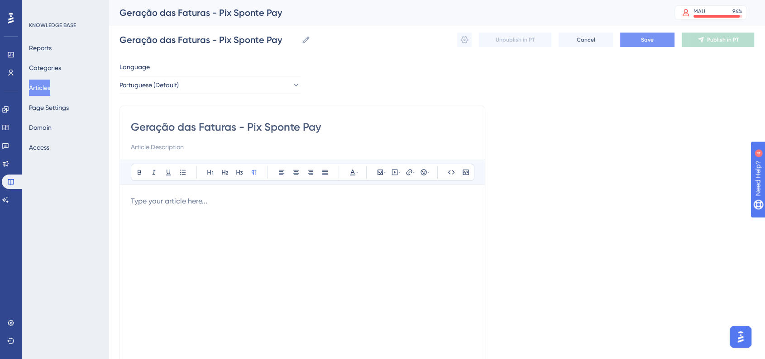
click at [643, 46] on button "Save" at bounding box center [647, 40] width 54 height 14
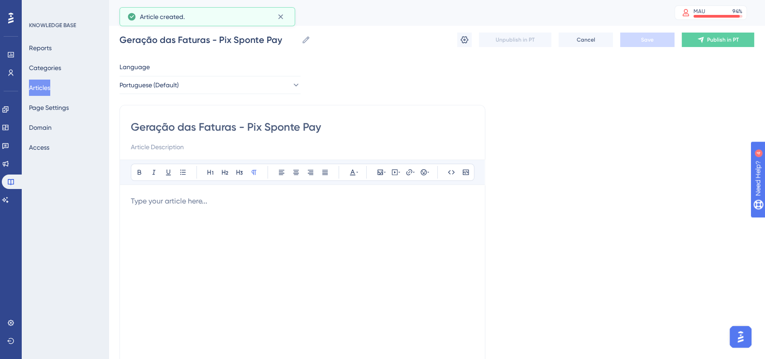
click at [336, 211] on div at bounding box center [302, 295] width 343 height 199
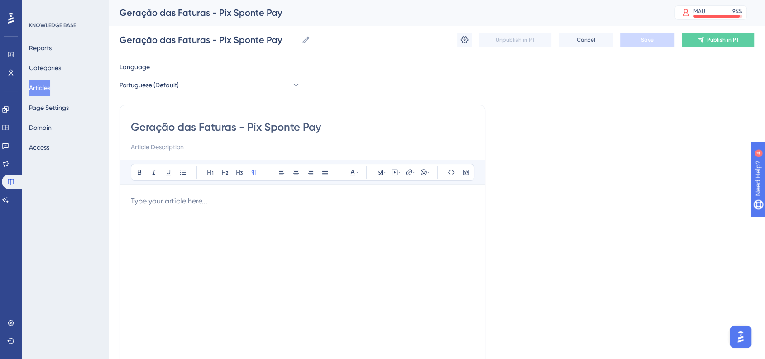
click at [236, 215] on div at bounding box center [302, 295] width 343 height 199
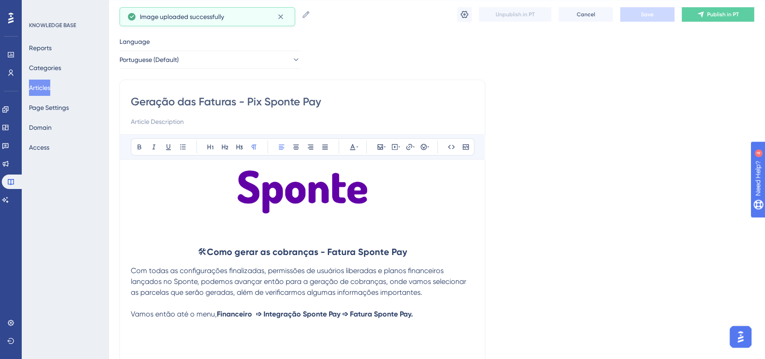
scroll to position [50, 0]
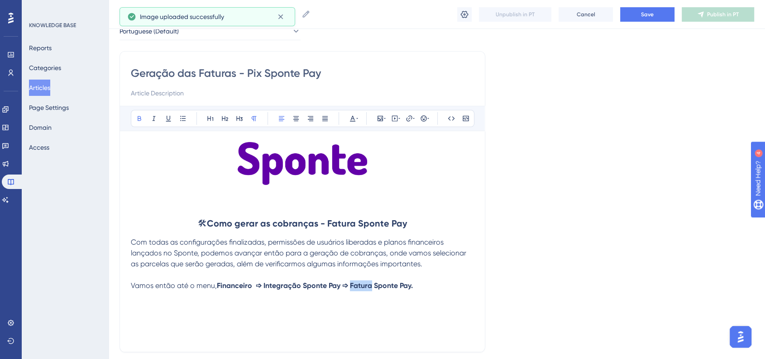
drag, startPoint x: 354, startPoint y: 285, endPoint x: 374, endPoint y: 288, distance: 20.5
click at [374, 288] on strong "Financeiro ➩ Integração Sponte Pay ➩ Fatura Sponte Pay." at bounding box center [315, 285] width 196 height 9
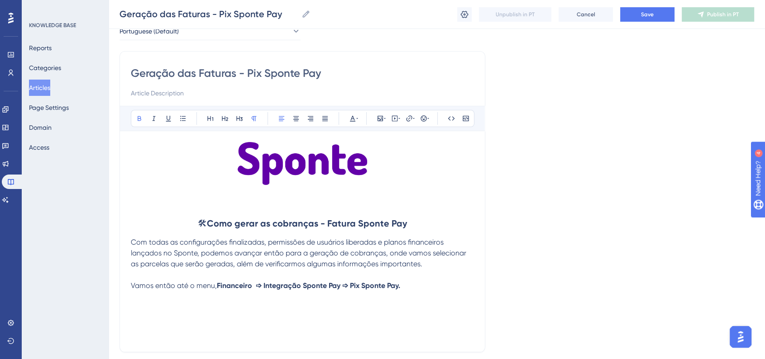
click at [278, 308] on div "🛠 Como gerar as cobranças - Fatura Sponte Pay Com todas as configurações finali…" at bounding box center [302, 241] width 343 height 199
click at [427, 285] on p "Vamos então até o menu, Financeiro ➩ Integração Sponte Pay ➩ Pix Sponte Pay." at bounding box center [302, 286] width 343 height 11
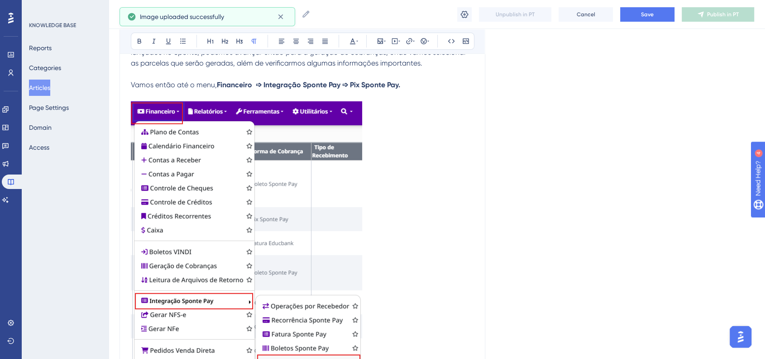
click at [254, 212] on img at bounding box center [246, 243] width 231 height 284
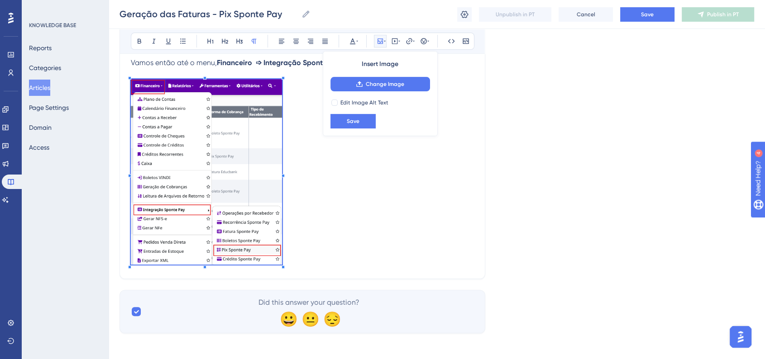
scroll to position [276, 0]
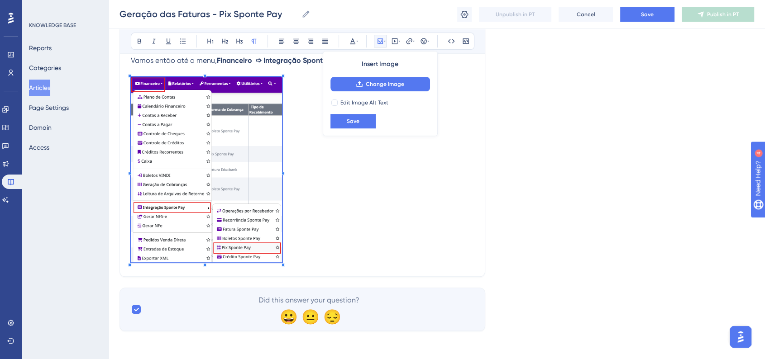
click at [283, 219] on p at bounding box center [302, 171] width 343 height 189
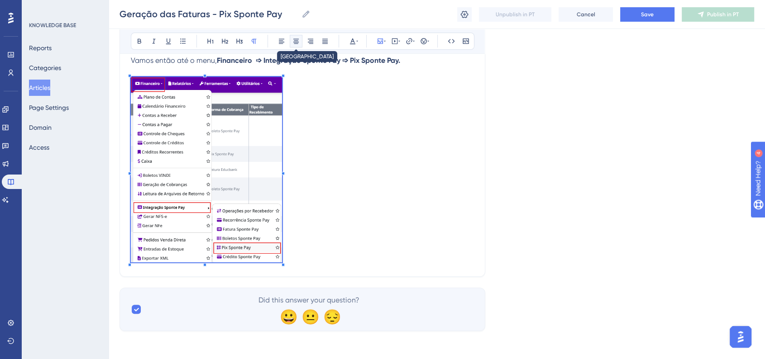
click at [299, 38] on icon at bounding box center [295, 41] width 7 height 7
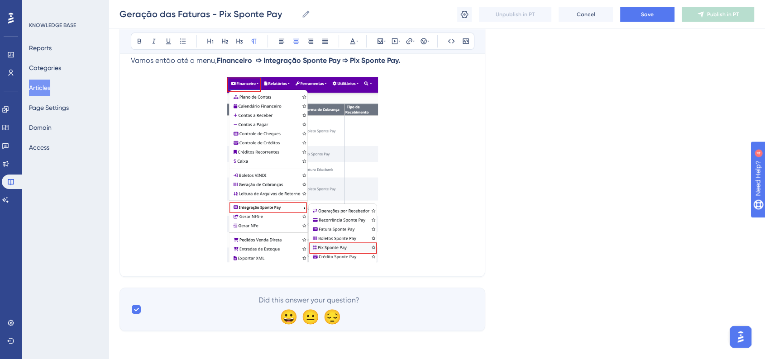
click at [455, 167] on p at bounding box center [302, 171] width 343 height 189
click at [639, 15] on button "Save" at bounding box center [647, 14] width 54 height 14
click at [434, 248] on p at bounding box center [302, 171] width 343 height 189
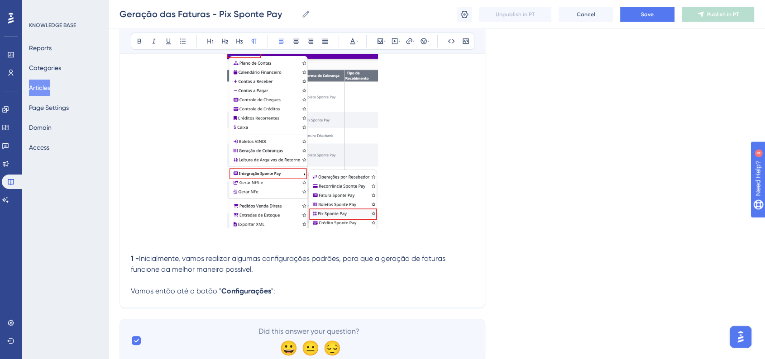
scroll to position [326, 0]
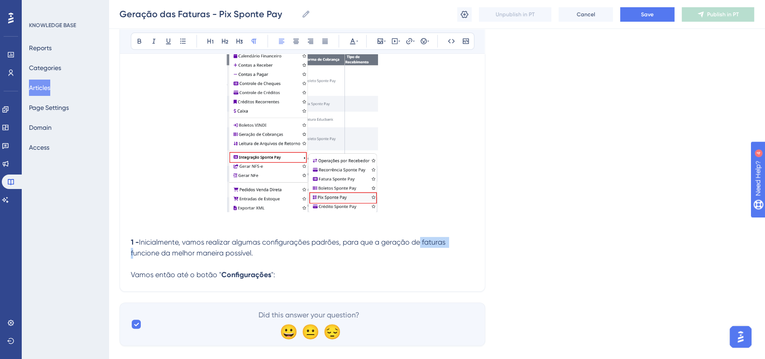
drag, startPoint x: 419, startPoint y: 243, endPoint x: 453, endPoint y: 243, distance: 34.4
click at [453, 243] on p "1 - Inicialmente, vamos realizar algumas configurações padrões, para que a gera…" at bounding box center [302, 248] width 343 height 22
click at [310, 283] on div "Geração das Faturas - Pix Sponte Pay Bold Italic Underline Bullet Point Heading…" at bounding box center [302, 34] width 366 height 516
click at [331, 276] on p "Vamos então até o botão " Configurações ":" at bounding box center [302, 275] width 343 height 11
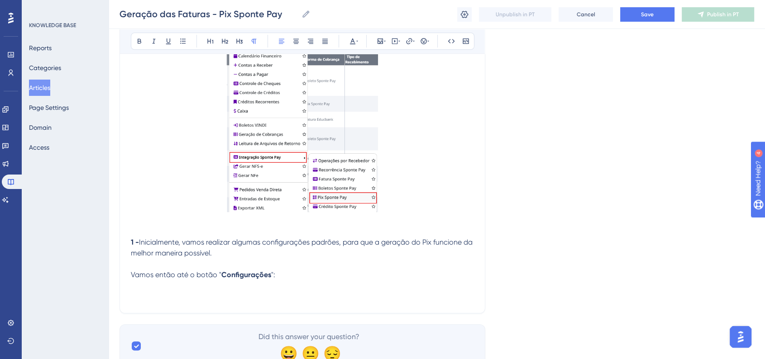
click at [229, 295] on p at bounding box center [302, 296] width 343 height 11
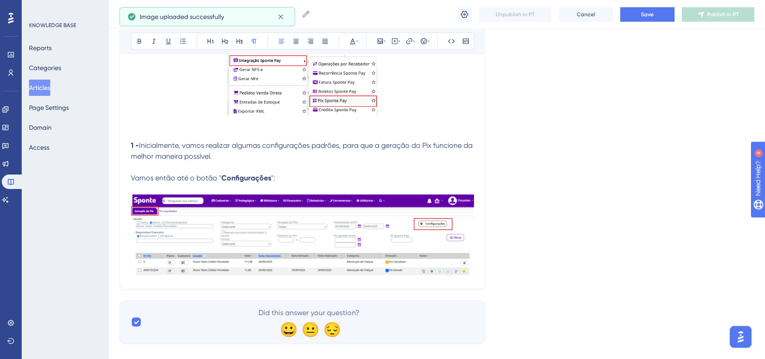
scroll to position [436, 0]
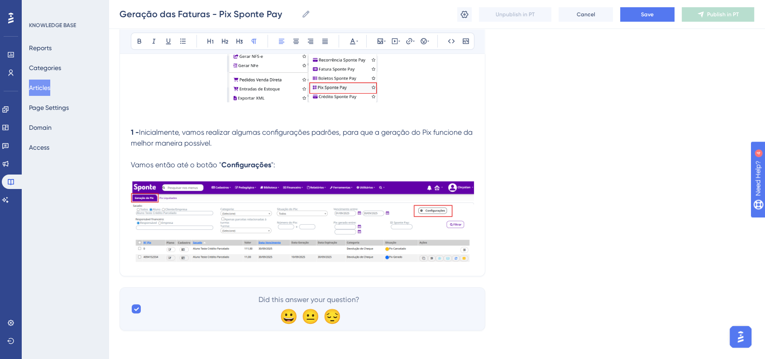
click at [411, 247] on img at bounding box center [302, 221] width 343 height 81
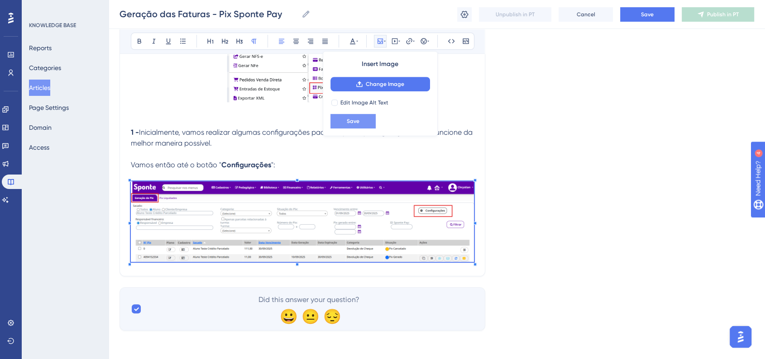
click at [338, 124] on button "Save" at bounding box center [352, 121] width 45 height 14
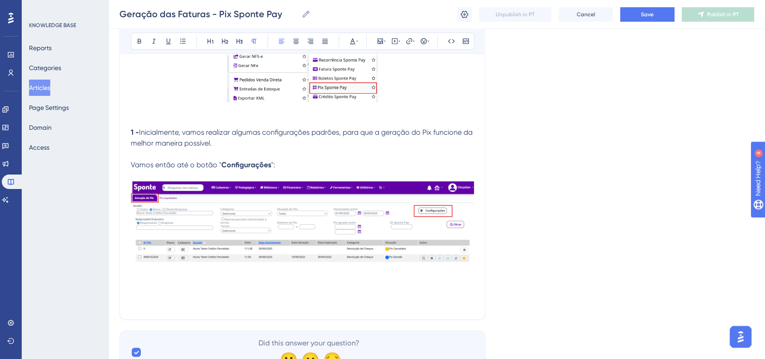
click at [136, 287] on p at bounding box center [302, 292] width 343 height 11
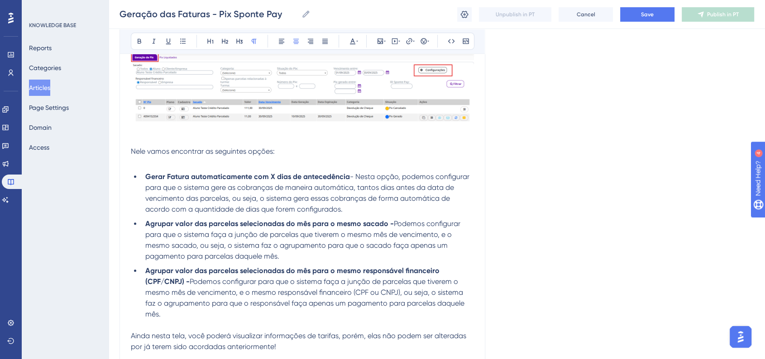
scroll to position [526, 0]
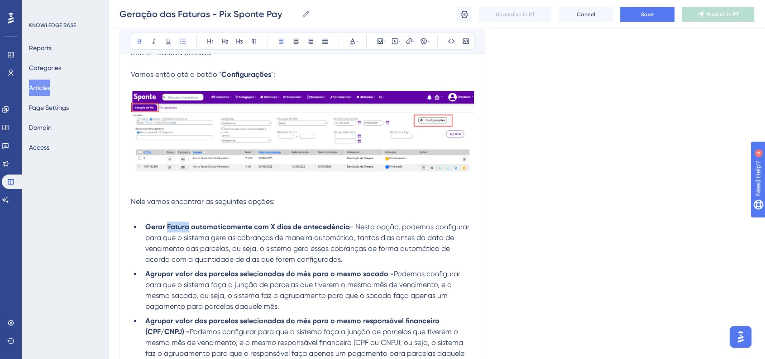
drag, startPoint x: 167, startPoint y: 226, endPoint x: 186, endPoint y: 227, distance: 19.0
click at [186, 227] on strong "Gerar Fatura automaticamente com X dias de antecedência" at bounding box center [247, 227] width 205 height 9
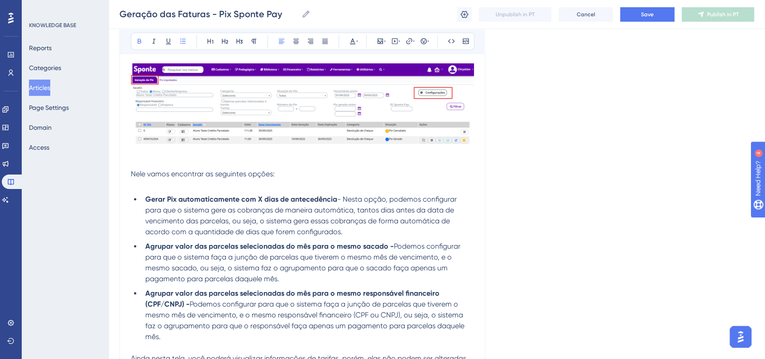
scroll to position [577, 0]
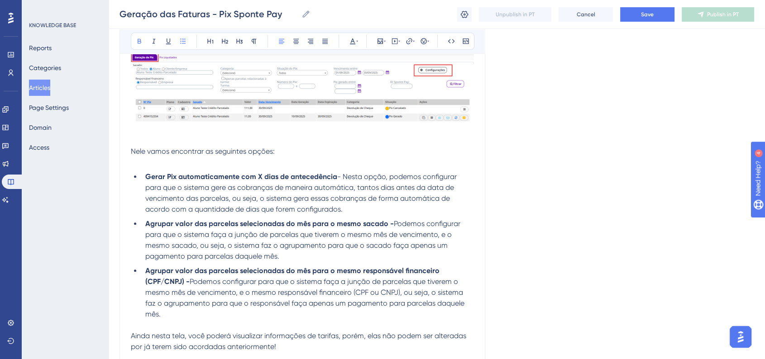
click at [356, 209] on li "Gerar Pix automaticamente com X dias de antecedência - Nesta opção, podemos con…" at bounding box center [308, 193] width 332 height 43
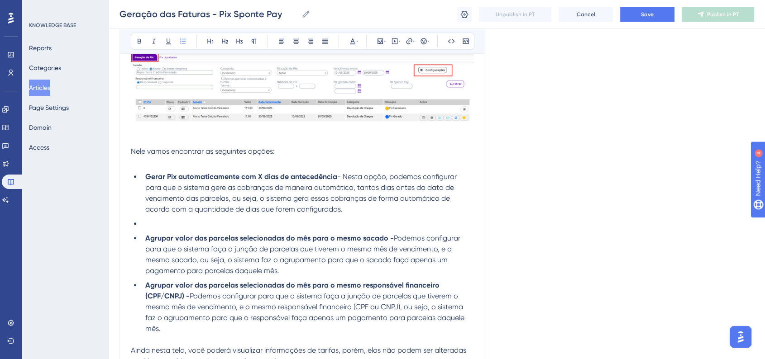
click at [153, 224] on li at bounding box center [308, 224] width 332 height 11
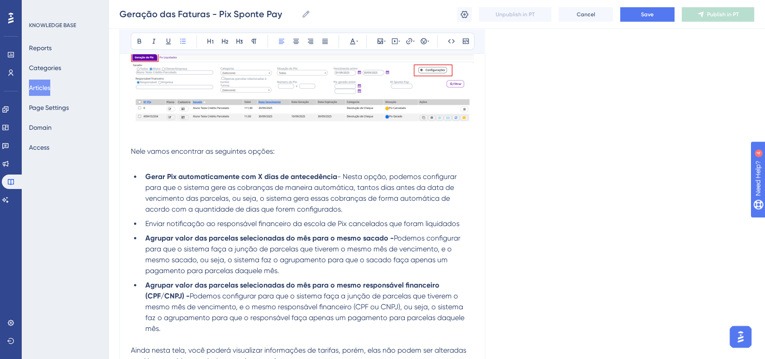
click at [194, 224] on span "Enviar notificação ao responsável financeiro da escola de Pix cancelados que fo…" at bounding box center [302, 223] width 314 height 9
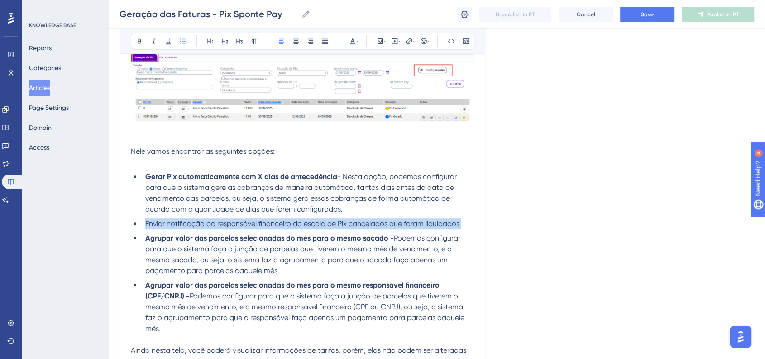
click at [194, 224] on span "Enviar notificação ao responsável financeiro da escola de Pix cancelados que fo…" at bounding box center [302, 223] width 314 height 9
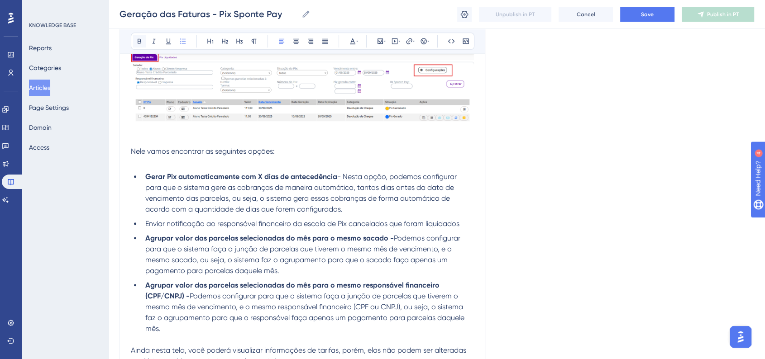
click at [140, 39] on icon at bounding box center [140, 41] width 4 height 5
click at [433, 226] on strong "Enviar notificação ao responsável financeiro da escola de Pix cancelados que fo…" at bounding box center [306, 223] width 322 height 9
click at [468, 225] on li "Enviar notificação ao responsável financeiro da escola de Pix cancelados que fo…" at bounding box center [308, 224] width 332 height 11
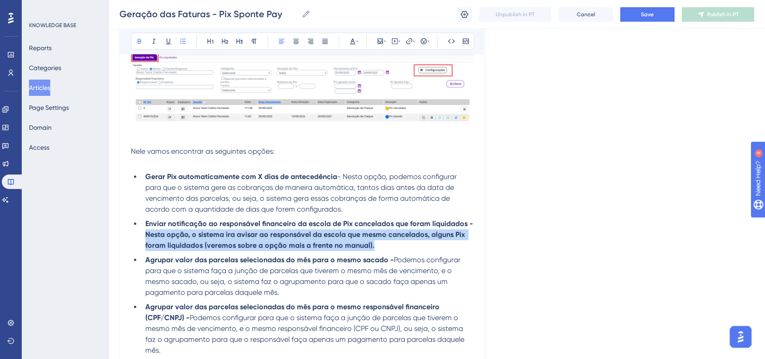
drag, startPoint x: 147, startPoint y: 236, endPoint x: 418, endPoint y: 249, distance: 271.4
click at [420, 249] on li "Enviar notificação ao responsável financeiro da escola de Pix cancelados que fo…" at bounding box center [308, 235] width 332 height 33
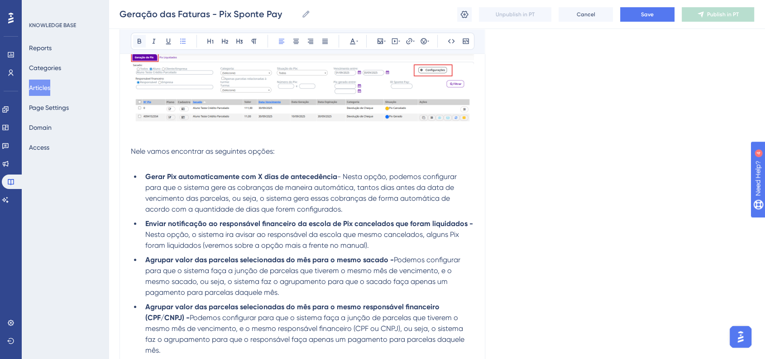
click at [141, 41] on icon at bounding box center [139, 41] width 7 height 7
click at [605, 204] on div "Language Portuguese (Default) Geração das Faturas - Pix Sponte Pay Bold Italic …" at bounding box center [436, 54] width 634 height 1147
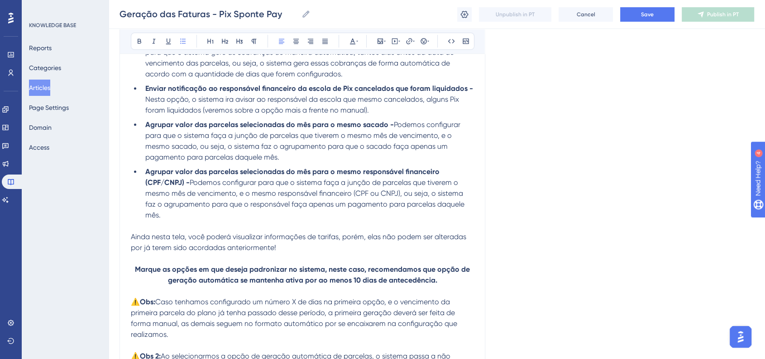
scroll to position [728, 0]
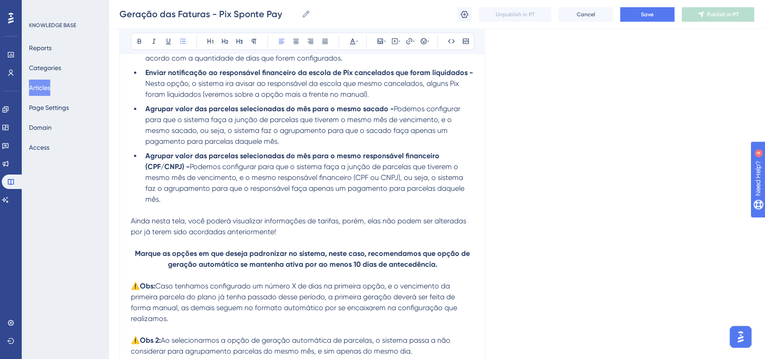
click at [131, 224] on span "Ainda nesta tela, você poderá visualizar informações de tarifas, porém, elas nã…" at bounding box center [299, 226] width 337 height 19
click at [423, 44] on icon at bounding box center [423, 41] width 6 height 6
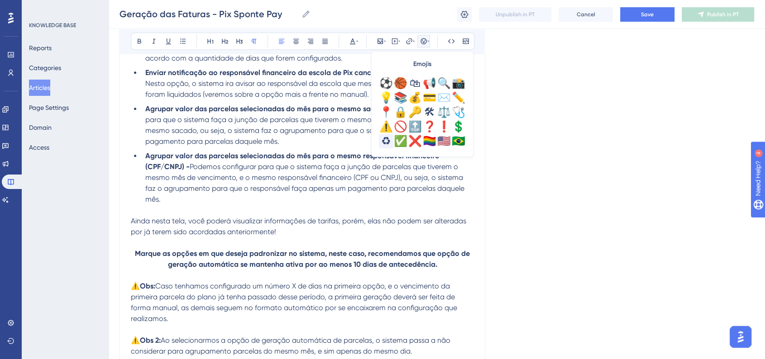
scroll to position [301, 0]
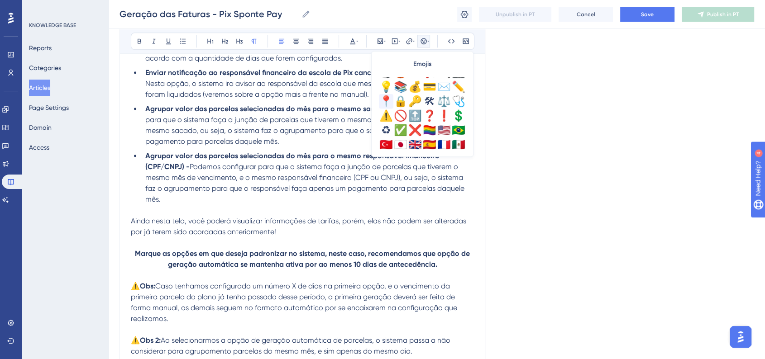
click at [388, 102] on div "📍" at bounding box center [386, 101] width 14 height 14
click at [346, 236] on p "📍Ainda nesta tela, você poderá visualizar informações de tarifas, porém, elas n…" at bounding box center [302, 227] width 343 height 22
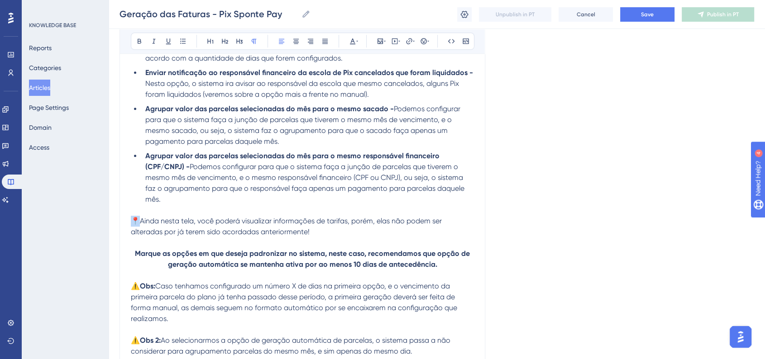
click at [137, 220] on span "📍Ainda nesta tela, você poderá visualizar informações de tarifas, porém, elas n…" at bounding box center [287, 226] width 313 height 19
click at [322, 234] on p "📍Ainda nesta tela, você poderá visualizar informações de tarifas, porém, elas n…" at bounding box center [302, 227] width 343 height 22
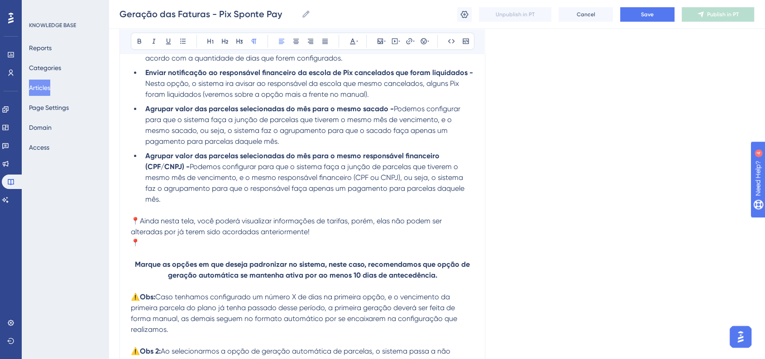
click at [322, 233] on p "📍Ainda nesta tela, você poderá visualizar informações de tarifas, porém, elas n…" at bounding box center [302, 227] width 343 height 22
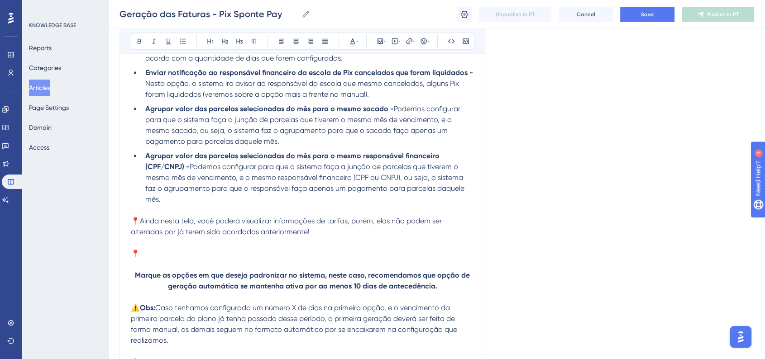
click at [264, 257] on p "📍" at bounding box center [302, 253] width 343 height 11
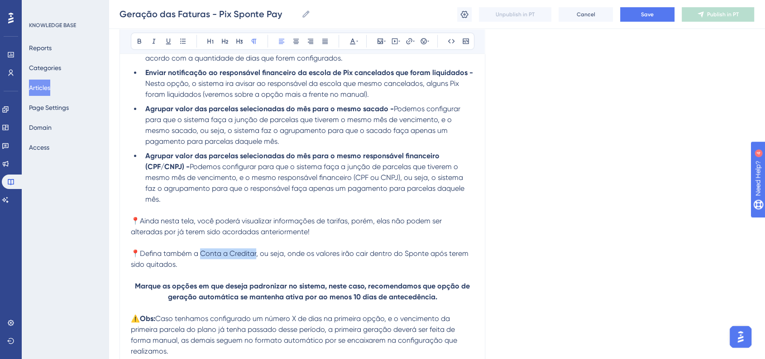
drag, startPoint x: 203, startPoint y: 256, endPoint x: 257, endPoint y: 257, distance: 54.3
click at [257, 257] on span "📍Defina também a Conta a Creditar, ou seja, onde os valores irão cair dentro do…" at bounding box center [300, 258] width 339 height 19
click at [133, 41] on button at bounding box center [139, 41] width 13 height 13
click at [293, 247] on p at bounding box center [302, 243] width 343 height 11
click at [174, 267] on span ", ou seja, onde os valores irão cair dentro do Sponte após terem sido quitados." at bounding box center [300, 258] width 339 height 19
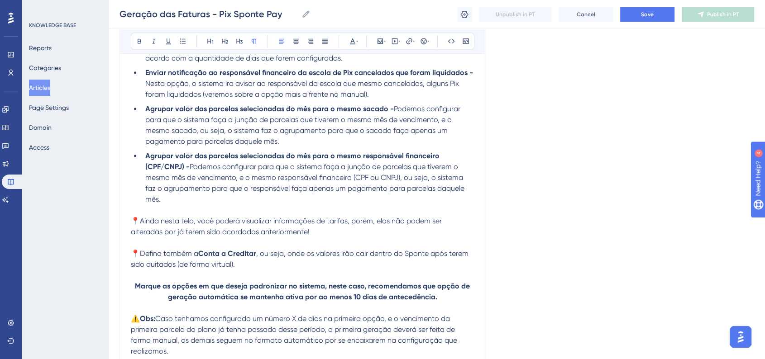
click at [284, 262] on p "📍Defina também a Conta a Creditar , ou seja, onde os valores irão cair dentro d…" at bounding box center [302, 259] width 343 height 22
click at [210, 269] on p "📍Defina também a Conta a Creditar, ou seja, onde os valores irão cair dentro do…" at bounding box center [302, 259] width 343 height 22
drag, startPoint x: 203, startPoint y: 258, endPoint x: 257, endPoint y: 257, distance: 53.9
click at [257, 257] on span "📍Defina também a Conta a Creditar, ou seja, onde os valores irão cair dentro do…" at bounding box center [300, 258] width 339 height 19
click at [136, 39] on icon at bounding box center [139, 41] width 7 height 7
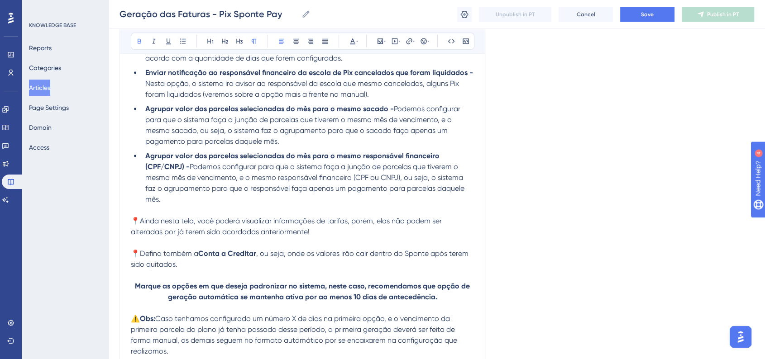
click at [387, 257] on span ", ou seja, onde os valores irão cair dentro do Sponte após terem sido quitados." at bounding box center [300, 258] width 339 height 19
click at [426, 256] on span ", ou seja, onde os valores irão cair dentro do Sponte após terem sido quitados." at bounding box center [300, 258] width 339 height 19
click at [427, 257] on span ", ou seja, onde os valores irão cair dentro do Sponte após terem sido quitados." at bounding box center [300, 258] width 339 height 19
click at [428, 258] on span ", ou seja, onde os valores irão cair dentro do Sponte após terem sido quitados." at bounding box center [300, 258] width 339 height 19
click at [631, 15] on button "Save" at bounding box center [647, 14] width 54 height 14
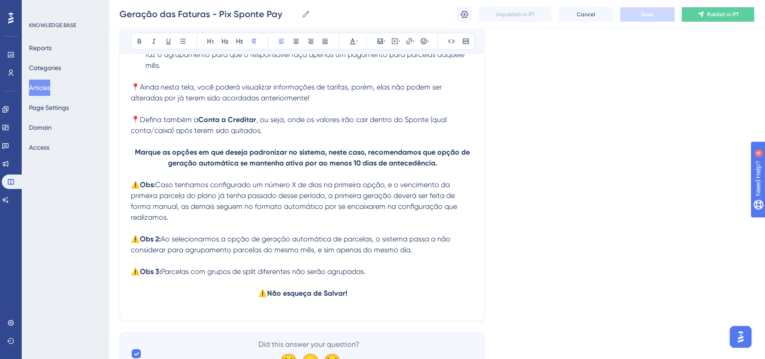
scroll to position [878, 0]
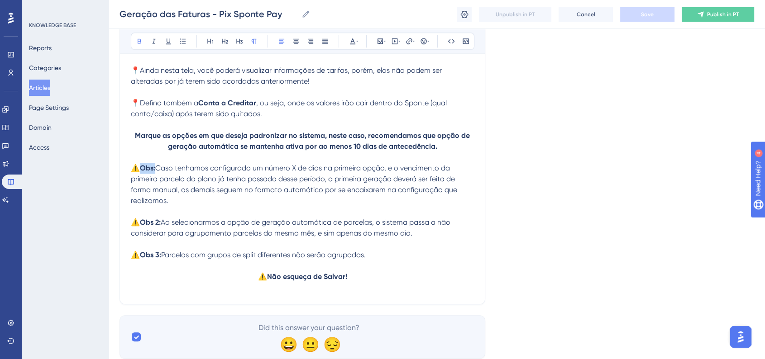
drag, startPoint x: 141, startPoint y: 170, endPoint x: 155, endPoint y: 170, distance: 14.5
click at [155, 170] on p "⚠️ Obs: Caso tenhamos configurado um número X de dias na primeira opção, e o ve…" at bounding box center [302, 184] width 343 height 43
click at [353, 48] on div "Bold Italic Underline Bullet Point Heading 1 Heading 2 Heading 3 Normal Align L…" at bounding box center [302, 41] width 343 height 17
click at [354, 45] on button at bounding box center [352, 41] width 13 height 13
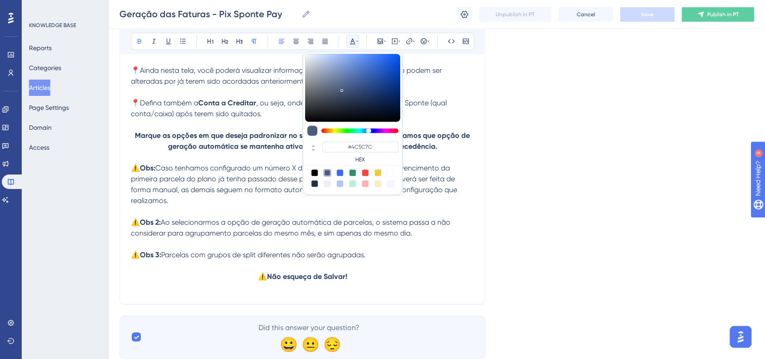
click at [365, 172] on div at bounding box center [365, 172] width 7 height 7
type input "#F84343"
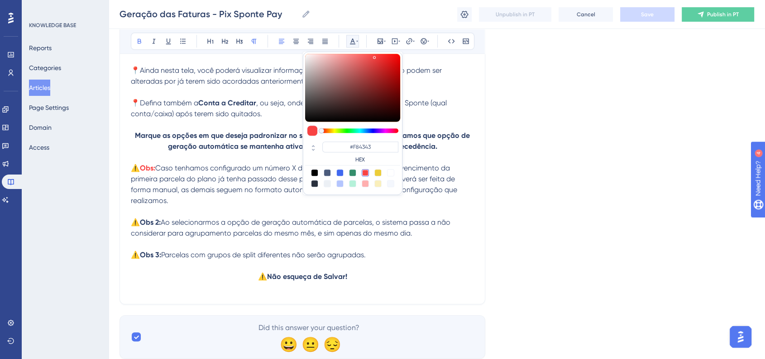
click at [168, 231] on p "⚠️ Obs 2: Ao selecionarmos a opção de geração automática de parcelas, o sistema…" at bounding box center [302, 228] width 343 height 22
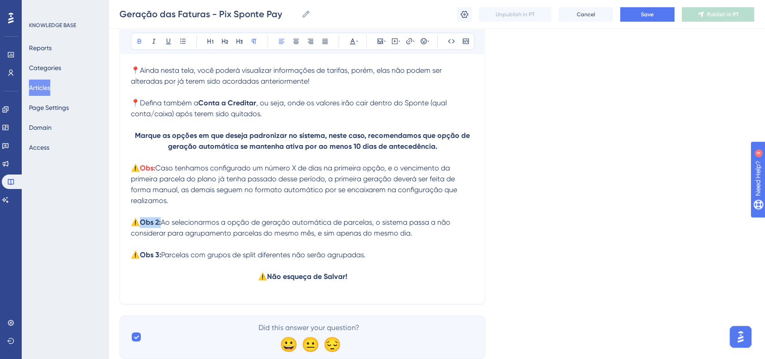
drag, startPoint x: 152, startPoint y: 227, endPoint x: 162, endPoint y: 227, distance: 10.0
click at [162, 227] on p "⚠️ Obs 2: Ao selecionarmos a opção de geração automática de parcelas, o sistema…" at bounding box center [302, 228] width 343 height 22
click at [352, 42] on icon at bounding box center [352, 41] width 7 height 7
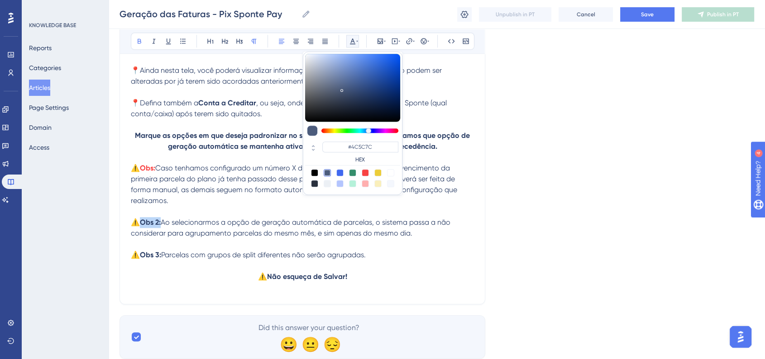
click at [362, 173] on div at bounding box center [365, 172] width 7 height 7
type input "#F84343"
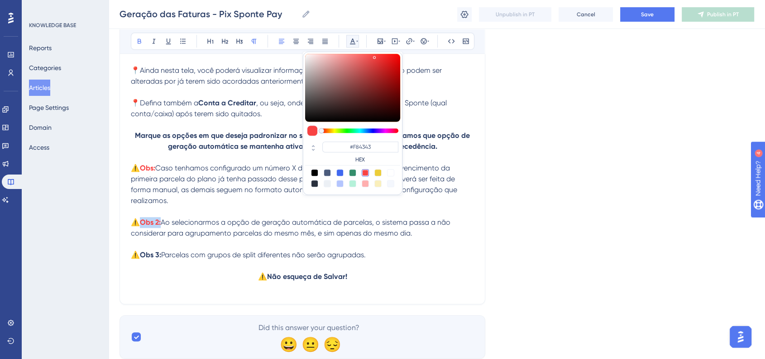
click at [195, 250] on p at bounding box center [302, 244] width 343 height 11
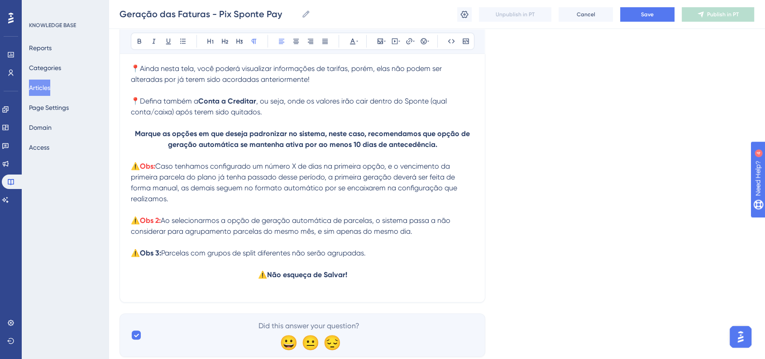
scroll to position [911, 0]
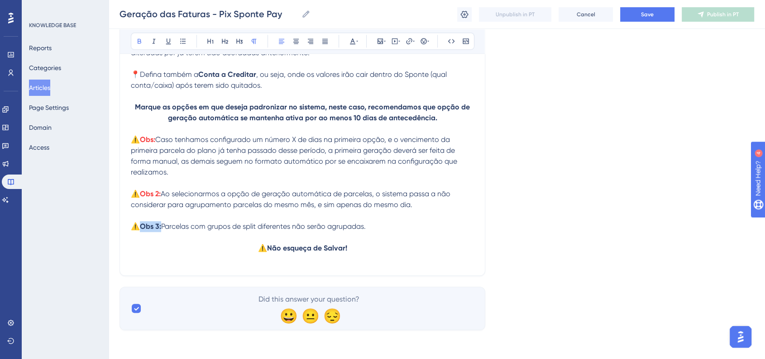
drag, startPoint x: 142, startPoint y: 228, endPoint x: 161, endPoint y: 228, distance: 19.5
click at [161, 228] on strong "Obs 3:" at bounding box center [150, 226] width 21 height 9
click at [354, 38] on icon at bounding box center [352, 41] width 7 height 7
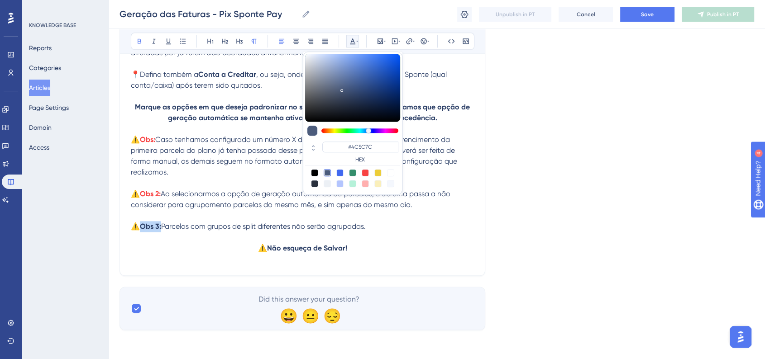
click at [363, 171] on div at bounding box center [365, 172] width 7 height 7
type input "#F84343"
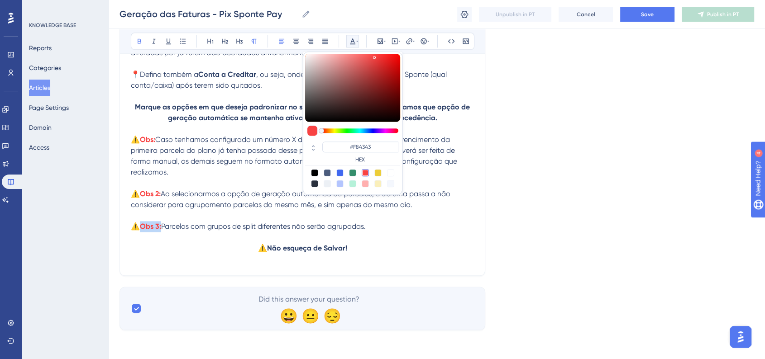
click at [436, 239] on p at bounding box center [302, 237] width 343 height 11
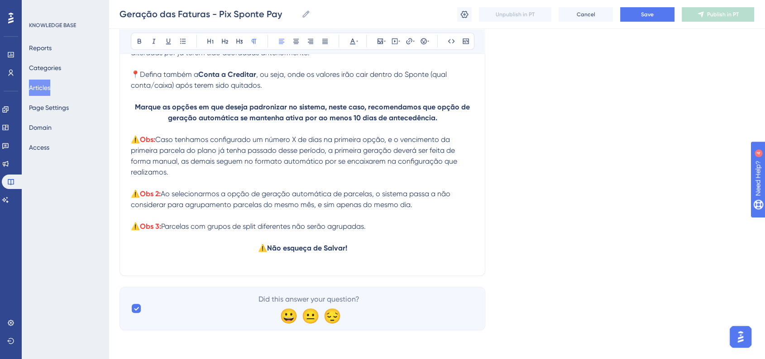
click at [394, 251] on p "⚠️ Não esqueça de Salvar!" at bounding box center [302, 248] width 343 height 11
click at [305, 247] on strong "Não esqueça de Salvar!" at bounding box center [307, 248] width 80 height 9
click at [305, 246] on strong "Não esqueça de Salvar!" at bounding box center [307, 248] width 80 height 9
click at [418, 43] on button at bounding box center [423, 41] width 13 height 13
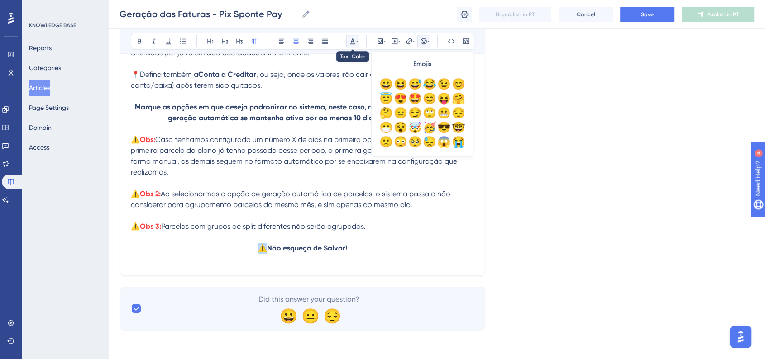
click at [349, 43] on icon at bounding box center [352, 41] width 7 height 7
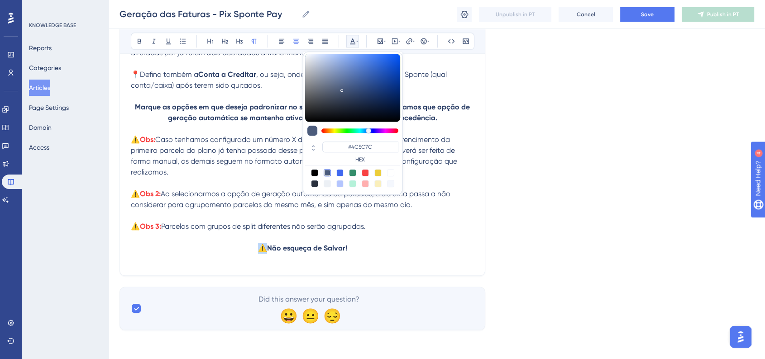
click at [364, 172] on div at bounding box center [365, 172] width 7 height 7
type input "#F84343"
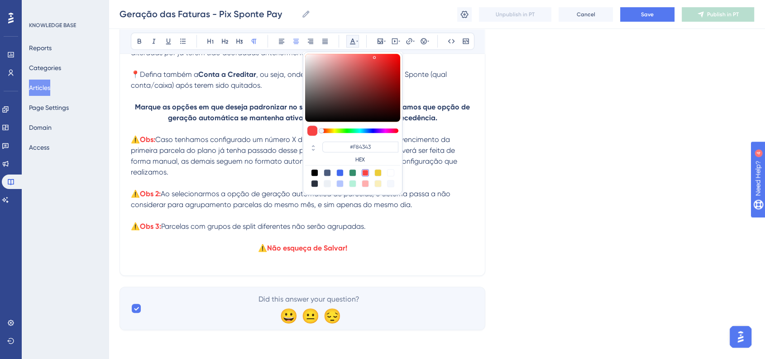
click at [386, 264] on p at bounding box center [302, 259] width 343 height 11
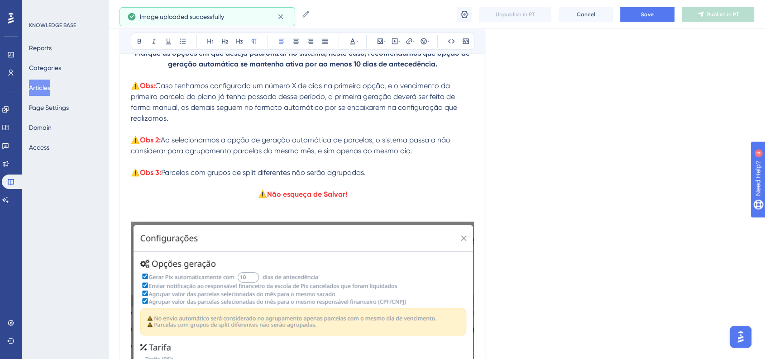
scroll to position [1130, 0]
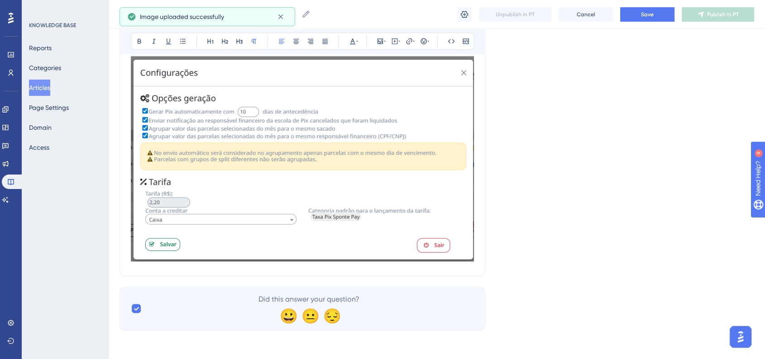
click at [378, 221] on img at bounding box center [302, 158] width 343 height 205
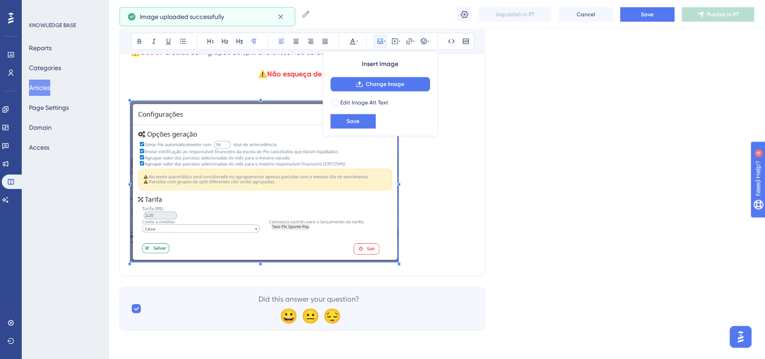
scroll to position [1085, 0]
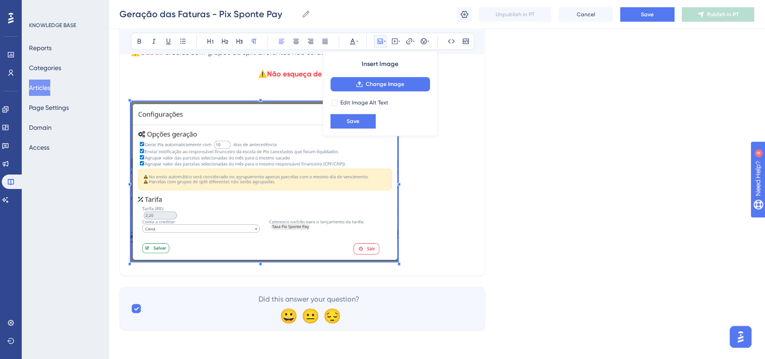
click at [399, 148] on p at bounding box center [302, 182] width 343 height 163
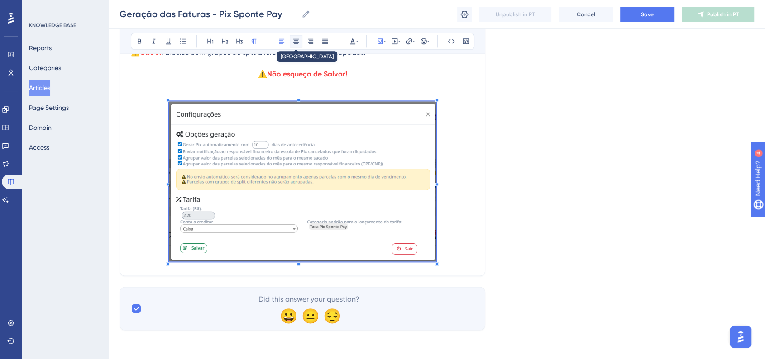
click at [296, 47] on button at bounding box center [296, 41] width 13 height 13
click at [467, 219] on p at bounding box center [302, 182] width 343 height 163
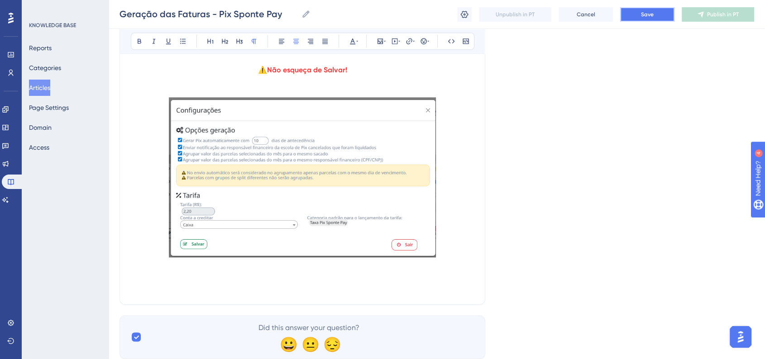
click at [659, 14] on button "Save" at bounding box center [647, 14] width 54 height 14
click at [305, 282] on p at bounding box center [302, 277] width 343 height 11
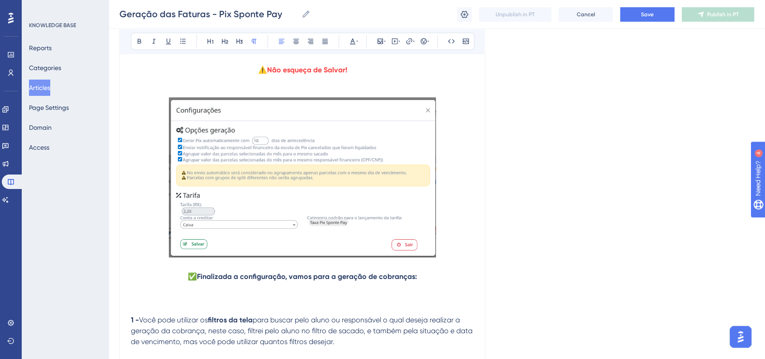
click at [194, 281] on span "✅" at bounding box center [192, 276] width 9 height 9
click at [190, 281] on span "✅" at bounding box center [192, 276] width 9 height 9
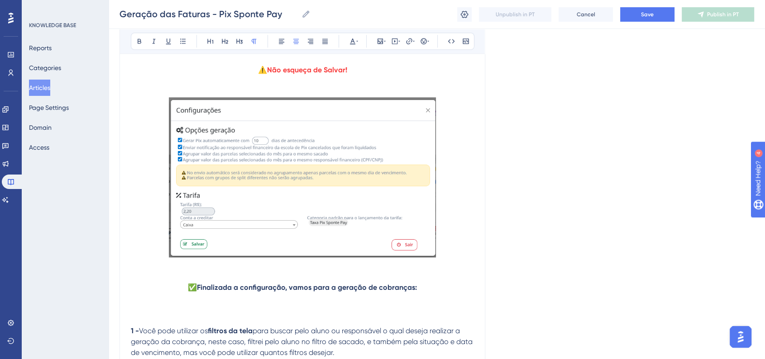
click at [443, 279] on p at bounding box center [302, 277] width 343 height 11
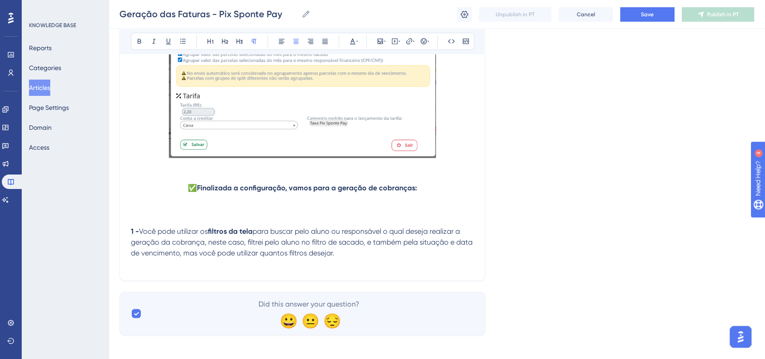
scroll to position [1195, 0]
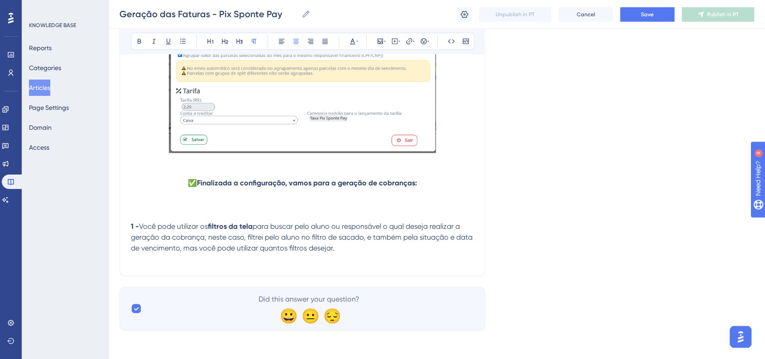
click at [358, 252] on p "1 - Você pode utilizar os filtros da tela para buscar pelo aluno ou responsável…" at bounding box center [302, 237] width 343 height 33
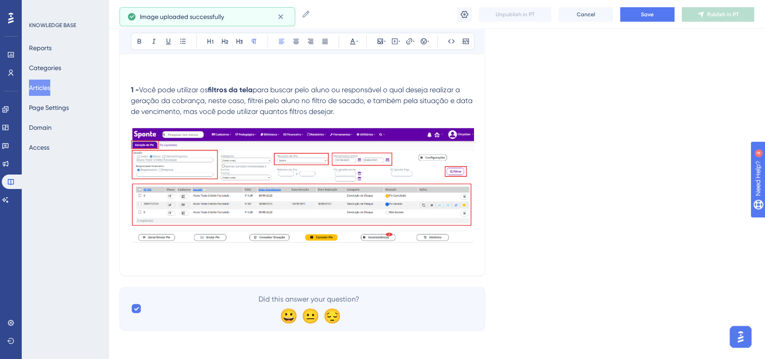
scroll to position [1331, 0]
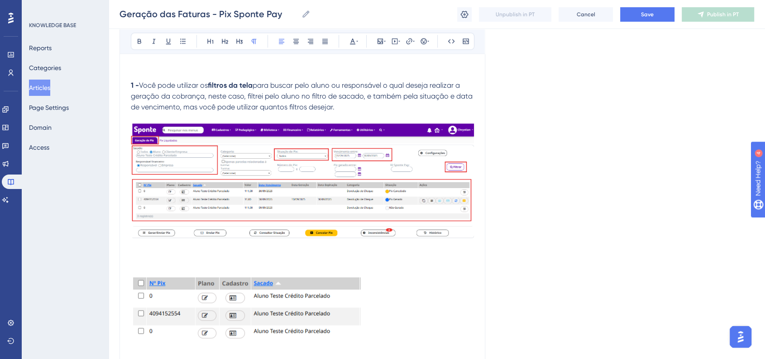
click at [224, 286] on img at bounding box center [246, 305] width 230 height 69
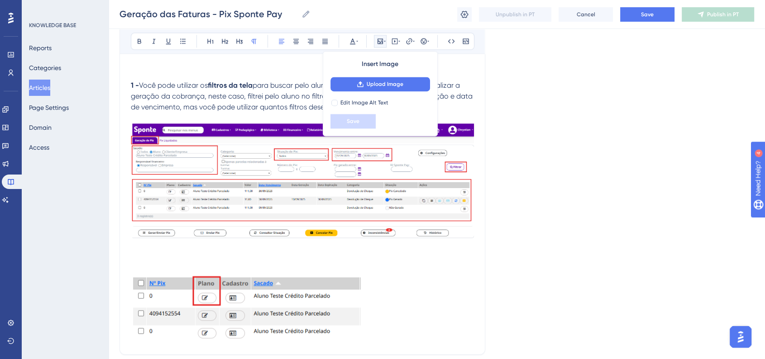
click at [143, 259] on p at bounding box center [302, 254] width 343 height 11
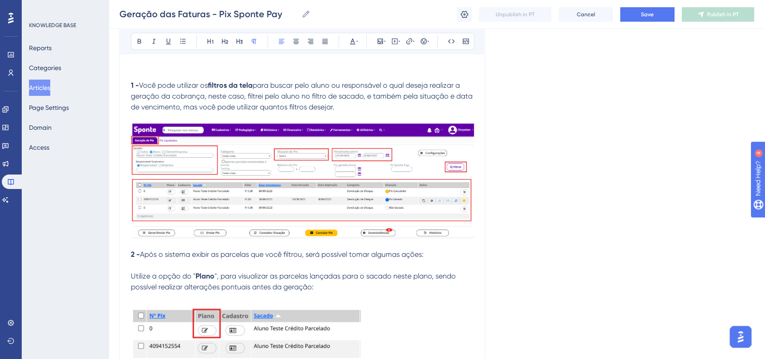
click at [131, 258] on strong "2 -" at bounding box center [135, 254] width 9 height 9
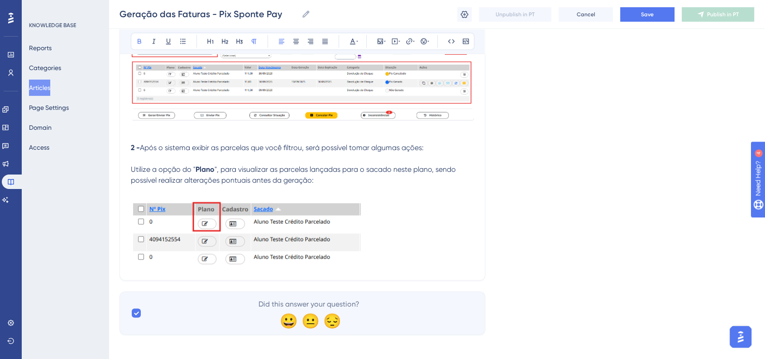
scroll to position [1459, 0]
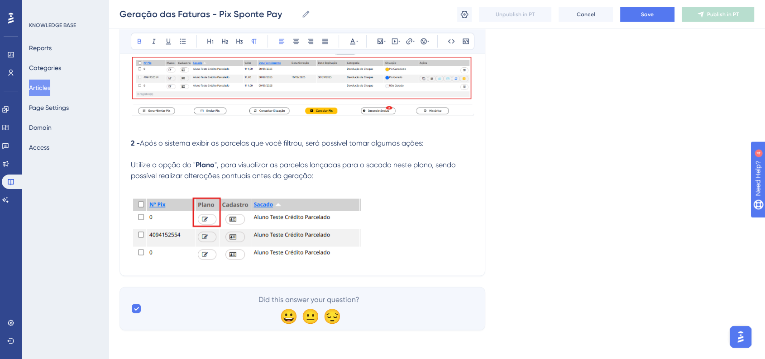
click at [252, 233] on img at bounding box center [246, 226] width 230 height 69
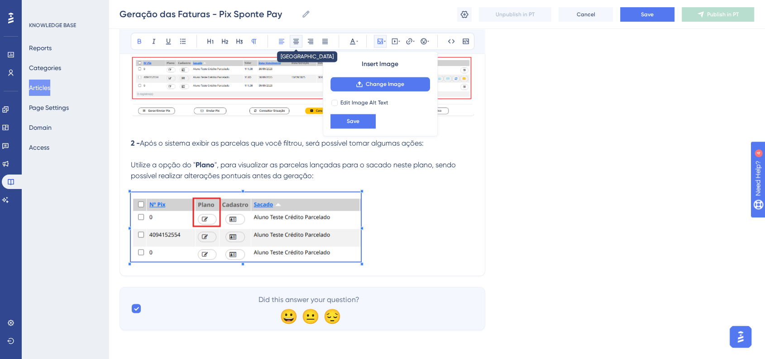
click at [297, 41] on icon at bounding box center [295, 41] width 7 height 7
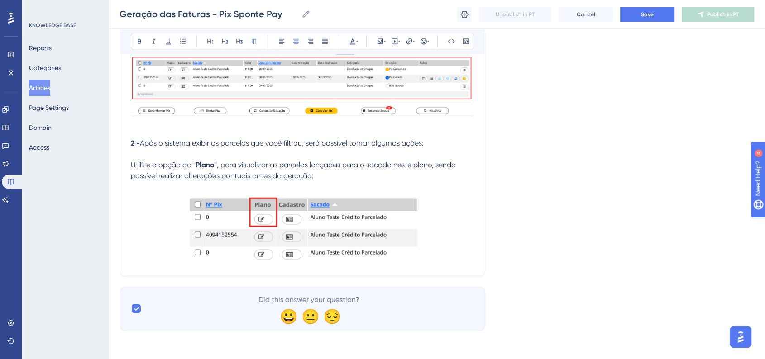
click at [431, 252] on p at bounding box center [302, 228] width 343 height 72
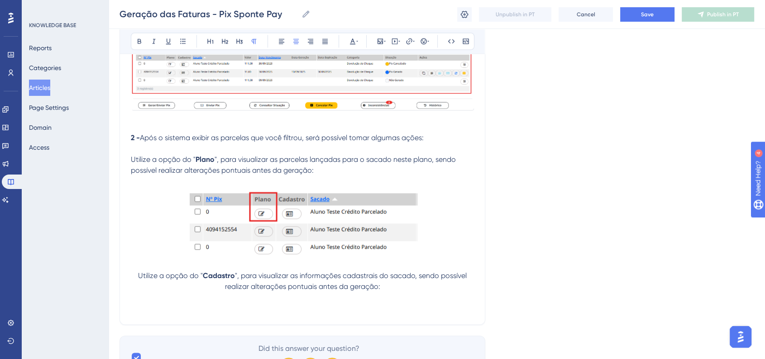
click at [290, 312] on p at bounding box center [302, 308] width 343 height 11
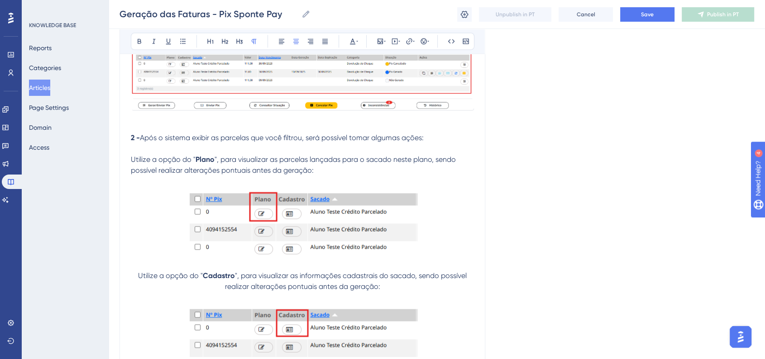
scroll to position [1559, 0]
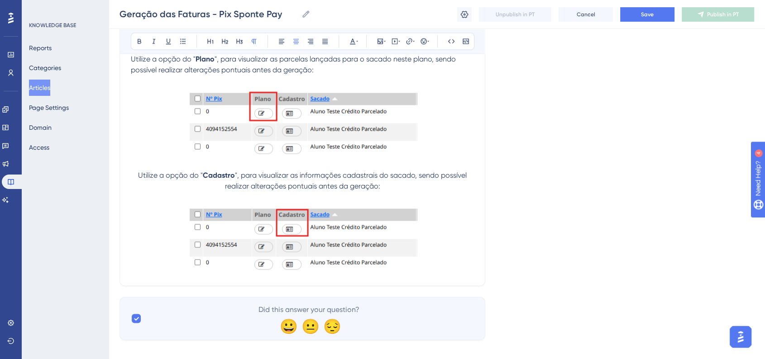
click at [448, 275] on p at bounding box center [302, 238] width 343 height 72
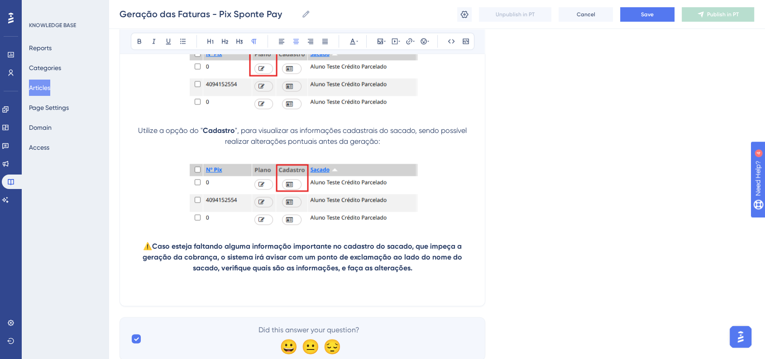
scroll to position [1640, 0]
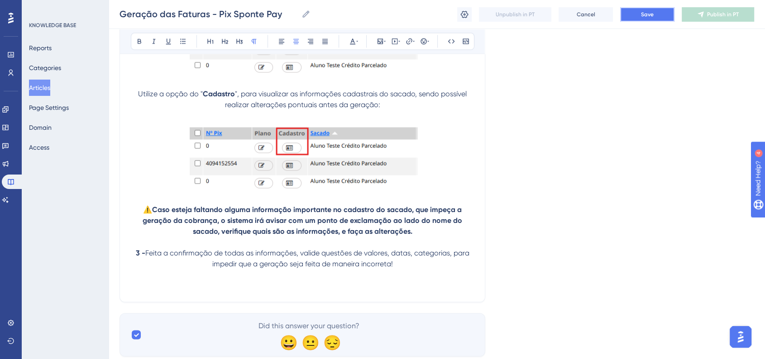
click at [639, 14] on button "Save" at bounding box center [647, 14] width 54 height 14
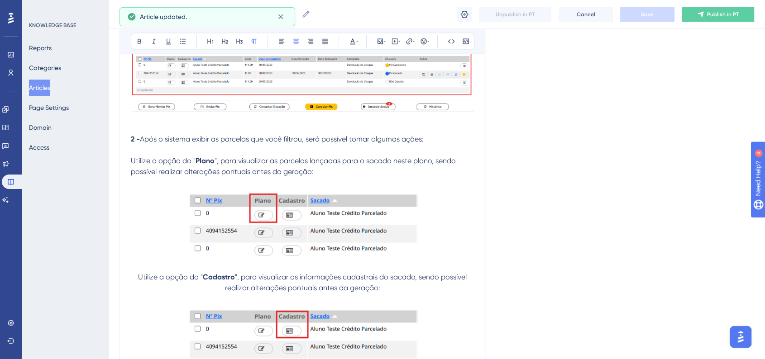
scroll to position [1540, 0]
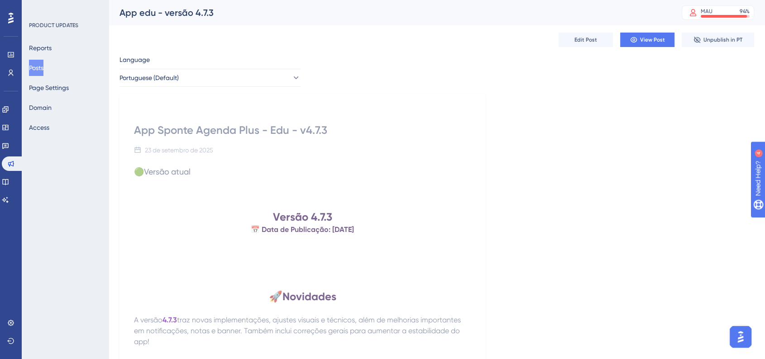
click at [40, 68] on button "Posts" at bounding box center [36, 68] width 14 height 16
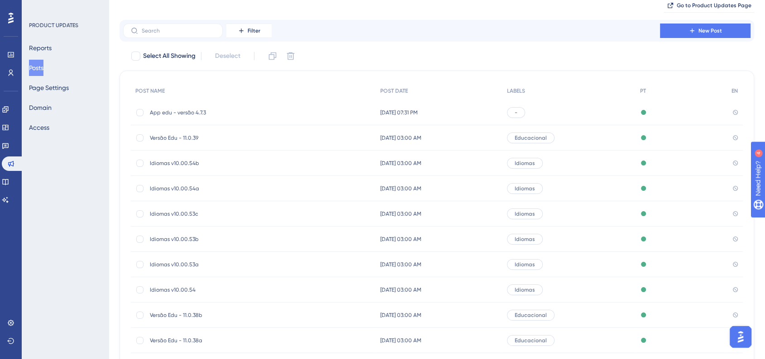
scroll to position [50, 0]
